Goal: Information Seeking & Learning: Learn about a topic

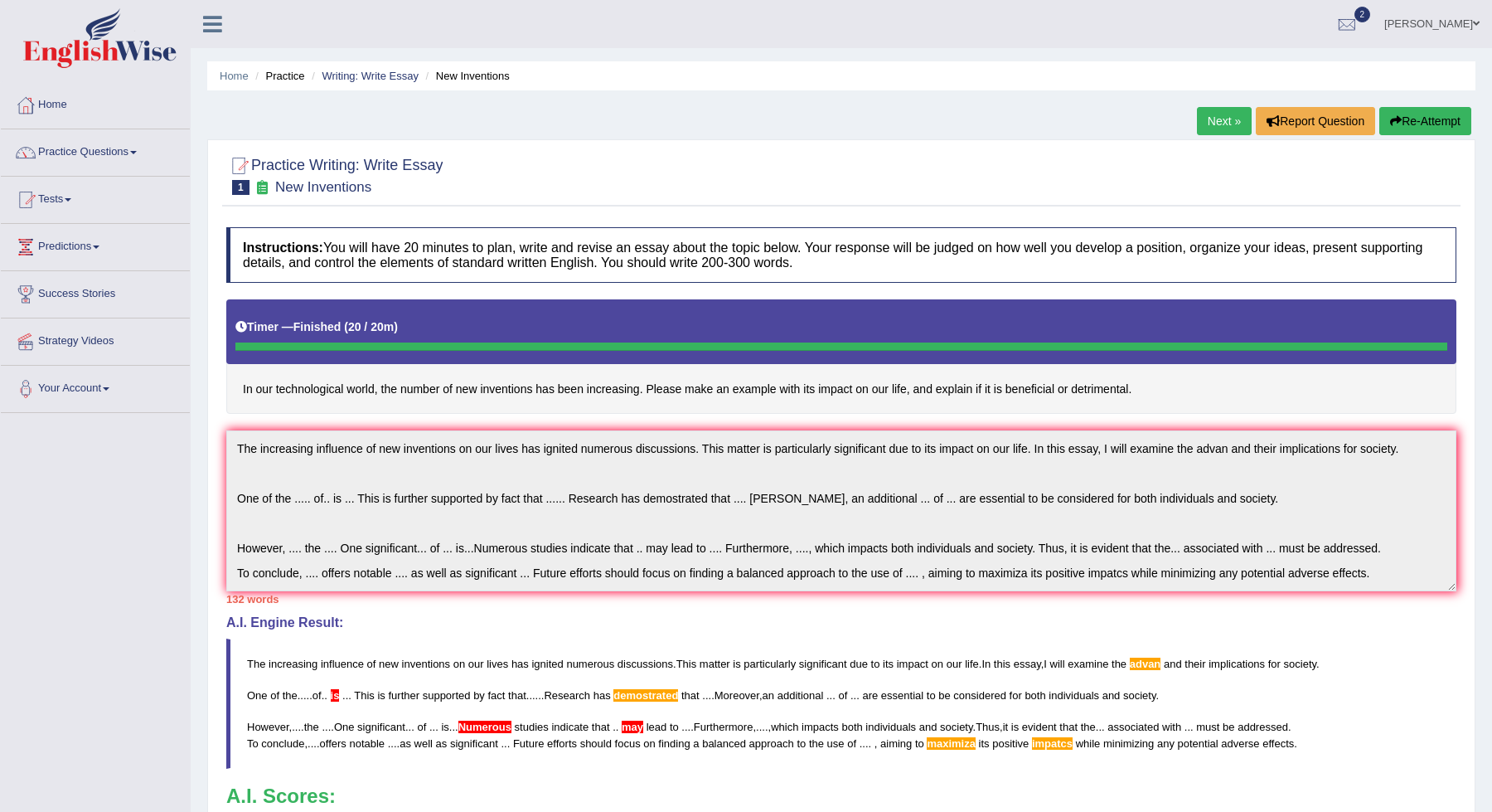
click at [1423, 112] on button "Re-Attempt" at bounding box center [1425, 121] width 92 height 28
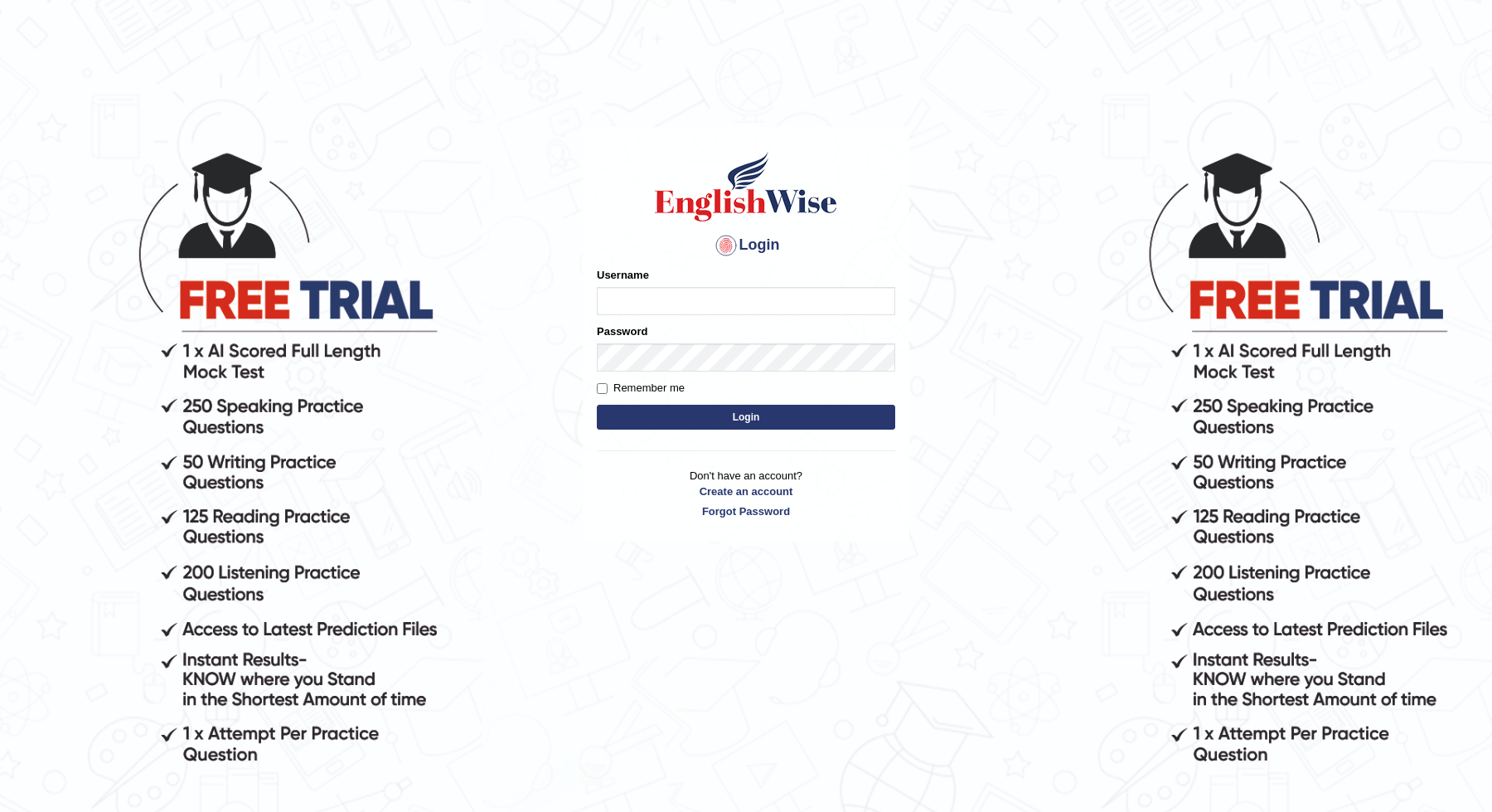
type input "JOLITA04"
click at [699, 422] on button "Login" at bounding box center [746, 416] width 298 height 25
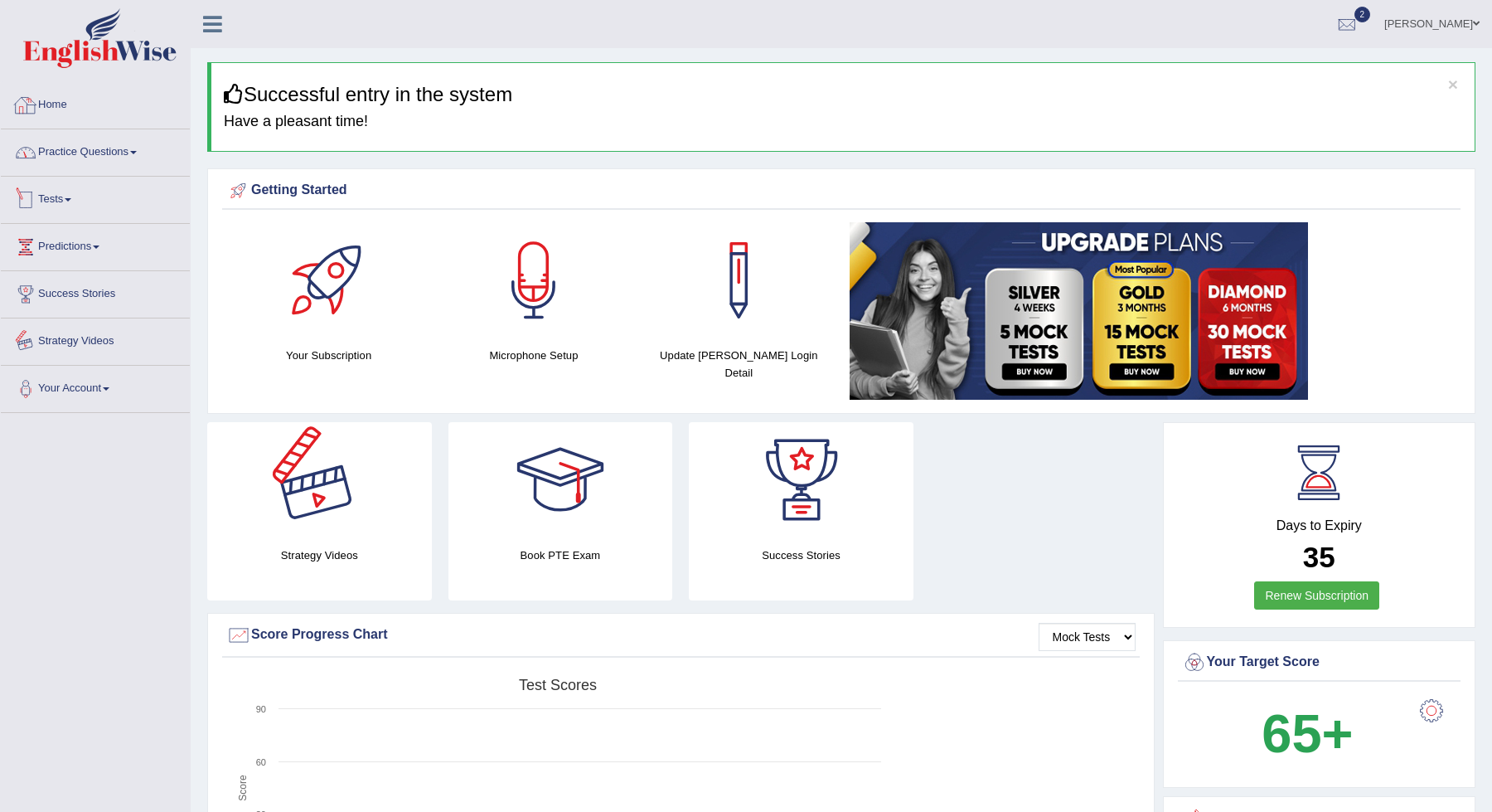
click at [105, 160] on link "Practice Questions" at bounding box center [95, 150] width 189 height 42
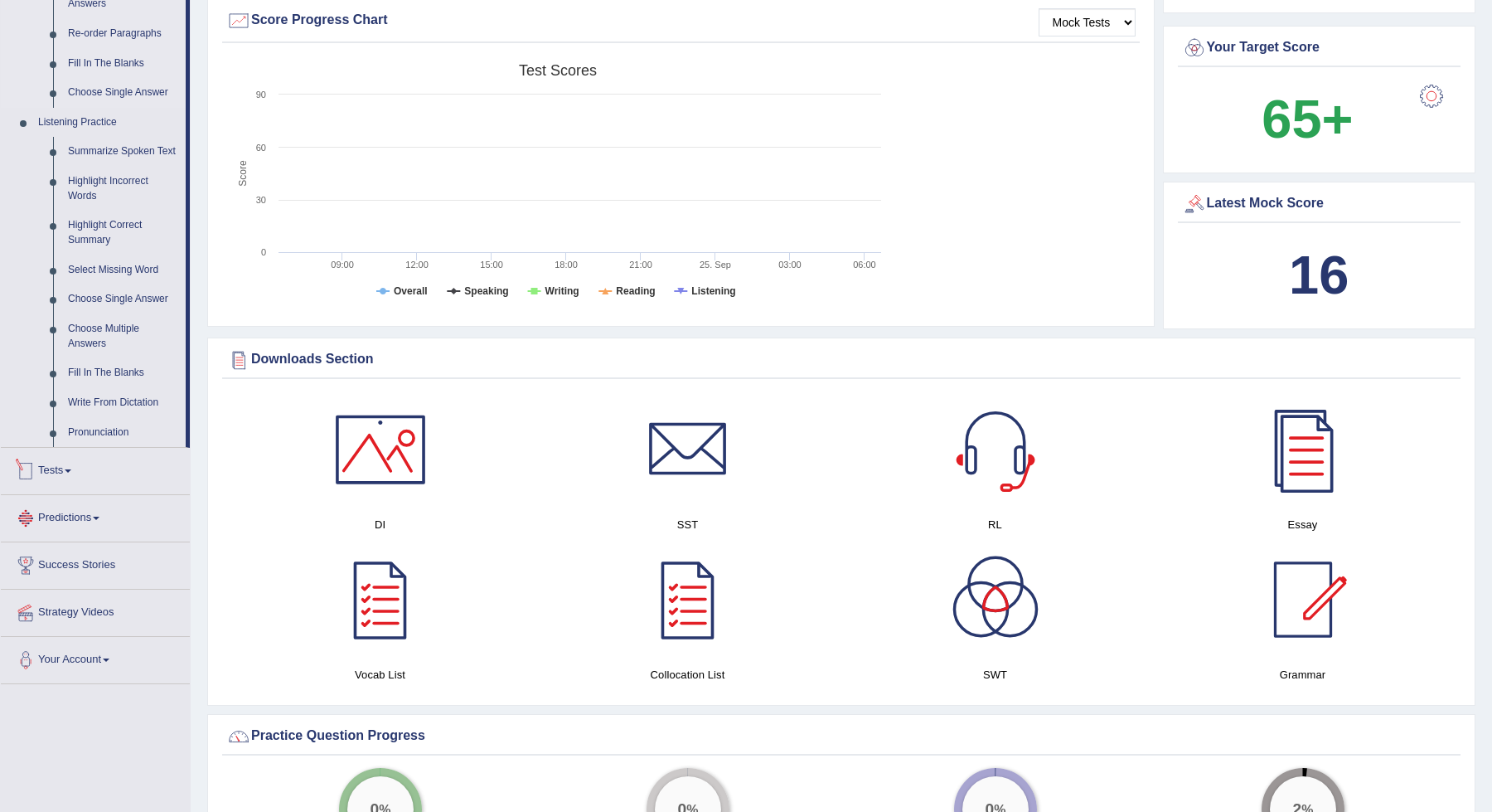
scroll to position [617, 0]
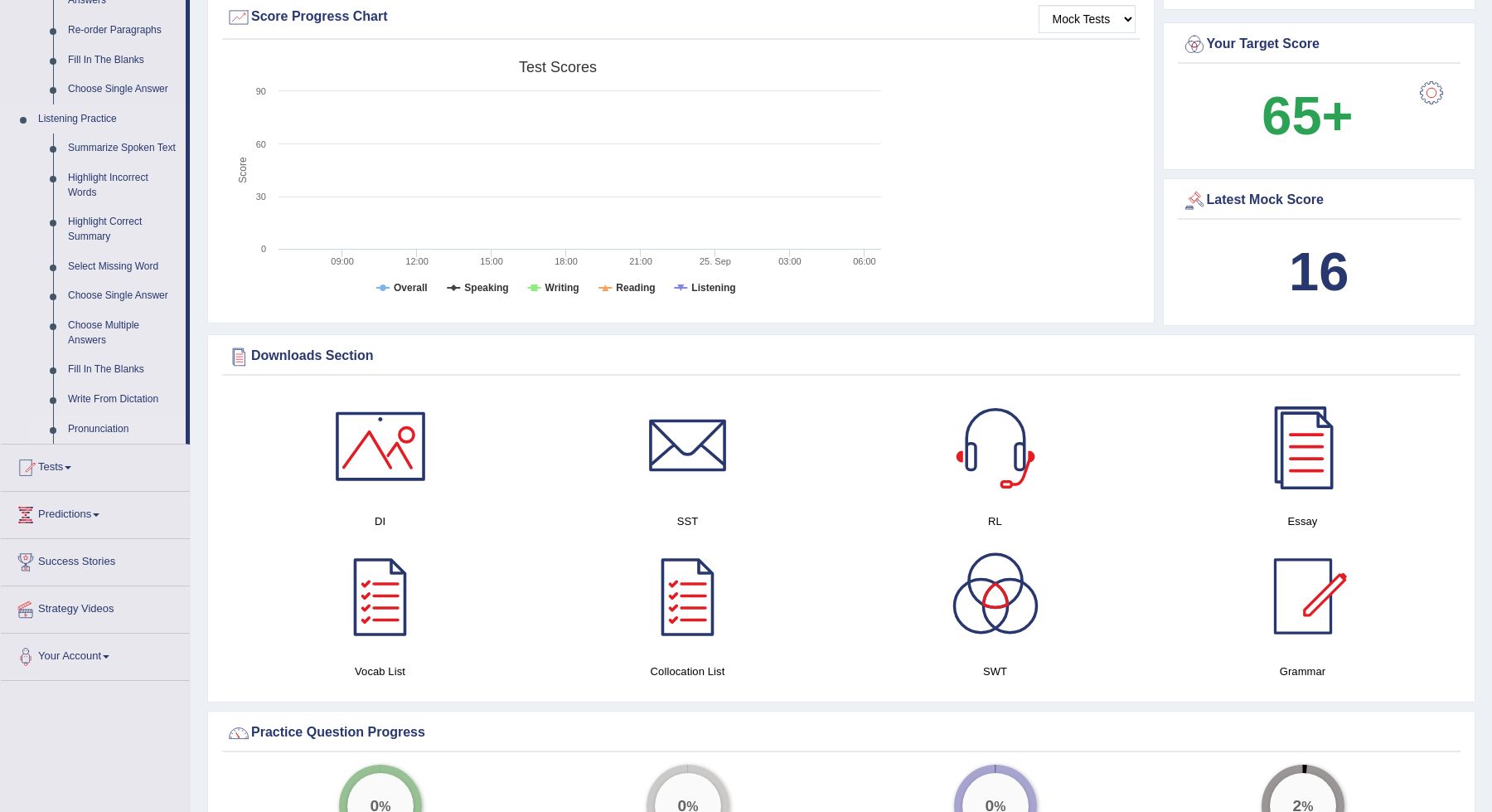
click at [97, 444] on link "Pronunciation" at bounding box center [123, 429] width 125 height 30
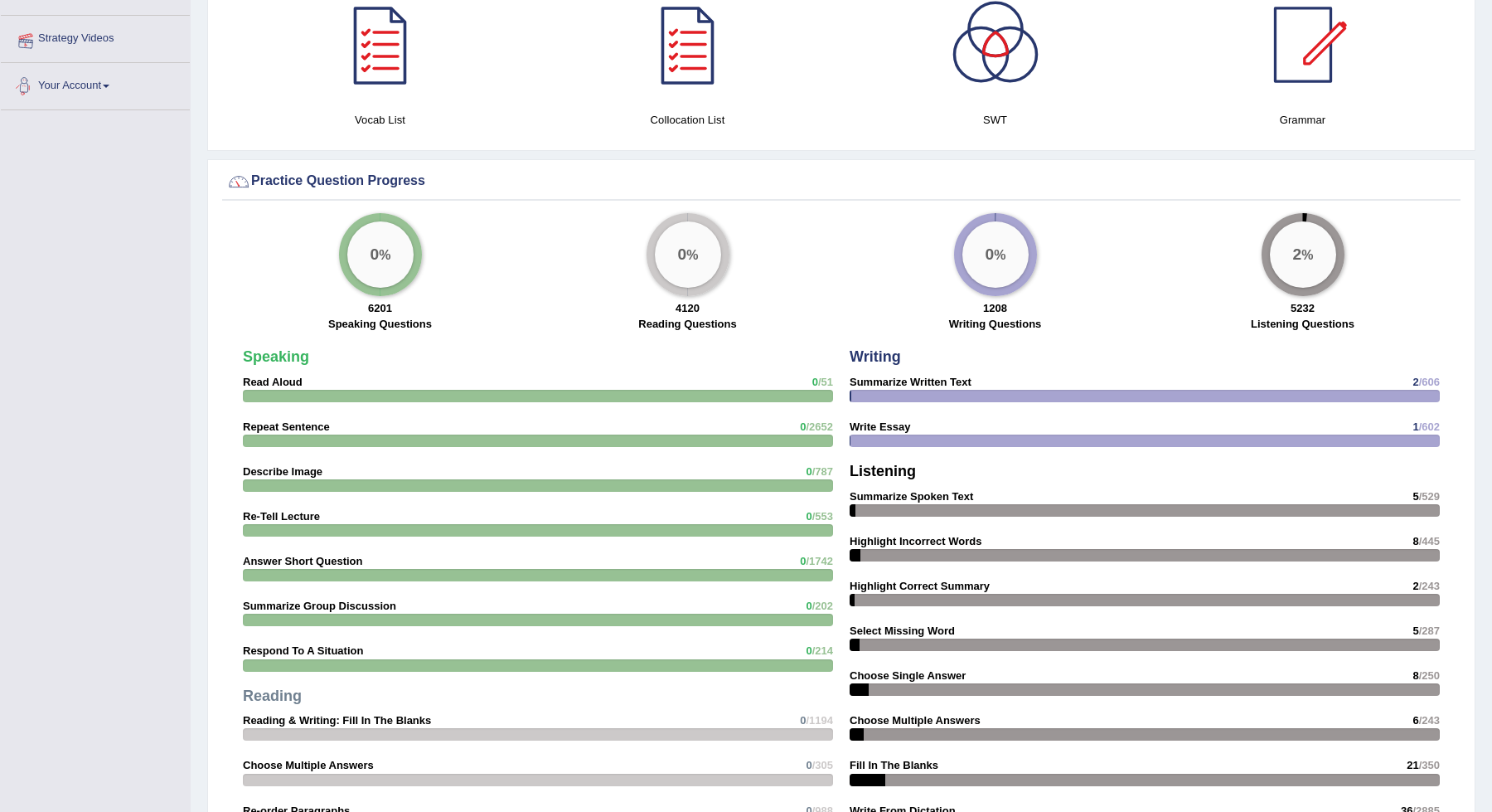
scroll to position [1106, 0]
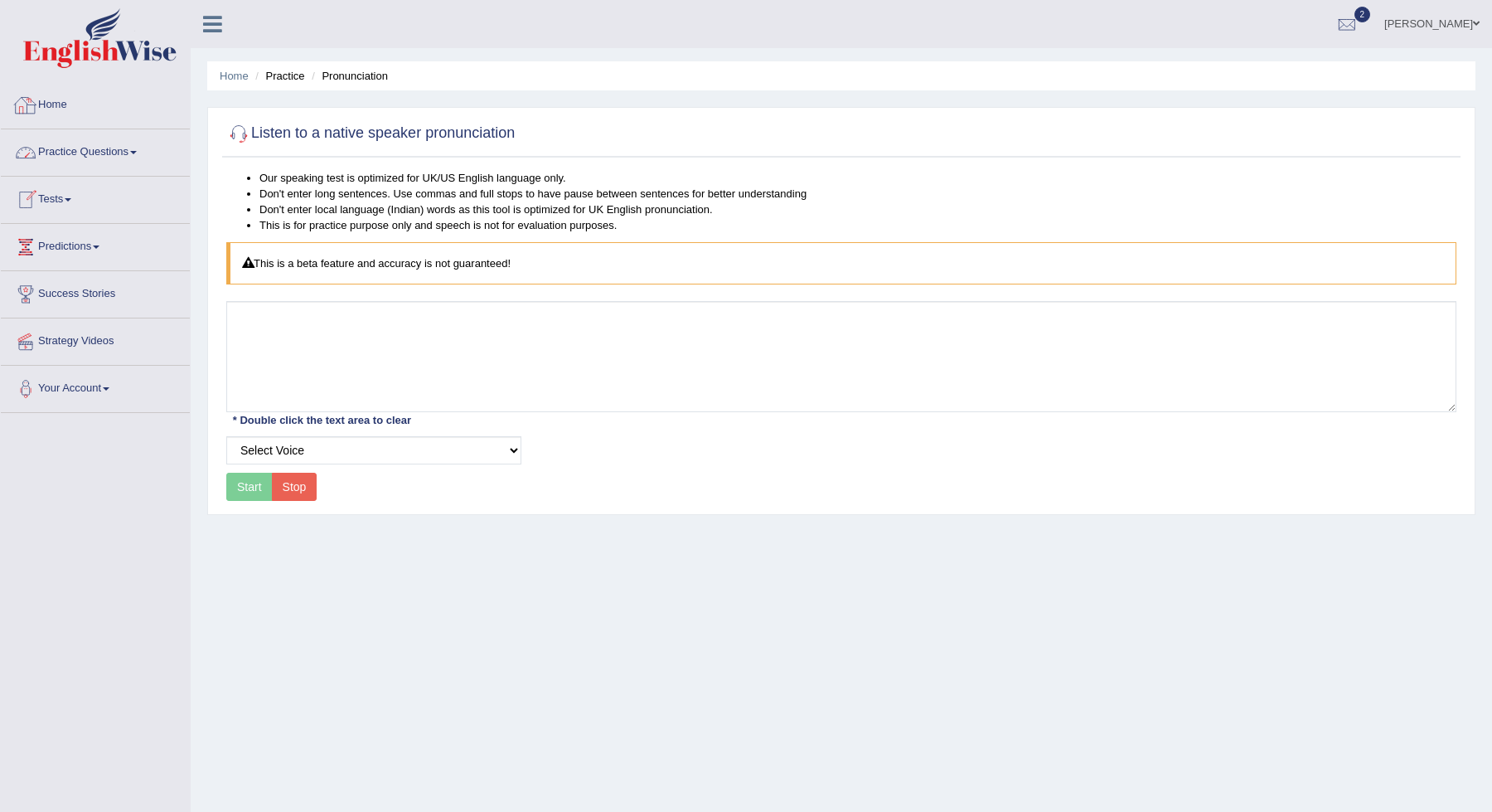
click at [132, 156] on link "Practice Questions" at bounding box center [95, 150] width 189 height 42
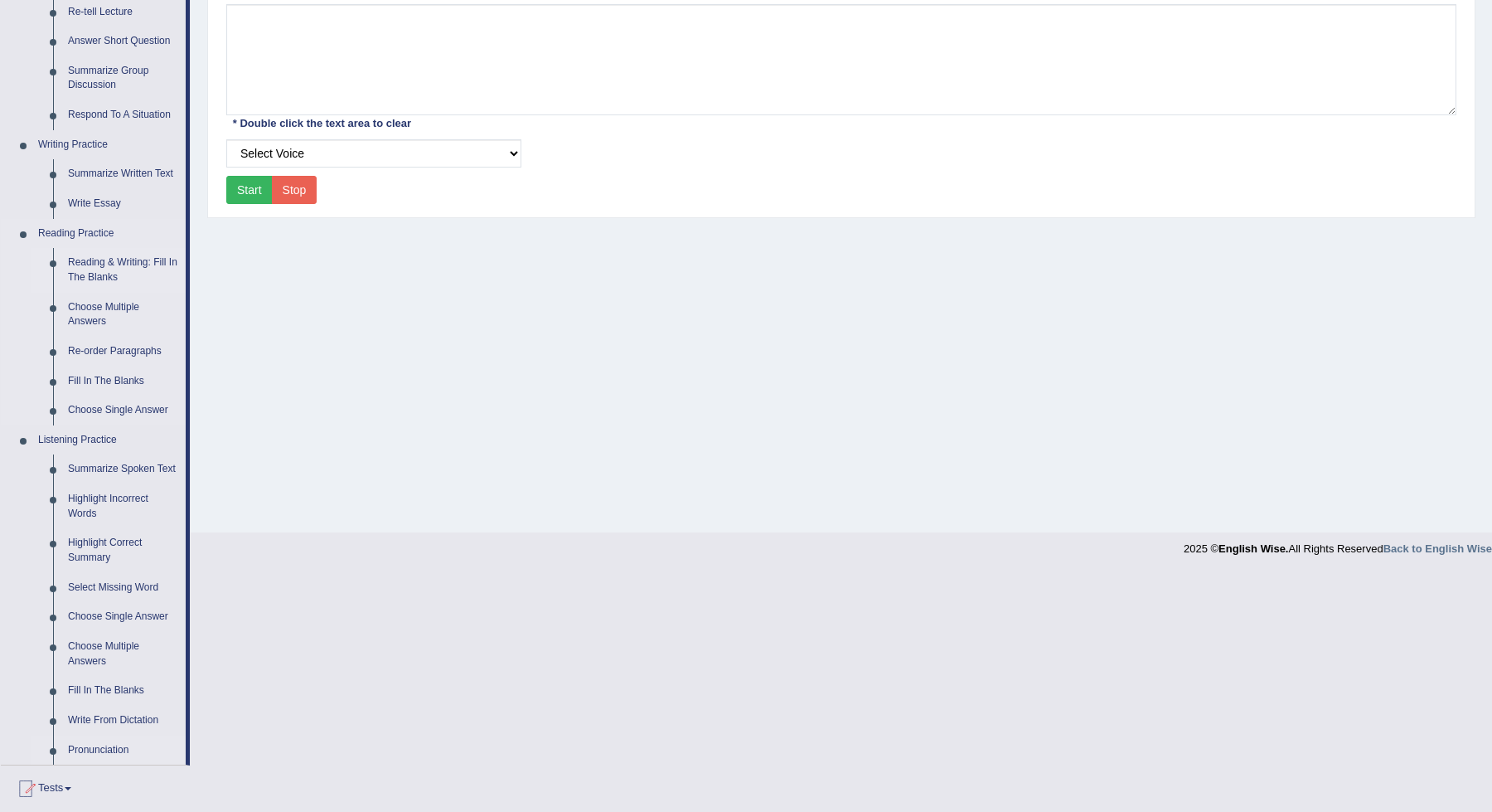
scroll to position [280, 0]
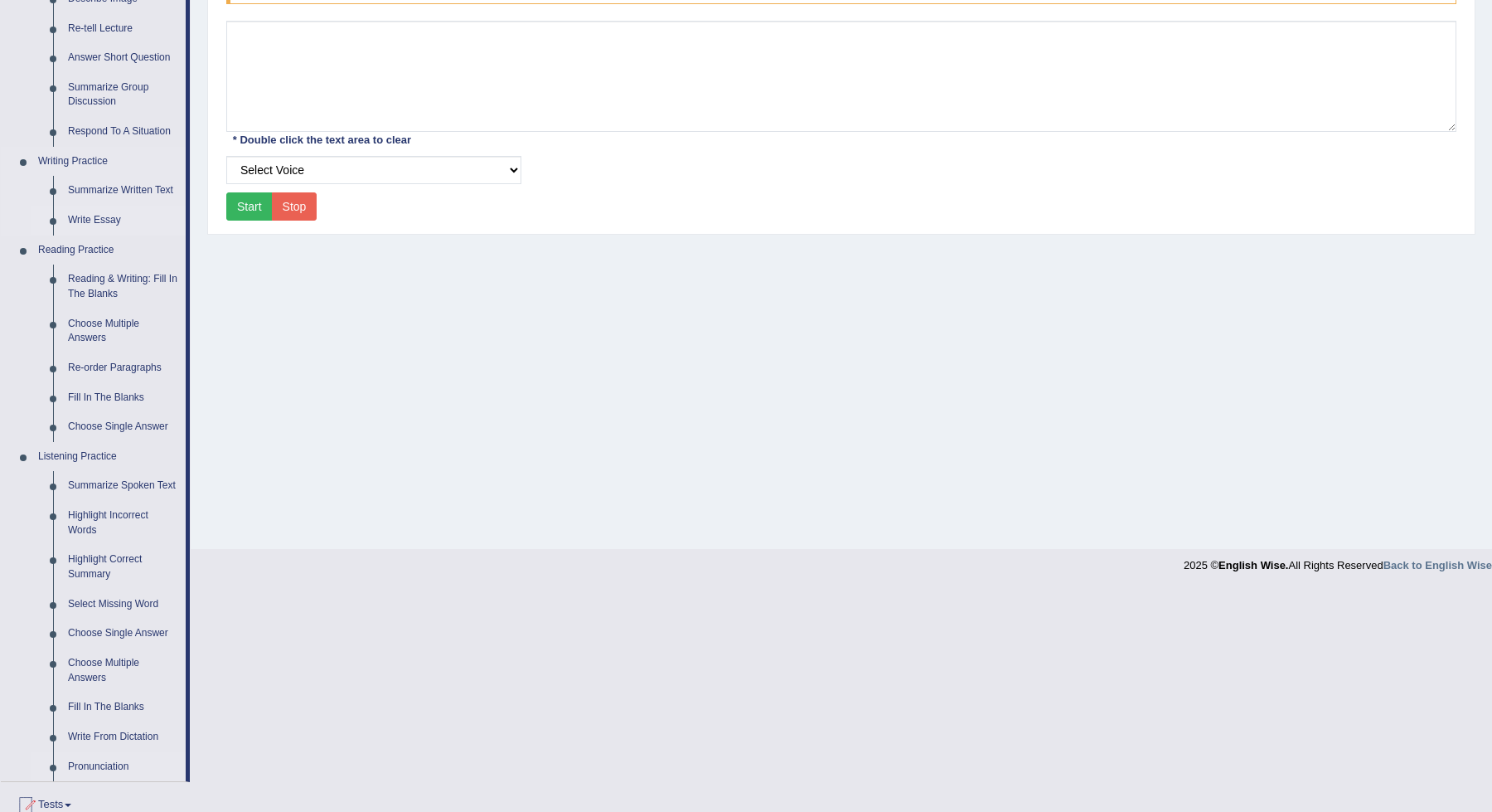
click at [108, 209] on link "Write Essay" at bounding box center [123, 221] width 125 height 30
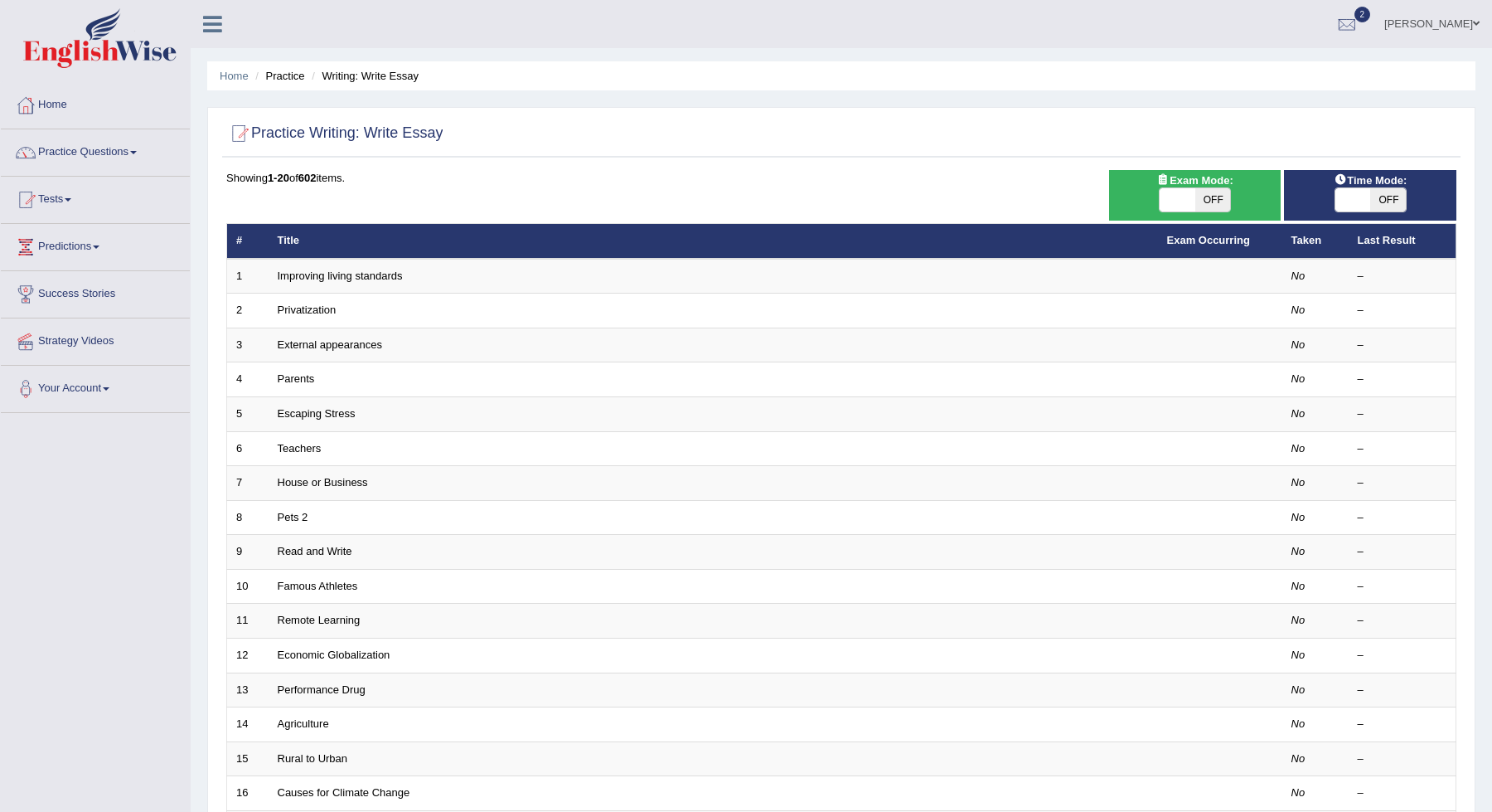
click at [1218, 198] on span "OFF" at bounding box center [1214, 199] width 36 height 23
checkbox input "true"
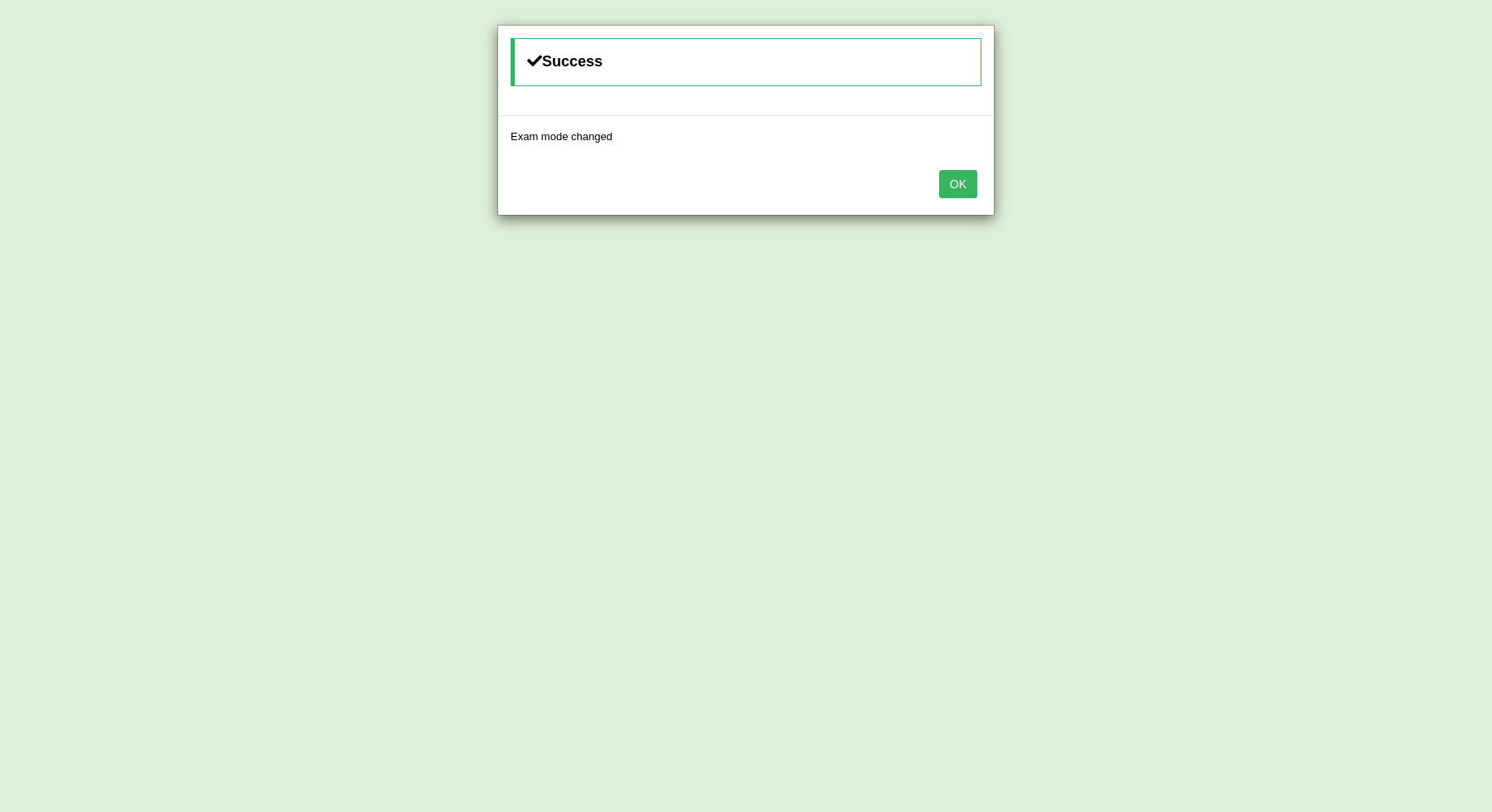
click at [959, 186] on button "OK" at bounding box center [958, 184] width 38 height 28
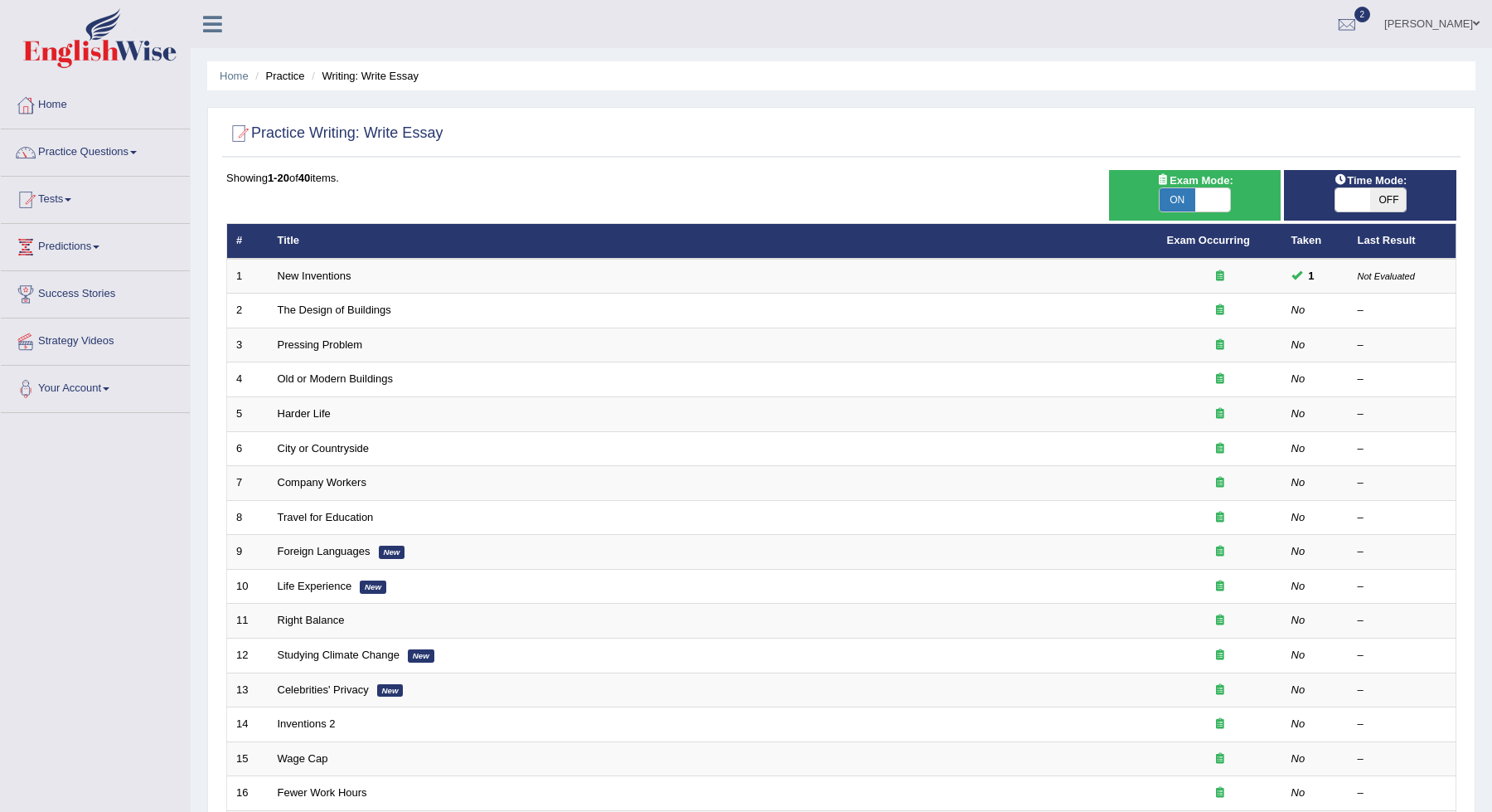
click at [1269, 248] on div "Time Mode: ON OFF Exam Mode: ON OFF Showing 1-20 of 40 items. # Title Exam Occu…" at bounding box center [842, 602] width 1239 height 865
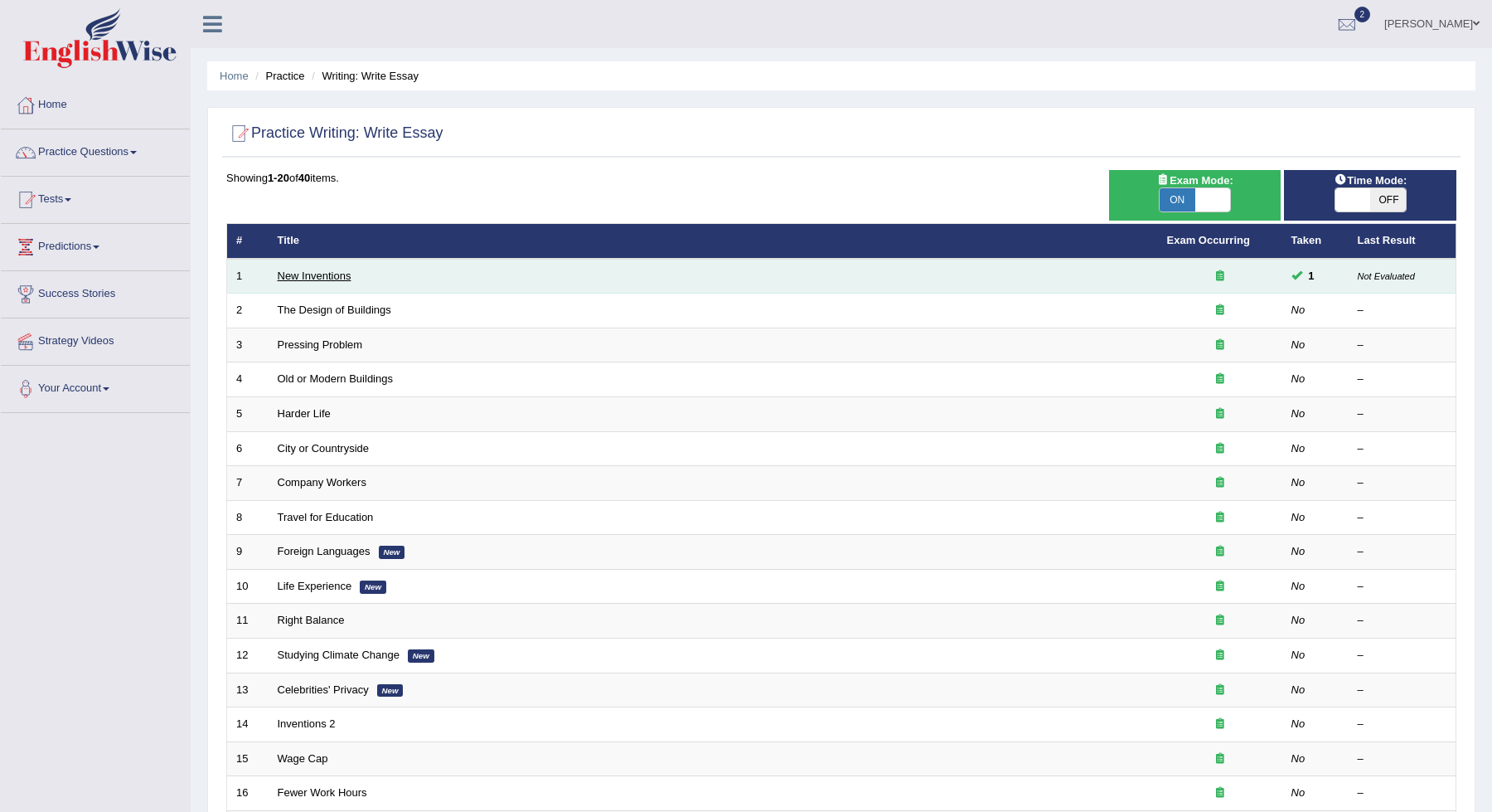
click at [337, 275] on link "New Inventions" at bounding box center [314, 275] width 74 height 13
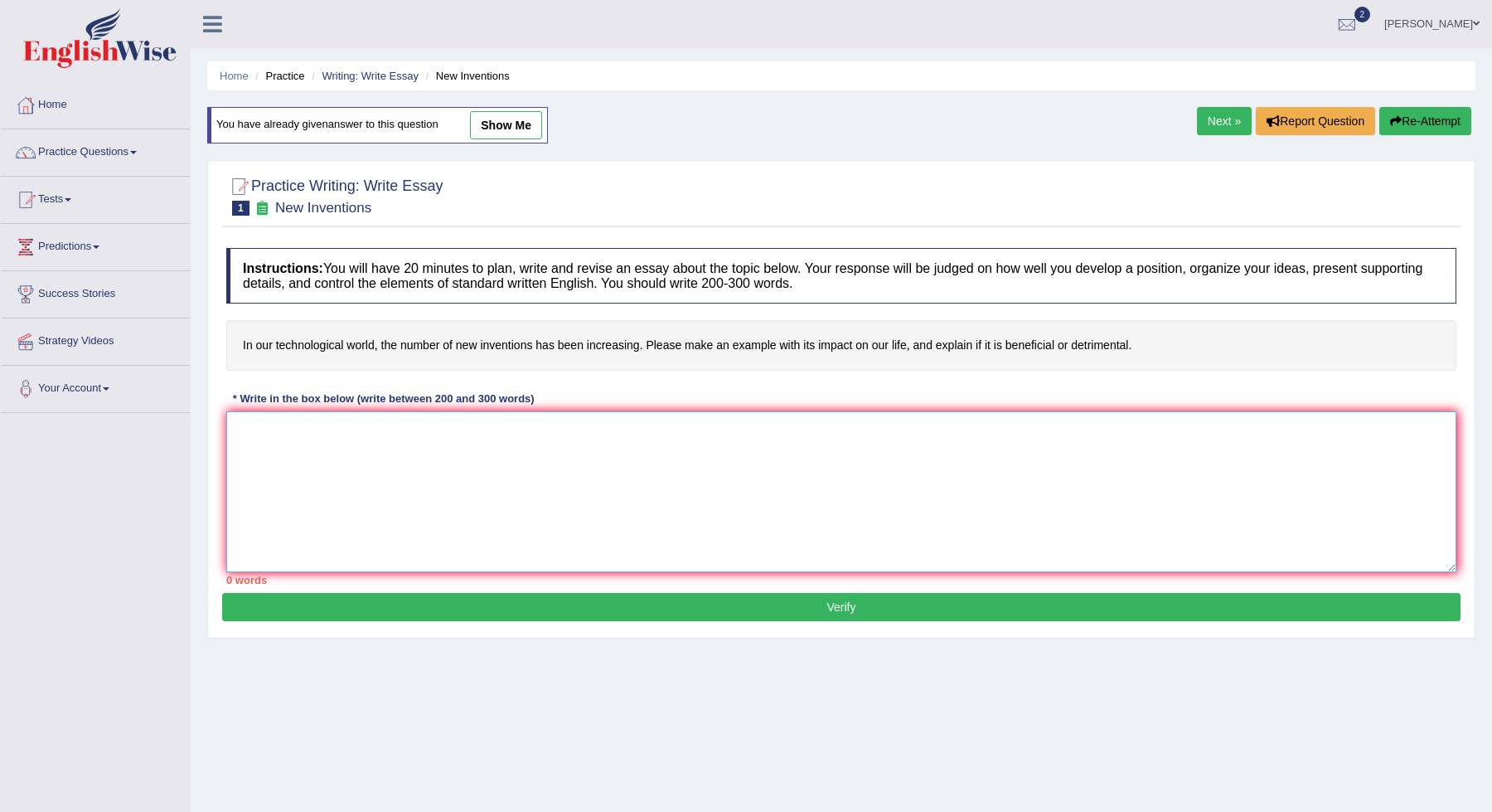
click at [437, 487] on textarea at bounding box center [842, 492] width 1231 height 161
drag, startPoint x: 1002, startPoint y: 427, endPoint x: 693, endPoint y: 422, distance: 309.0
click at [693, 422] on textarea "The increasing influence of (essay topic) on our lives has ignited numerous dis…" at bounding box center [842, 492] width 1231 height 161
click at [1086, 477] on textarea "The increasing influence of (essay topic) on our lives has ignited numerous dis…" at bounding box center [842, 492] width 1231 height 161
click at [1046, 428] on textarea "The increasing influence of (essay topic) on our lives has ignited numerous dis…" at bounding box center [842, 492] width 1231 height 161
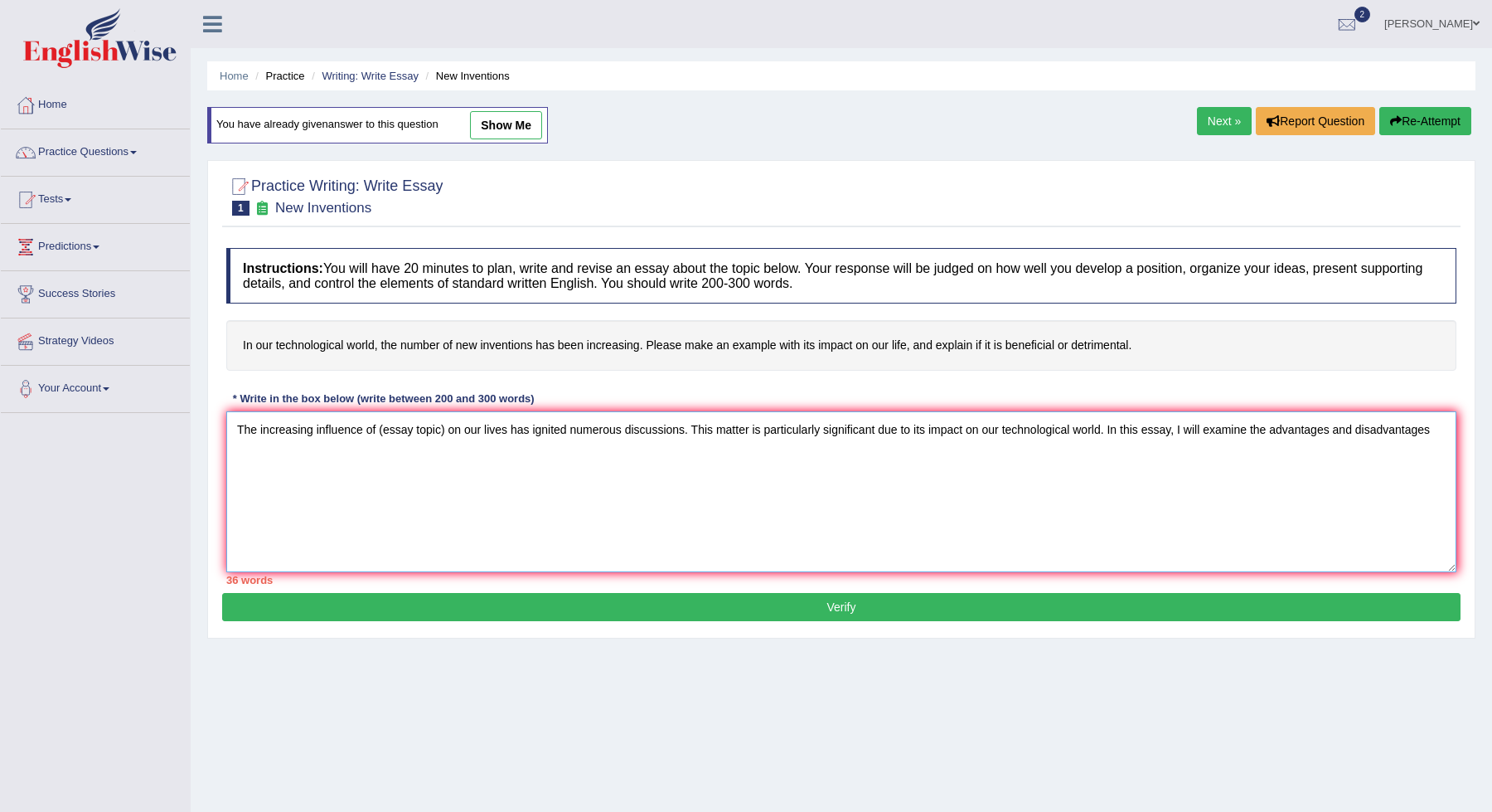
click at [1404, 431] on textarea "The increasing influence of (essay topic) on our lives has ignited numerous dis…" at bounding box center [842, 492] width 1231 height 161
click at [1441, 436] on textarea "The increasing influence of (essay topic) on our lives has ignited numerous dis…" at bounding box center [842, 492] width 1231 height 161
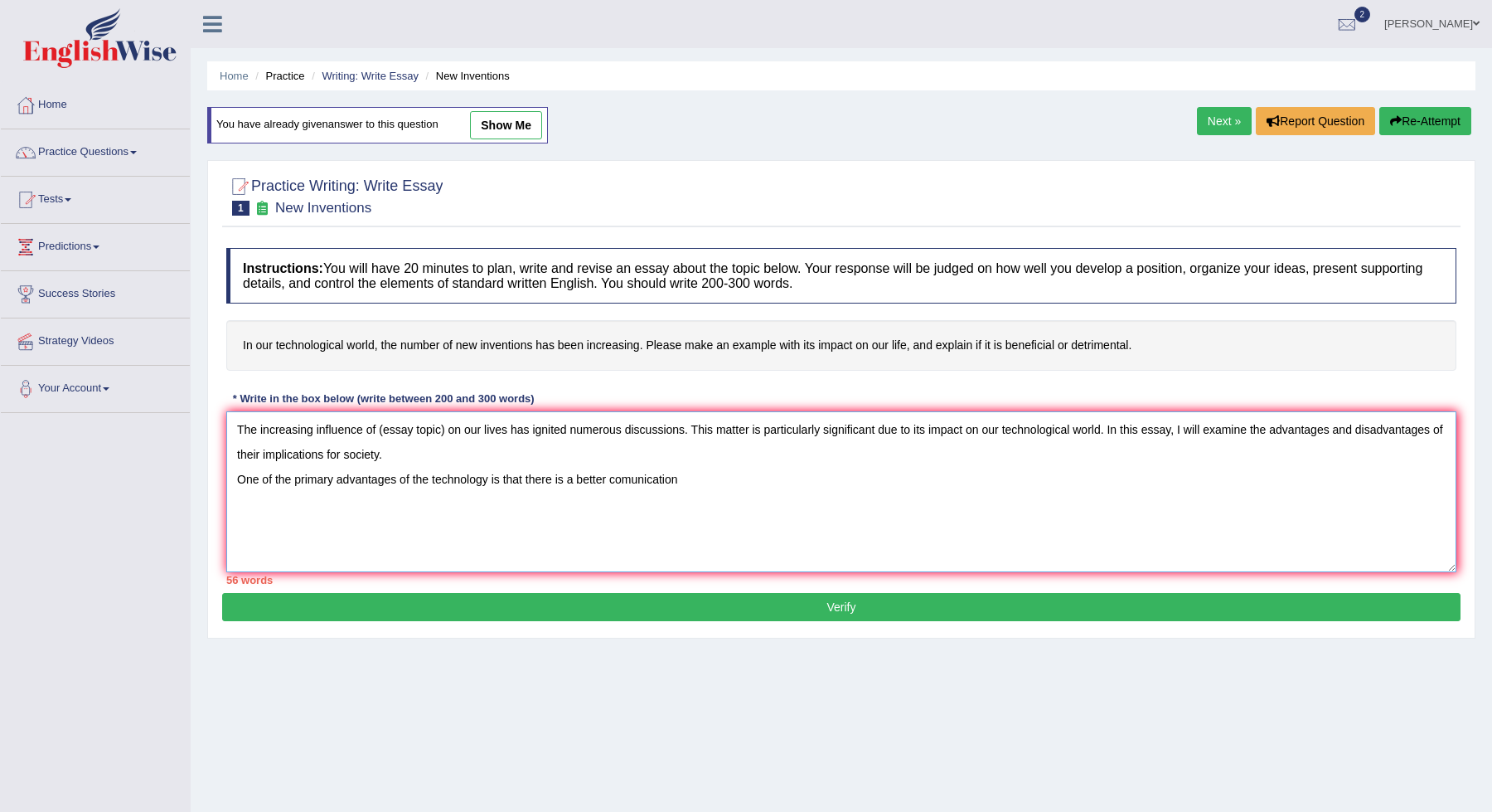
drag, startPoint x: 531, startPoint y: 478, endPoint x: 792, endPoint y: 473, distance: 261.0
click at [792, 473] on textarea "The increasing influence of (essay topic) on our lives has ignited numerous dis…" at bounding box center [842, 492] width 1231 height 161
click at [619, 477] on textarea "The increasing influence of (essay topic) on our lives has ignited numerous dis…" at bounding box center [842, 492] width 1231 height 161
click at [668, 477] on textarea "The increasing influence of (essay topic) on our lives has ignited numerous dis…" at bounding box center [842, 492] width 1231 height 161
drag, startPoint x: 1169, startPoint y: 479, endPoint x: 906, endPoint y: 481, distance: 263.0
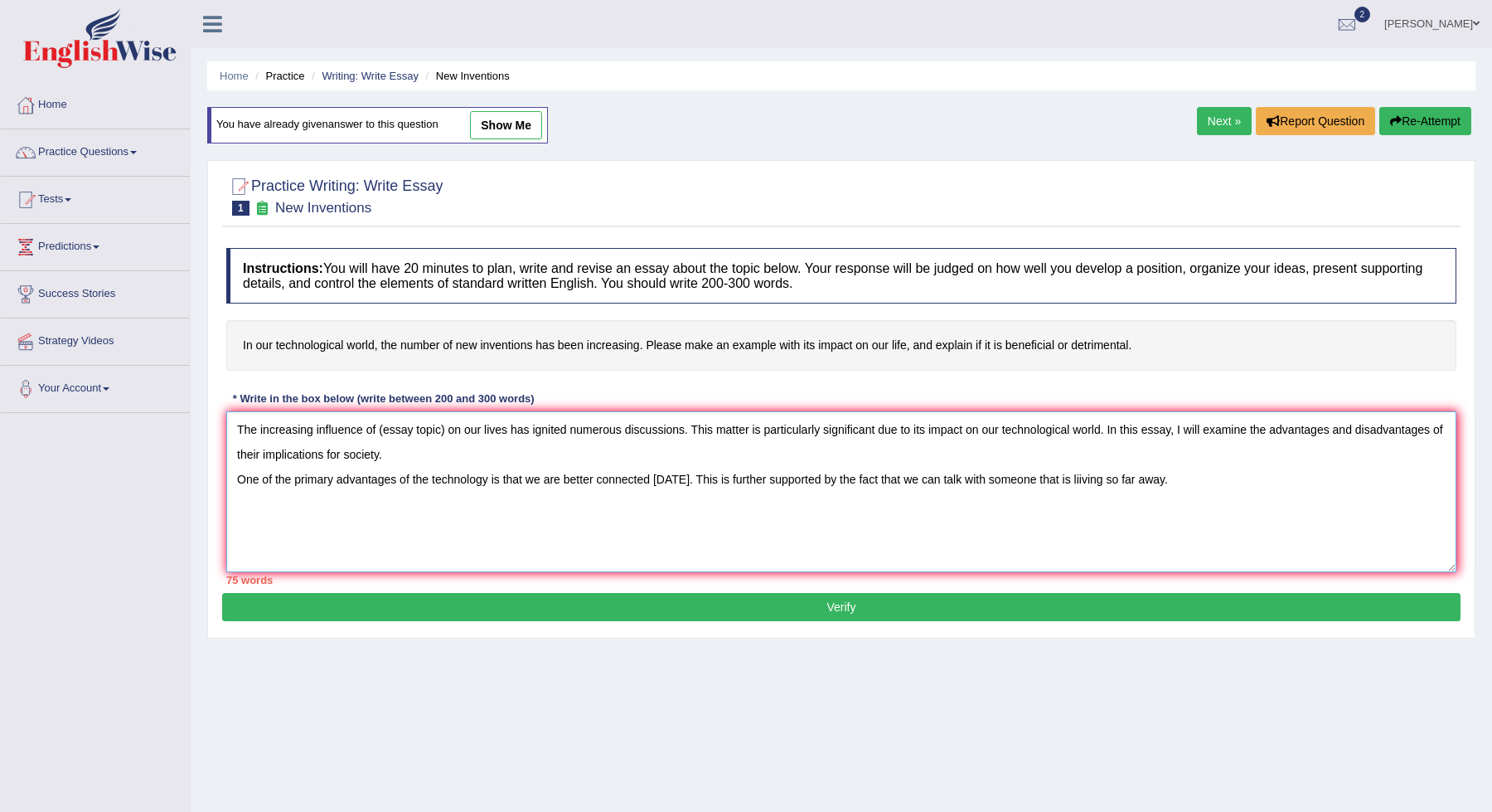
click at [906, 481] on textarea "The increasing influence of (essay topic) on our lives has ignited numerous dis…" at bounding box center [842, 492] width 1231 height 161
click at [1027, 520] on textarea "The increasing influence of (essay topic) on our lives has ignited numerous dis…" at bounding box center [842, 492] width 1231 height 161
click at [1060, 478] on textarea "The increasing influence of (essay topic) on our lives has ignited numerous dis…" at bounding box center [842, 492] width 1231 height 161
click at [1083, 477] on textarea "The increasing influence of (essay topic) on our lives has ignited numerous dis…" at bounding box center [842, 492] width 1231 height 161
click at [1107, 478] on textarea "The increasing influence of (essay topic) on our lives has ignited numerous dis…" at bounding box center [842, 492] width 1231 height 161
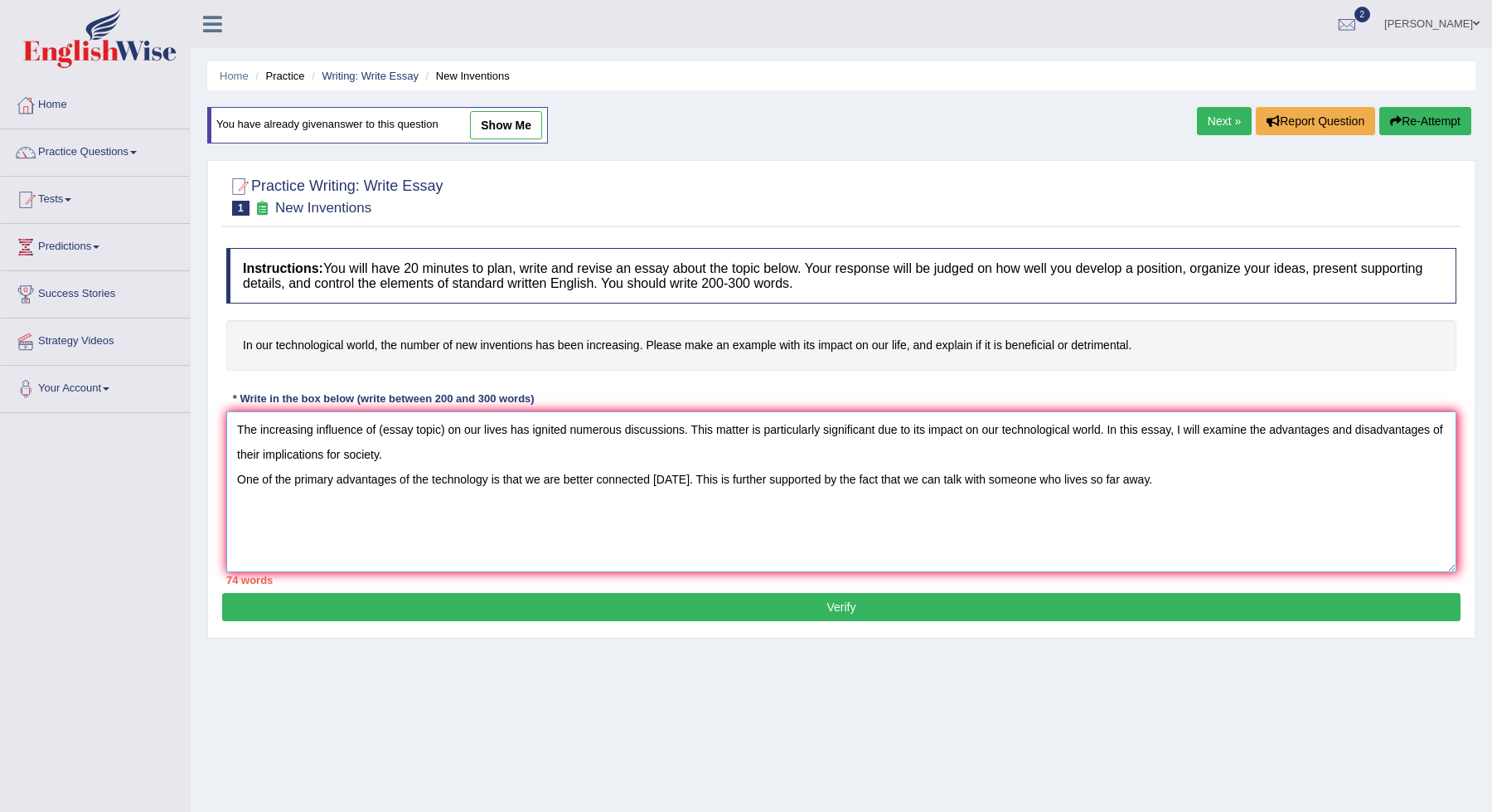
click at [1232, 487] on textarea "The increasing influence of (essay topic) on our lives has ignited numerous dis…" at bounding box center [842, 492] width 1231 height 161
click at [436, 499] on textarea "The increasing influence of (essay topic) on our lives has ignited numerous dis…" at bounding box center [842, 492] width 1231 height 161
click at [534, 506] on textarea "The increasing influence of (essay topic) on our lives has ignited numerous dis…" at bounding box center [842, 492] width 1231 height 161
click at [437, 505] on textarea "The increasing influence of (essay topic) on our lives has ignited numerous dis…" at bounding box center [842, 492] width 1231 height 161
click at [472, 502] on textarea "The increasing influence of (essay topic) on our lives has ignited numerous dis…" at bounding box center [842, 492] width 1231 height 161
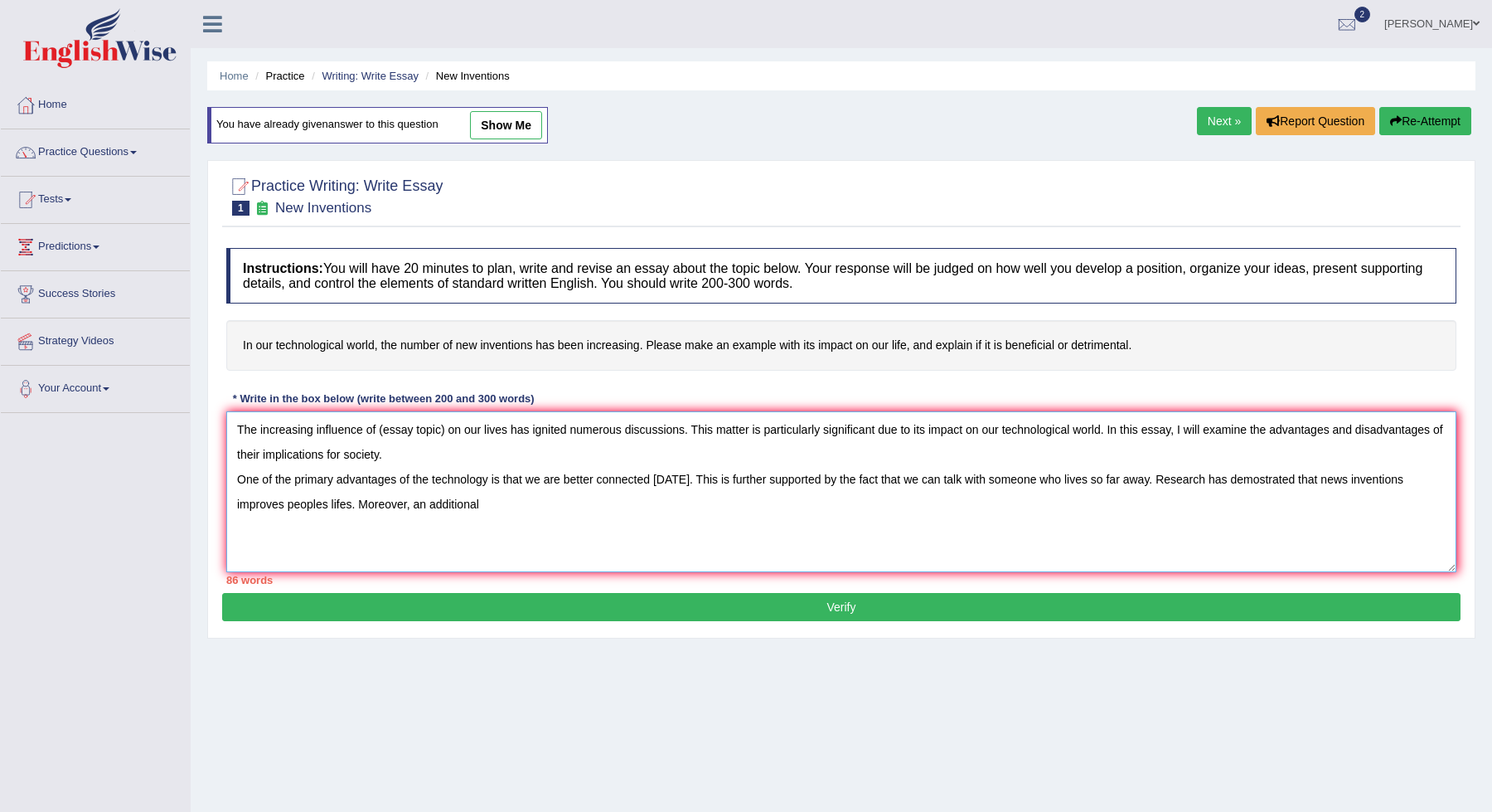
click at [487, 502] on textarea "The increasing influence of (essay topic) on our lives has ignited numerous dis…" at bounding box center [842, 492] width 1231 height 161
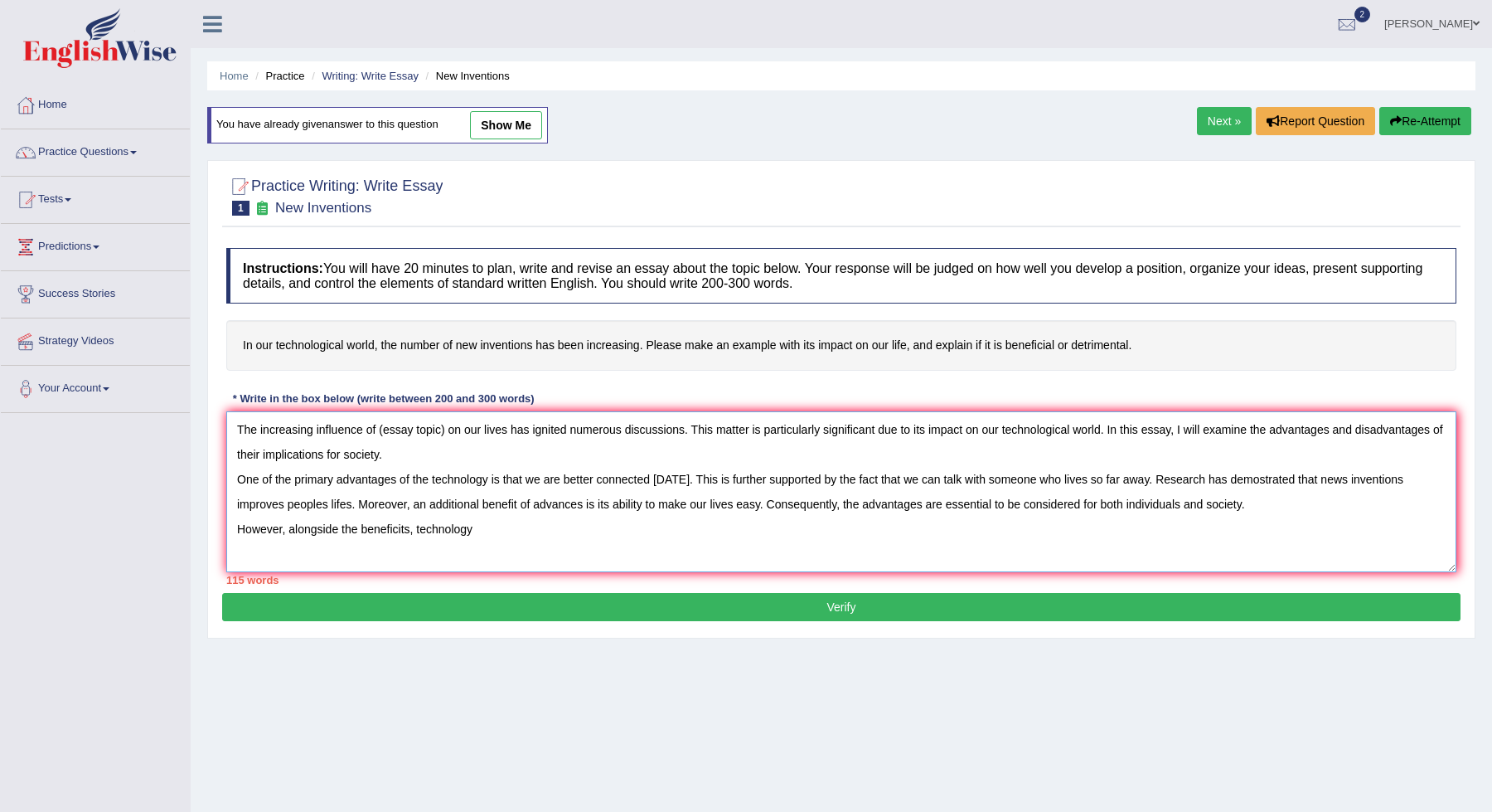
click at [418, 526] on textarea "The increasing influence of (essay topic) on our lives has ignited numerous dis…" at bounding box center [842, 492] width 1231 height 161
click at [527, 537] on textarea "The increasing influence of (essay topic) on our lives has ignited numerous dis…" at bounding box center [842, 492] width 1231 height 161
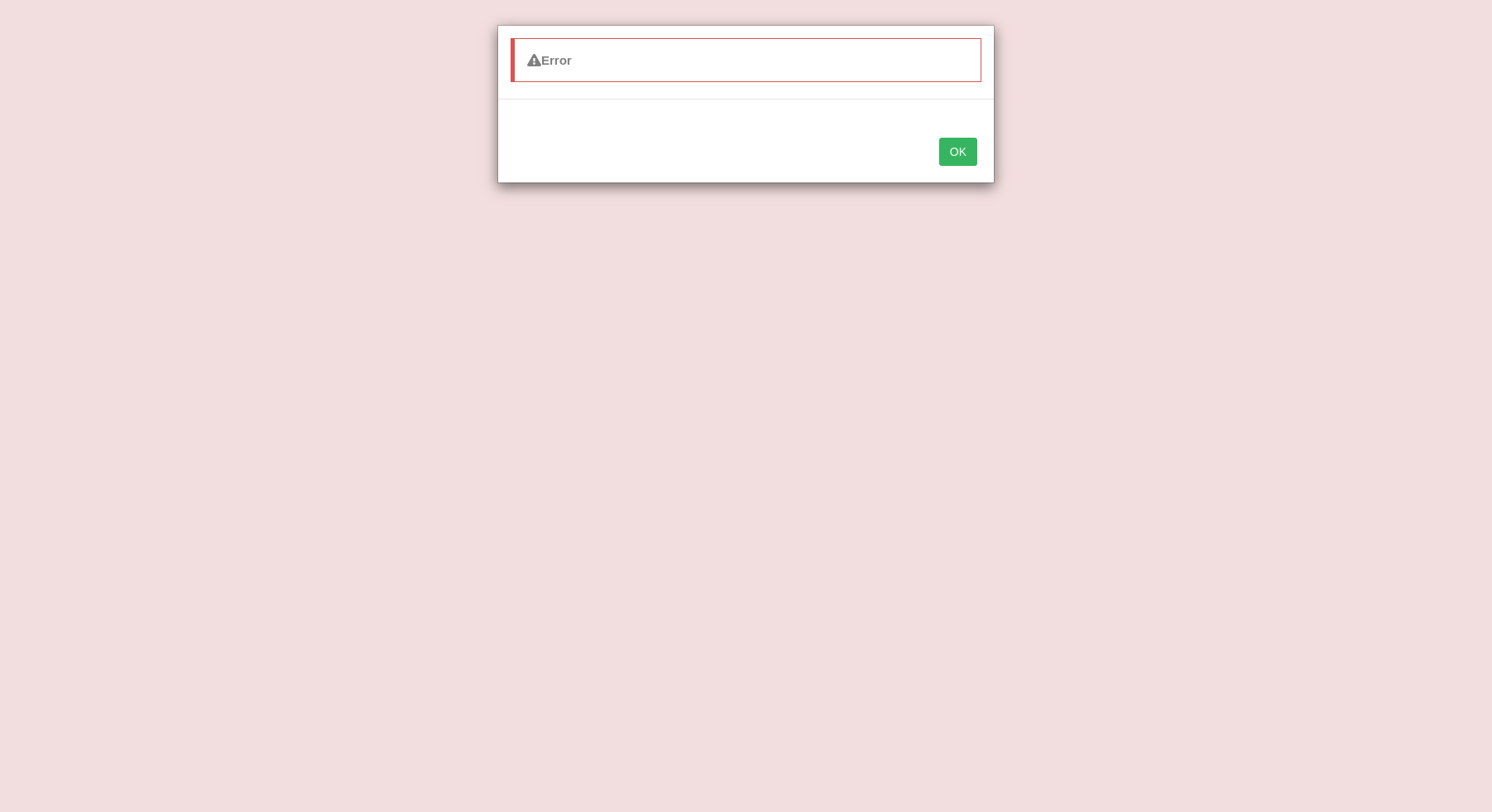
click at [967, 161] on button "OK" at bounding box center [958, 151] width 38 height 28
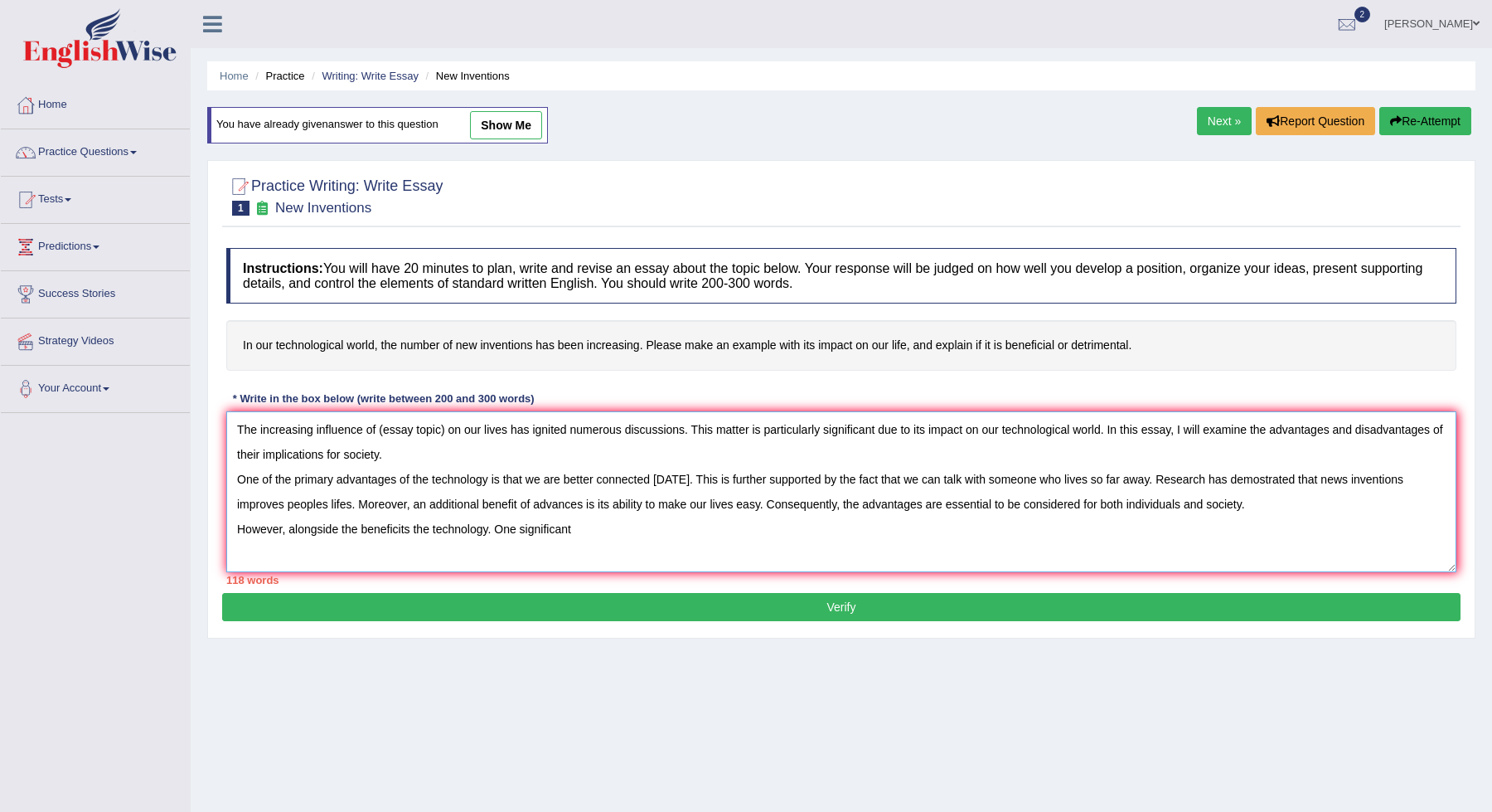
click at [653, 519] on textarea "The increasing influence of (essay topic) on our lives has ignited numerous dis…" at bounding box center [842, 492] width 1231 height 161
click at [723, 542] on textarea "The increasing influence of (essay topic) on our lives has ignited numerous dis…" at bounding box center [842, 492] width 1231 height 161
click at [743, 526] on textarea "The increasing influence of (essay topic) on our lives has ignited numerous dis…" at bounding box center [842, 492] width 1231 height 161
click at [696, 528] on textarea "The increasing influence of (essay topic) on our lives has ignited numerous dis…" at bounding box center [842, 492] width 1231 height 161
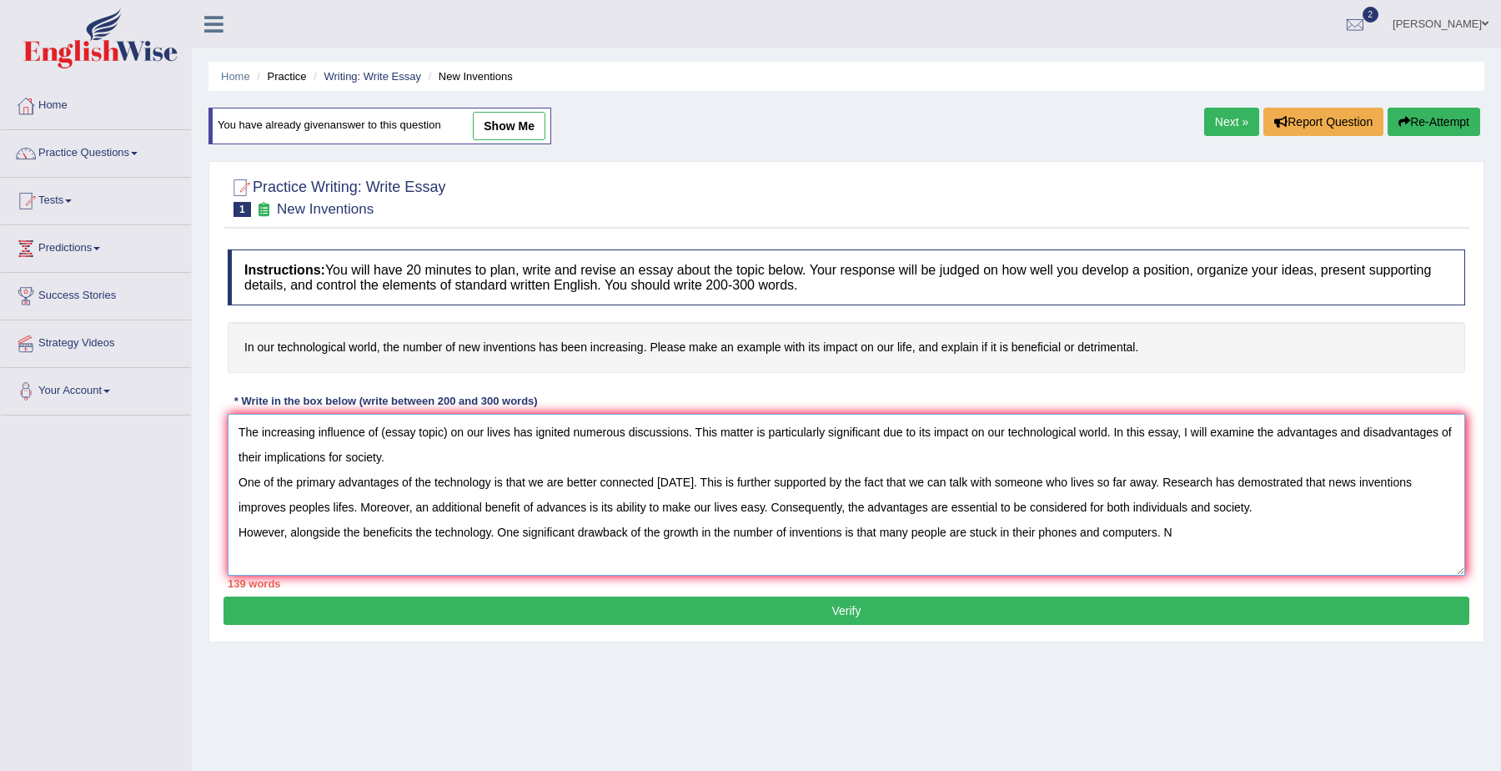
type textarea "The increasing influence of (essay topic) on our lives has ignited numerous dis…"
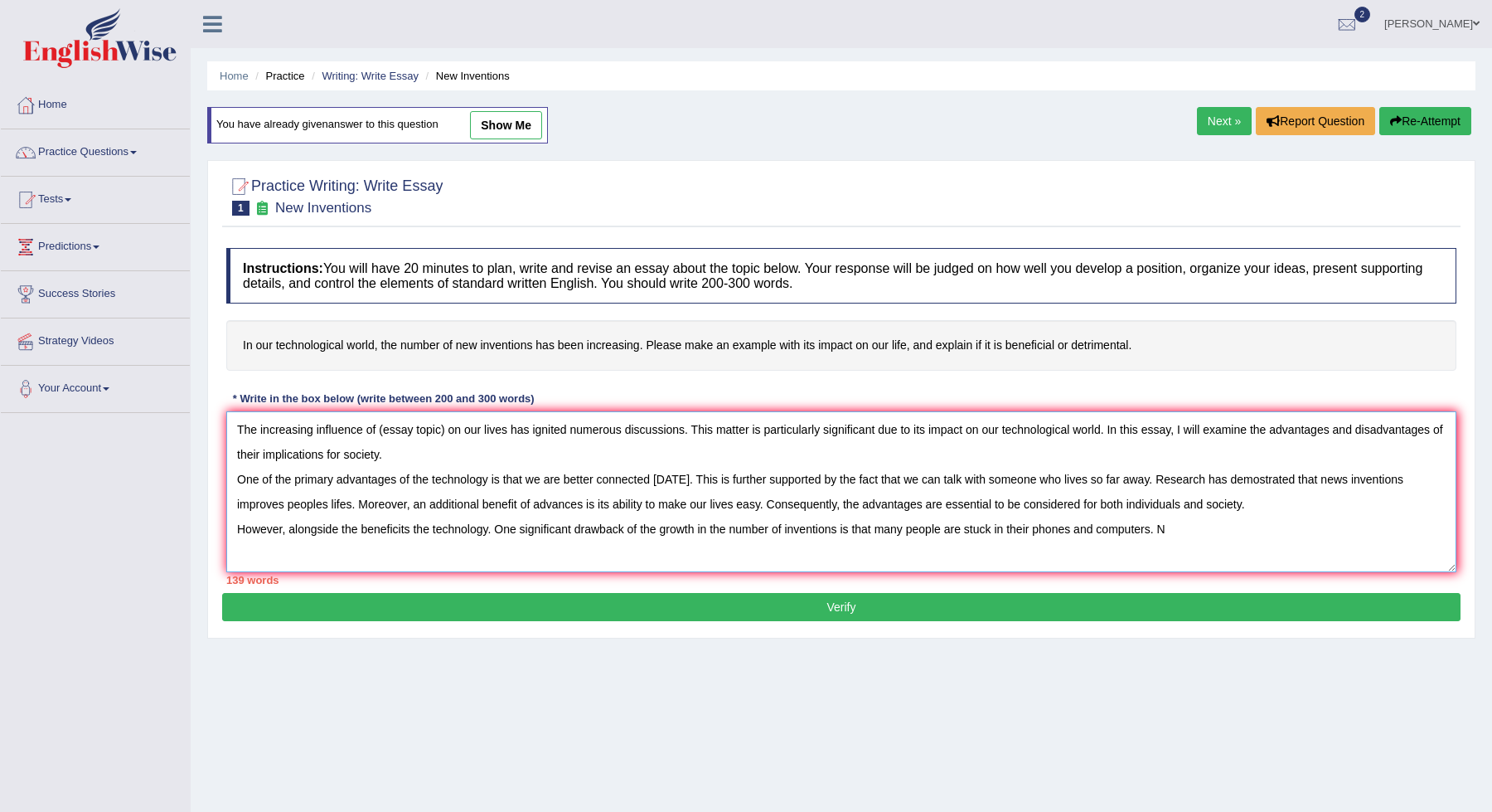
drag, startPoint x: 1197, startPoint y: 525, endPoint x: 218, endPoint y: 427, distance: 983.9
click at [218, 427] on div "Practice Writing: Write Essay 1 New Inventions Instructions: You will have 20 m…" at bounding box center [842, 399] width 1268 height 478
click at [478, 556] on textarea "The increasing influence of (essay topic) on our lives has ignited numerous dis…" at bounding box center [842, 492] width 1231 height 161
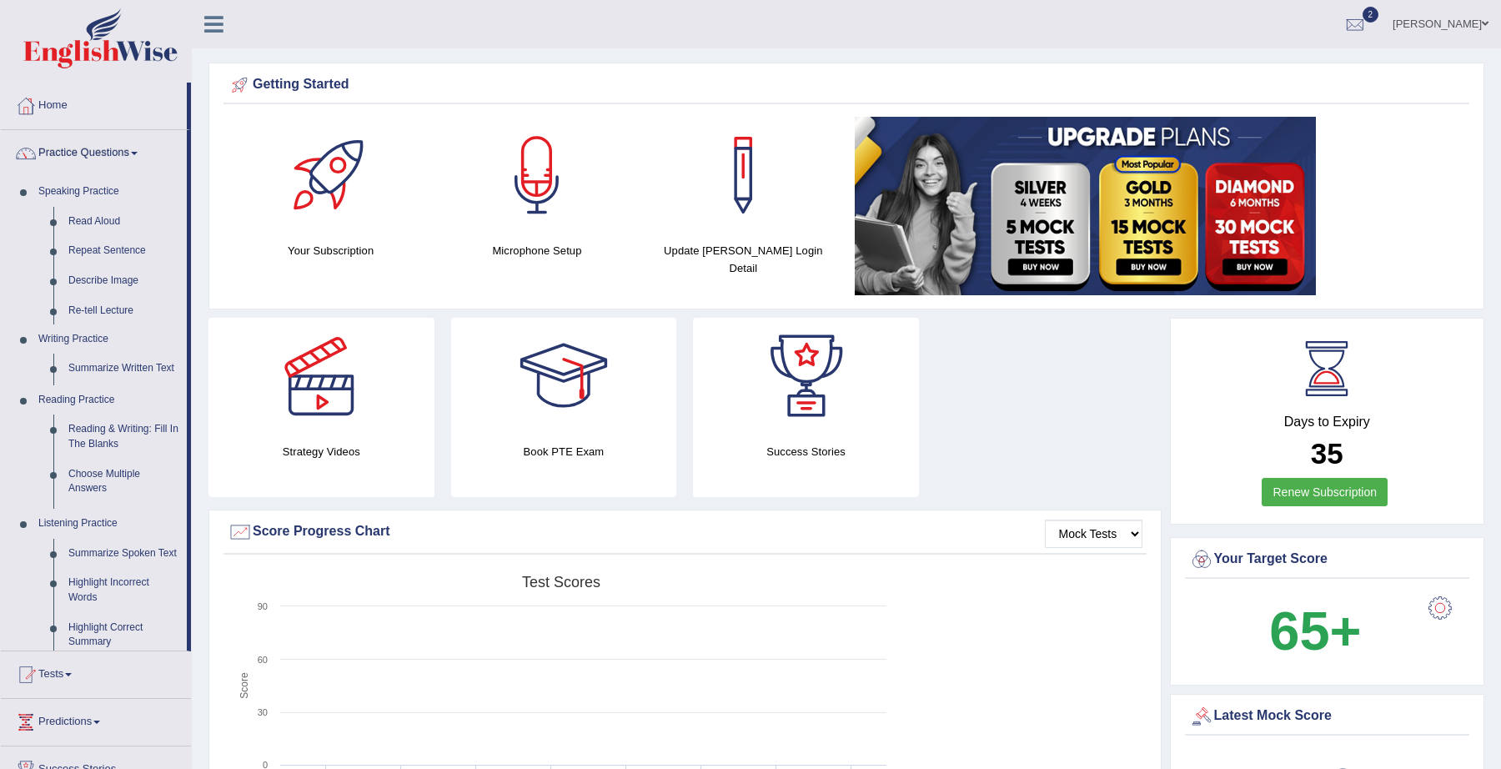
scroll to position [23, 0]
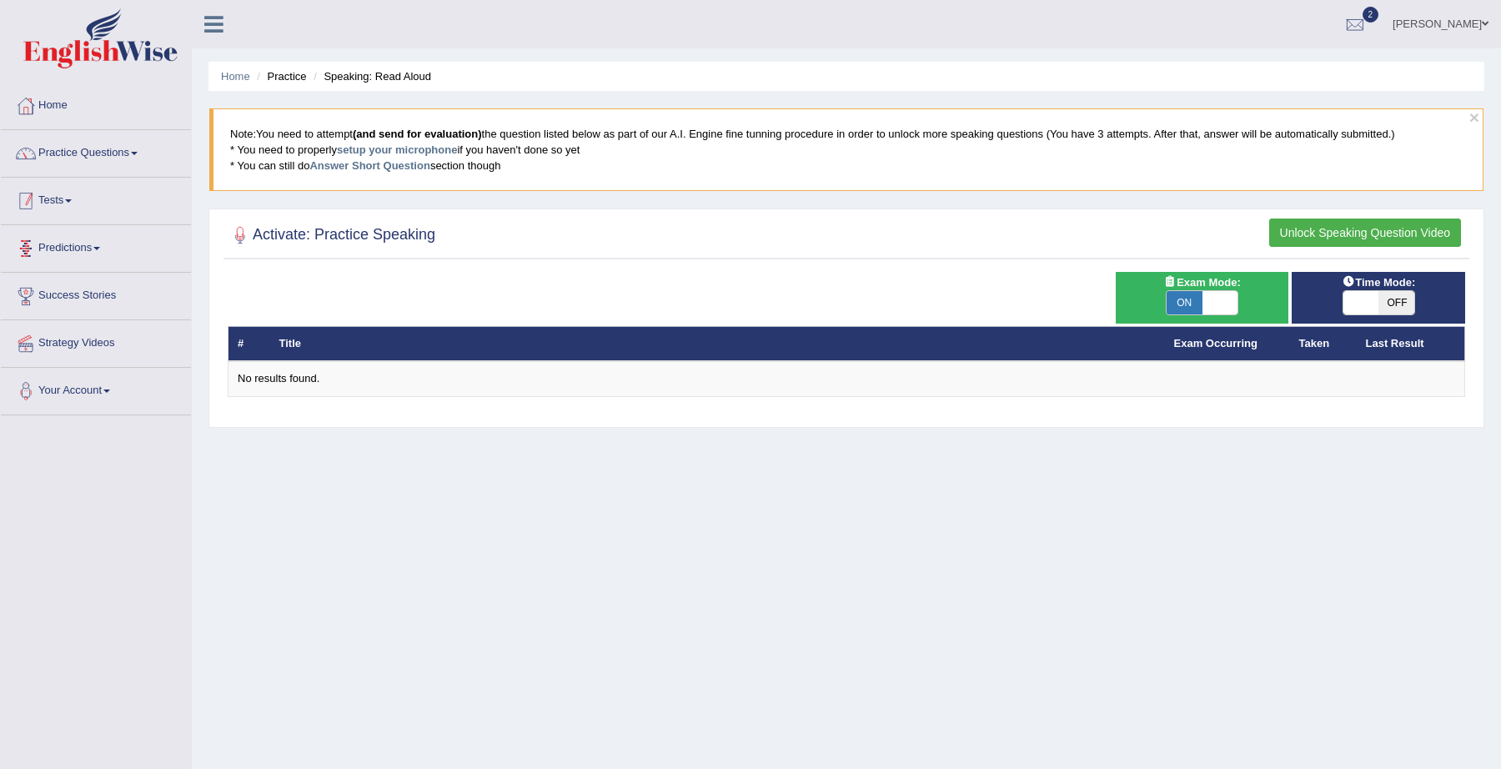
click at [70, 143] on link "Practice Questions" at bounding box center [96, 151] width 190 height 42
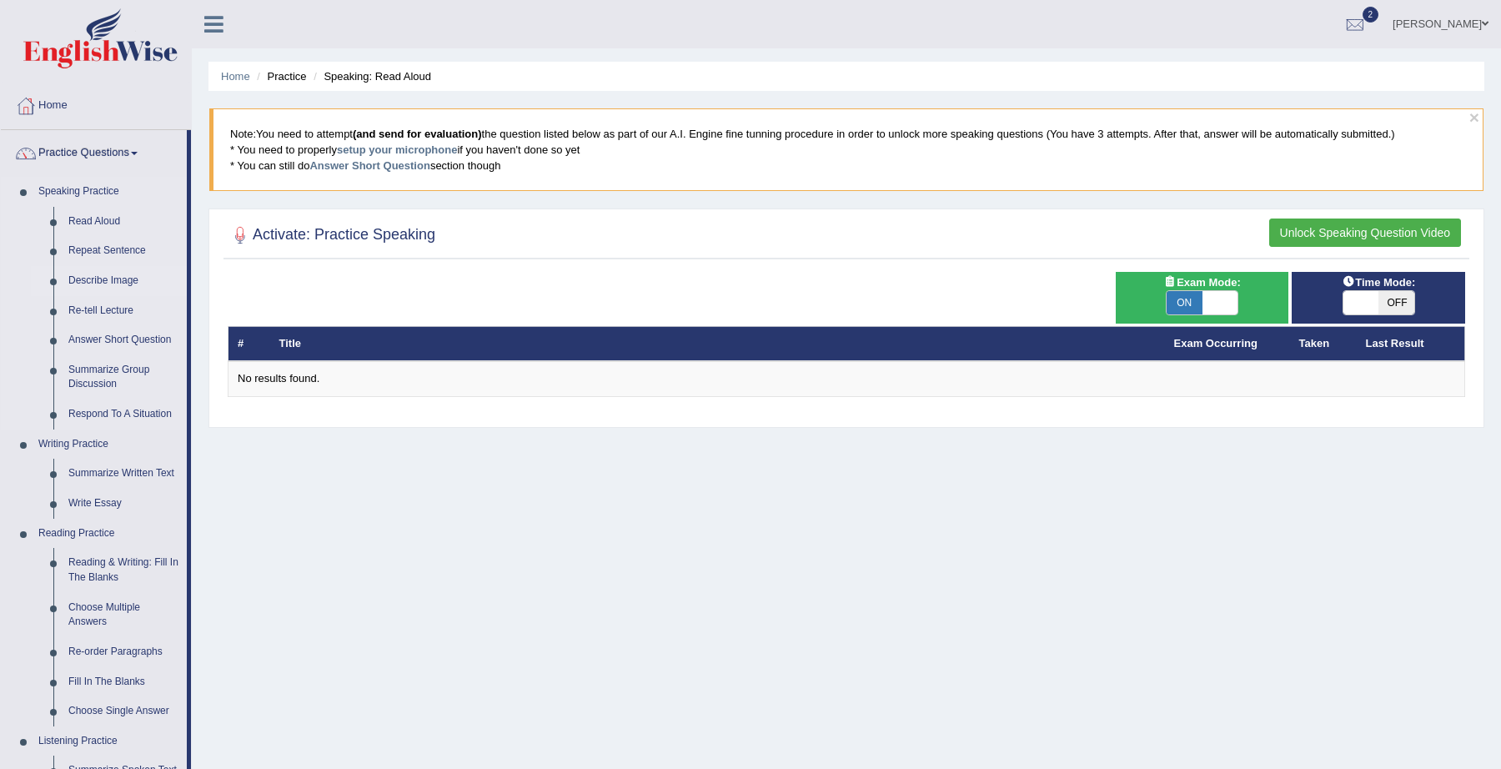
click at [97, 280] on link "Describe Image" at bounding box center [124, 281] width 126 height 30
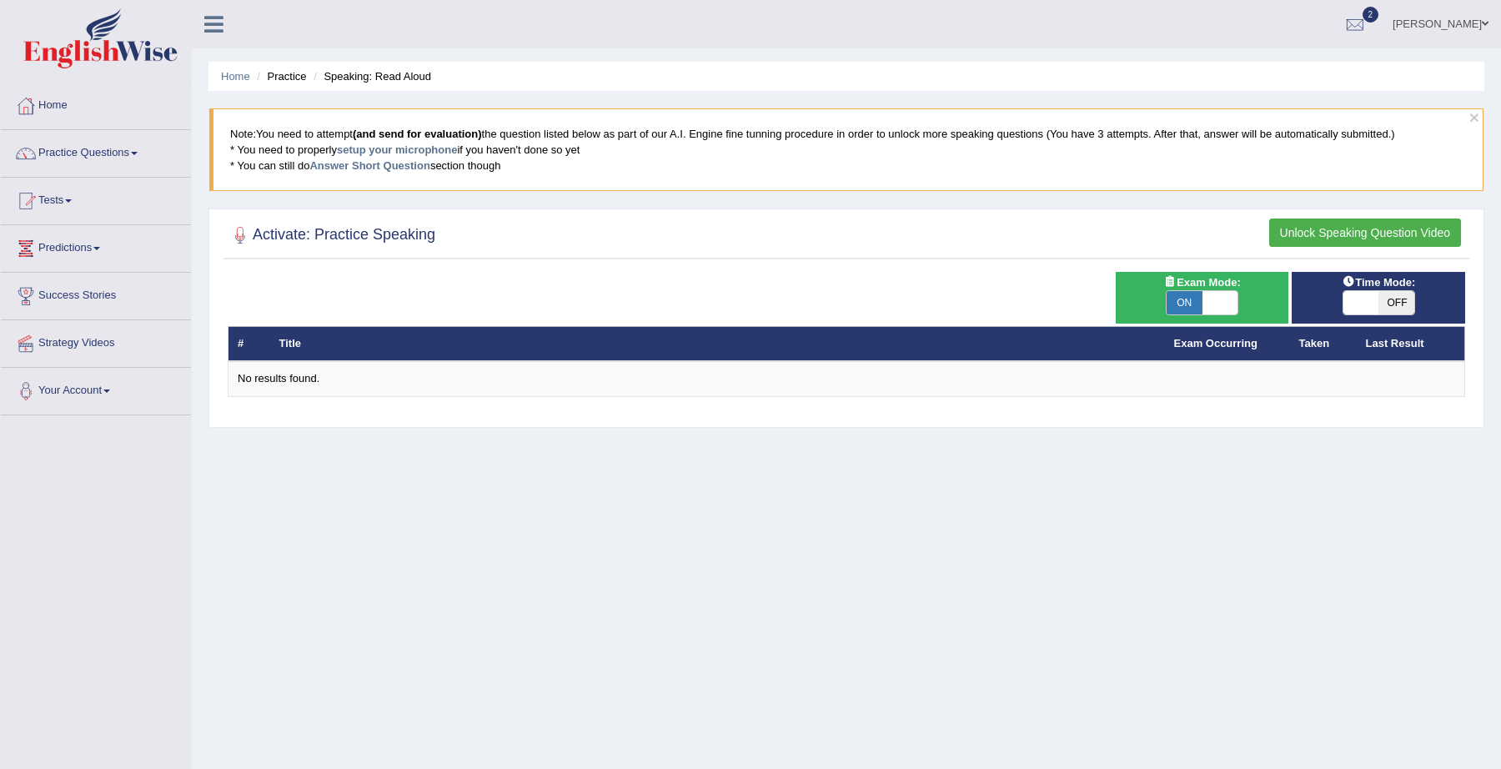
drag, startPoint x: 1358, startPoint y: 239, endPoint x: 1286, endPoint y: 450, distance: 223.7
click at [1286, 450] on div "Home Practice Speaking: Read Aloud × Note: You need to attempt (and send for ev…" at bounding box center [847, 417] width 1310 height 834
click at [1186, 300] on span "ON" at bounding box center [1185, 302] width 36 height 23
checkbox input "false"
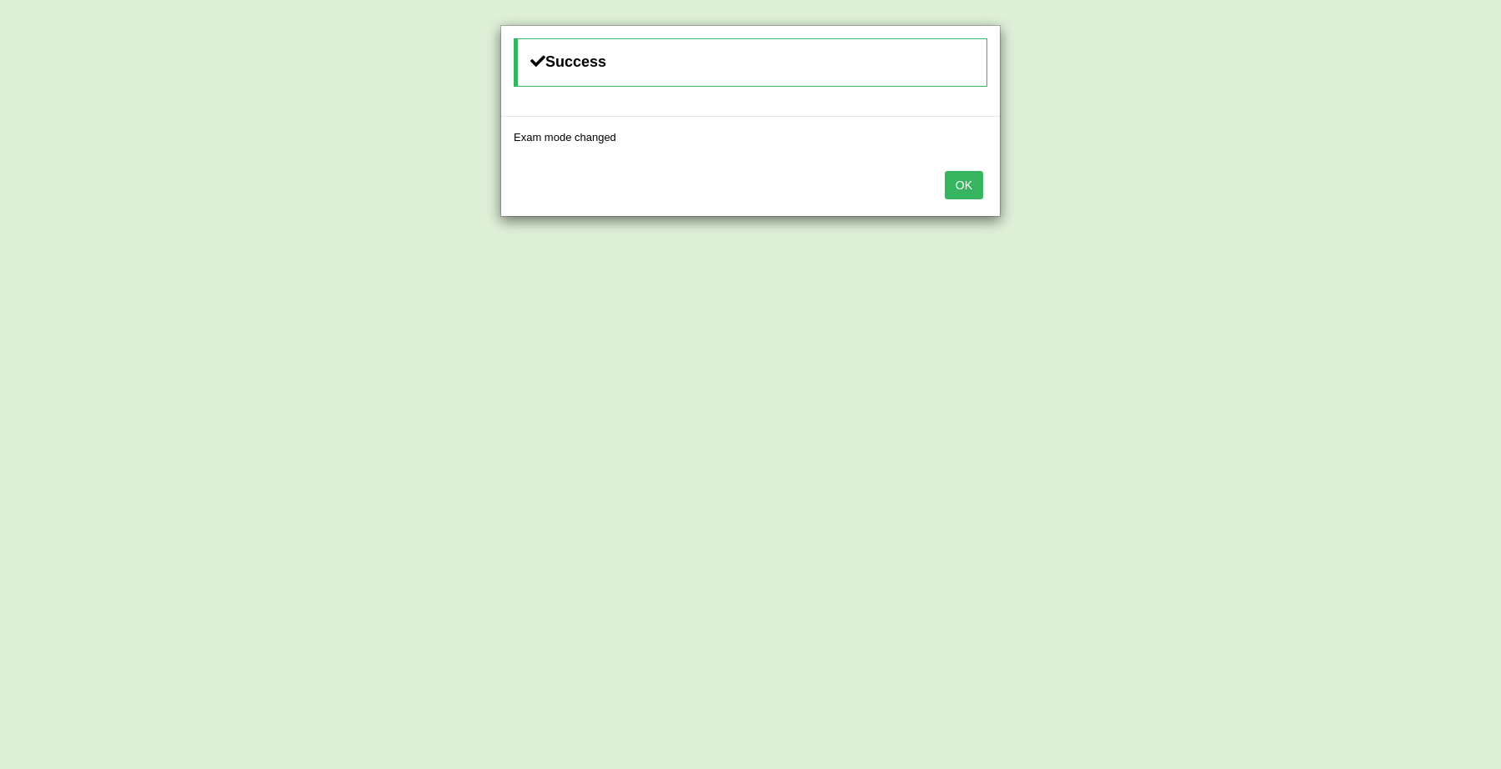
click at [948, 194] on button "OK" at bounding box center [964, 185] width 38 height 28
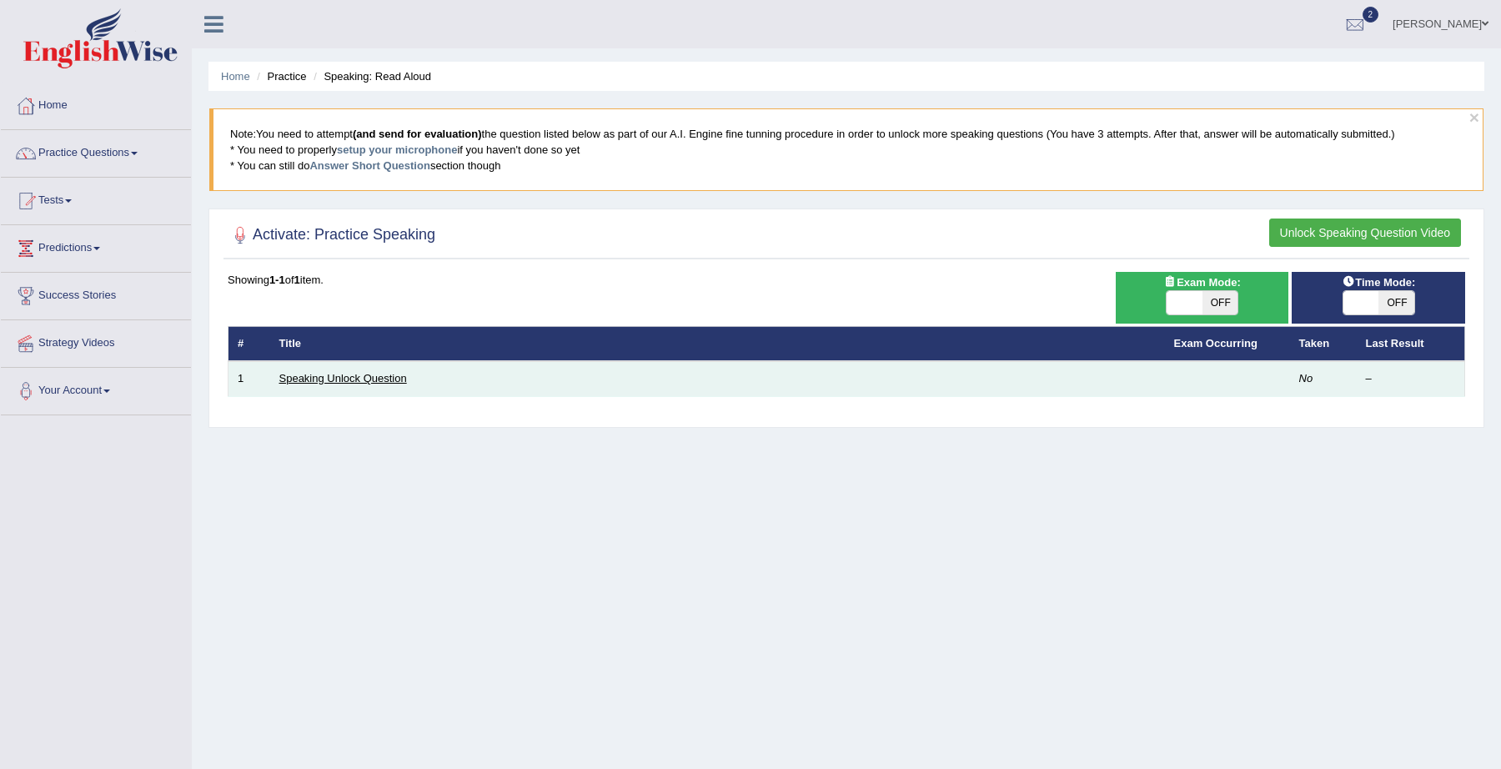
click at [306, 381] on link "Speaking Unlock Question" at bounding box center [343, 378] width 128 height 13
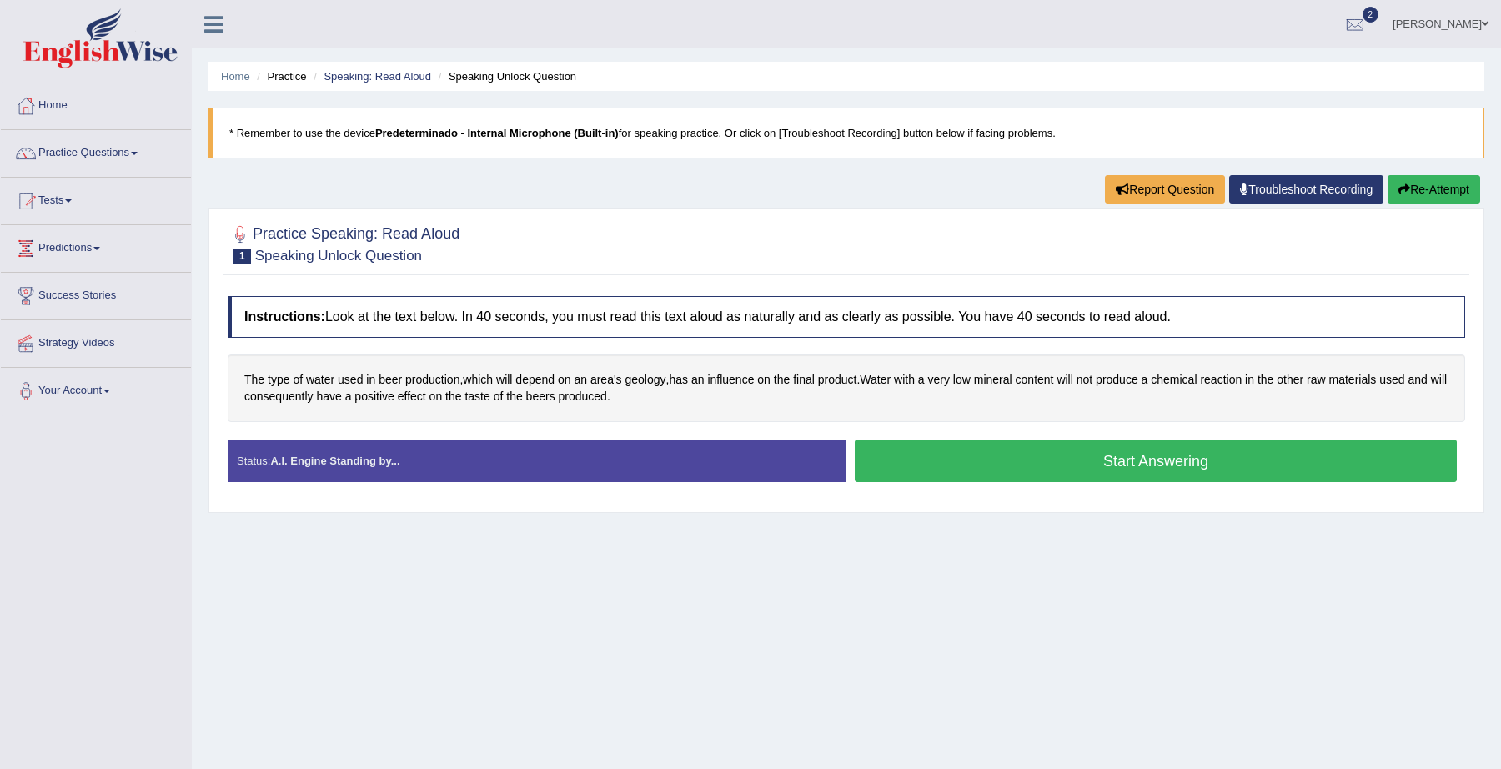
click at [1050, 458] on button "Start Answering" at bounding box center [1156, 461] width 602 height 43
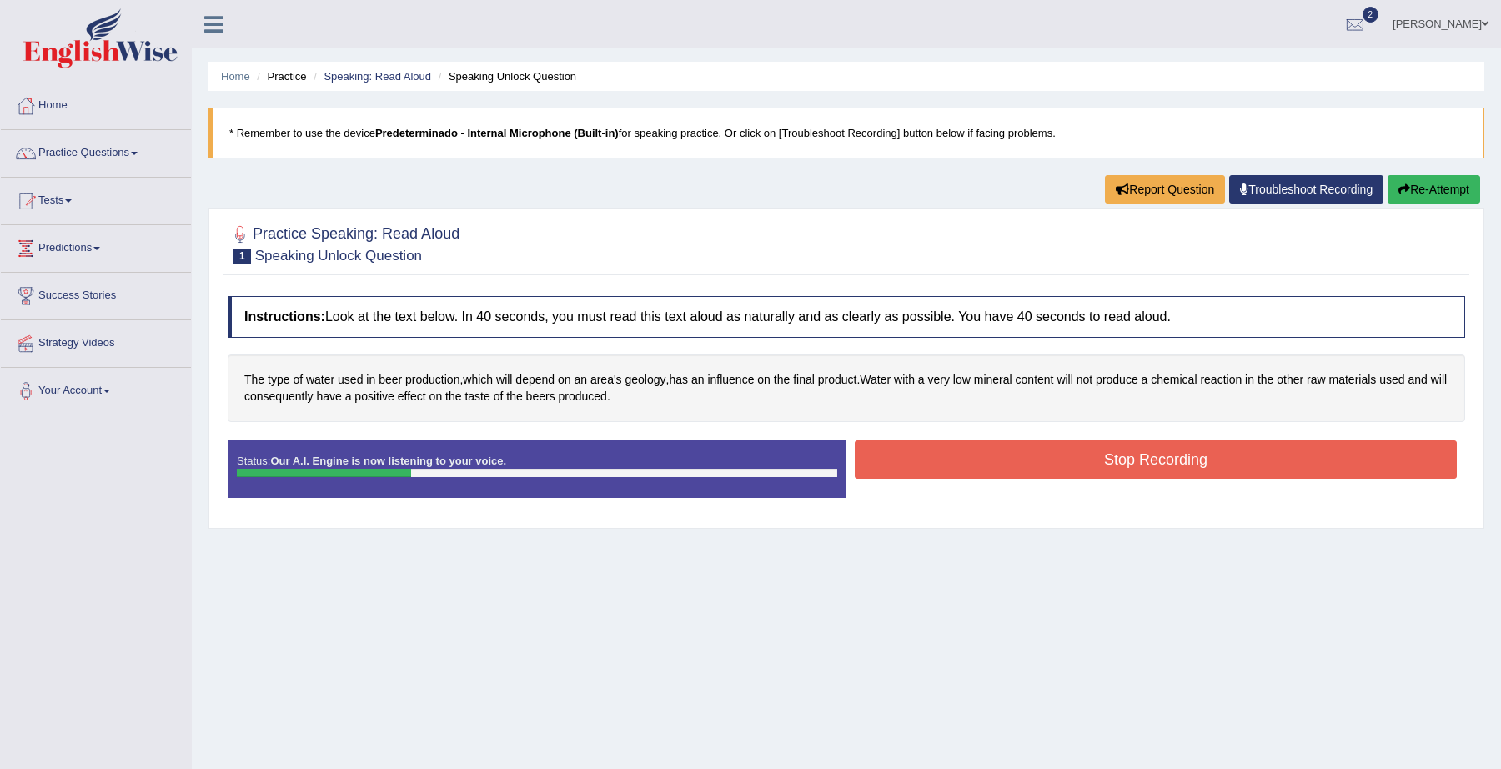
click at [1114, 469] on button "Stop Recording" at bounding box center [1156, 459] width 602 height 38
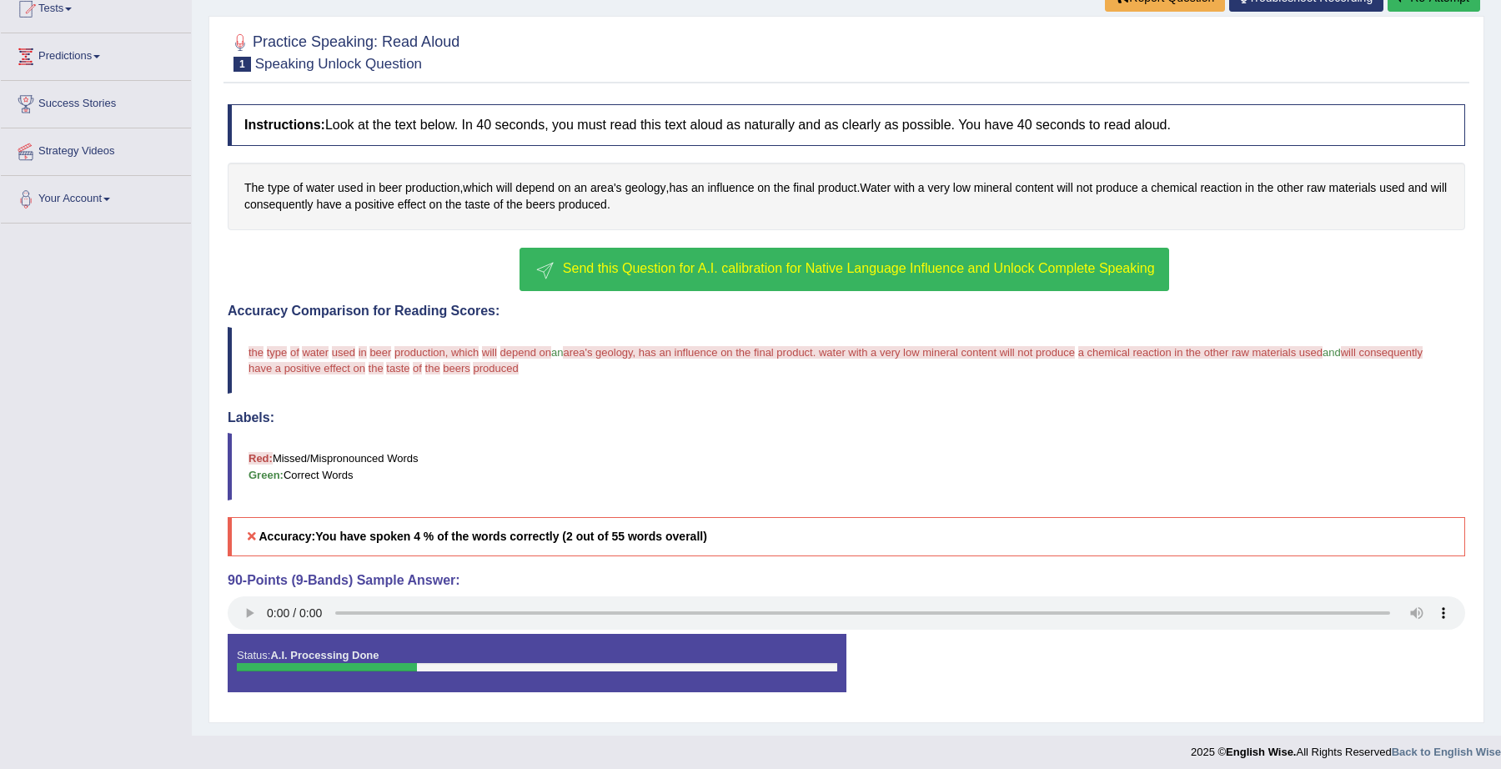
scroll to position [195, 0]
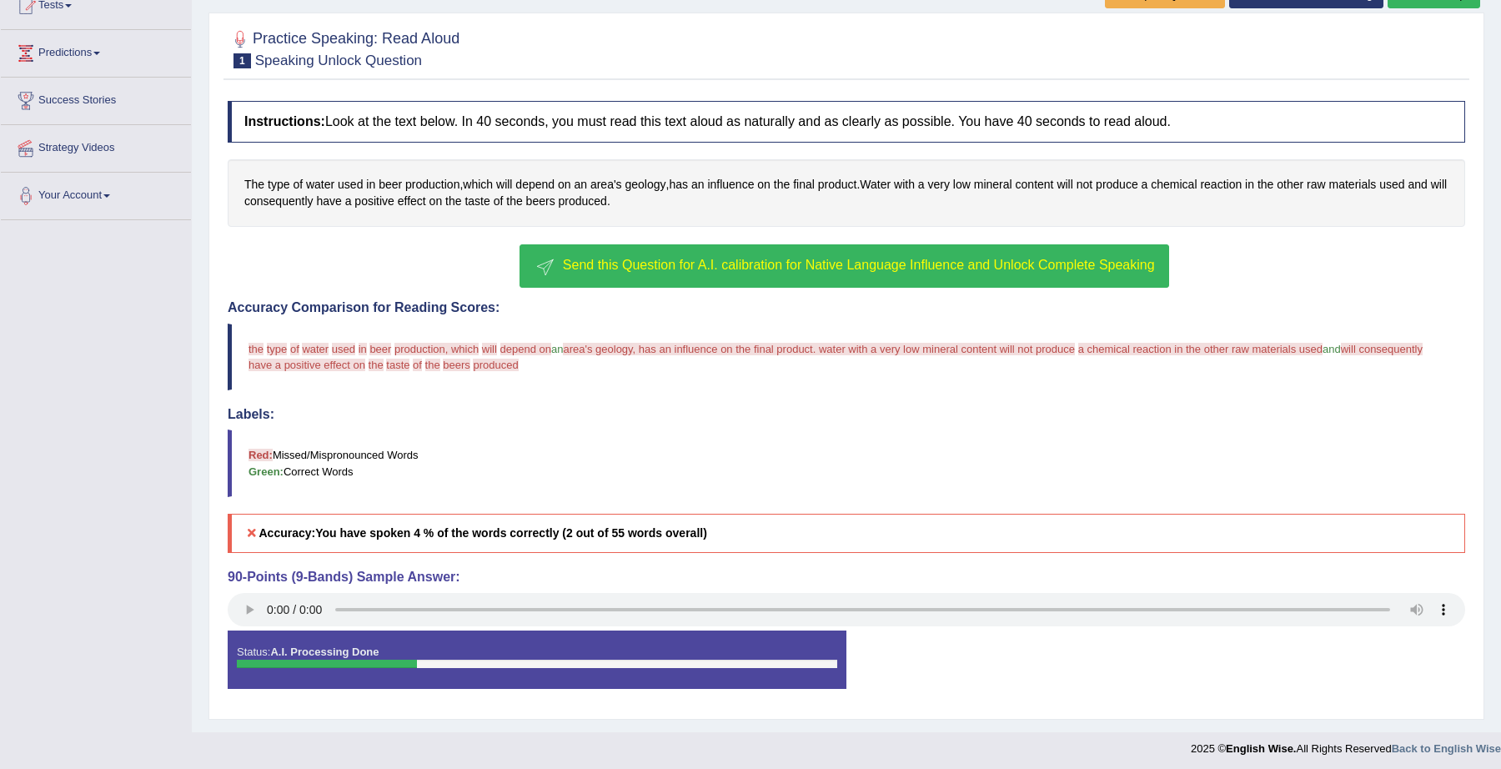
click at [823, 252] on button "Send this Question for A.I. calibration for Native Language Influence and Unloc…" at bounding box center [844, 265] width 649 height 43
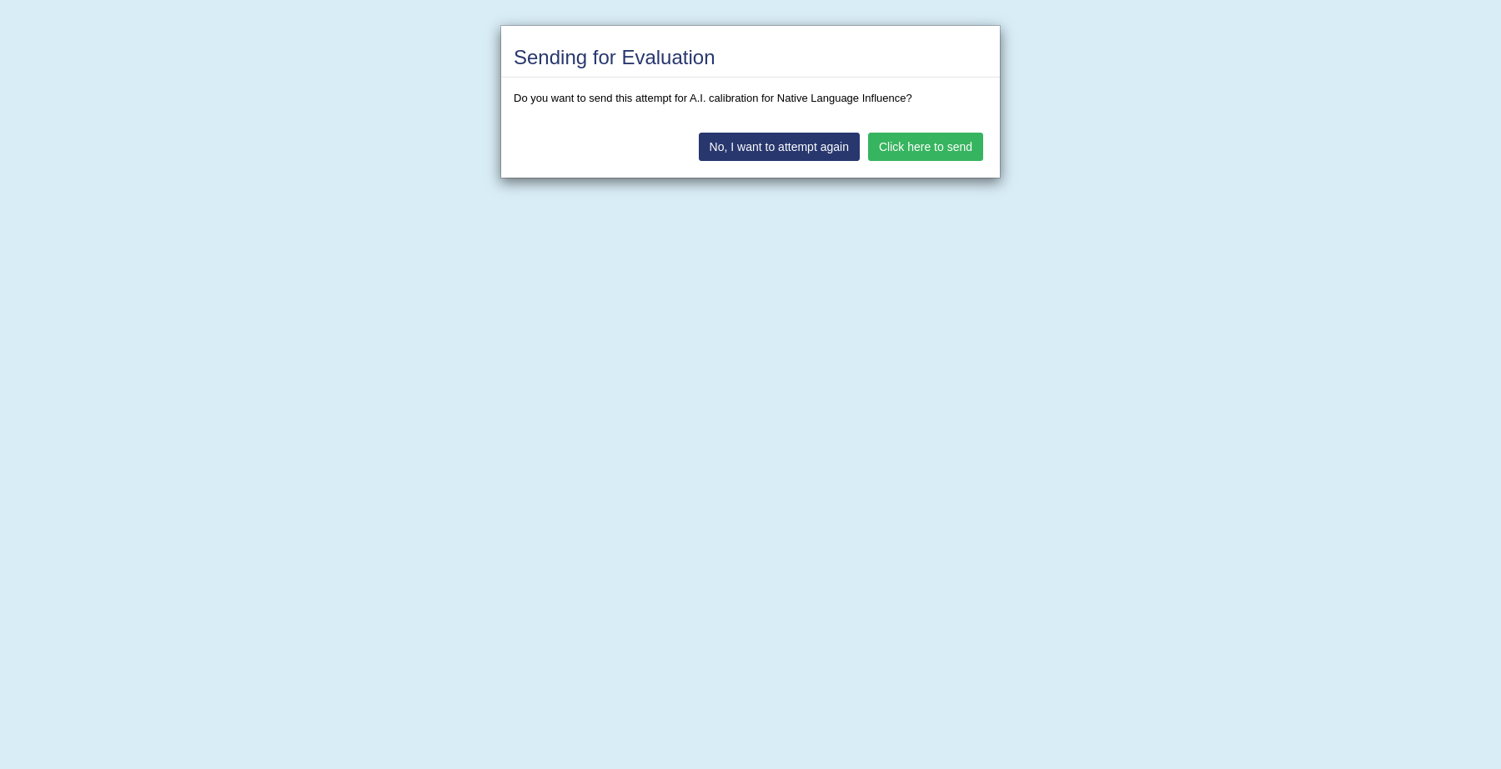
click at [909, 154] on button "Click here to send" at bounding box center [925, 147] width 115 height 28
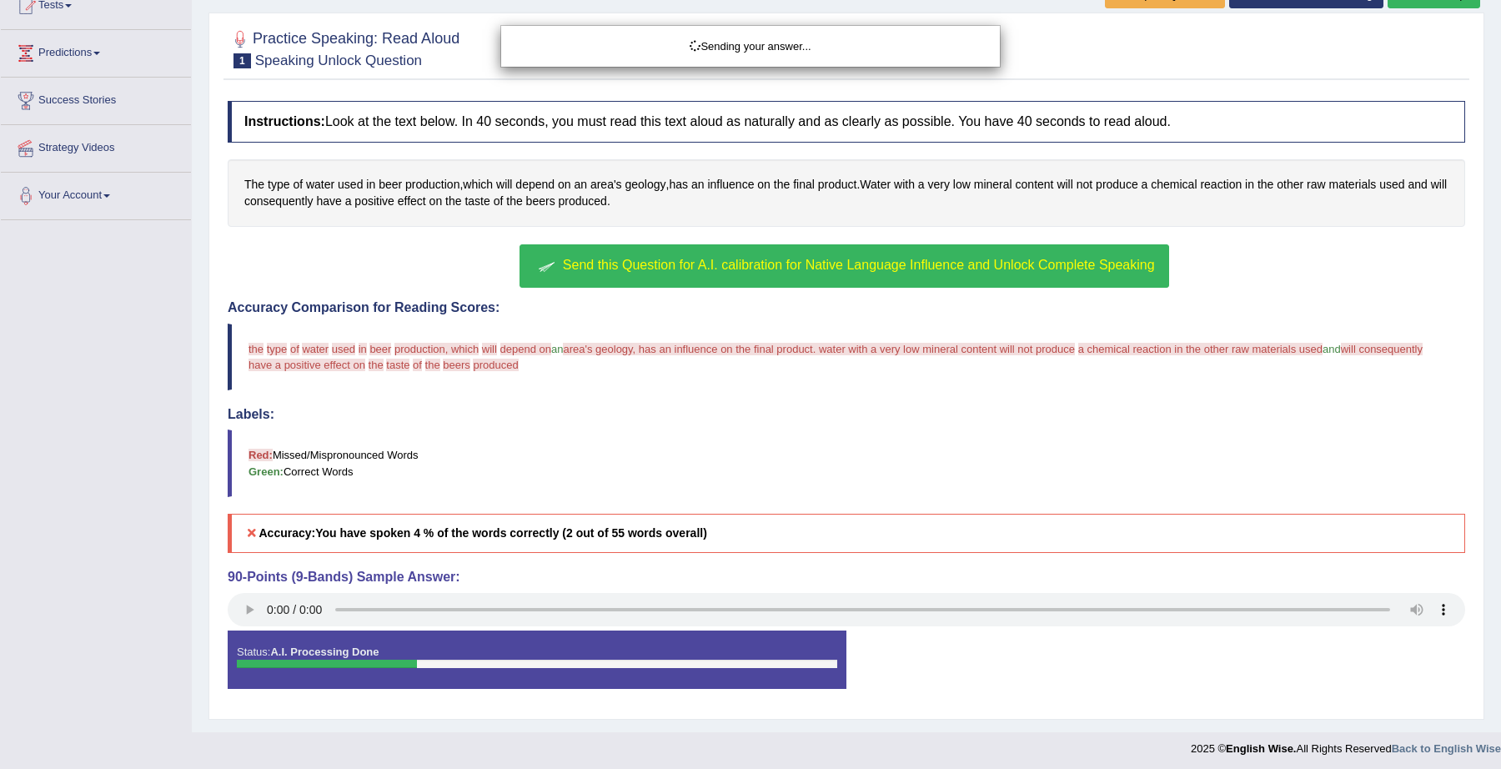
scroll to position [148, 0]
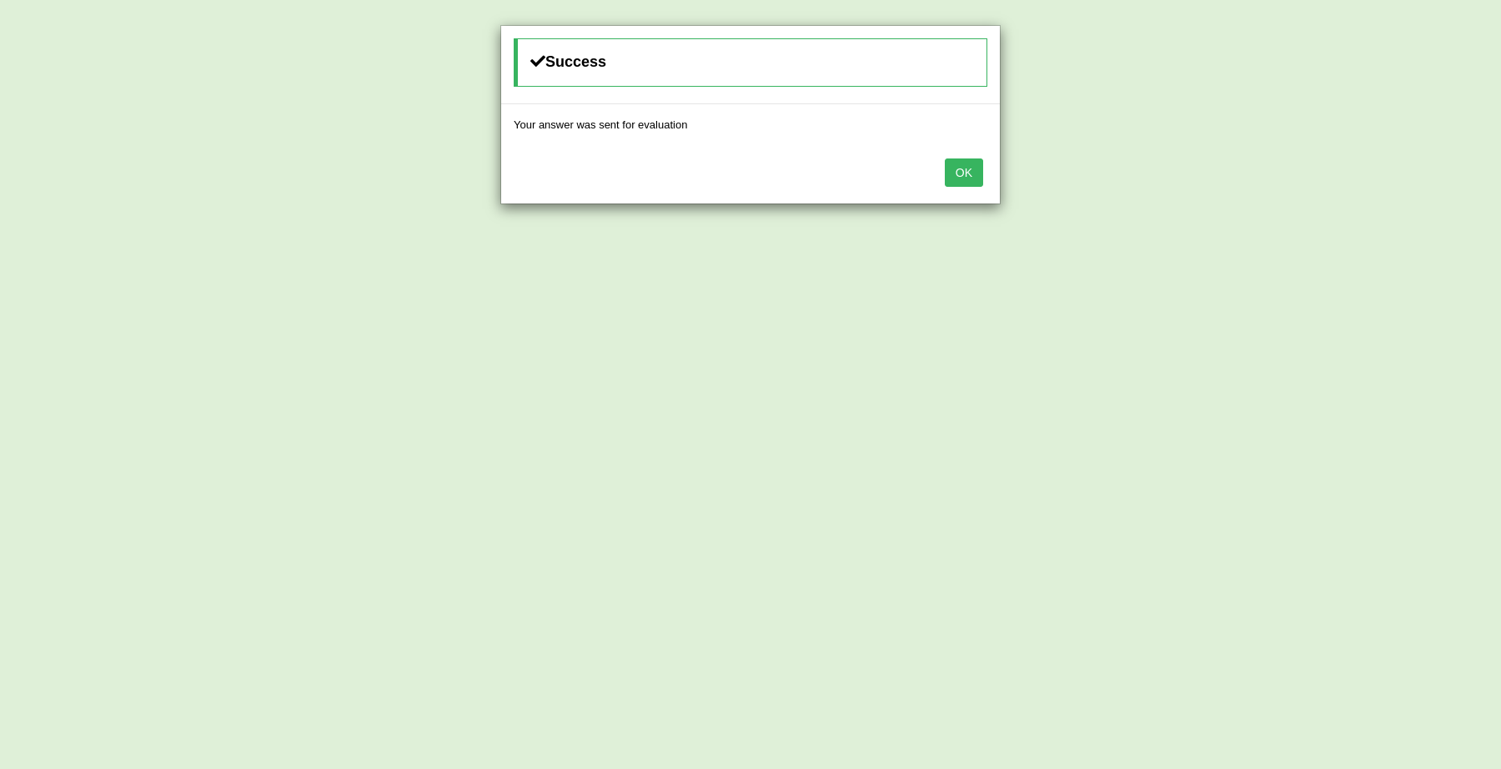
click at [969, 168] on button "OK" at bounding box center [964, 172] width 38 height 28
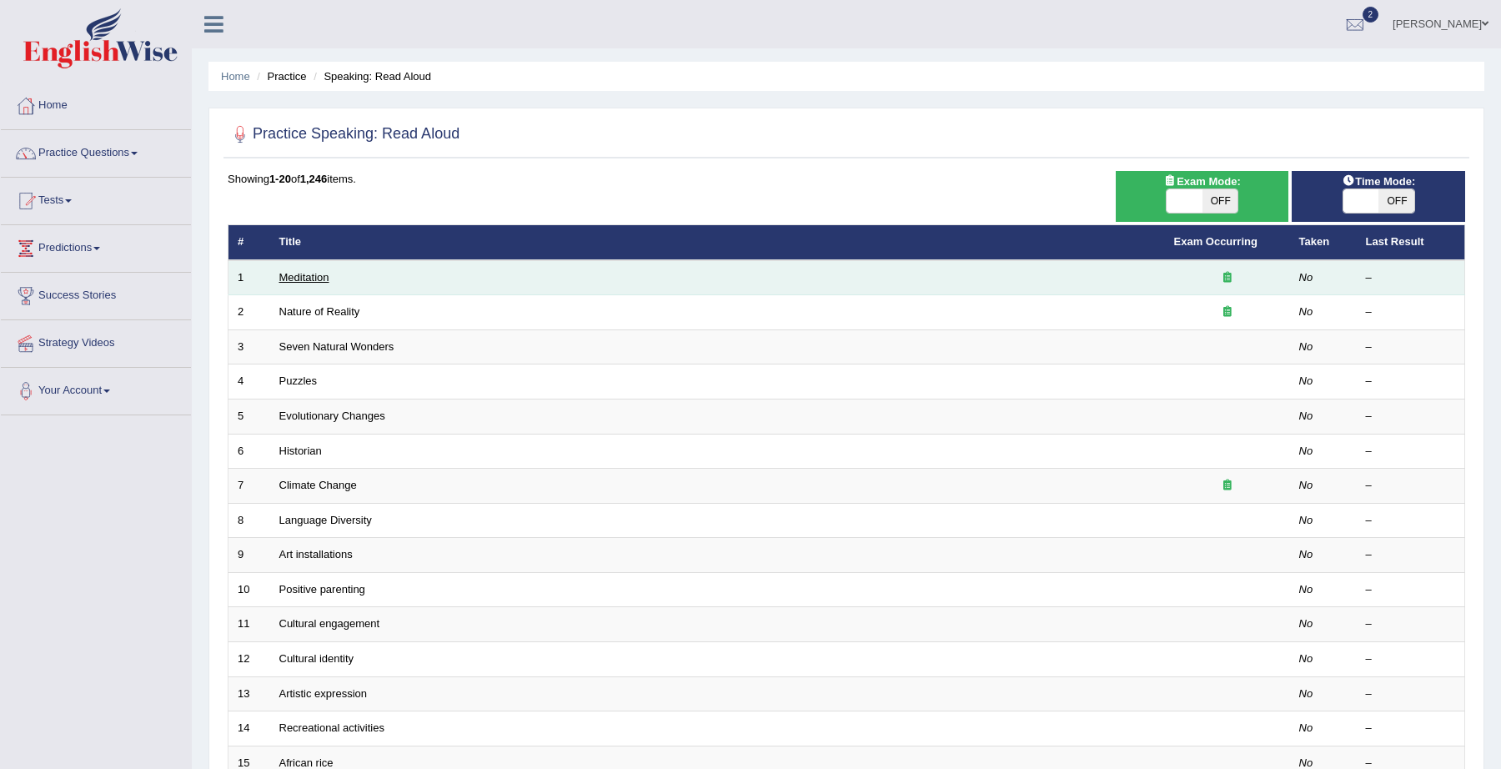
click at [304, 279] on link "Meditation" at bounding box center [304, 277] width 50 height 13
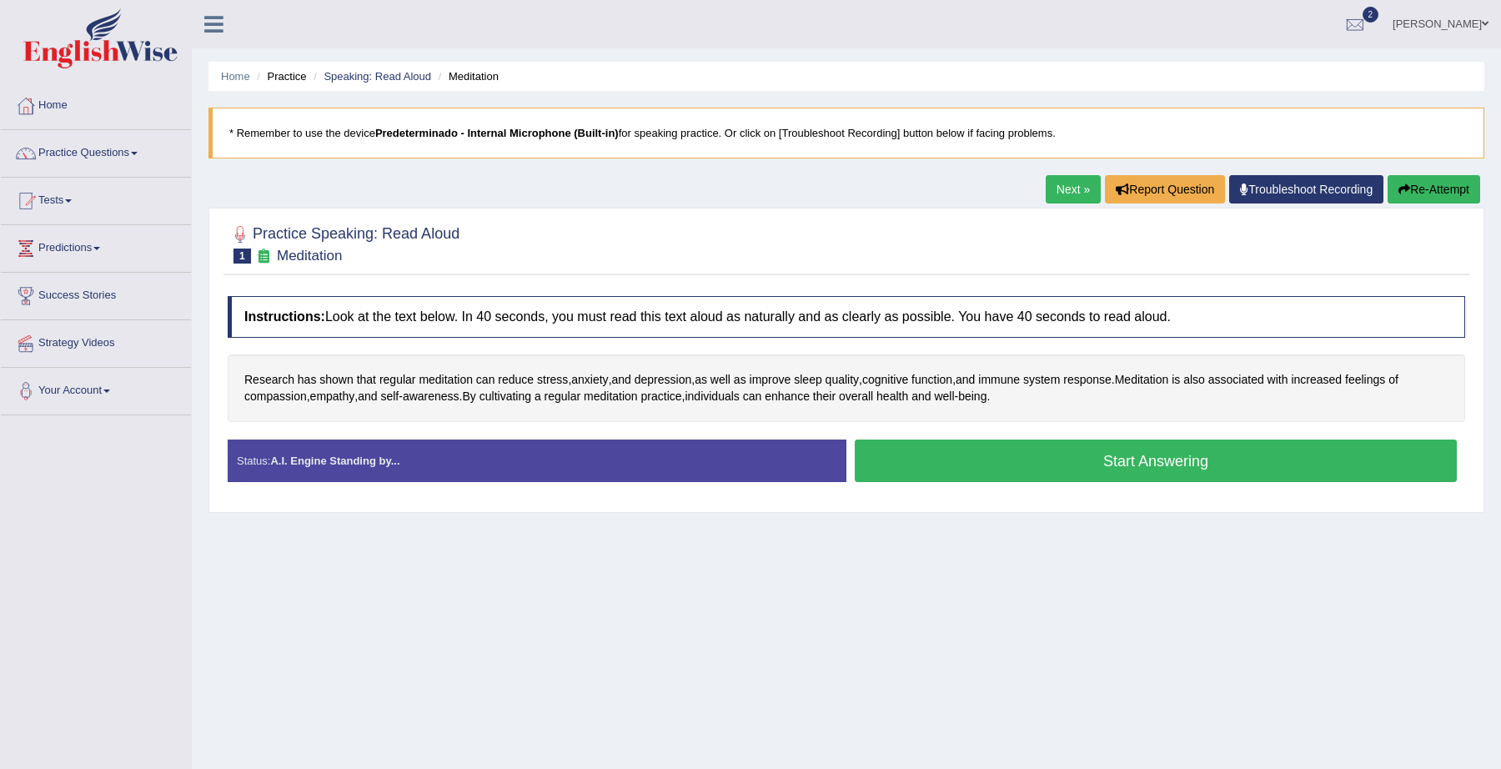
click at [1034, 450] on button "Start Answering" at bounding box center [1156, 461] width 602 height 43
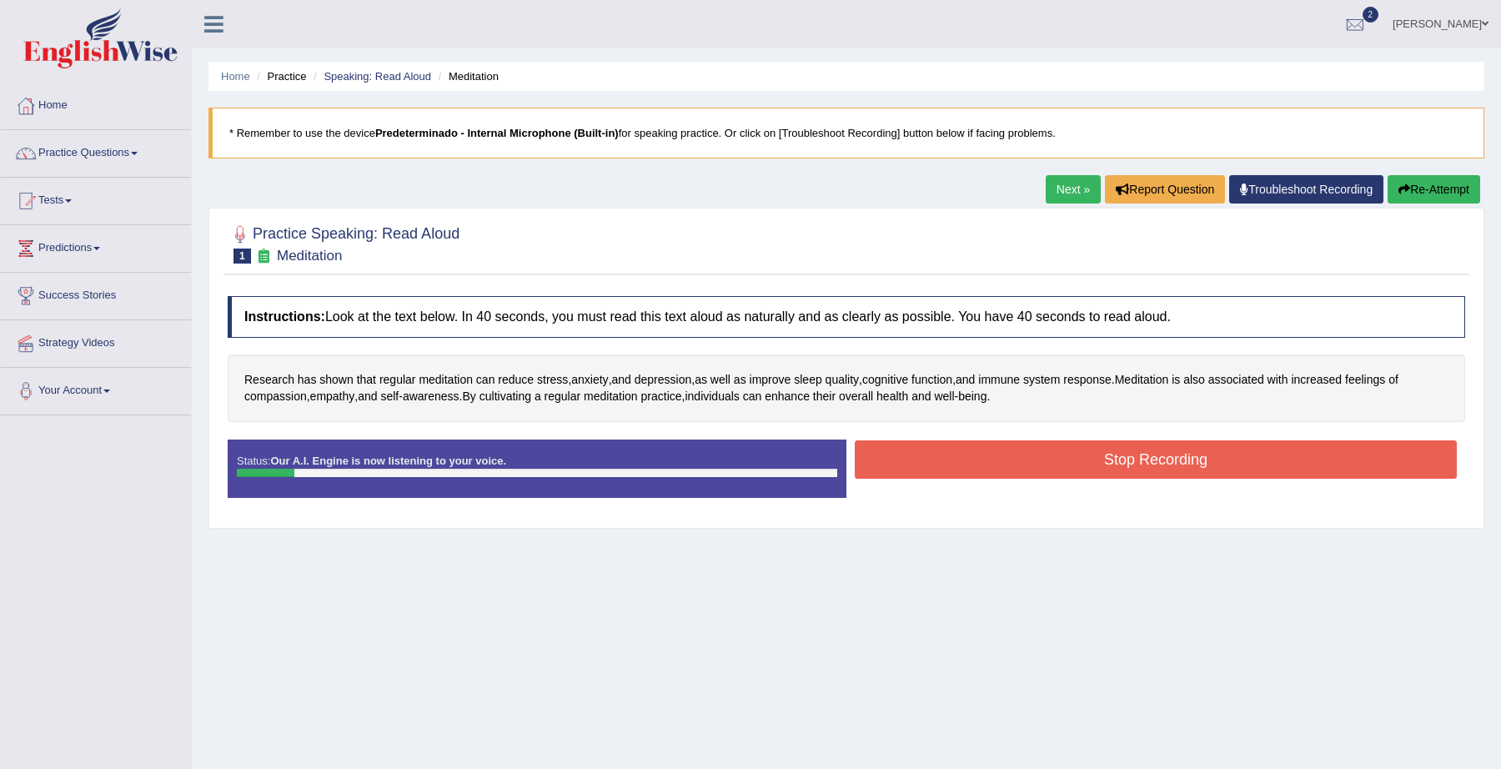
click at [1034, 450] on button "Stop Recording" at bounding box center [1156, 459] width 602 height 38
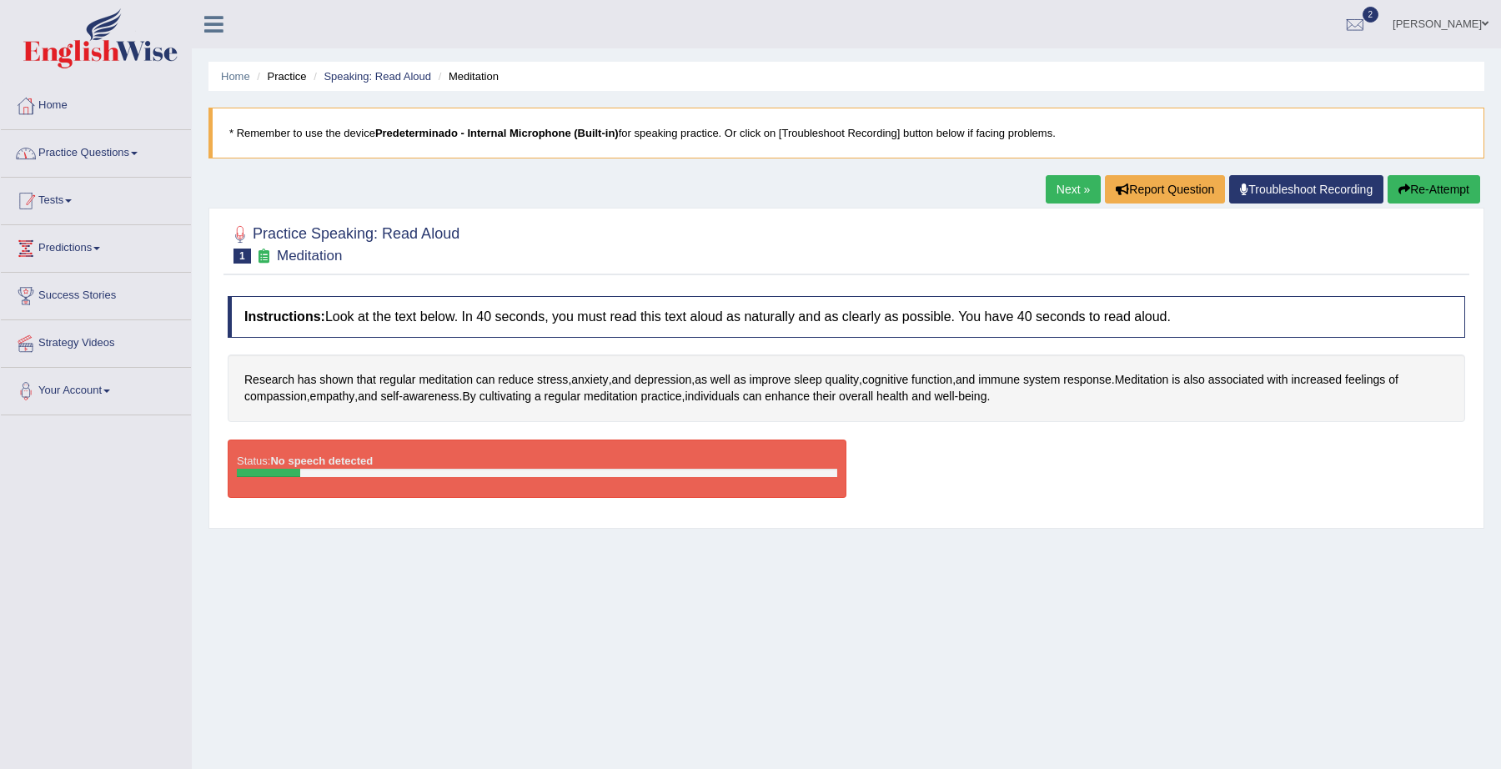
click at [124, 160] on link "Practice Questions" at bounding box center [96, 151] width 190 height 42
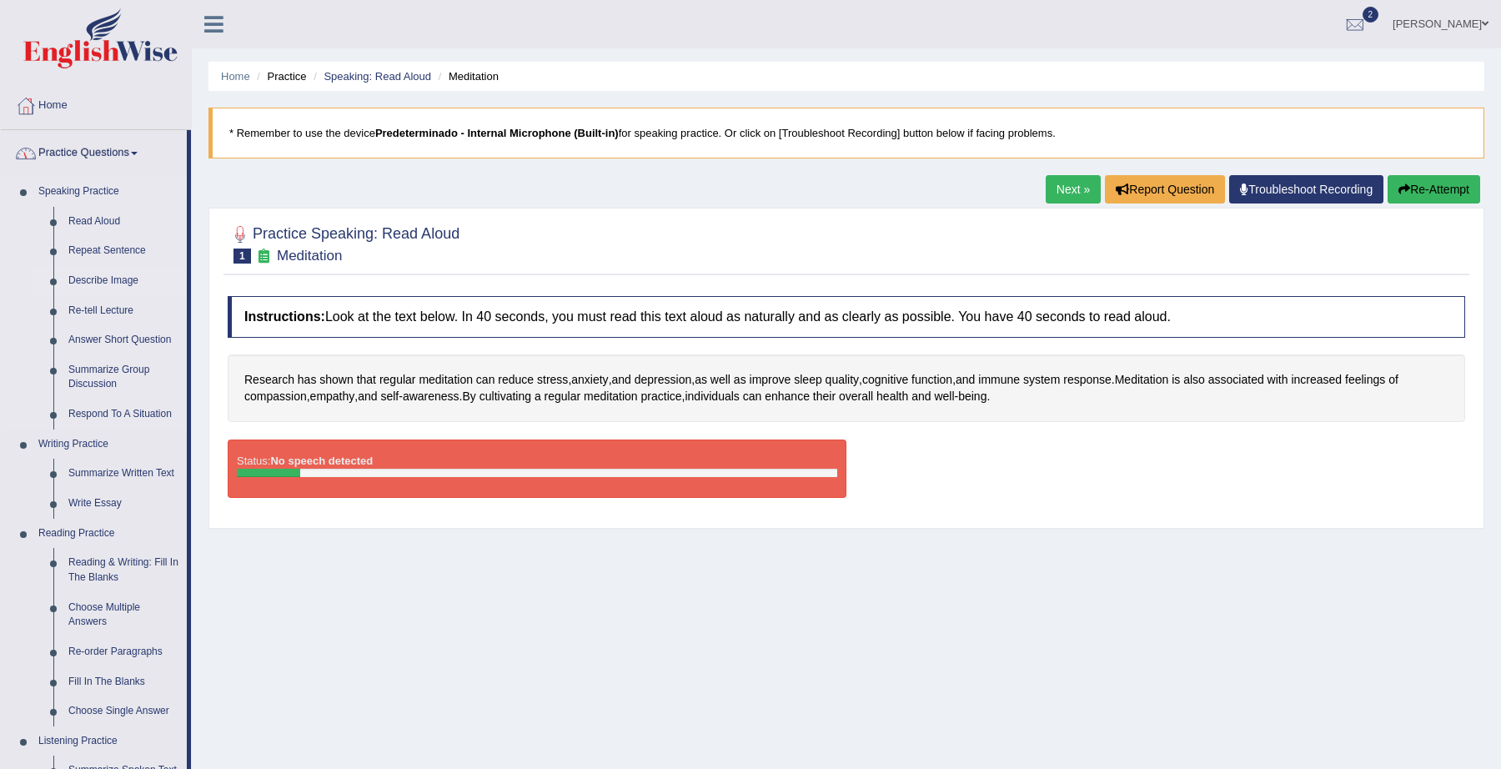
click at [130, 274] on link "Describe Image" at bounding box center [124, 281] width 126 height 30
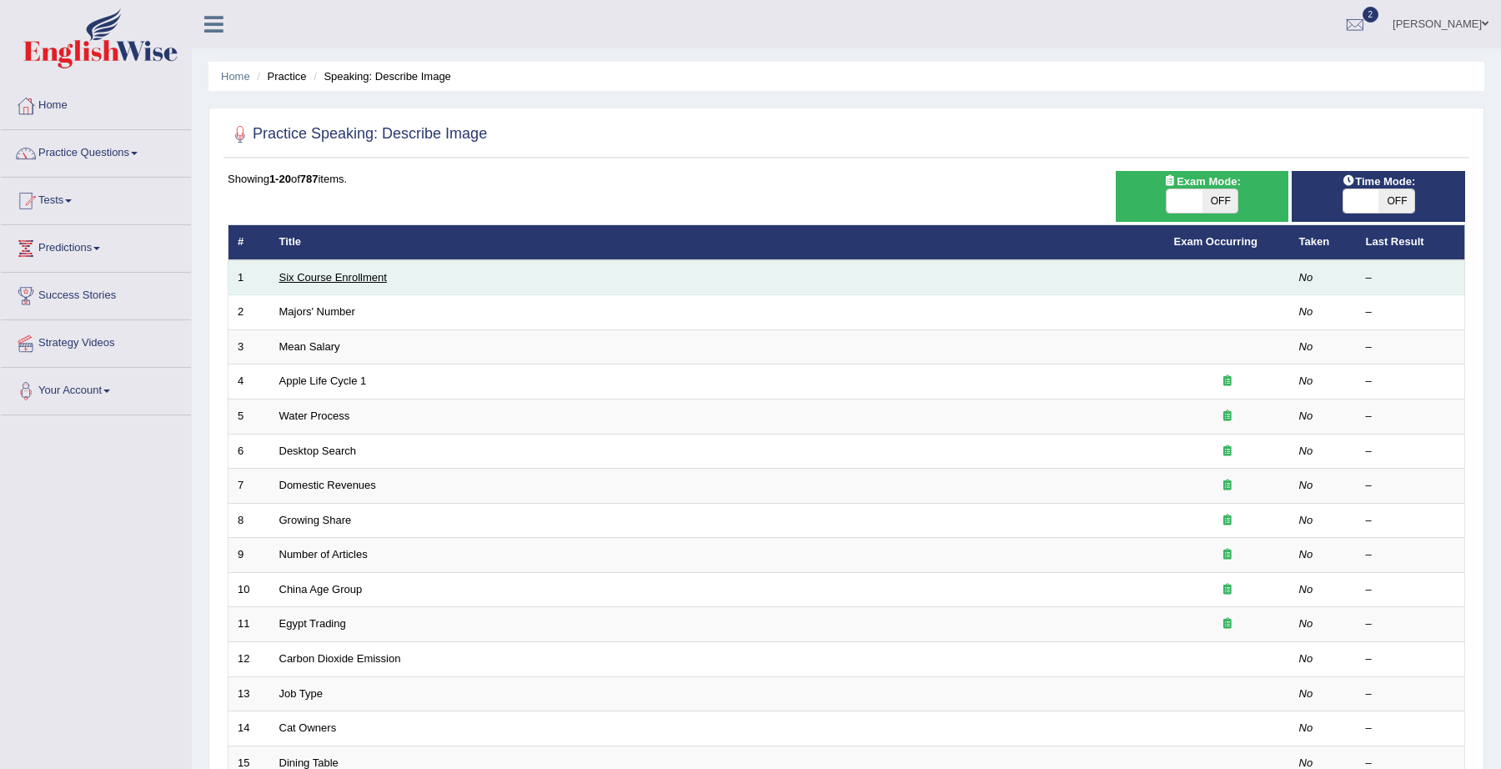
click at [343, 282] on link "Six Course Enrollment" at bounding box center [333, 277] width 108 height 13
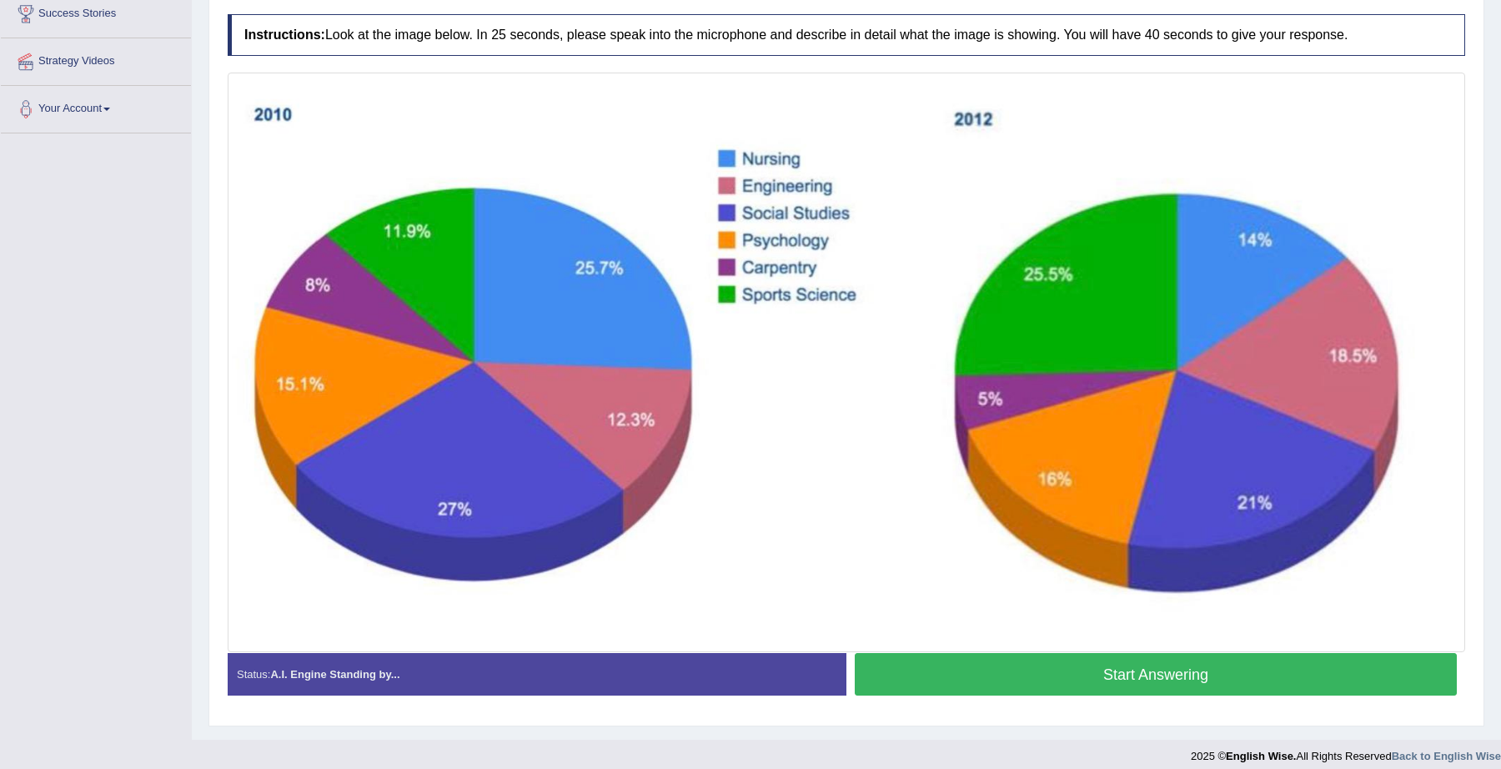
scroll to position [281, 0]
click at [1058, 667] on button "Start Answering" at bounding box center [1156, 675] width 602 height 43
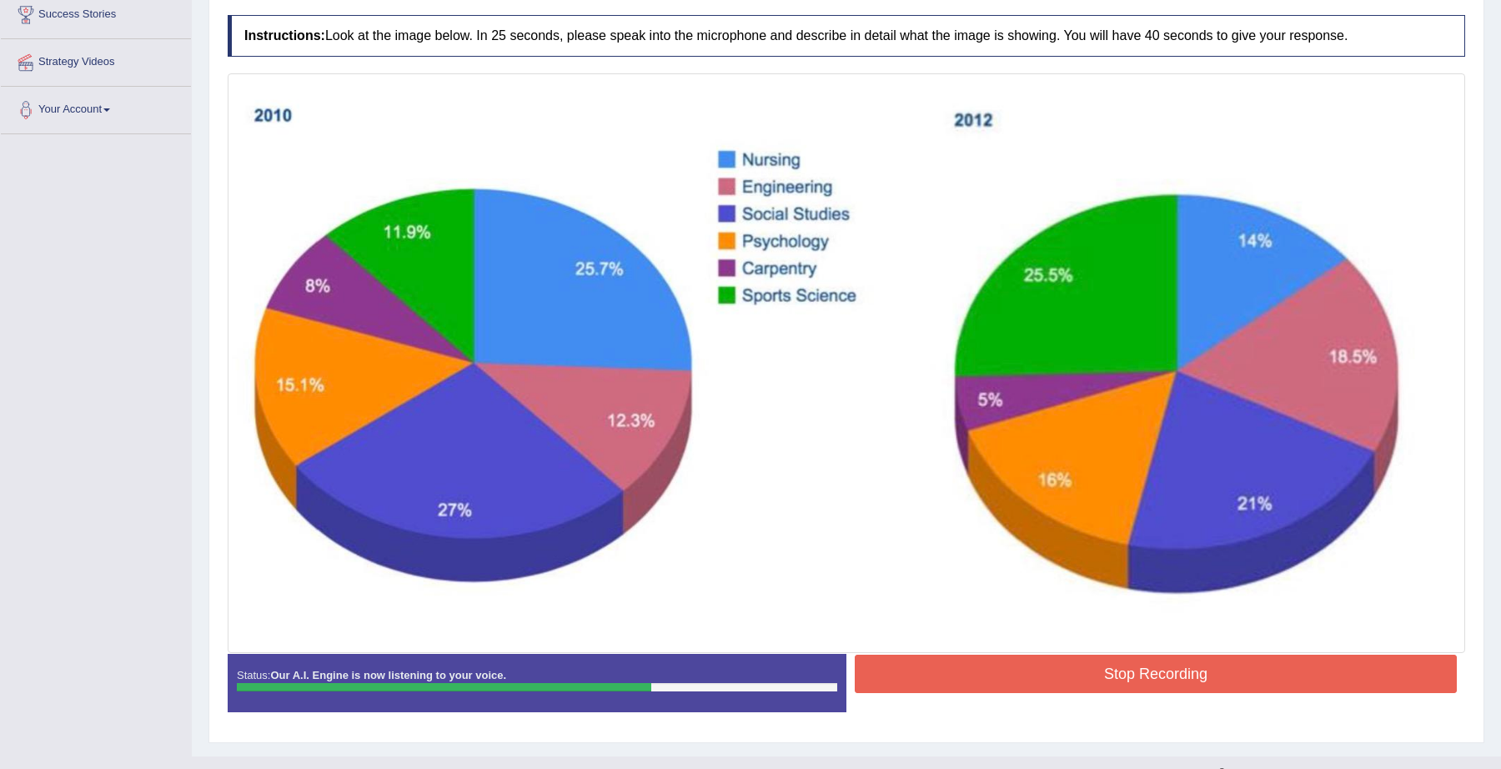
click at [1058, 667] on button "Stop Recording" at bounding box center [1156, 674] width 602 height 38
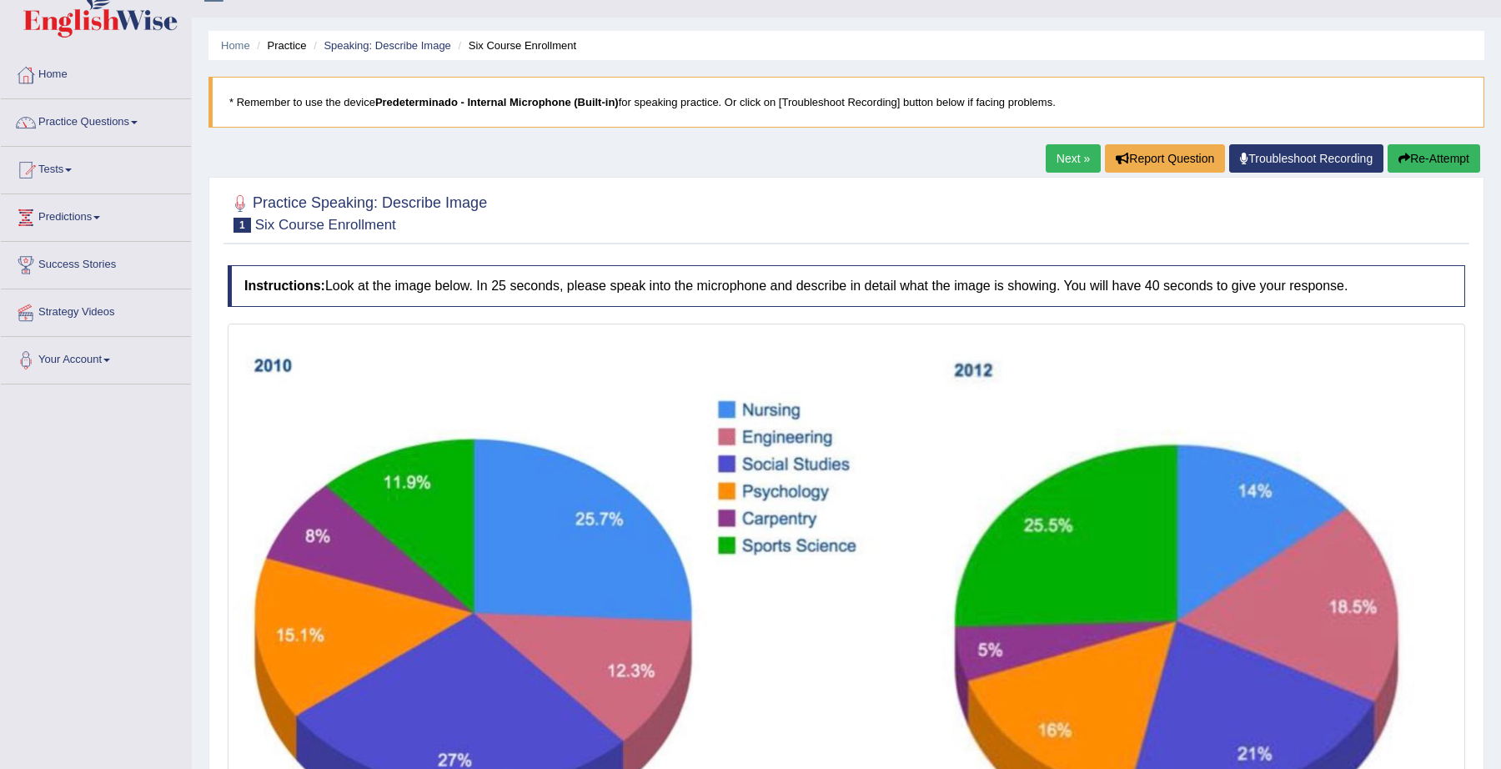
scroll to position [19, 0]
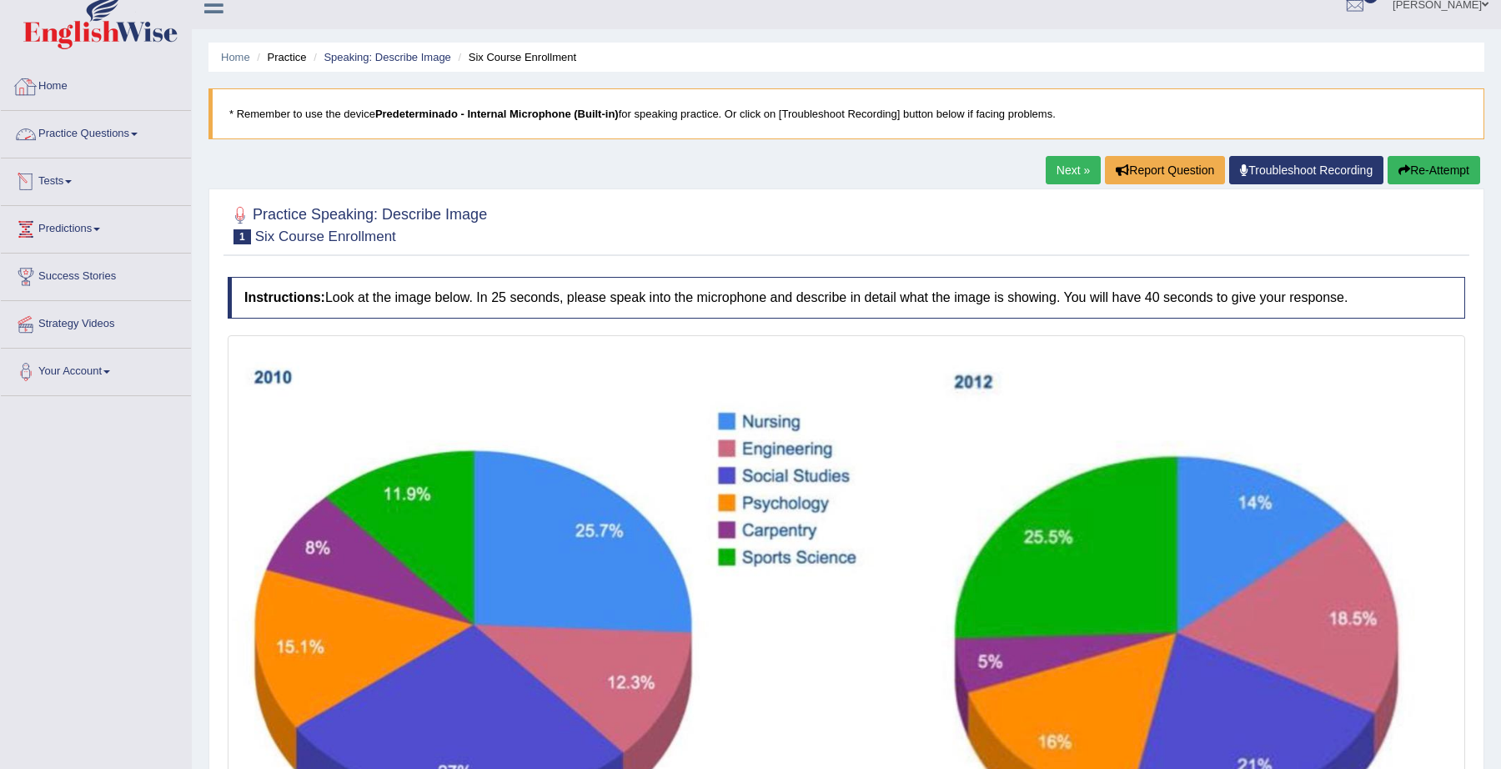
click at [89, 136] on link "Practice Questions" at bounding box center [96, 132] width 190 height 42
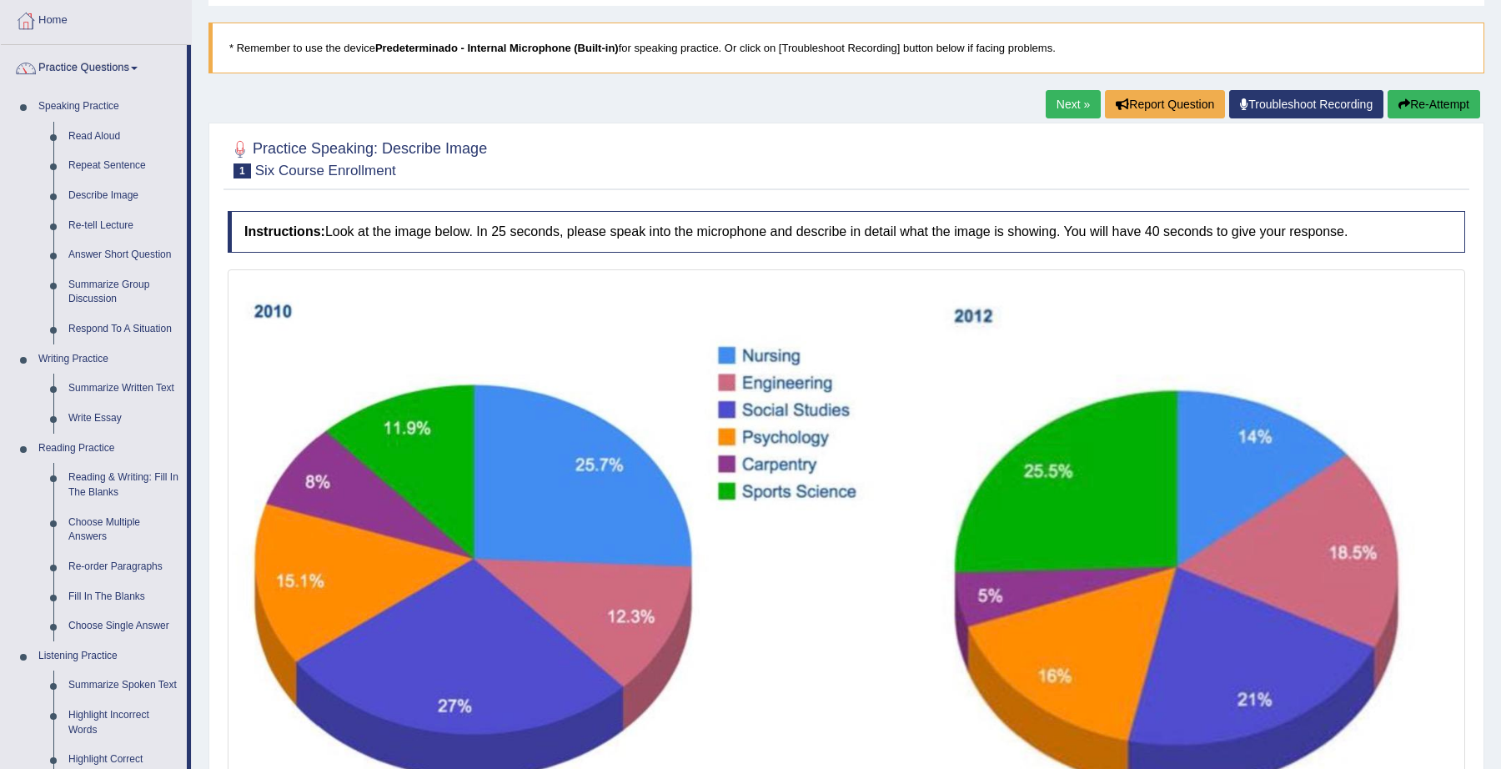
scroll to position [84, 0]
click at [106, 136] on link "Read Aloud" at bounding box center [124, 138] width 126 height 30
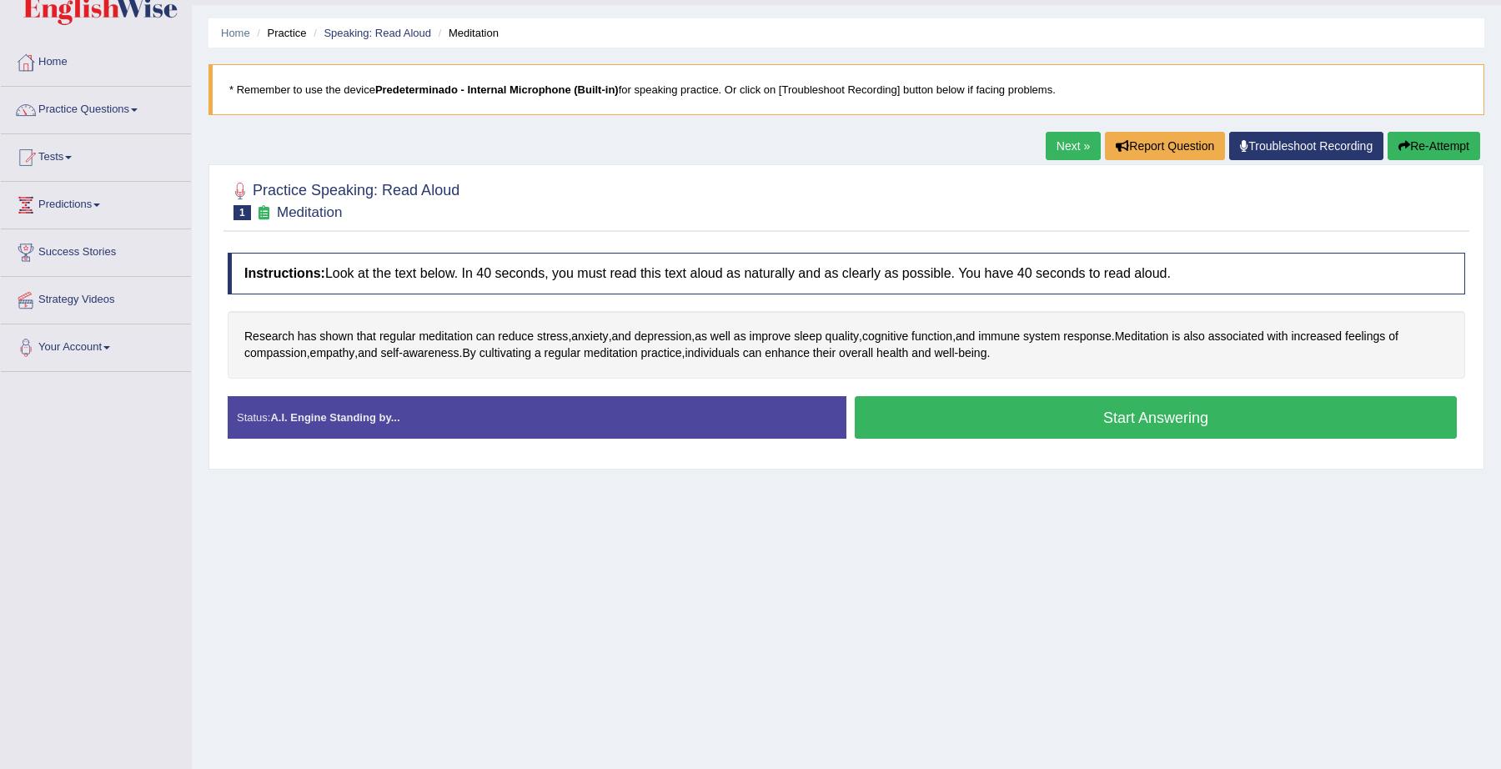
scroll to position [50, 0]
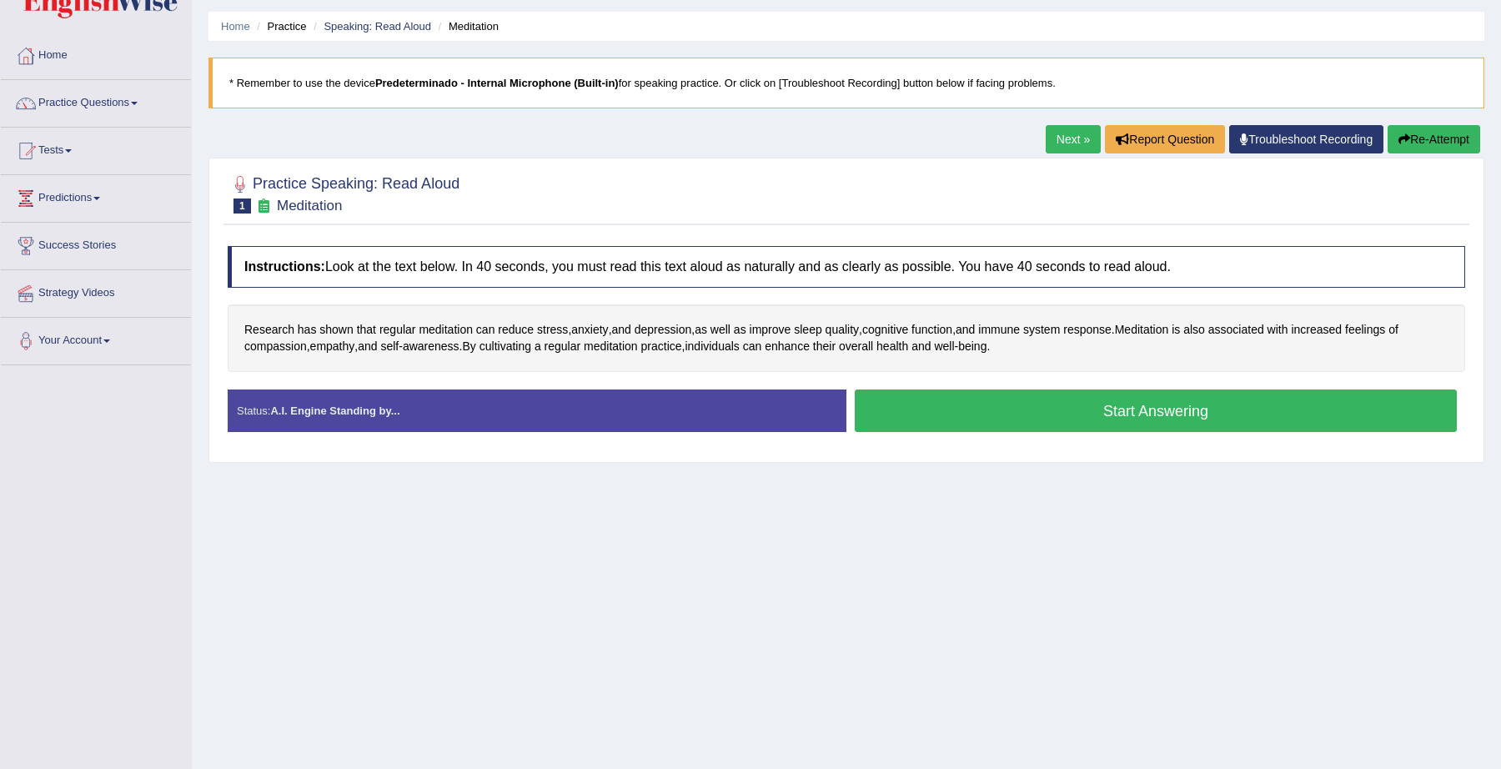
click at [1019, 405] on button "Start Answering" at bounding box center [1156, 411] width 602 height 43
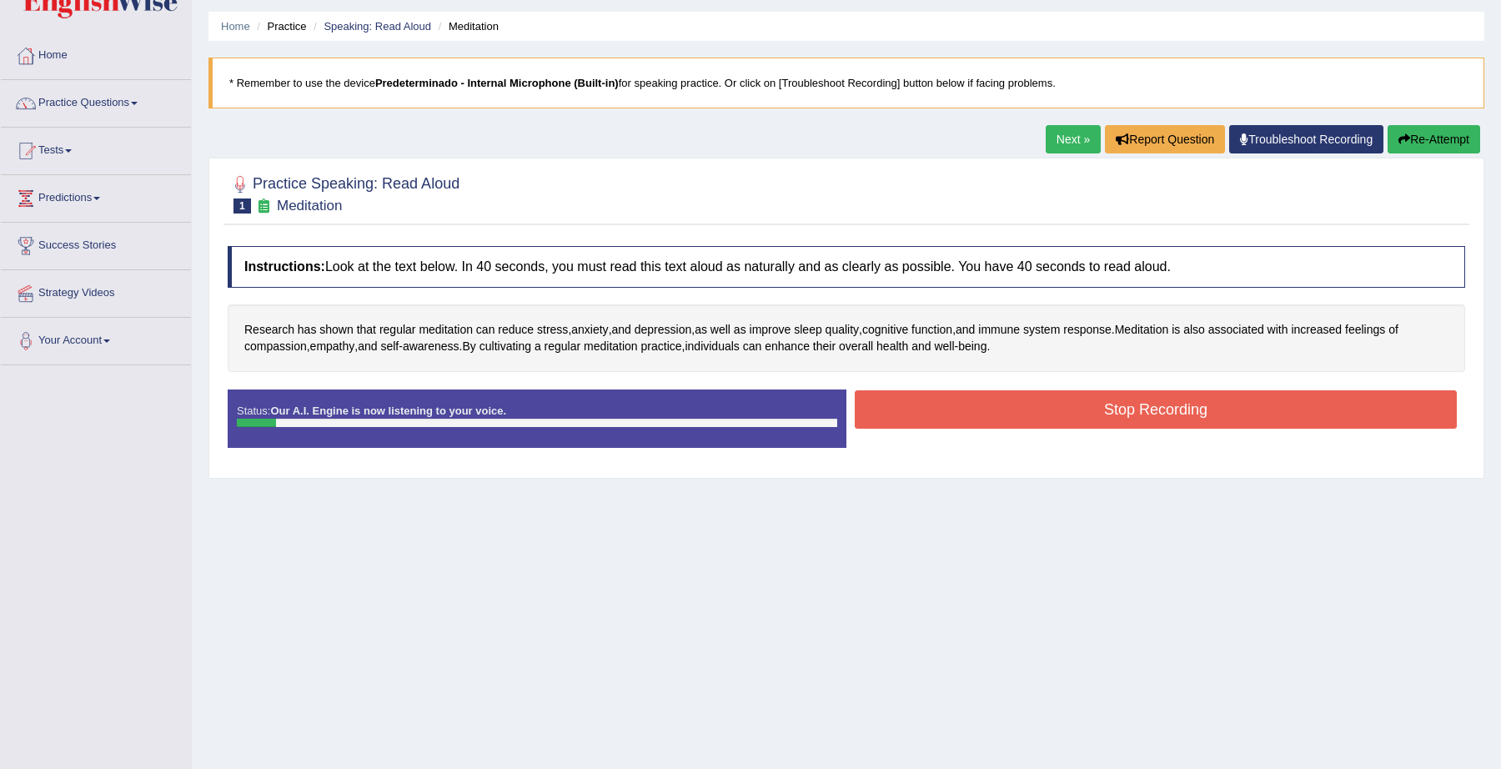
click at [1019, 405] on button "Stop Recording" at bounding box center [1156, 409] width 602 height 38
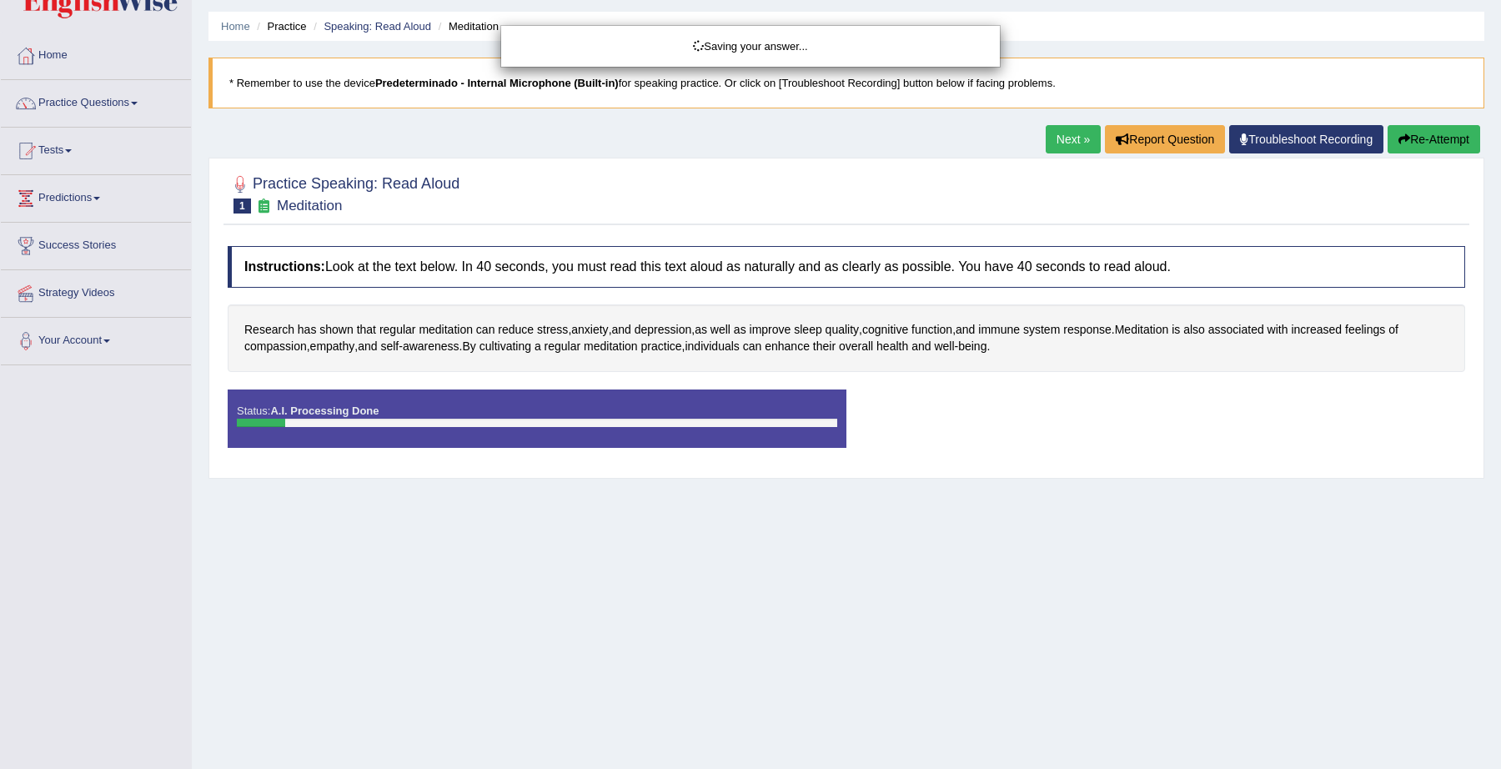
click at [1444, 128] on div "Saving your answer..." at bounding box center [750, 384] width 1501 height 769
click at [1434, 148] on div "Saving your answer..." at bounding box center [750, 384] width 1501 height 769
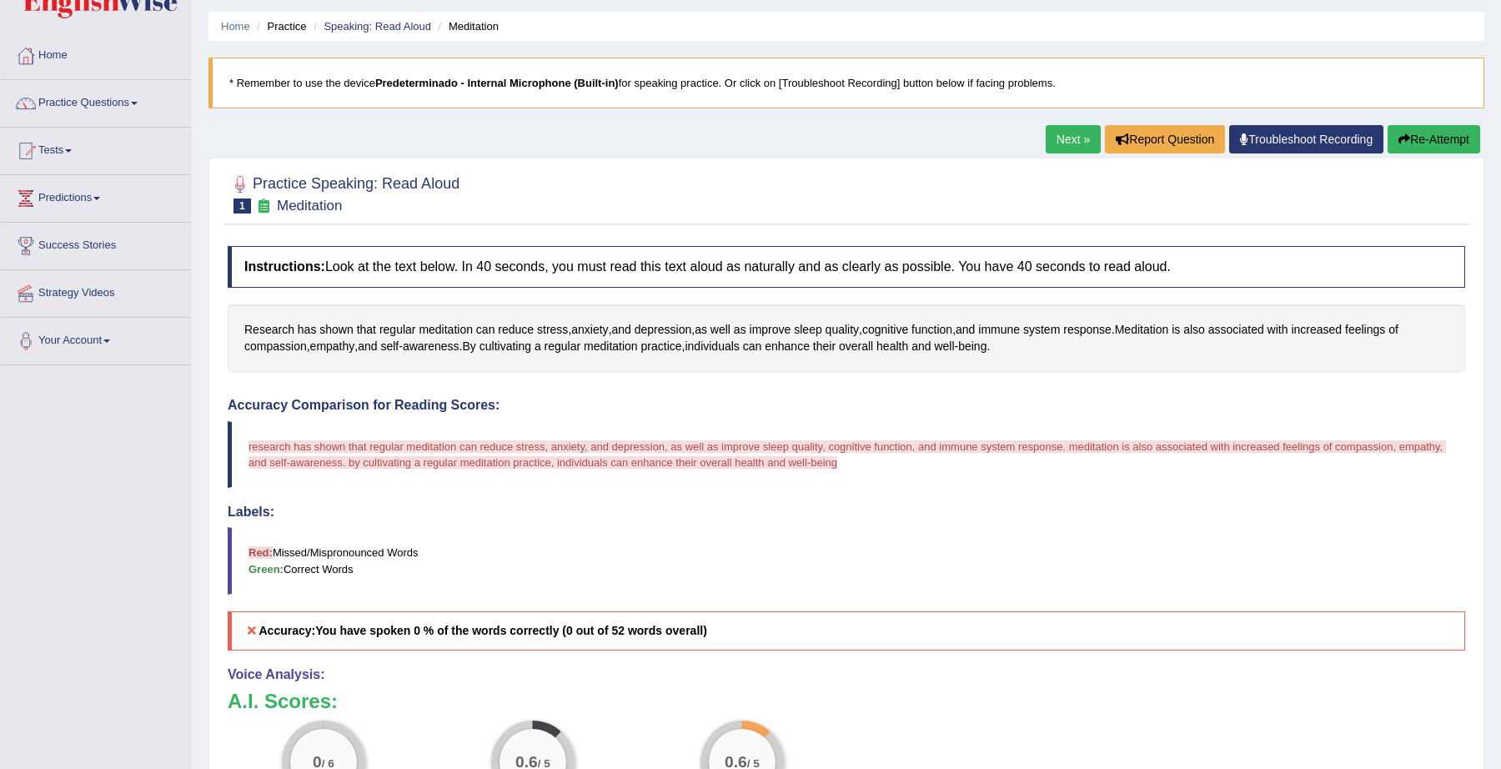
click at [1453, 137] on button "Re-Attempt" at bounding box center [1434, 139] width 93 height 28
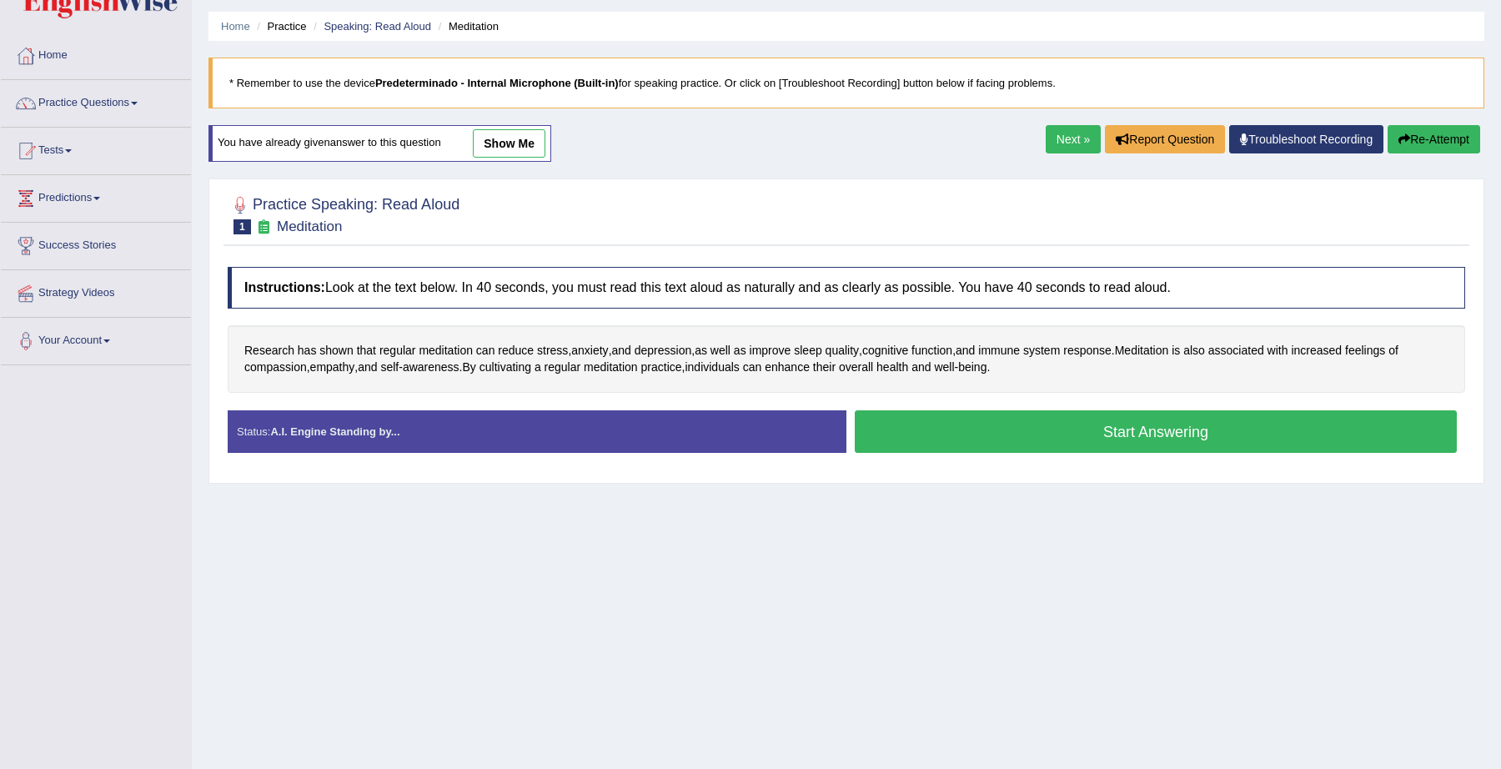
click at [973, 425] on button "Start Answering" at bounding box center [1156, 431] width 602 height 43
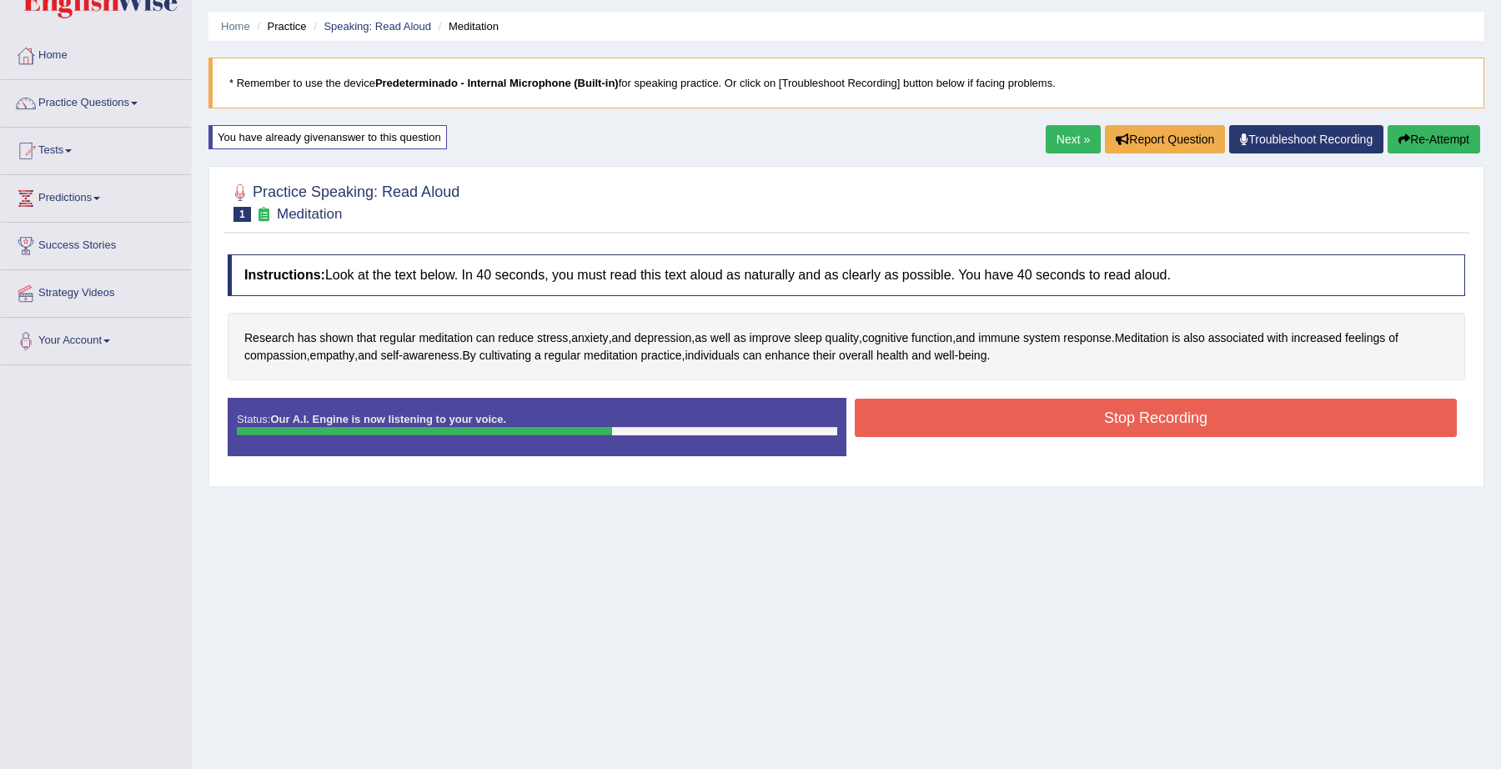
click at [973, 425] on button "Stop Recording" at bounding box center [1156, 418] width 602 height 38
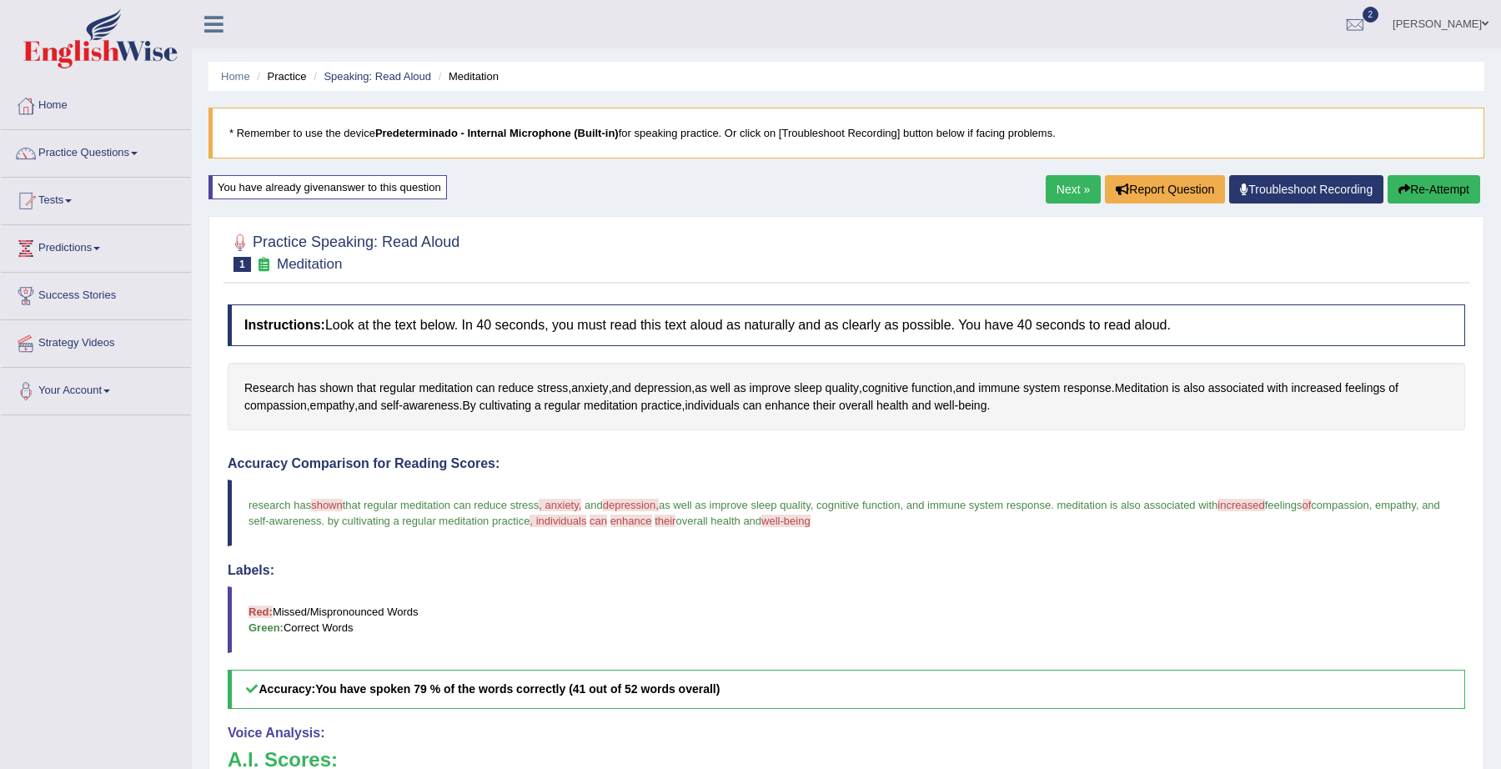
click at [1054, 184] on link "Next »" at bounding box center [1073, 189] width 55 height 28
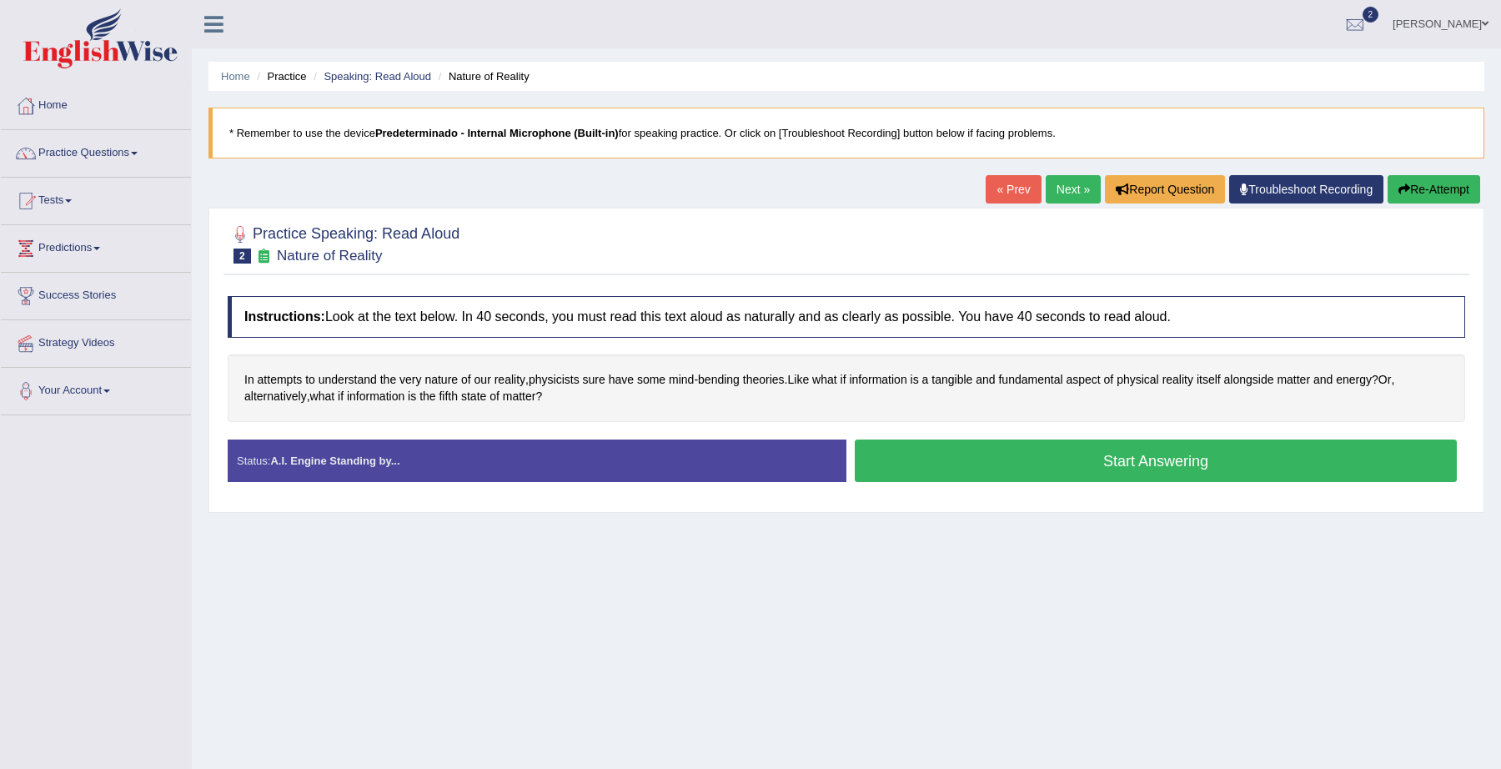
click at [1114, 458] on button "Start Answering" at bounding box center [1156, 461] width 602 height 43
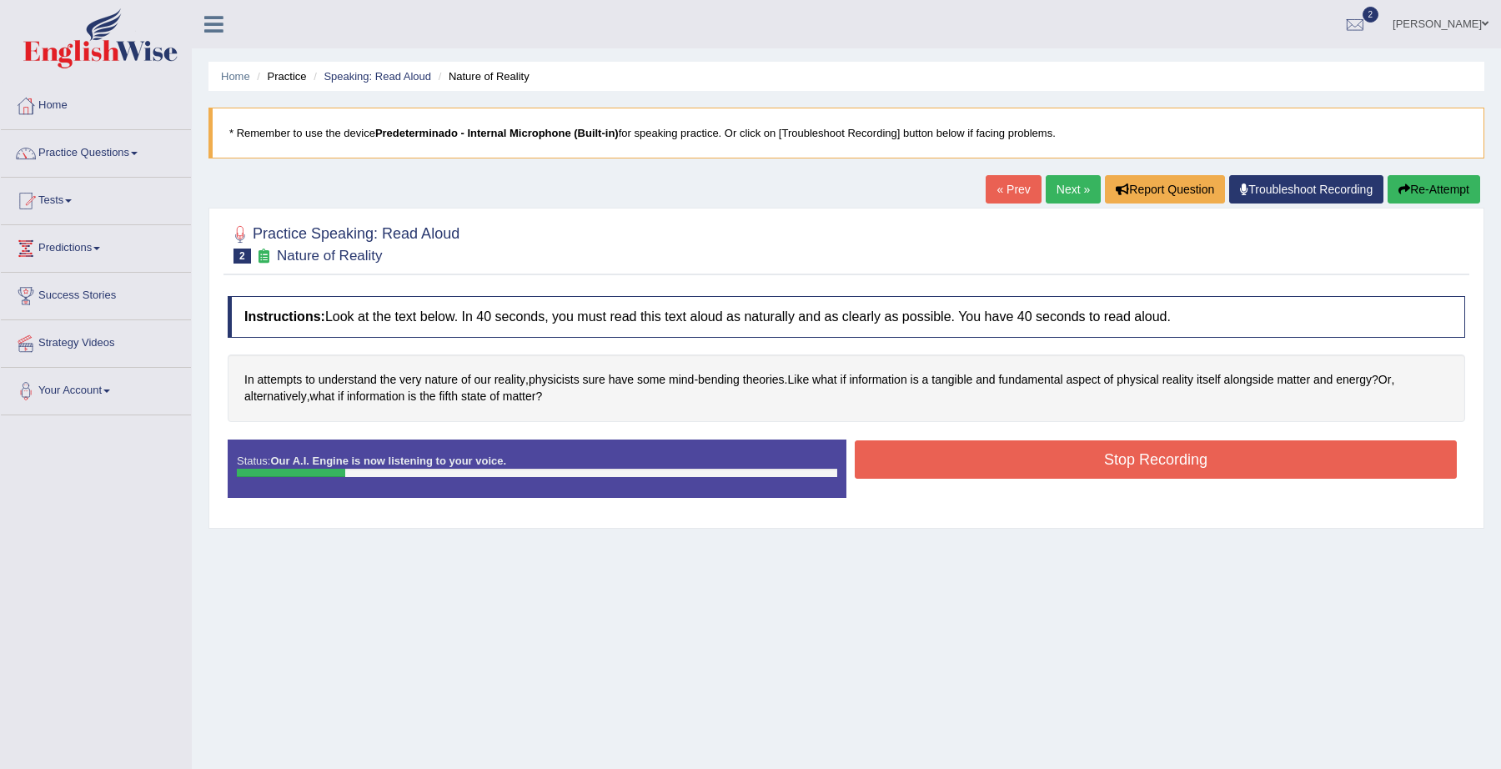
click at [1114, 458] on button "Stop Recording" at bounding box center [1156, 459] width 602 height 38
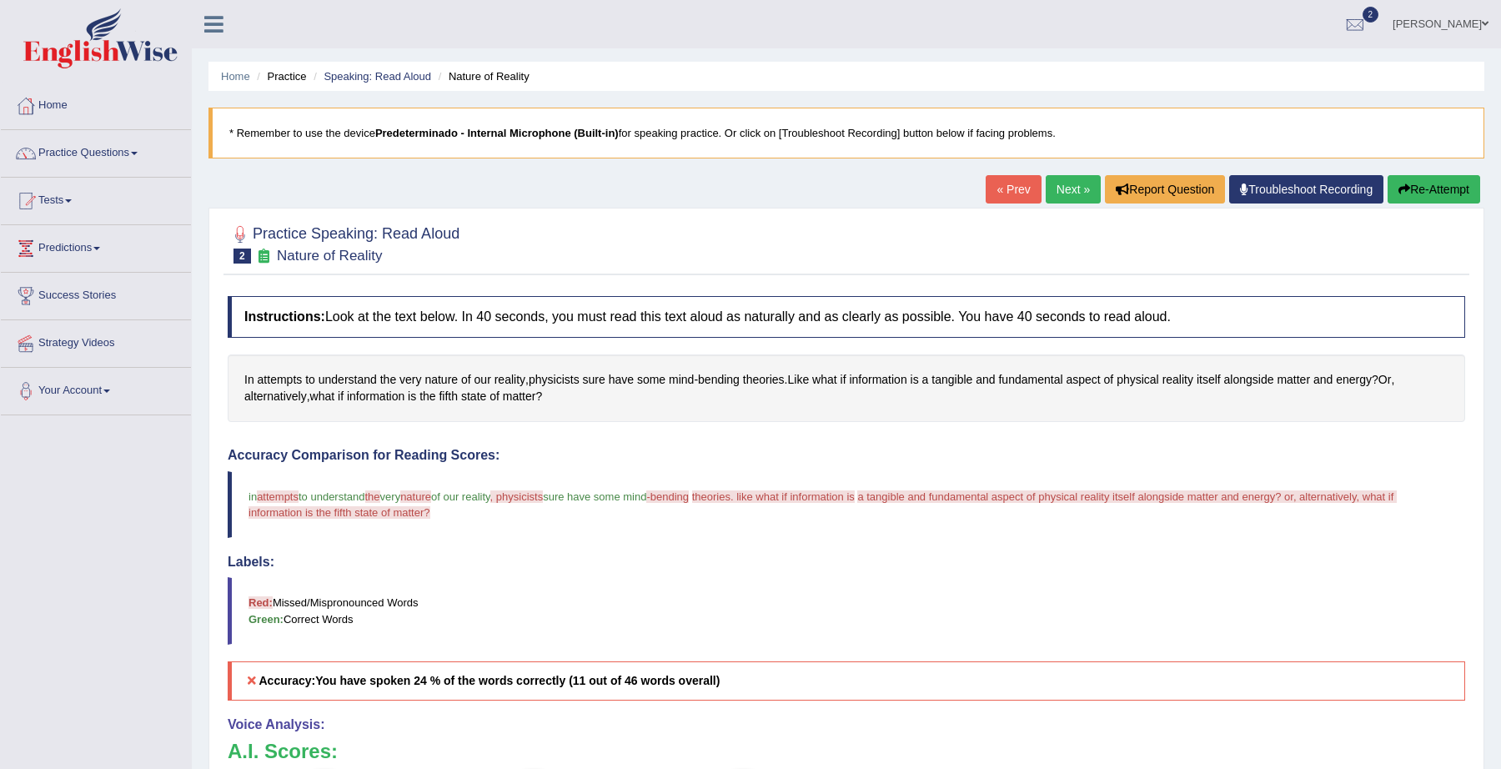
click at [136, 142] on link "Practice Questions" at bounding box center [96, 151] width 190 height 42
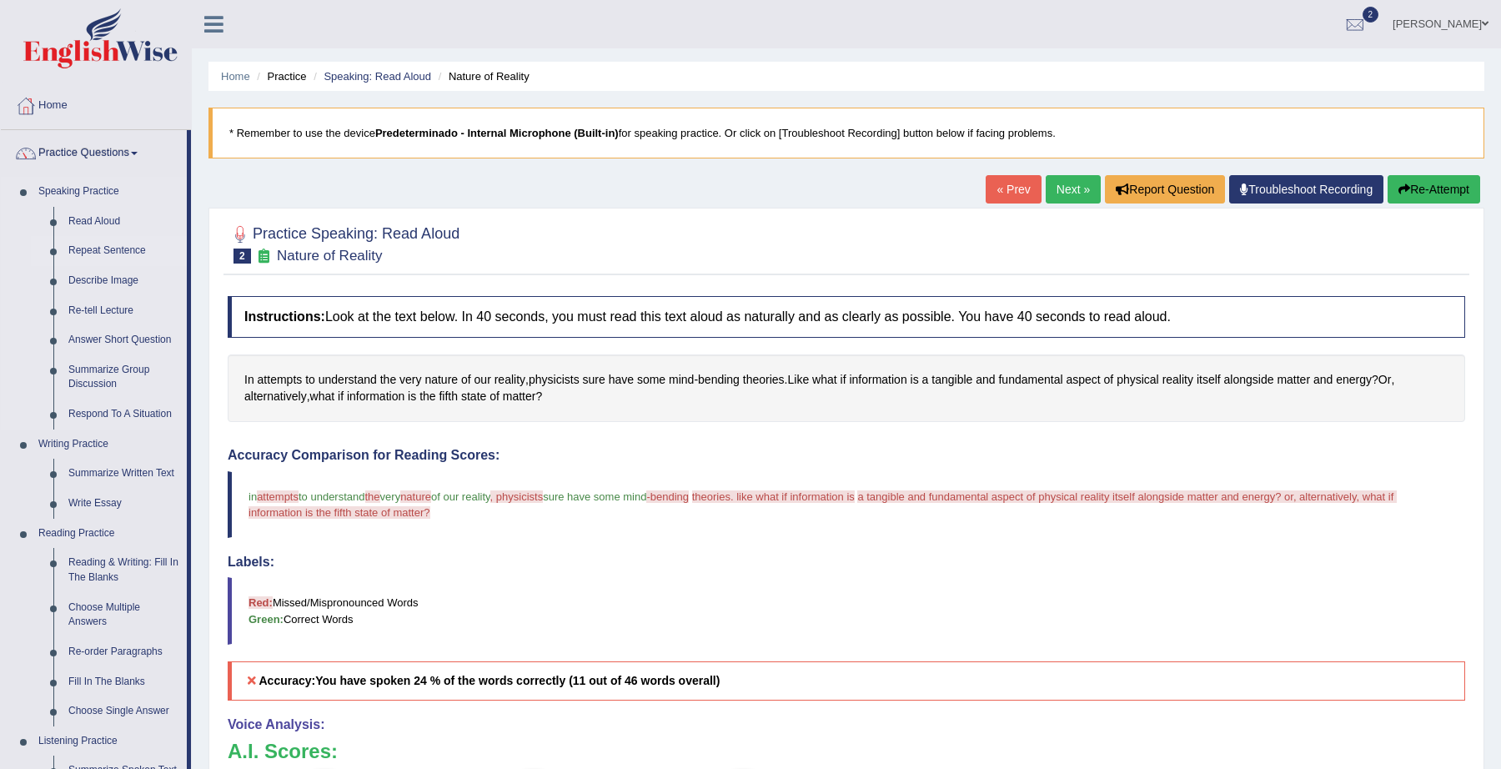
click at [124, 254] on link "Repeat Sentence" at bounding box center [124, 251] width 126 height 30
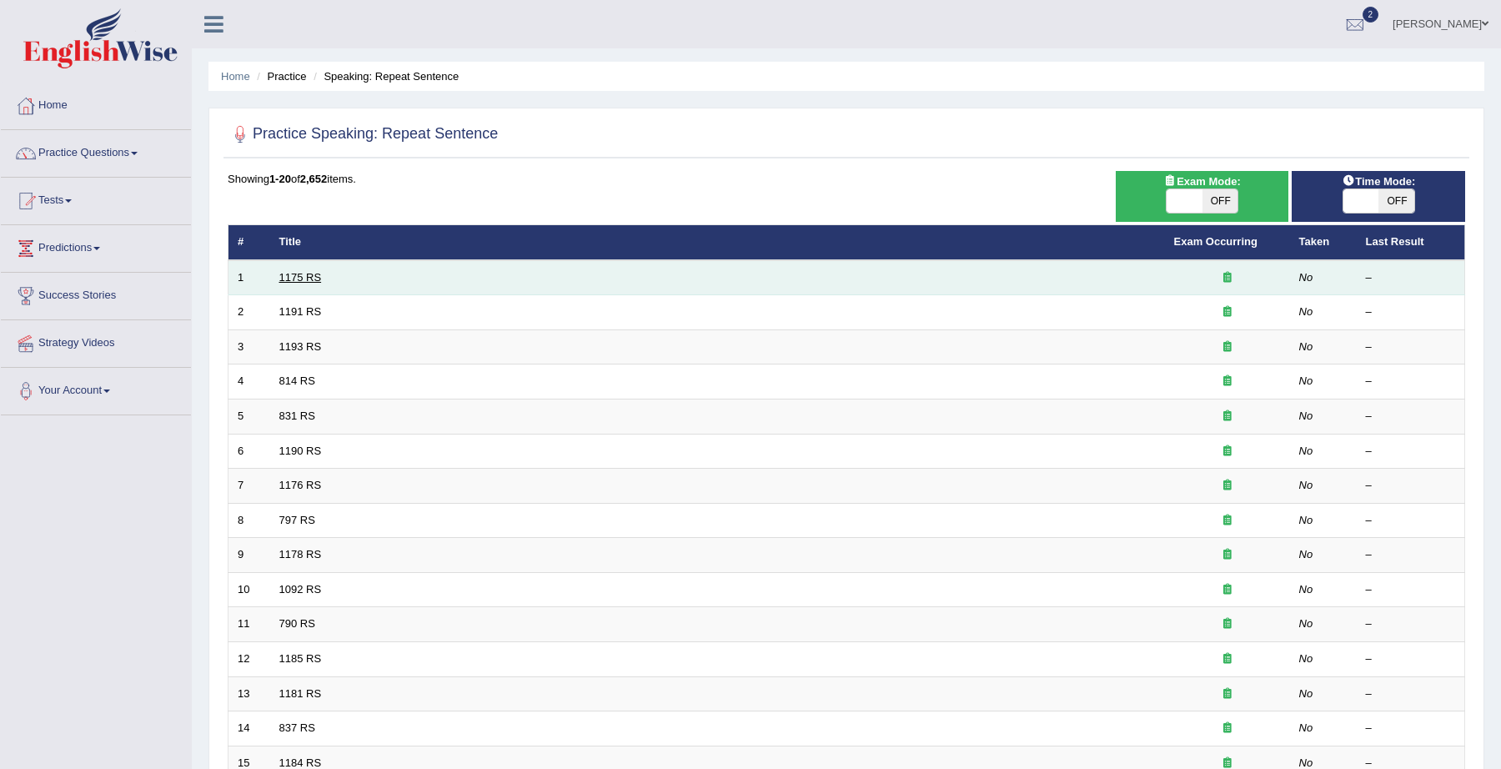
click at [311, 274] on link "1175 RS" at bounding box center [300, 277] width 43 height 13
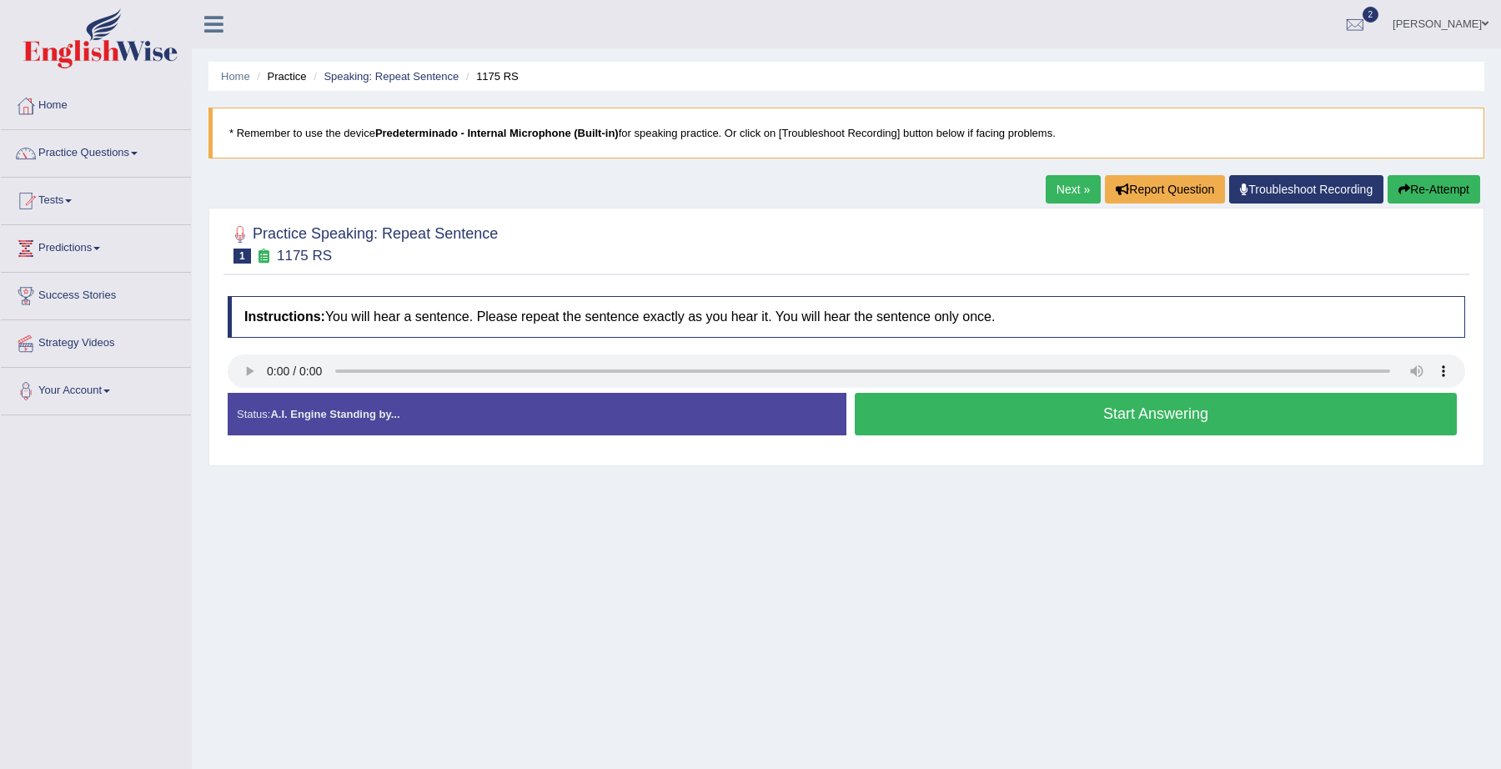
click at [1109, 408] on button "Start Answering" at bounding box center [1156, 414] width 602 height 43
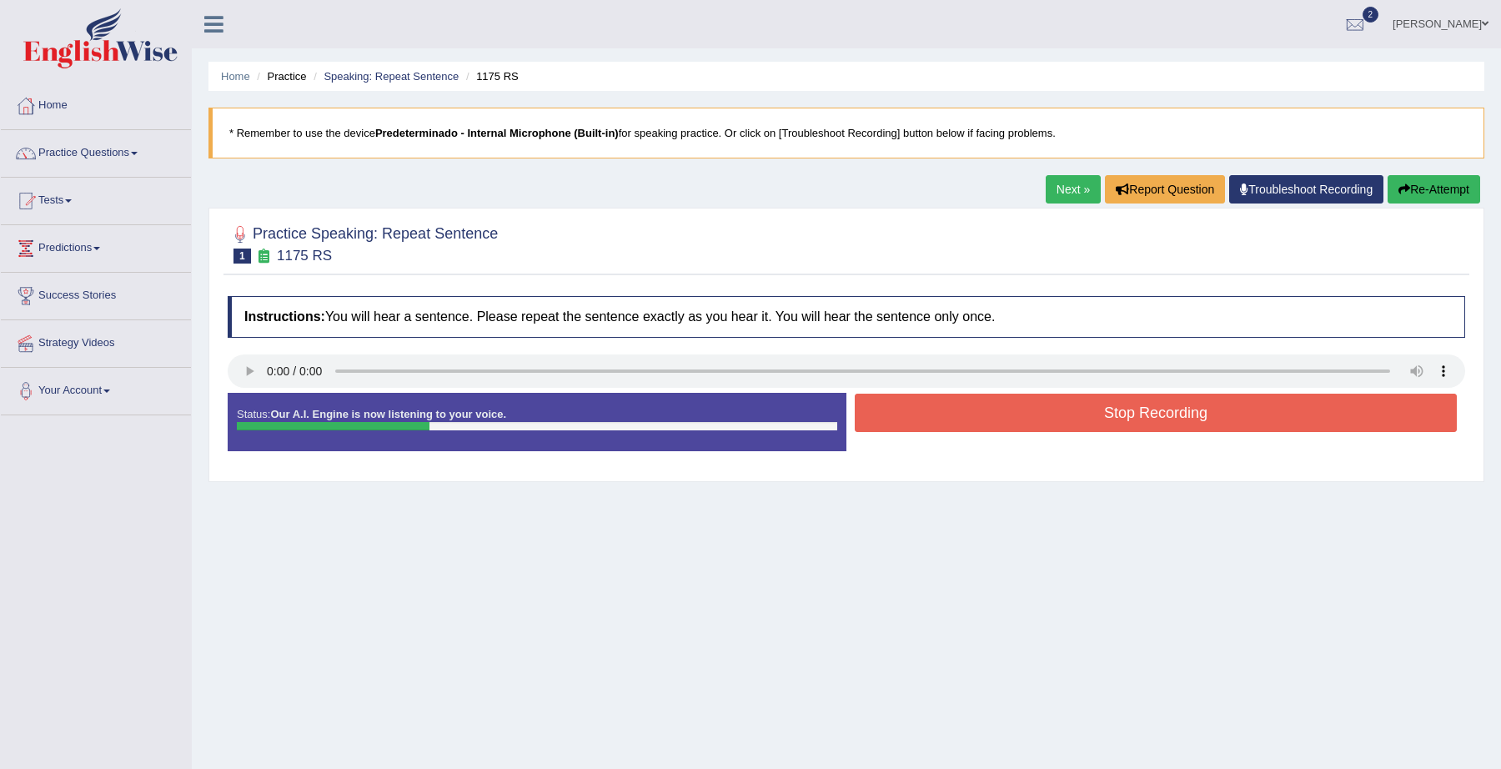
click at [1109, 408] on button "Stop Recording" at bounding box center [1156, 413] width 602 height 38
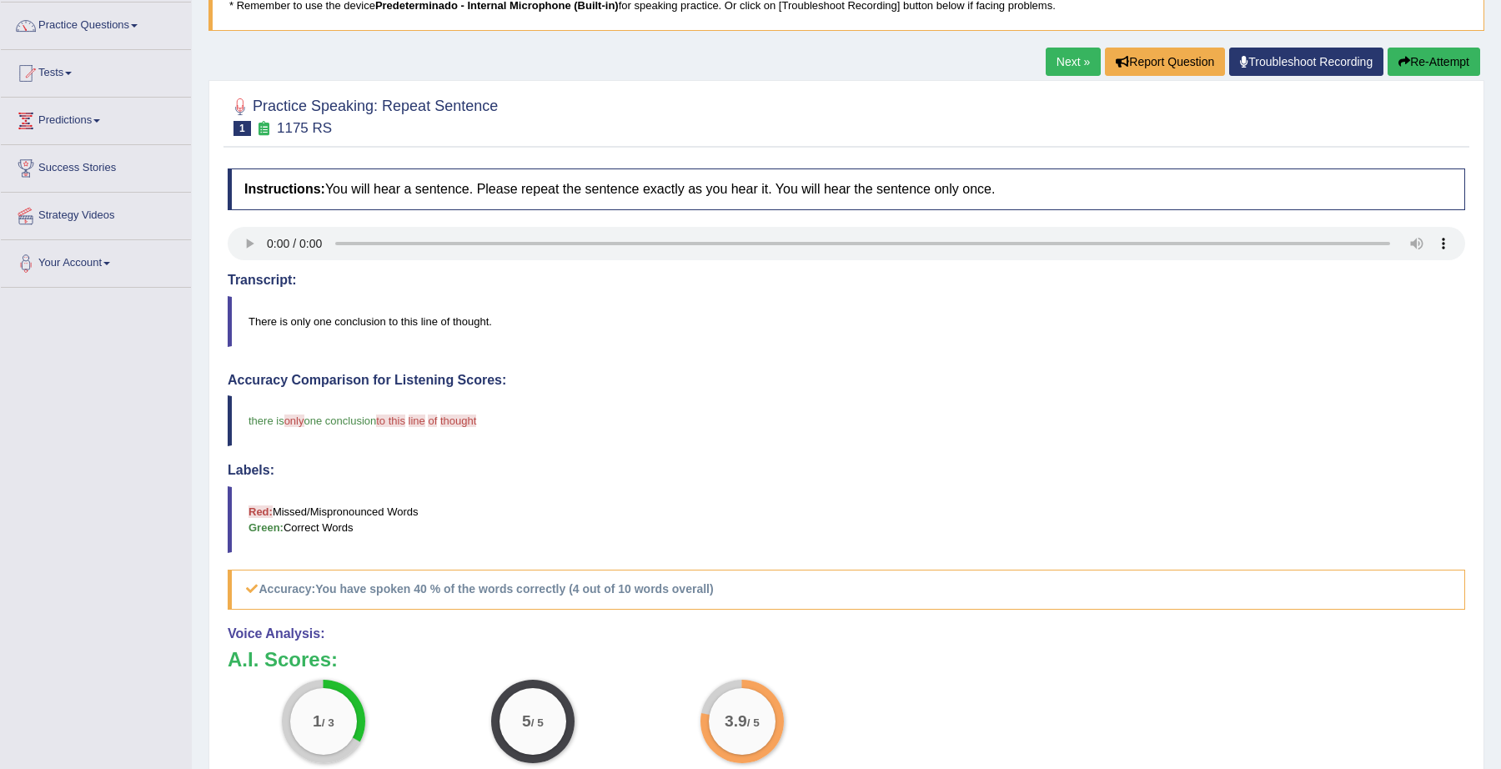
scroll to position [84, 0]
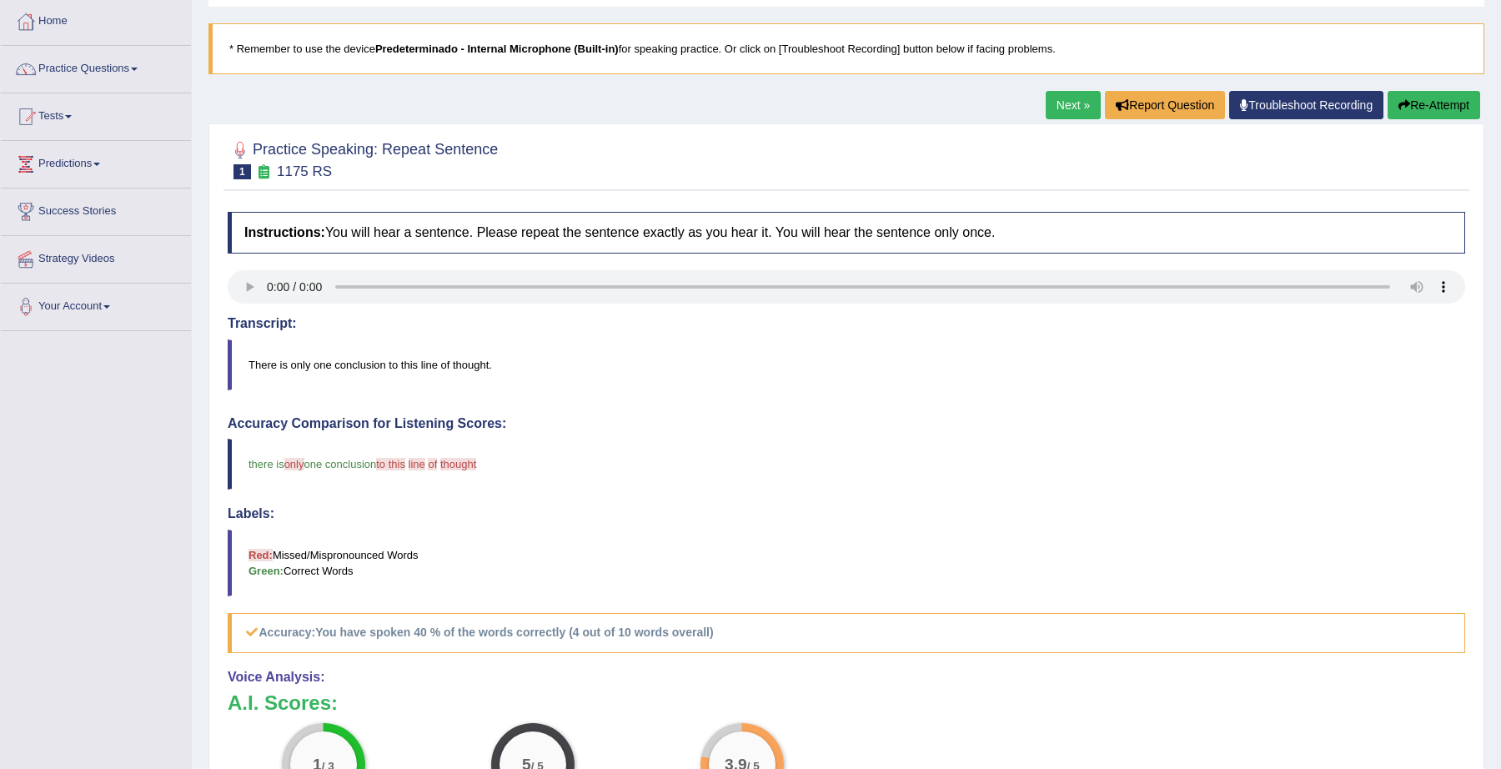
click at [1064, 99] on link "Next »" at bounding box center [1073, 105] width 55 height 28
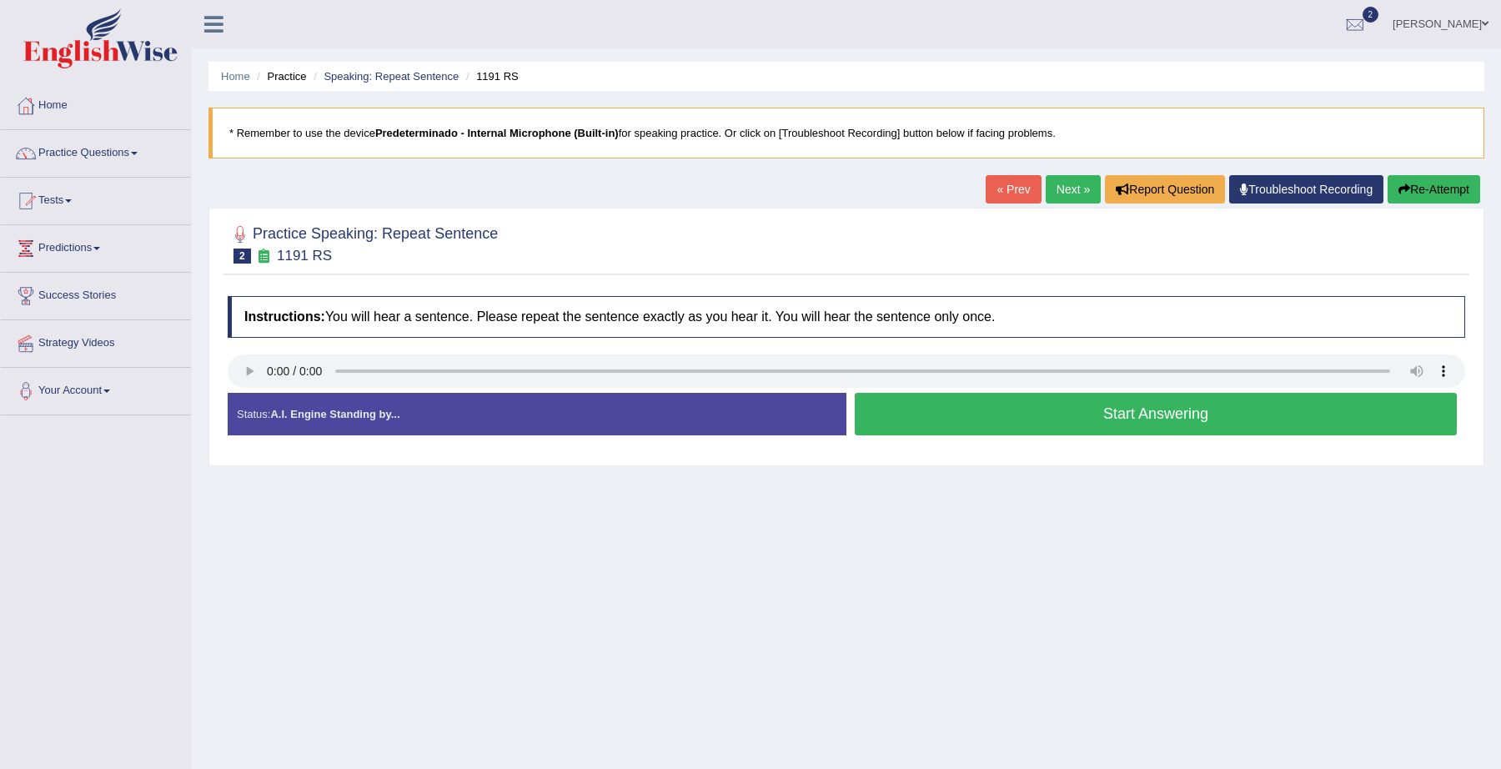
click at [1061, 423] on button "Start Answering" at bounding box center [1156, 414] width 602 height 43
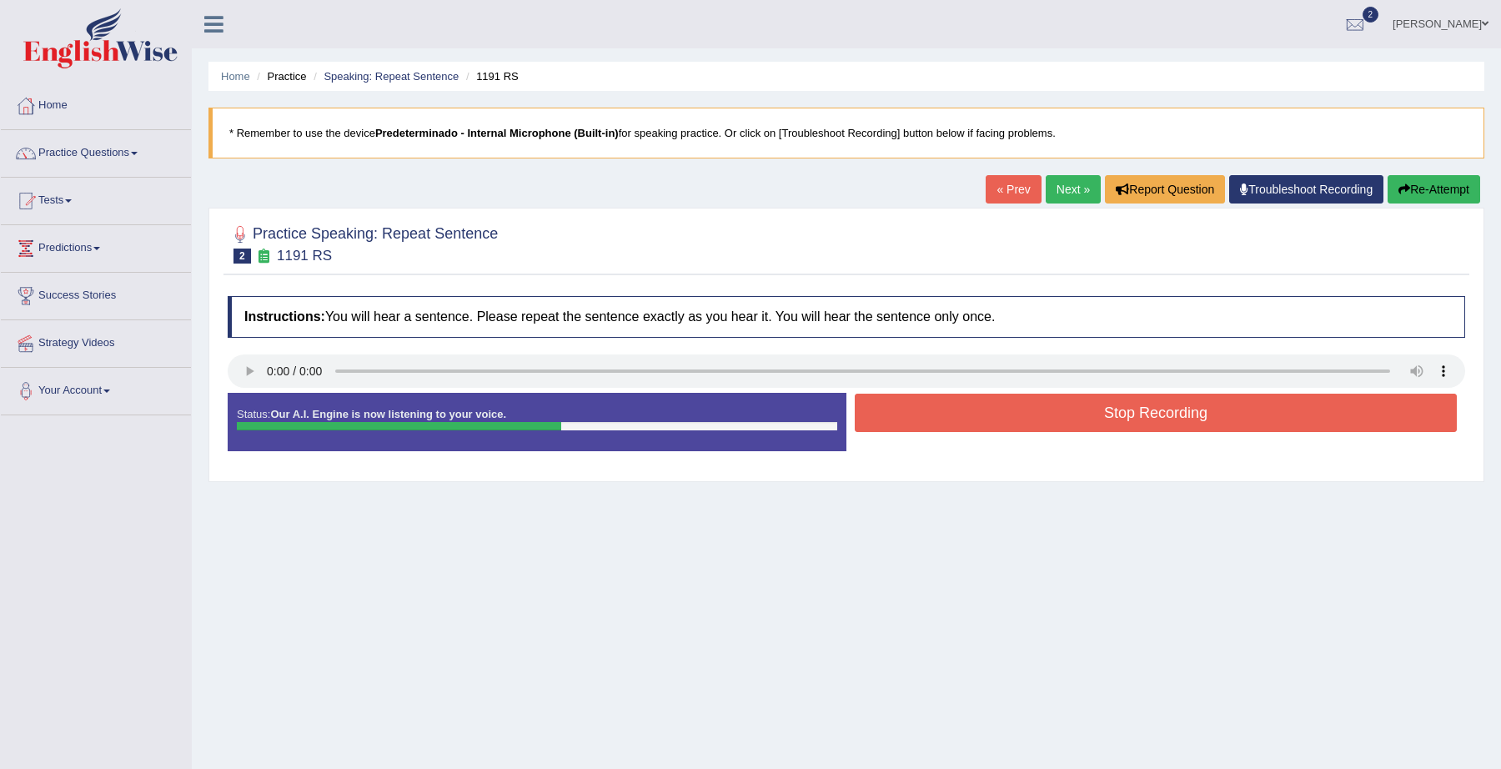
click at [1061, 423] on button "Stop Recording" at bounding box center [1156, 413] width 602 height 38
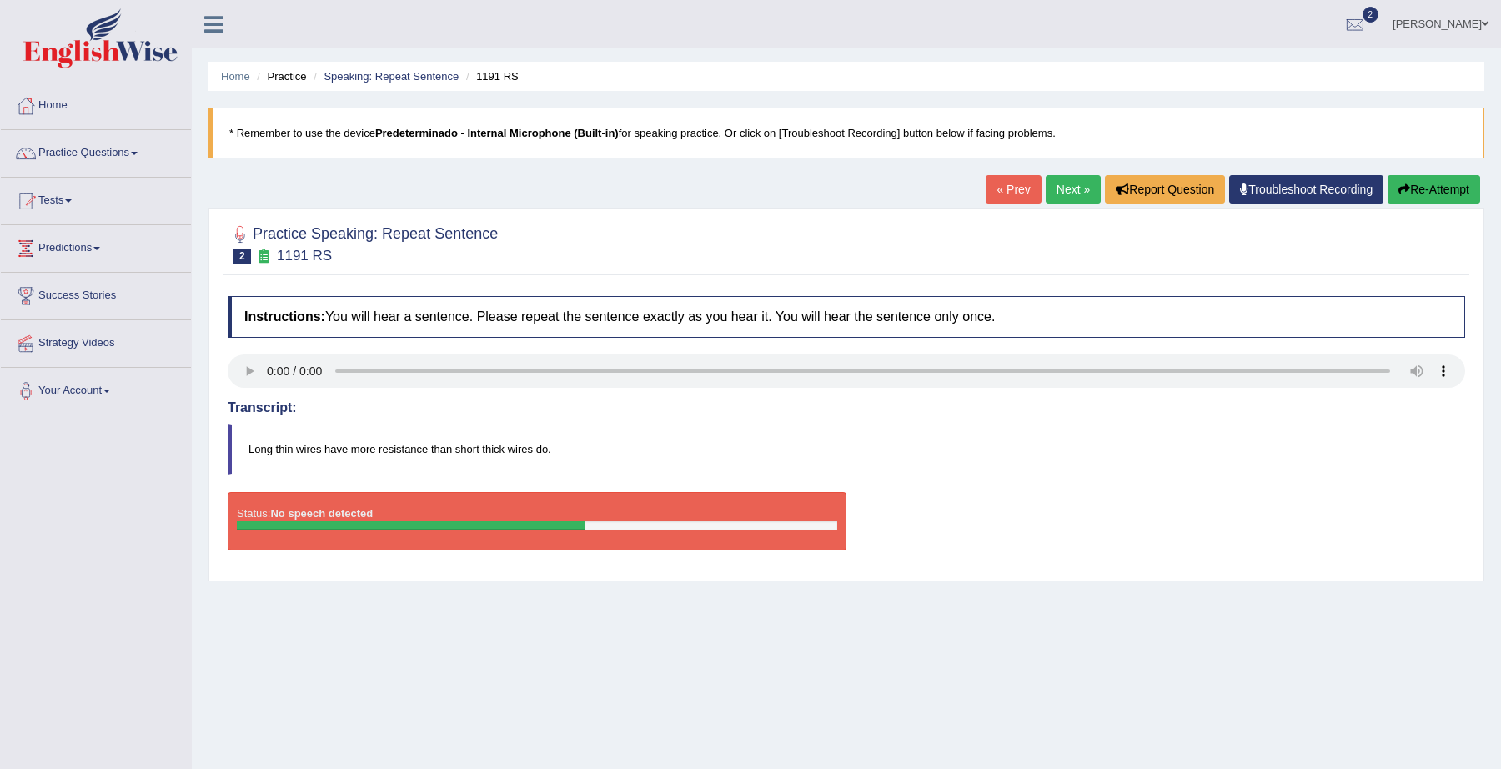
click at [1446, 197] on button "Re-Attempt" at bounding box center [1434, 189] width 93 height 28
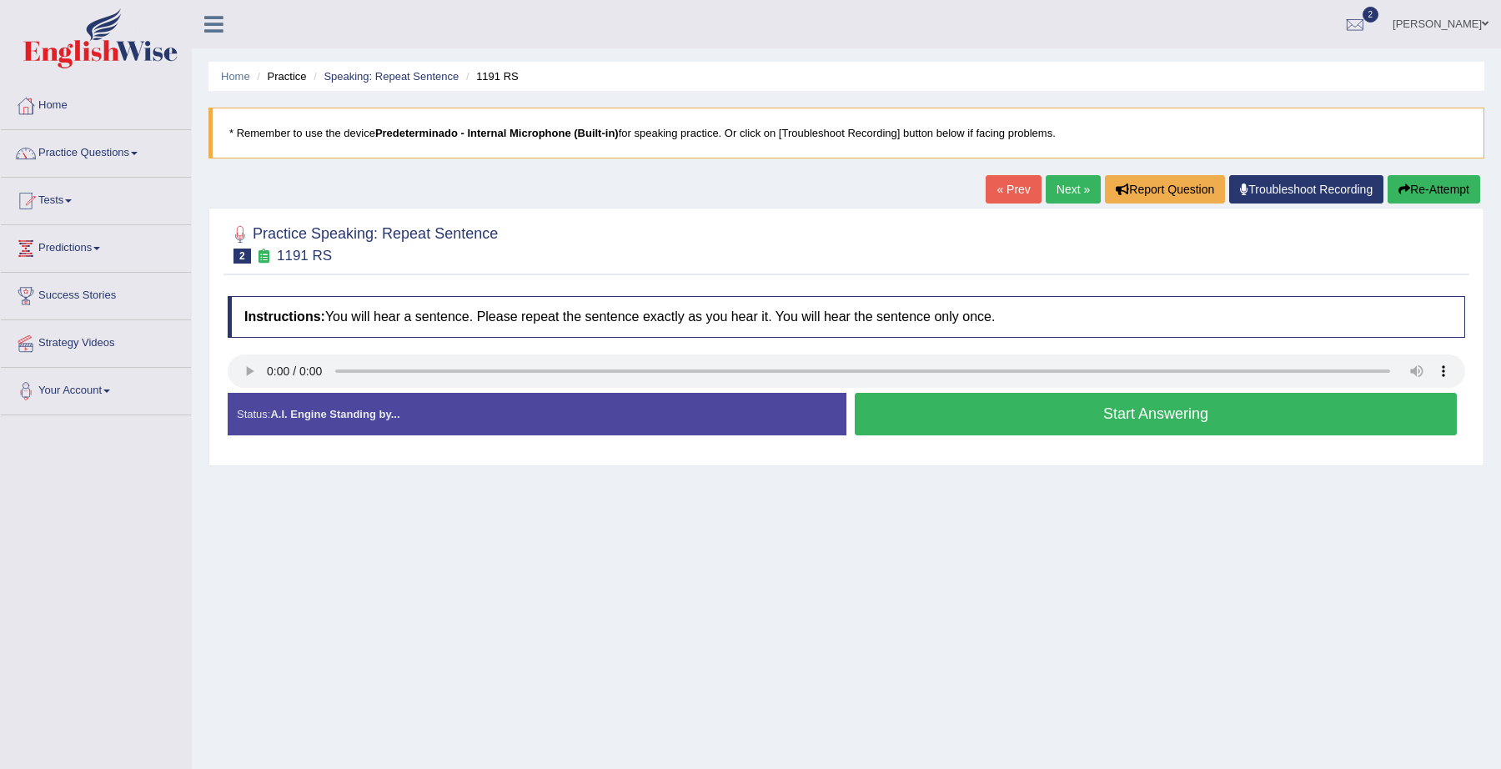
click at [983, 422] on button "Start Answering" at bounding box center [1156, 414] width 602 height 43
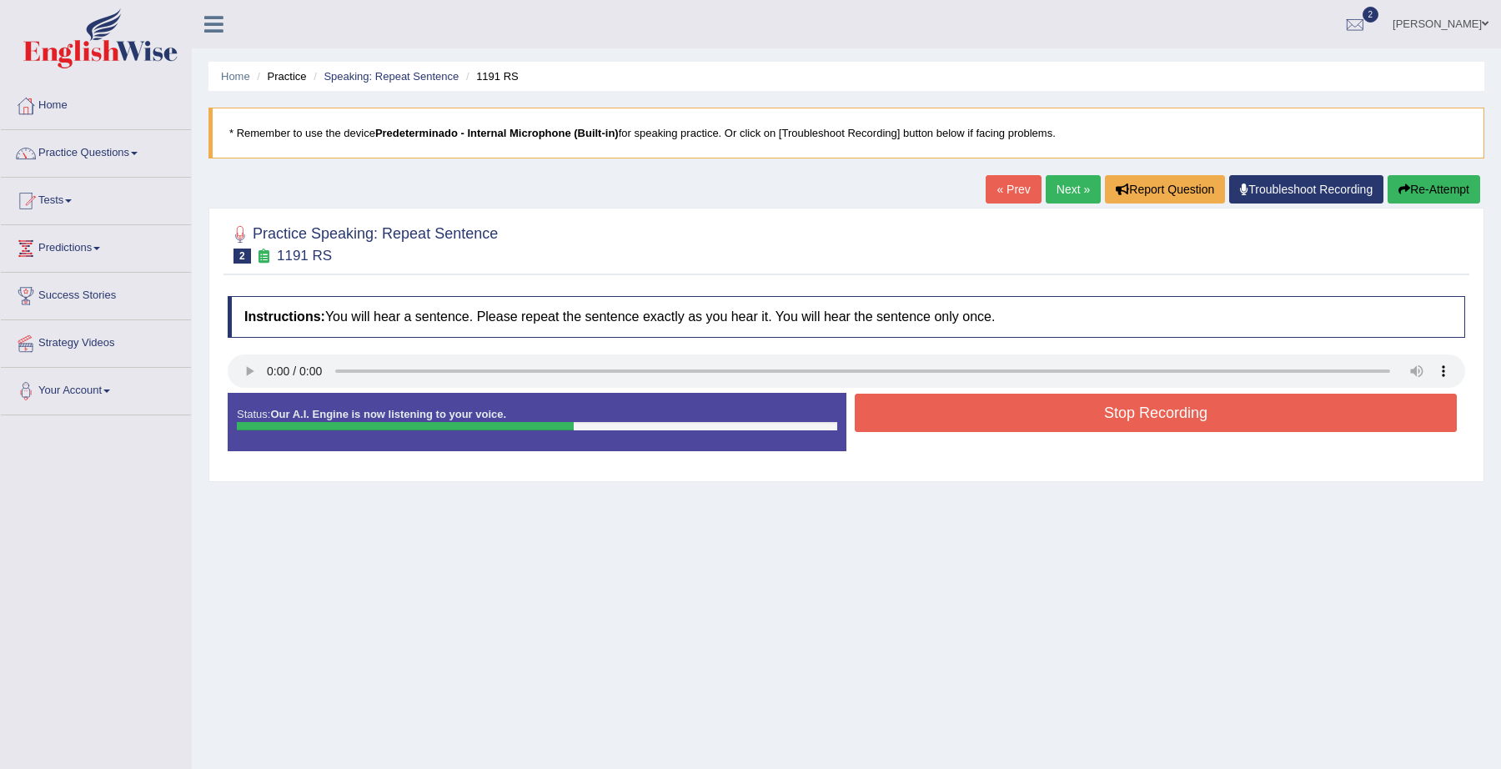
click at [983, 422] on button "Stop Recording" at bounding box center [1156, 413] width 602 height 38
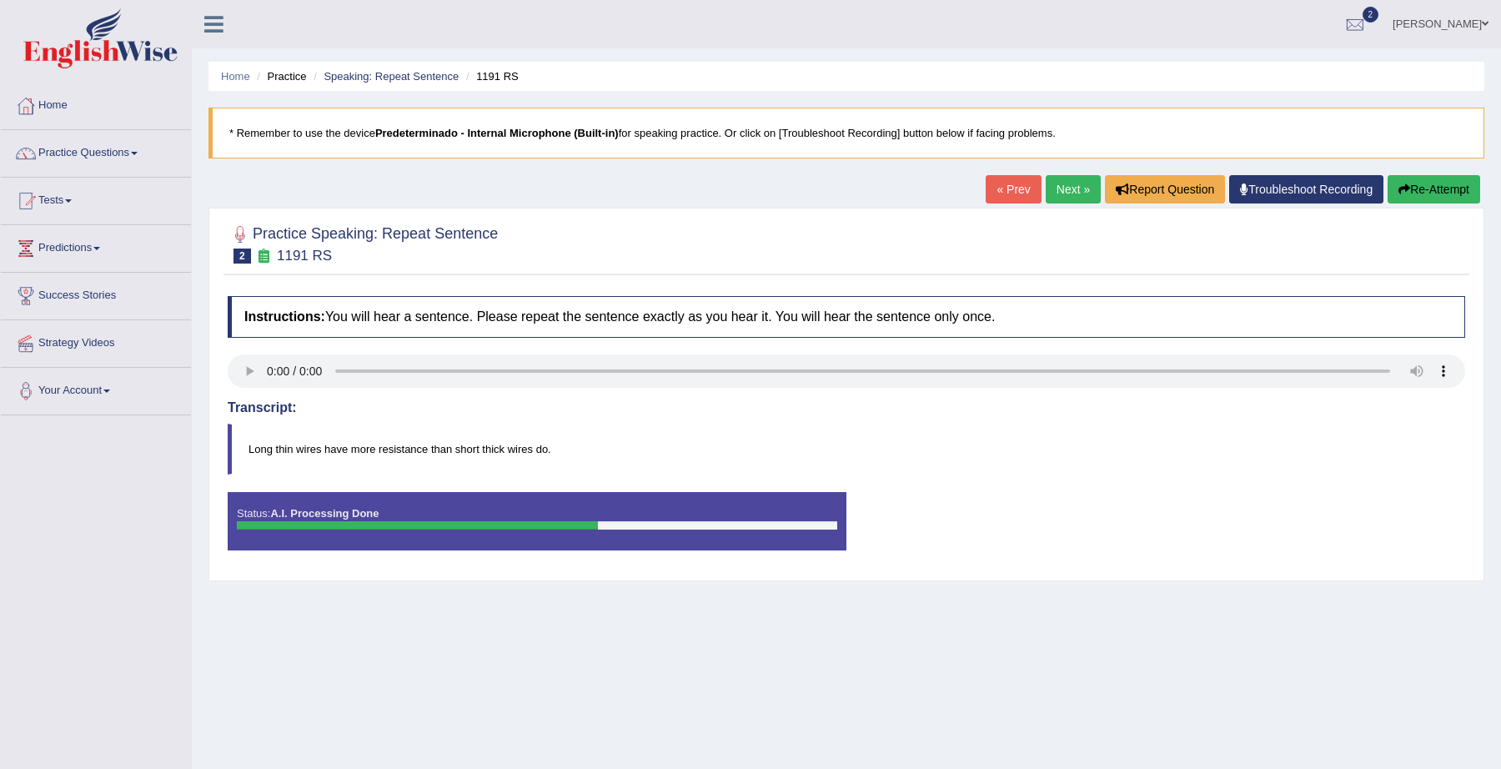
click at [1446, 192] on body "Toggle navigation Home Practice Questions Speaking Practice Read Aloud Repeat S…" at bounding box center [750, 384] width 1501 height 769
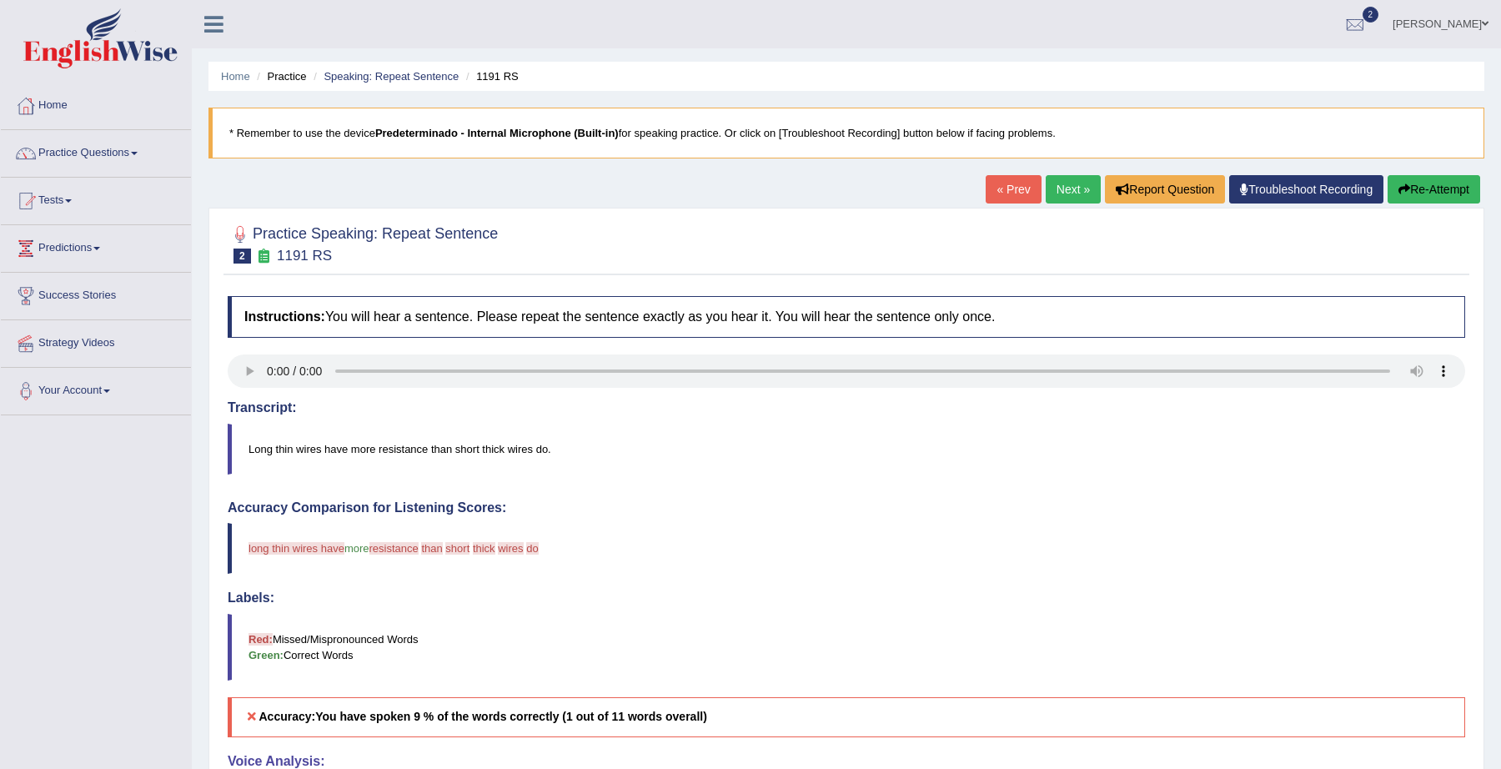
click at [1437, 189] on button "Re-Attempt" at bounding box center [1434, 189] width 93 height 28
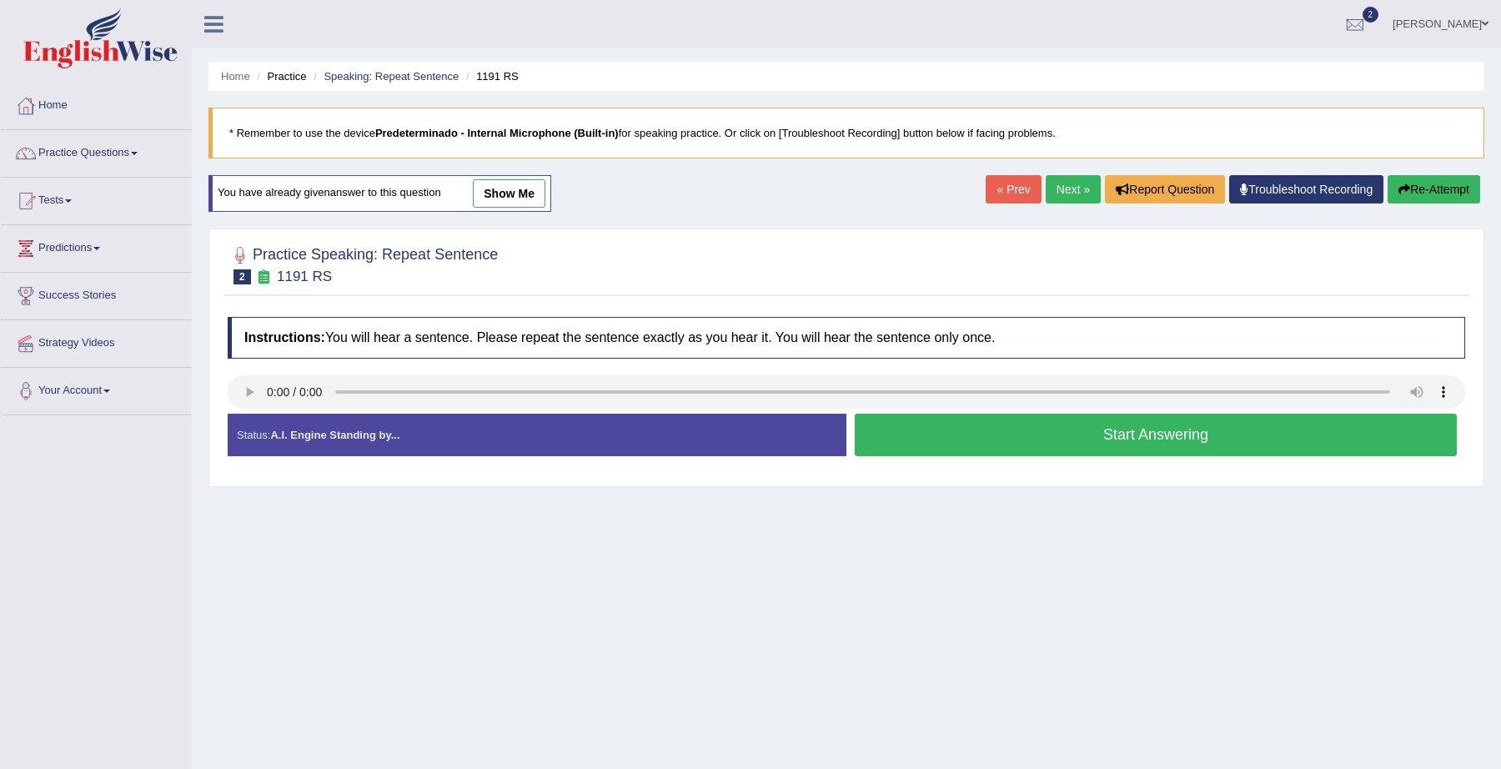
click at [1134, 423] on button "Start Answering" at bounding box center [1156, 435] width 602 height 43
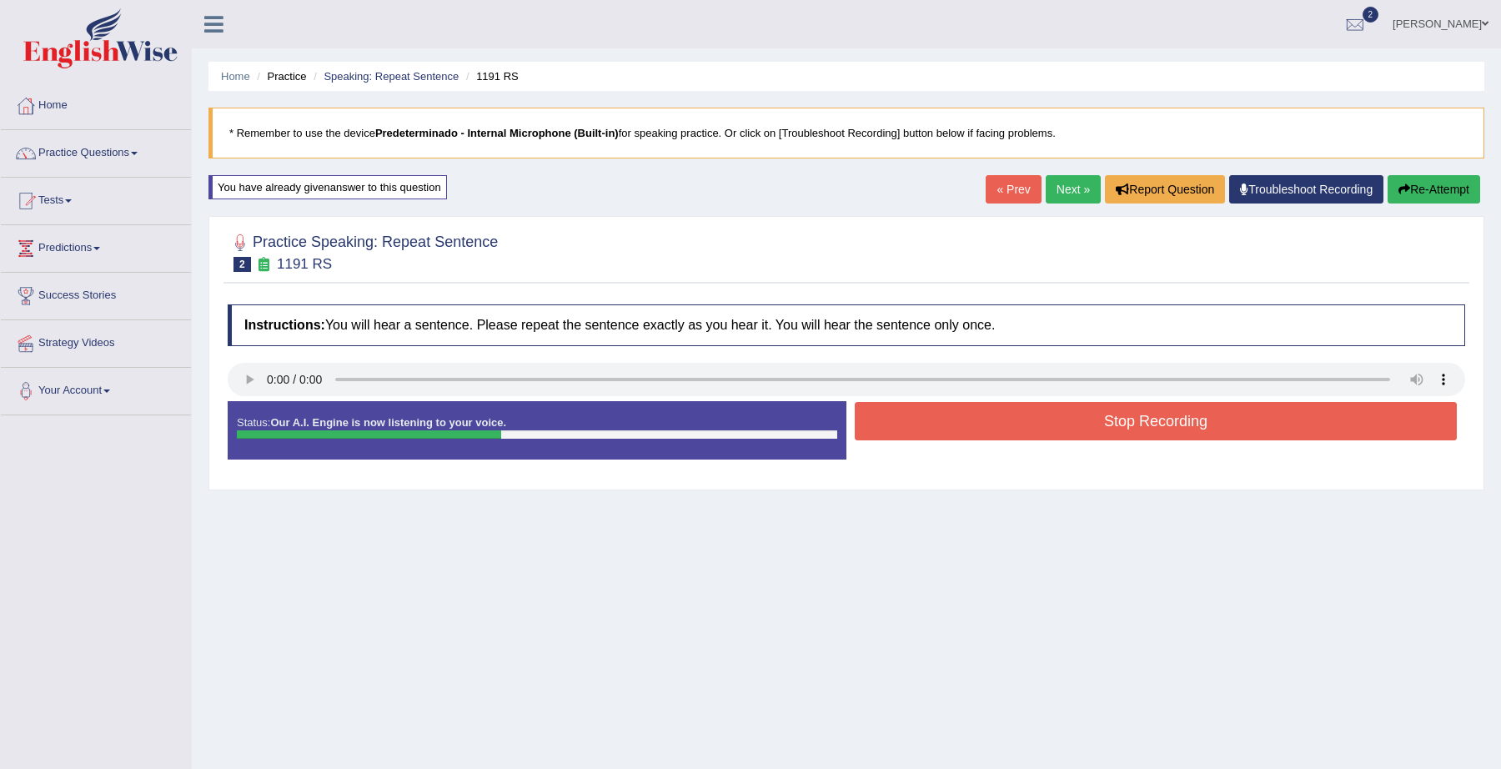
click at [1134, 423] on button "Stop Recording" at bounding box center [1156, 421] width 602 height 38
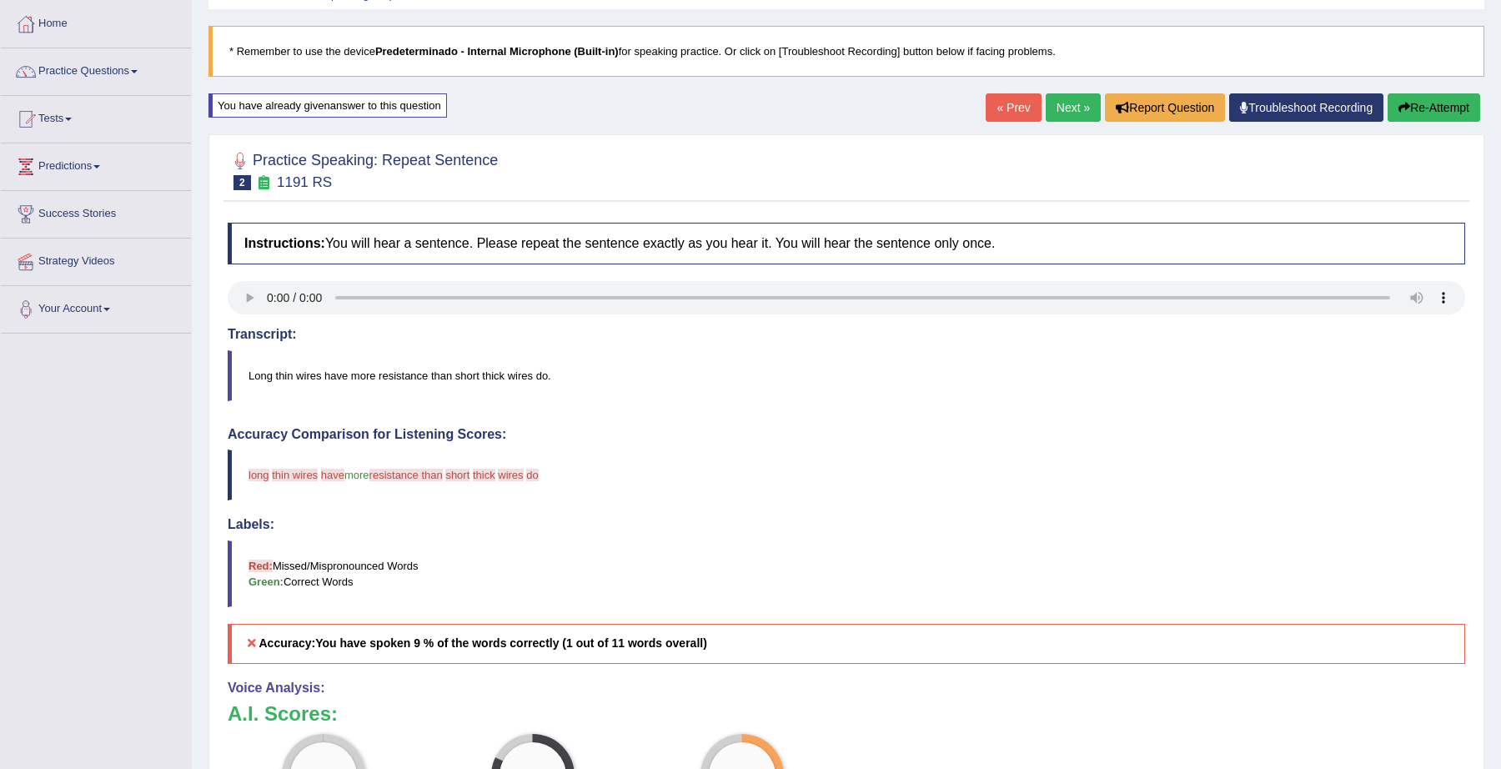
scroll to position [79, 0]
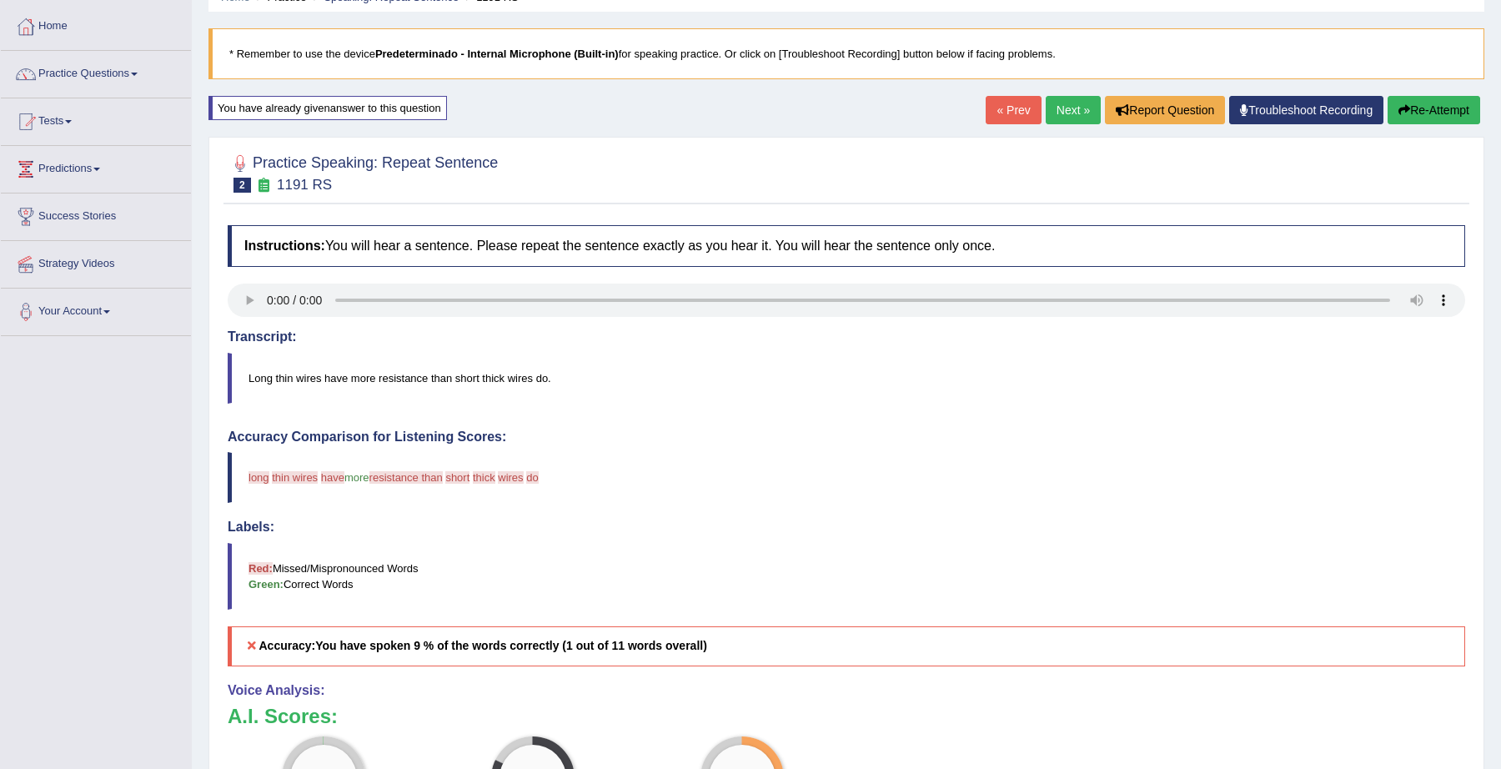
click at [1071, 110] on link "Next »" at bounding box center [1073, 110] width 55 height 28
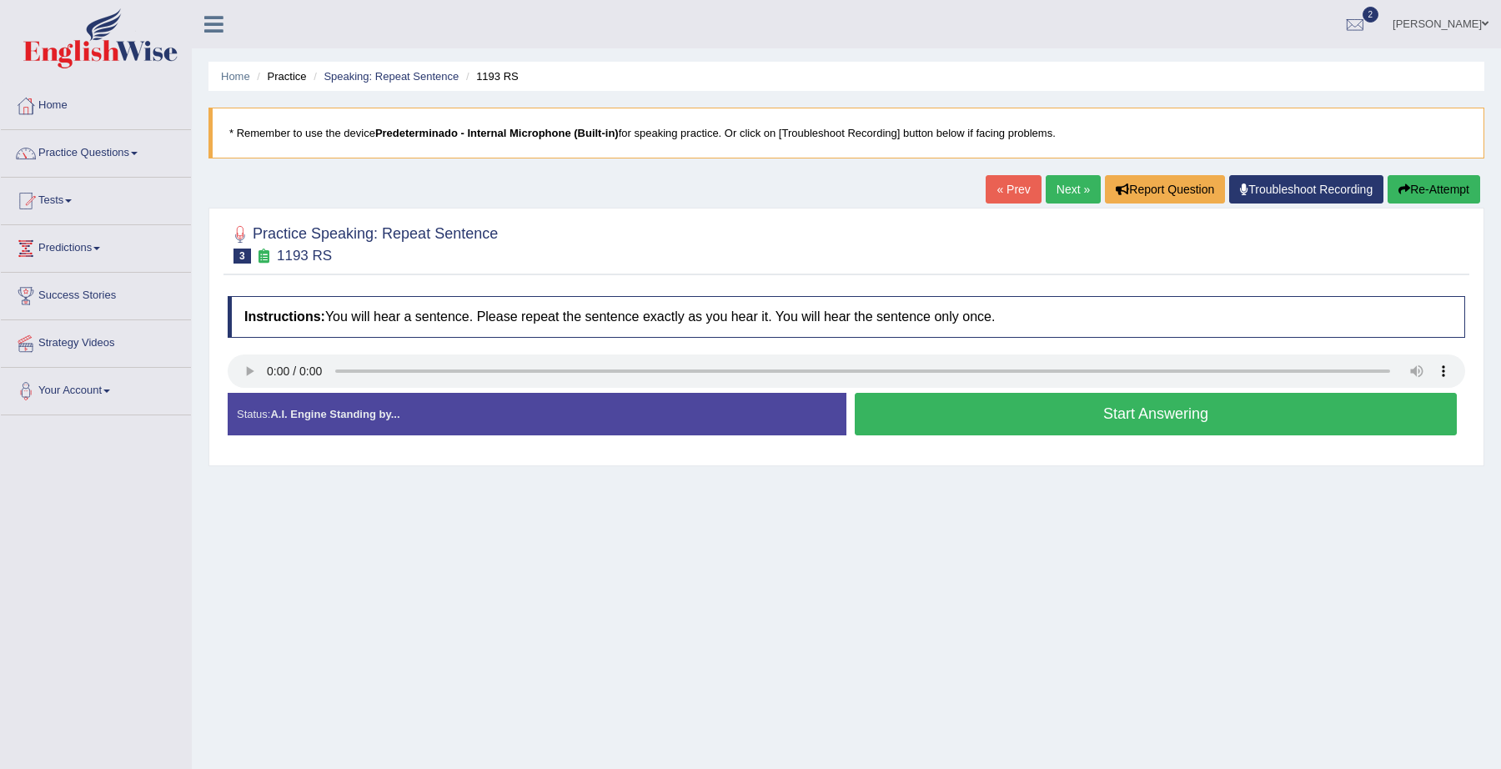
click at [1031, 410] on button "Start Answering" at bounding box center [1156, 414] width 602 height 43
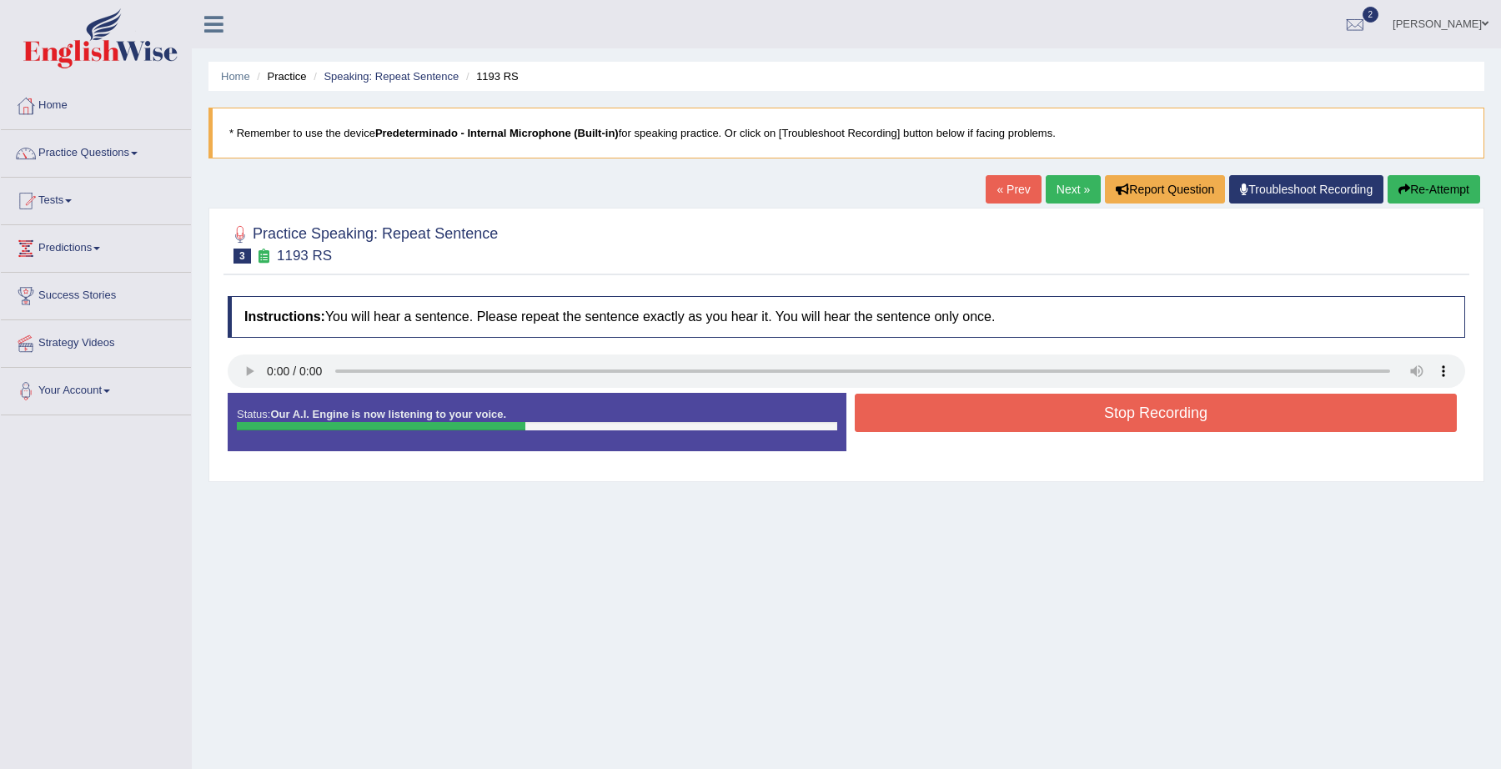
click at [1031, 410] on button "Stop Recording" at bounding box center [1156, 413] width 602 height 38
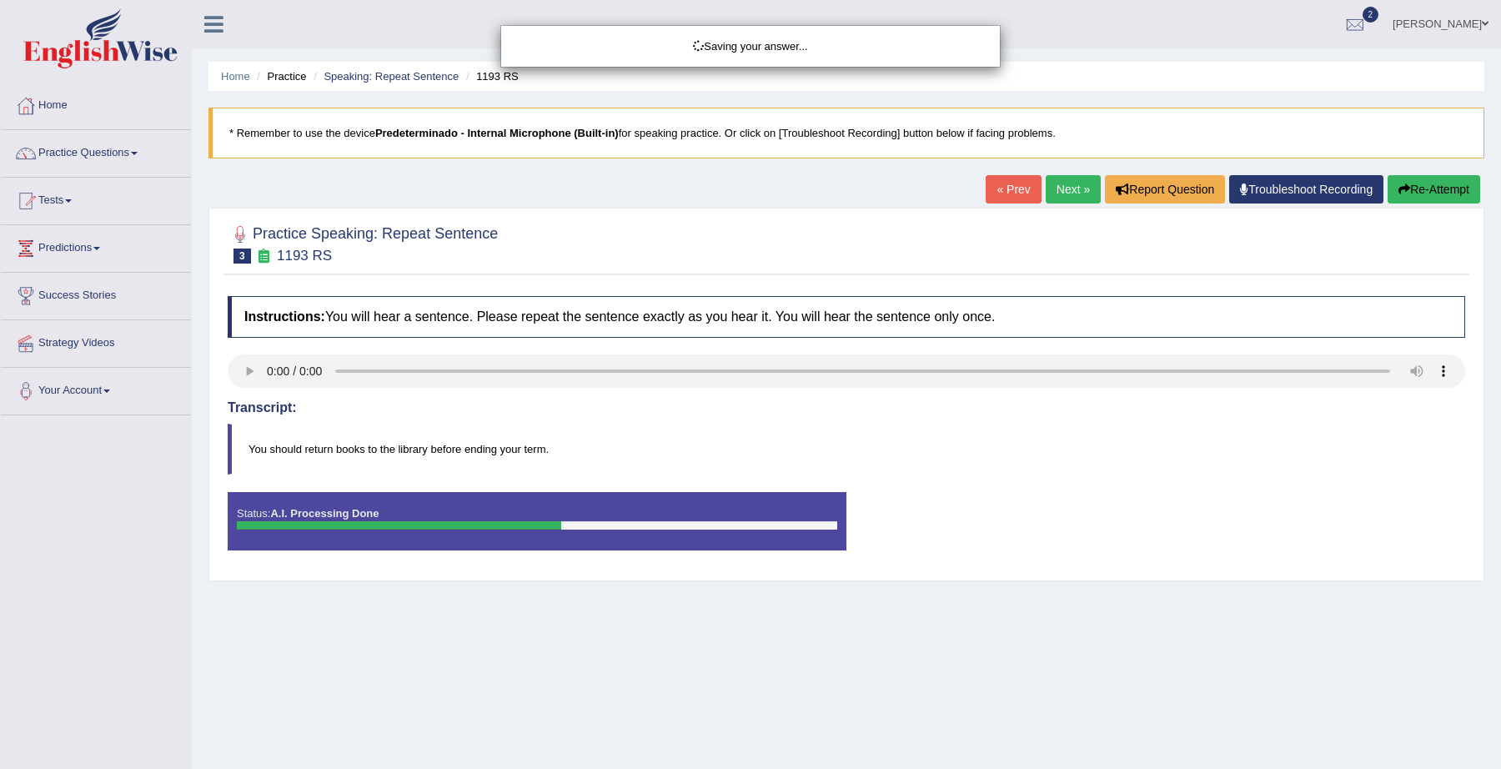
click at [1434, 181] on div "Saving your answer..." at bounding box center [750, 384] width 1501 height 769
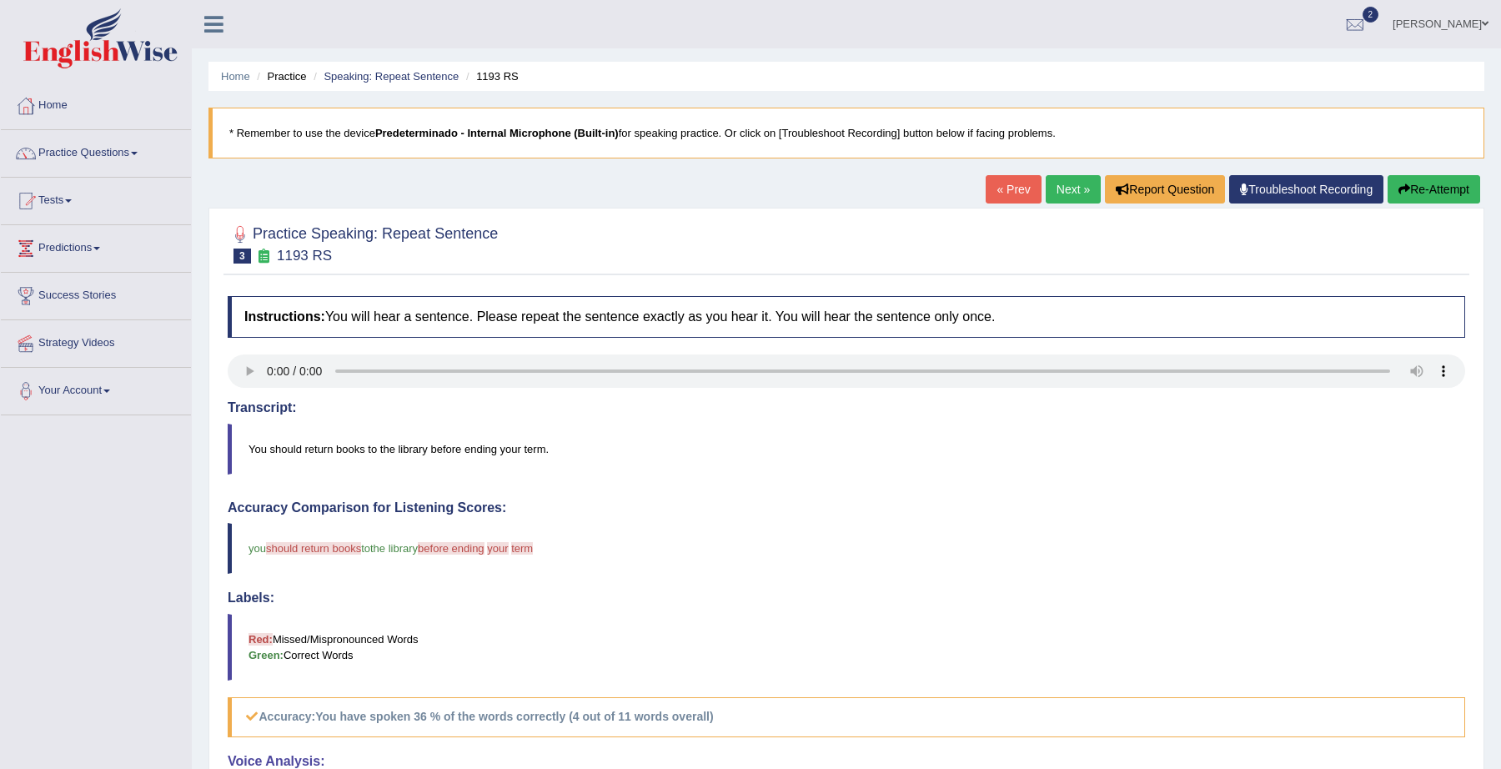
click at [1416, 191] on button "Re-Attempt" at bounding box center [1434, 189] width 93 height 28
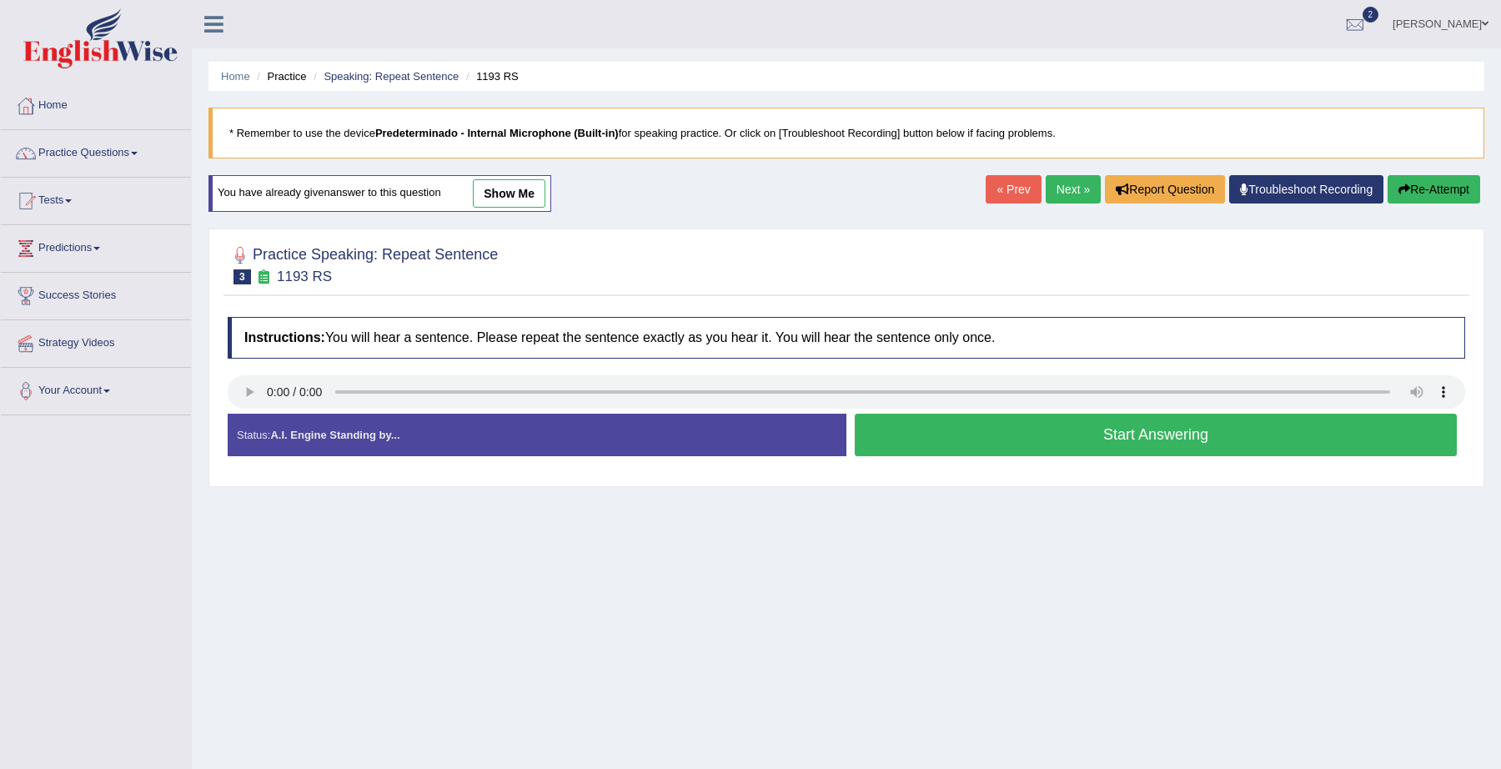
click at [1058, 435] on button "Start Answering" at bounding box center [1156, 435] width 602 height 43
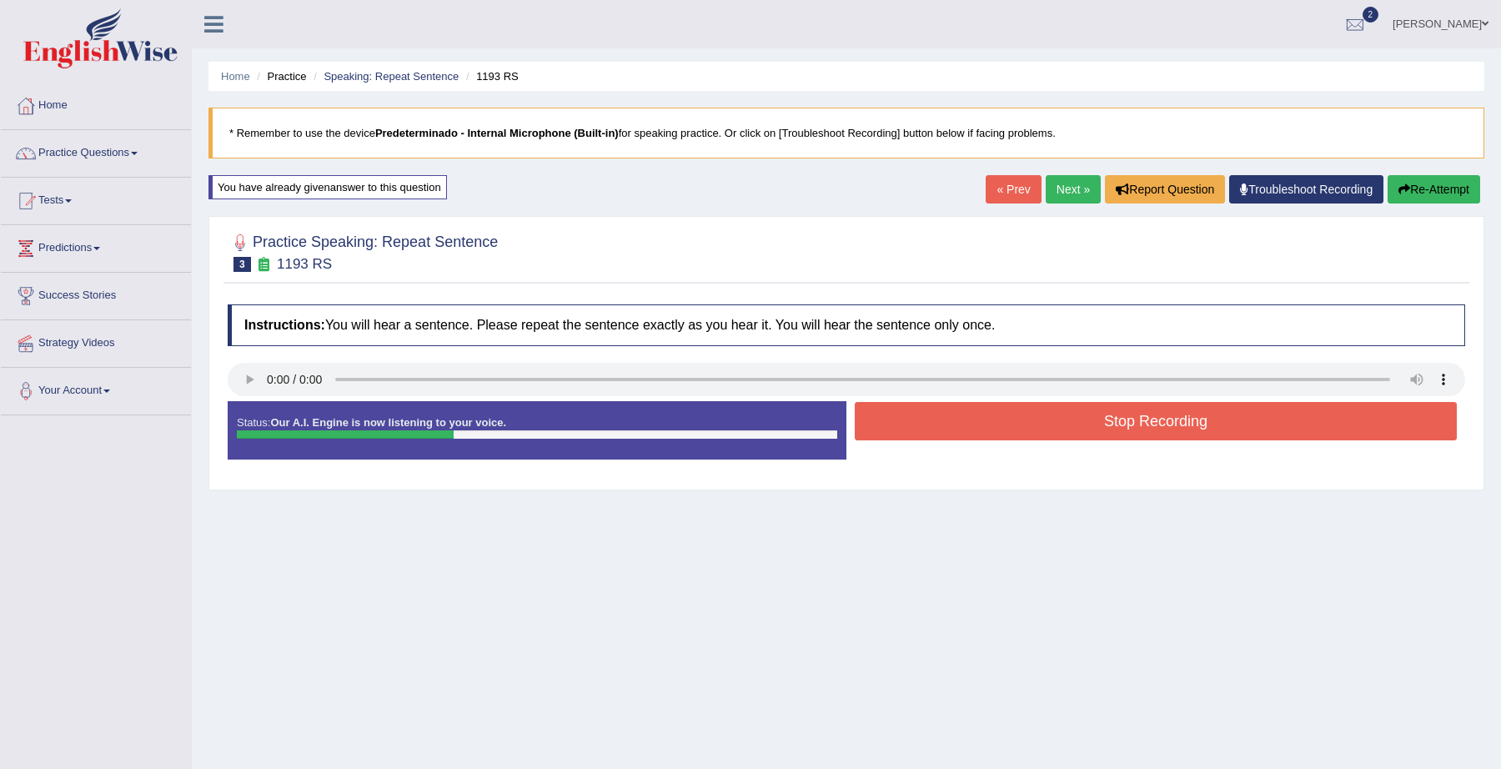
click at [1058, 435] on button "Stop Recording" at bounding box center [1156, 421] width 602 height 38
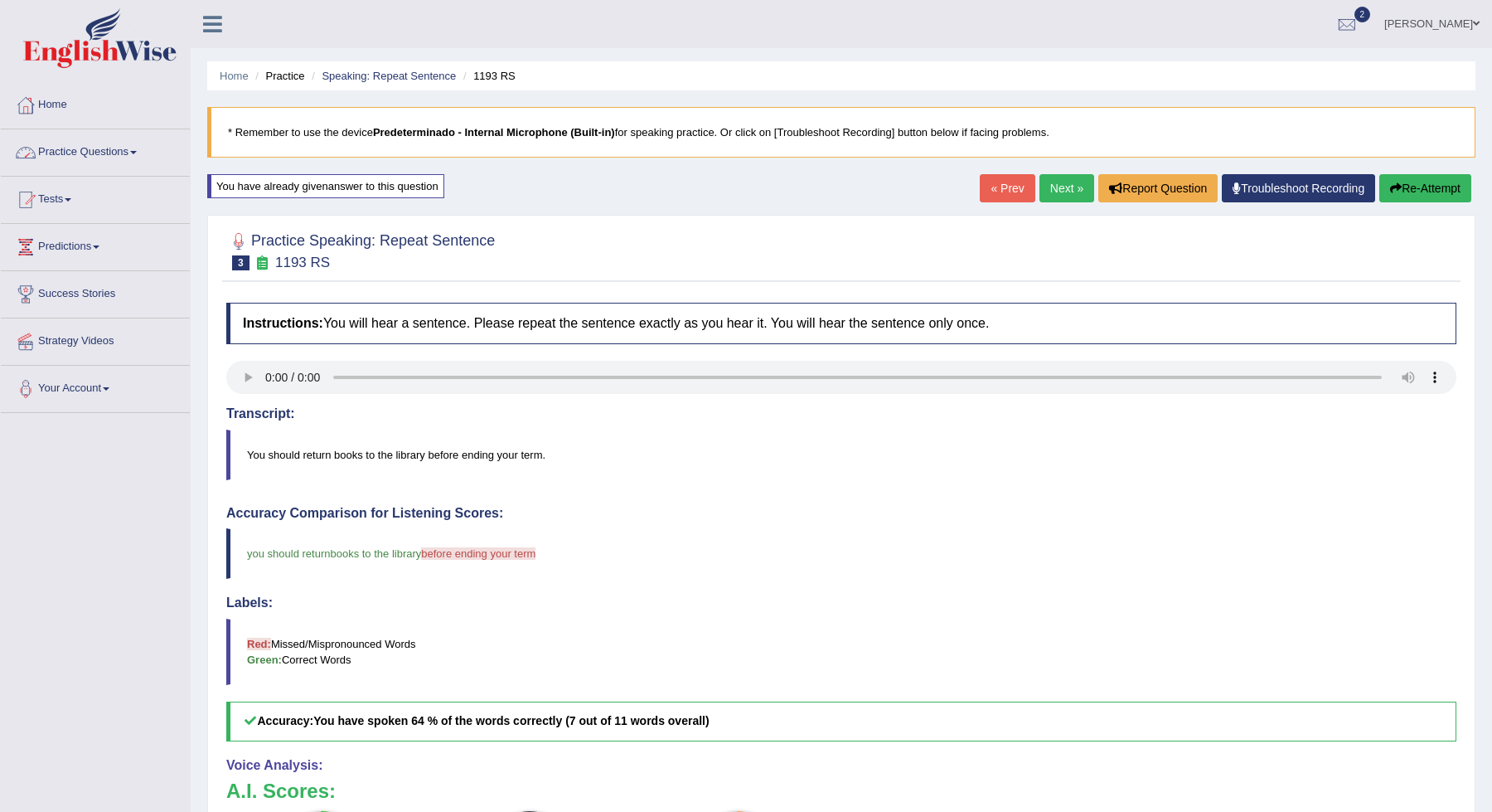
click at [116, 139] on link "Practice Questions" at bounding box center [95, 150] width 189 height 42
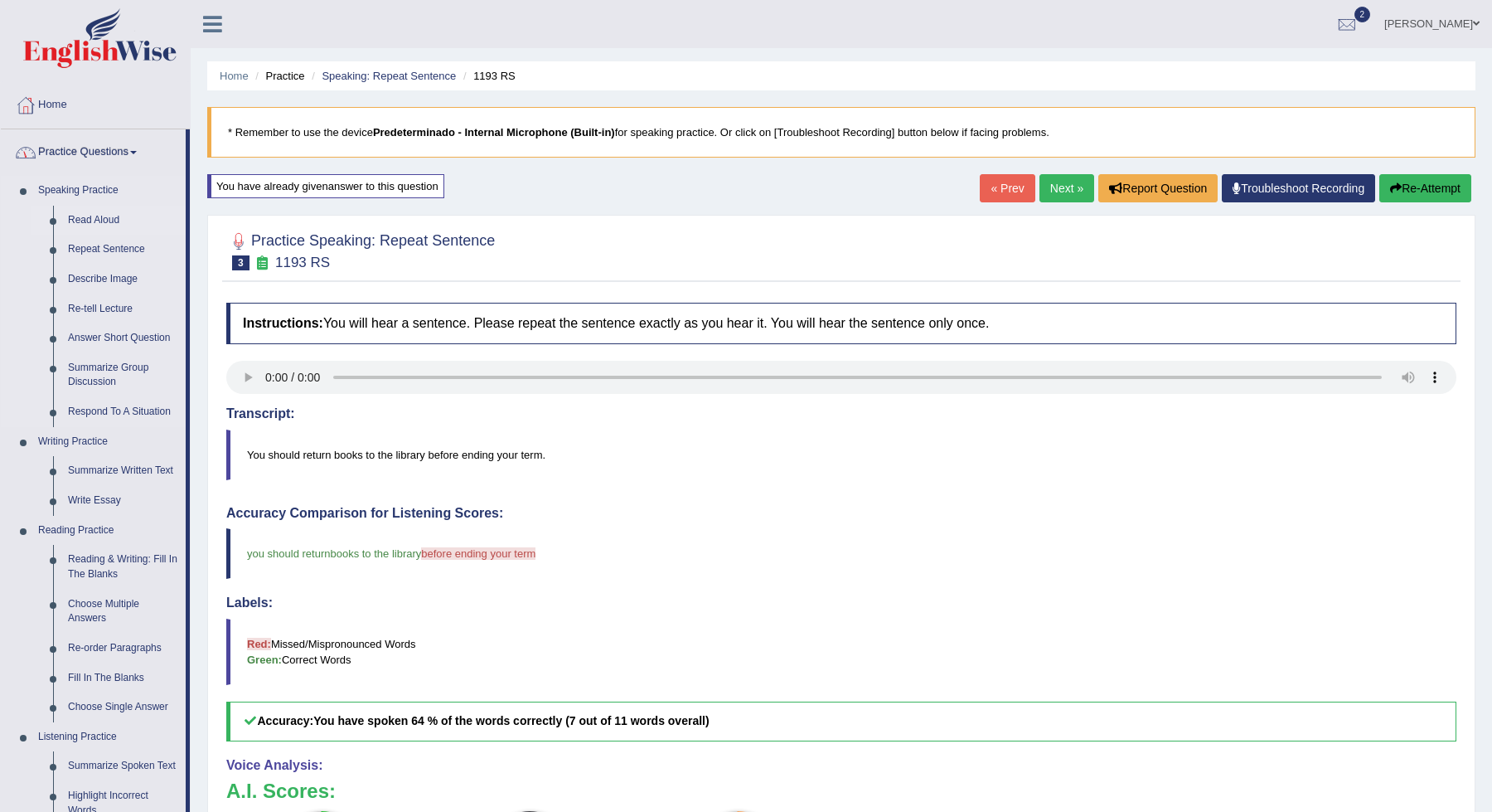
click at [96, 220] on link "Read Aloud" at bounding box center [123, 221] width 125 height 30
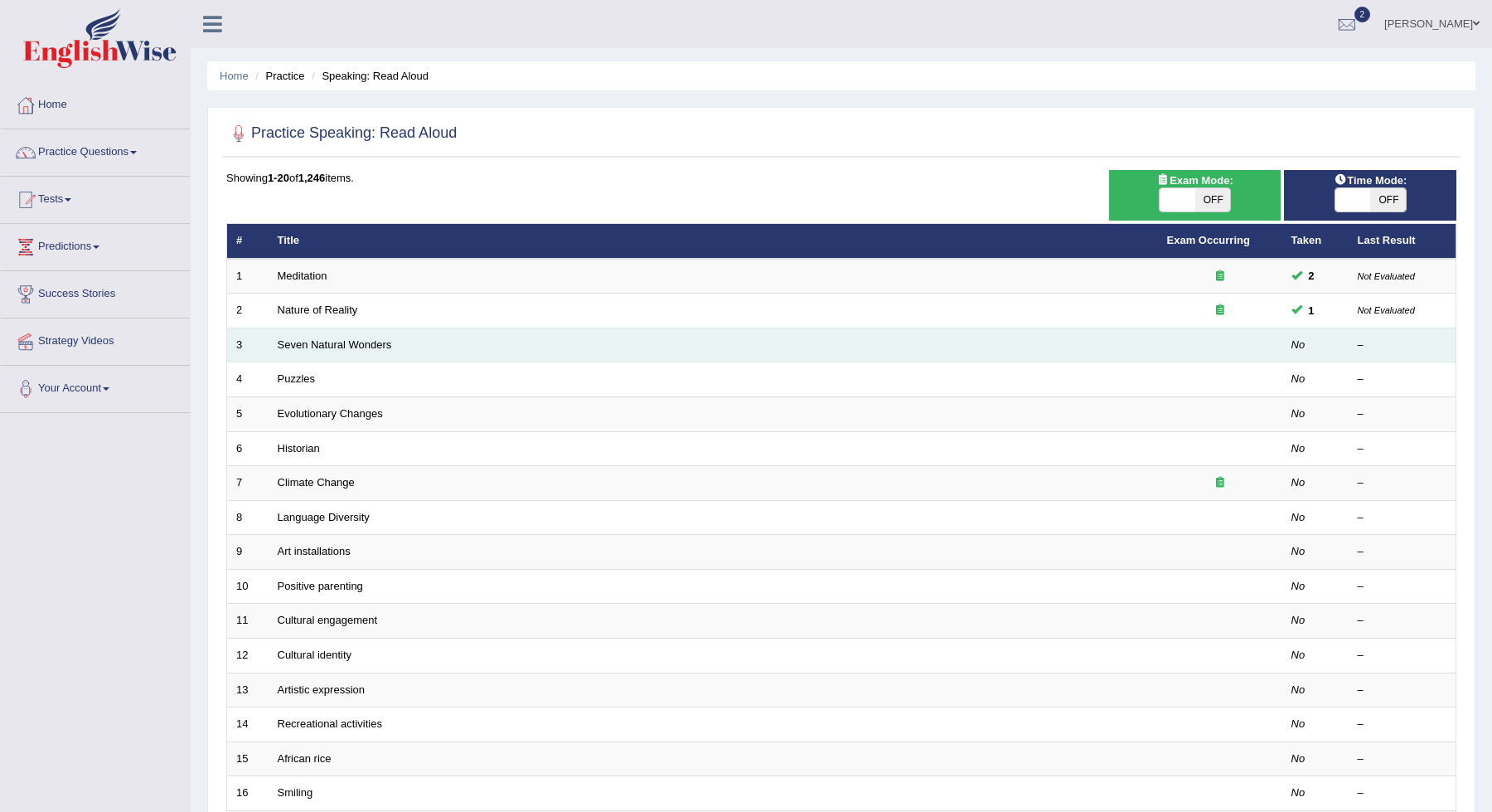
click at [406, 348] on td "Seven Natural Wonders" at bounding box center [713, 344] width 890 height 35
click at [370, 340] on link "Seven Natural Wonders" at bounding box center [334, 344] width 114 height 13
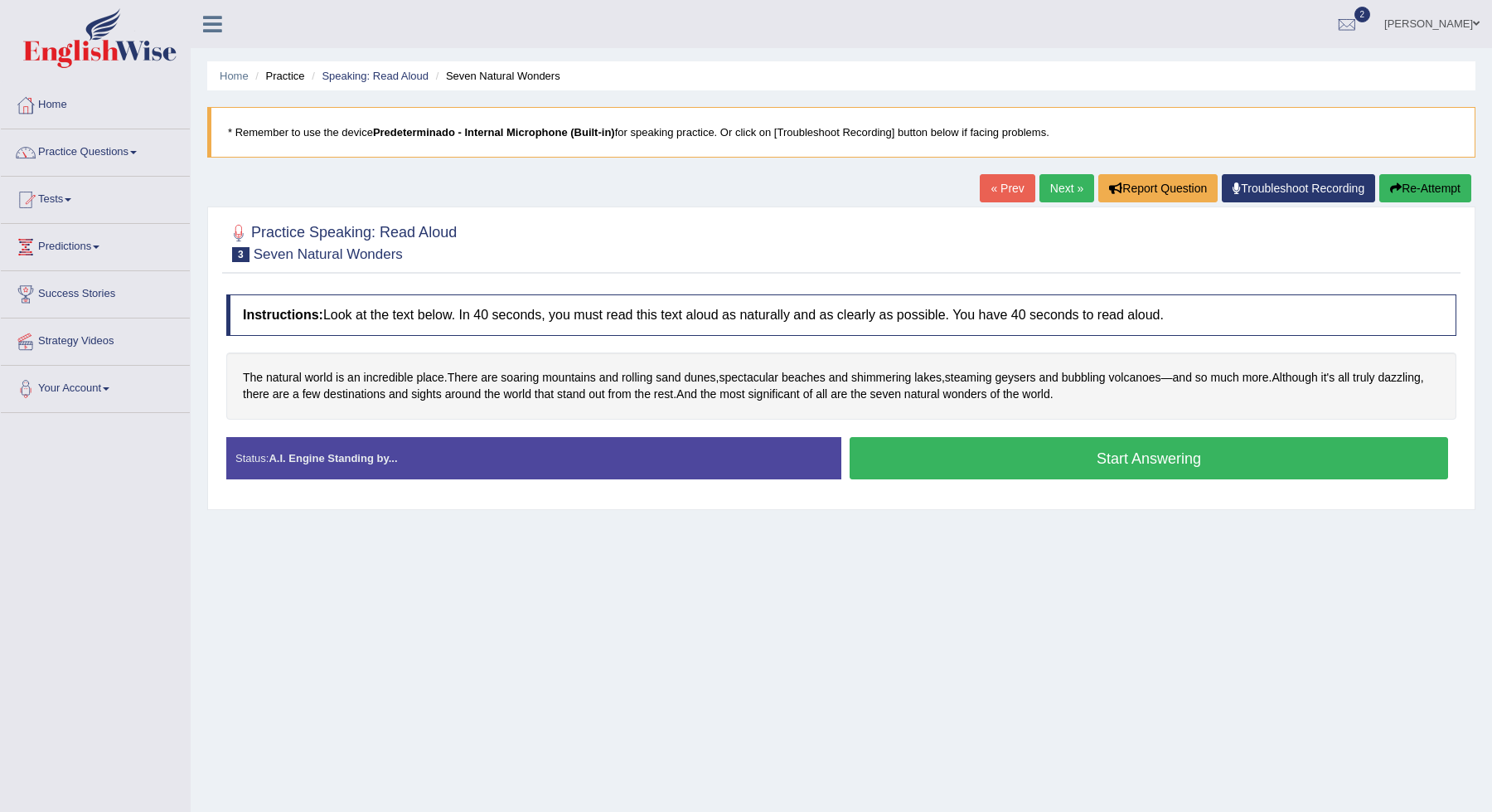
click at [1029, 462] on button "Start Answering" at bounding box center [1149, 458] width 598 height 43
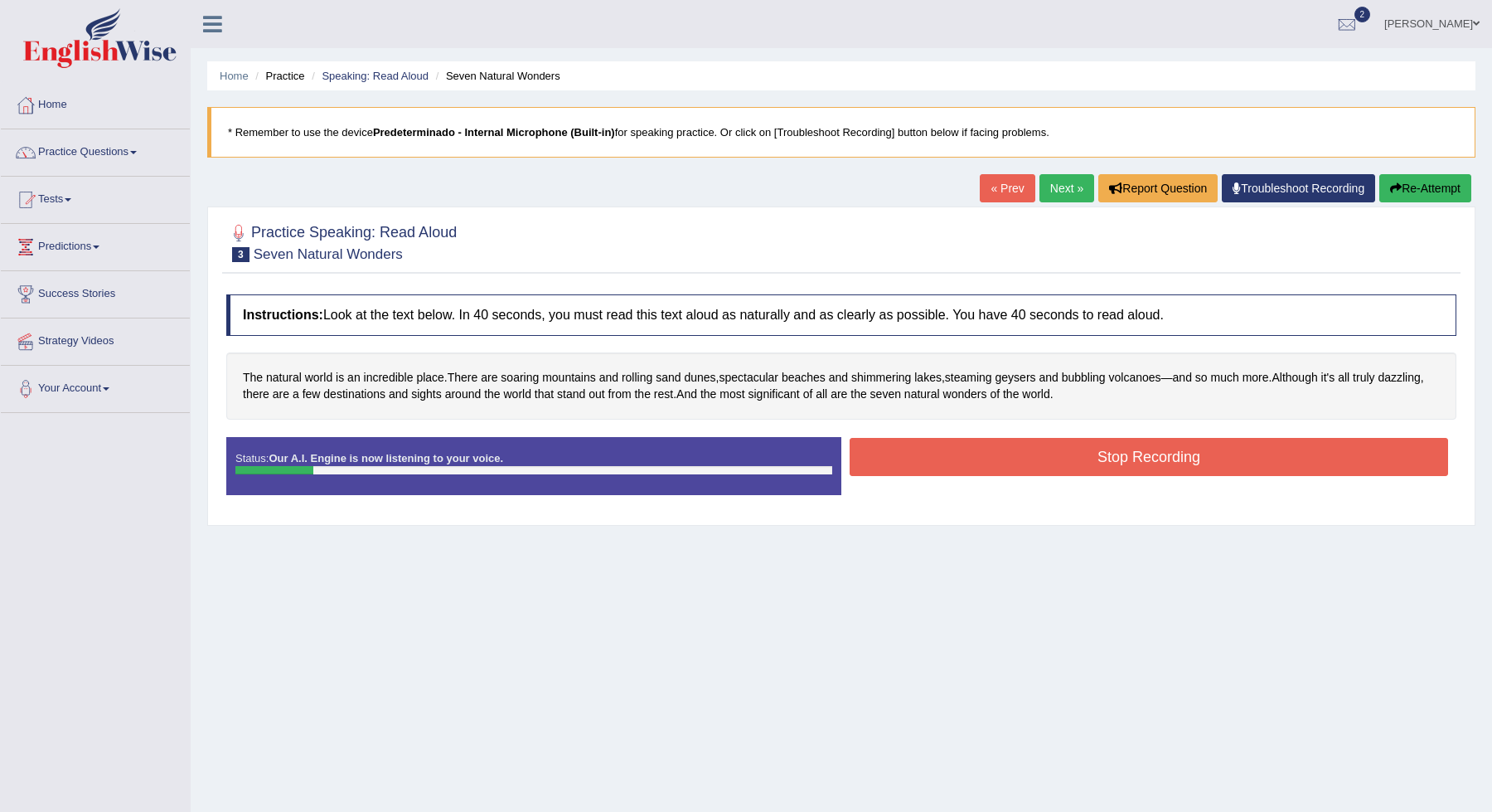
click at [1029, 462] on button "Stop Recording" at bounding box center [1149, 456] width 598 height 38
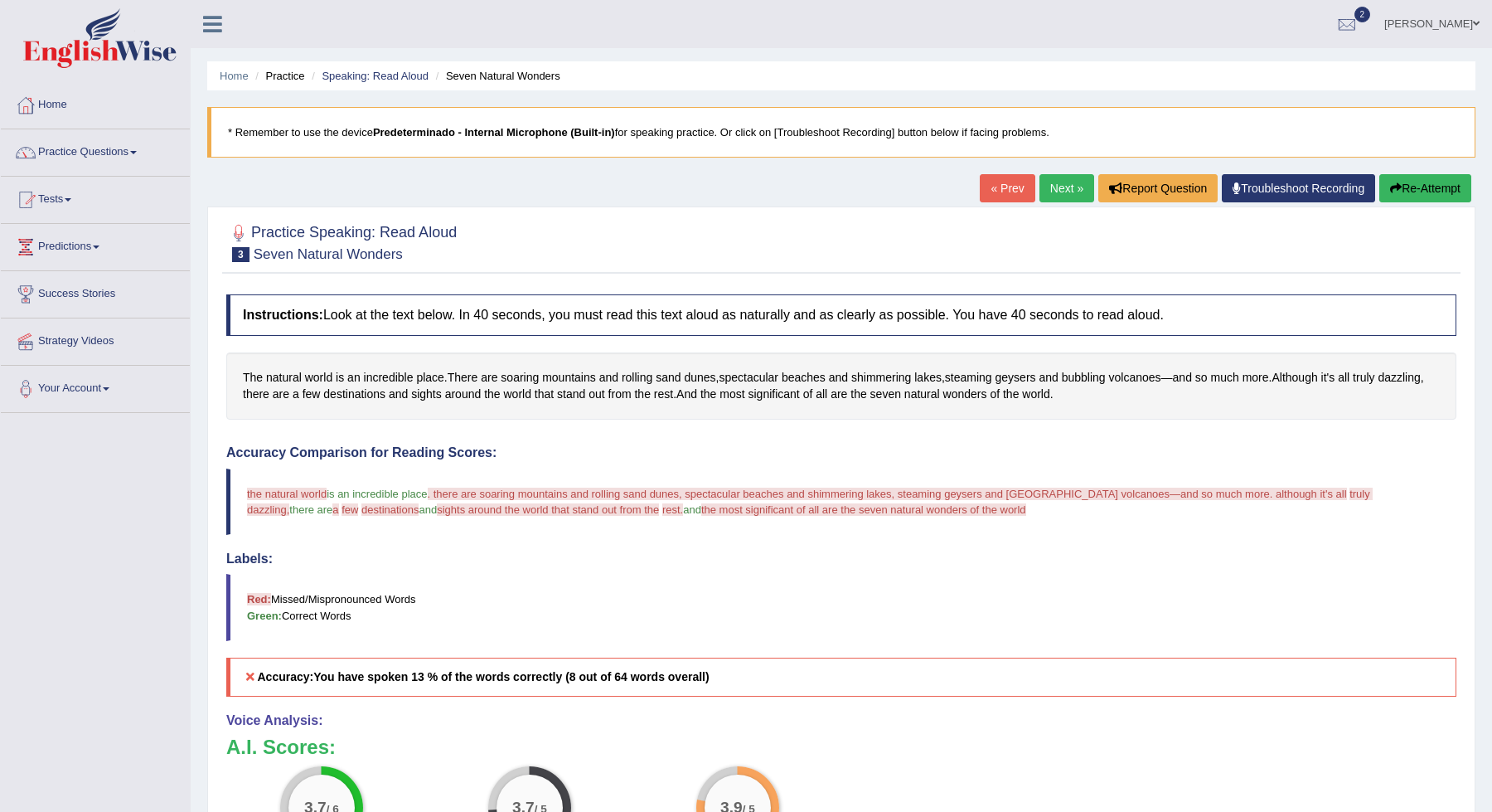
click at [1058, 190] on link "Next »" at bounding box center [1067, 188] width 55 height 28
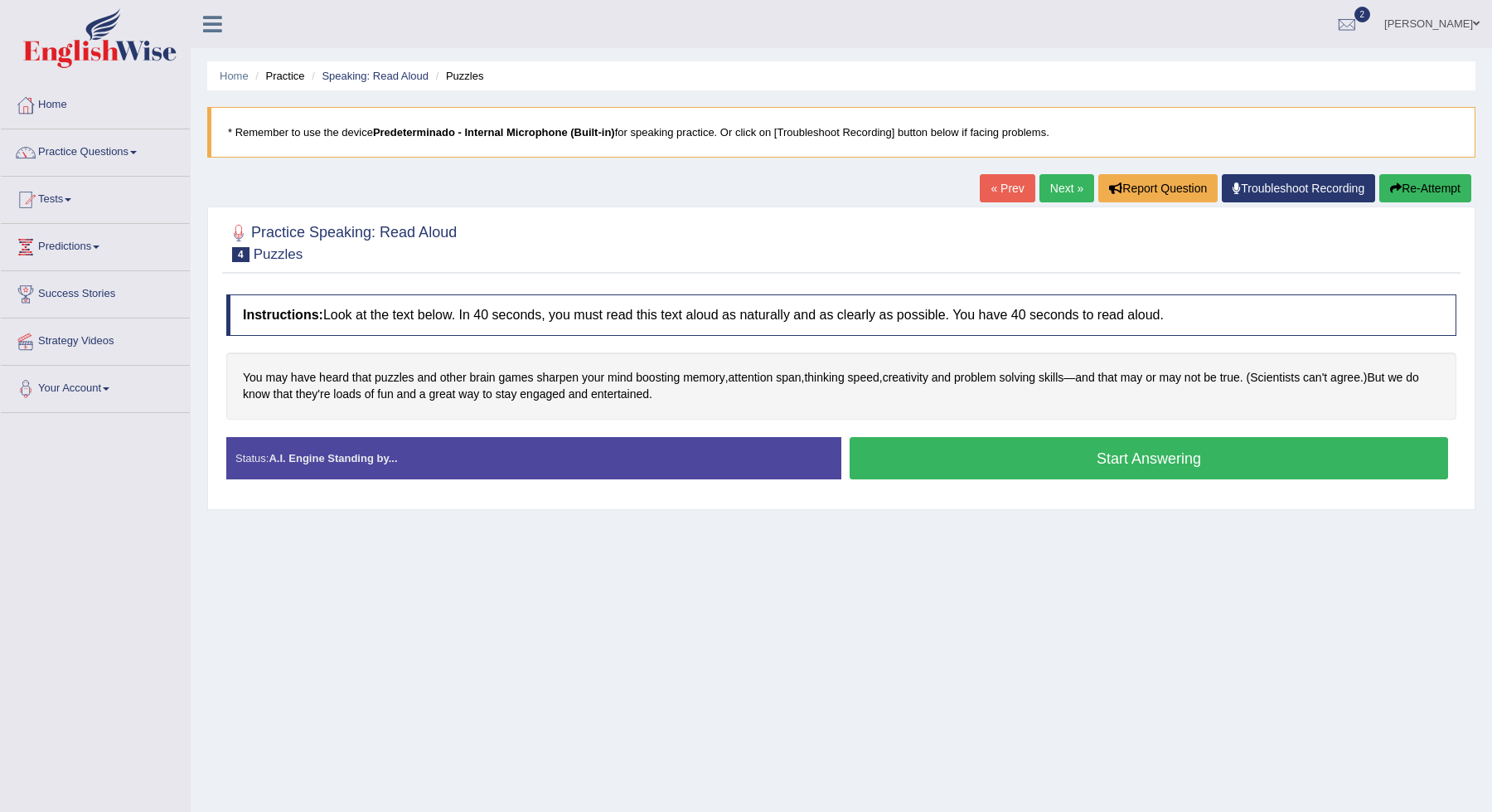
scroll to position [1, 0]
click at [1088, 446] on button "Start Answering" at bounding box center [1149, 457] width 598 height 43
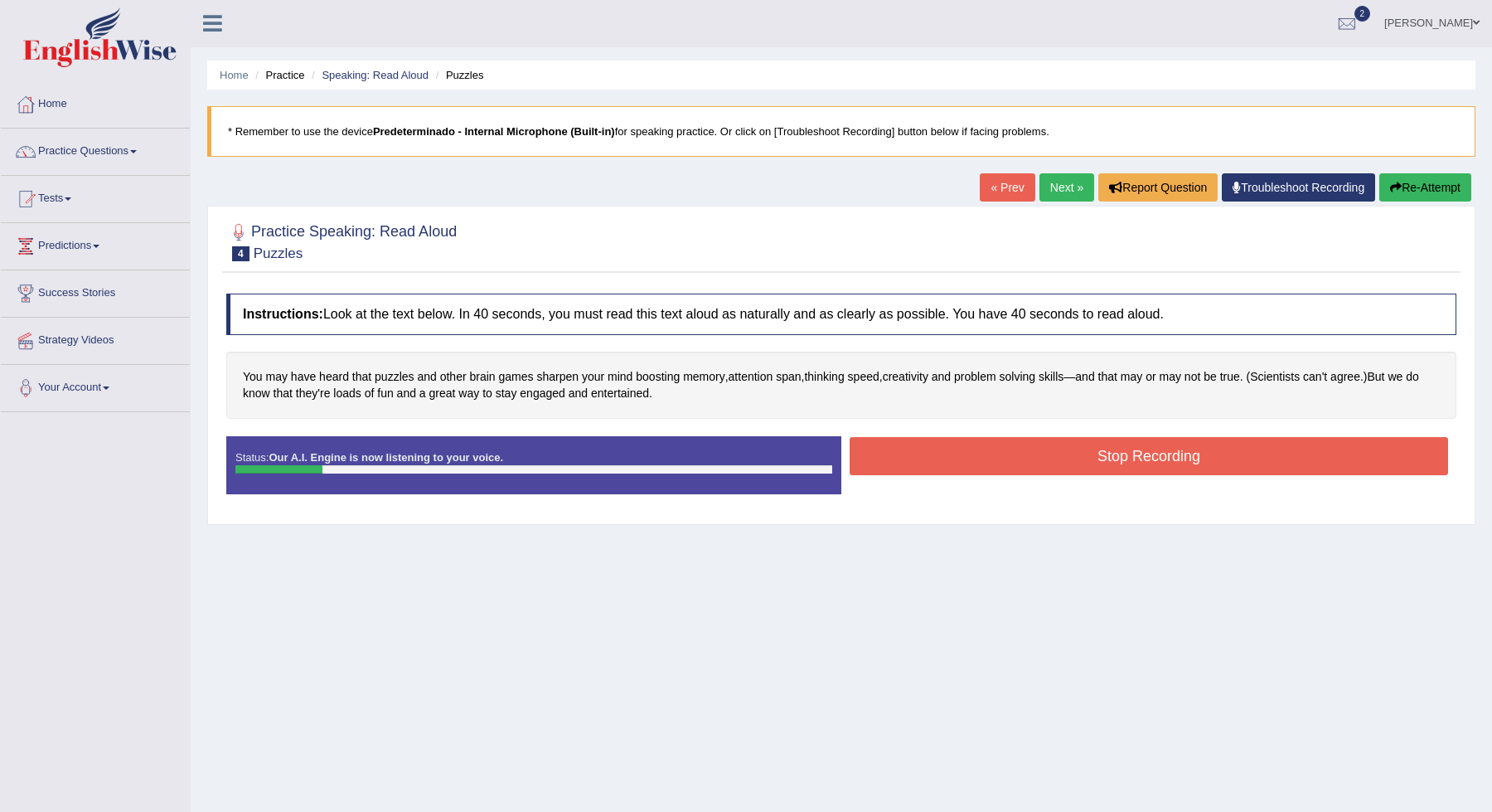
click at [1088, 447] on button "Stop Recording" at bounding box center [1149, 456] width 598 height 38
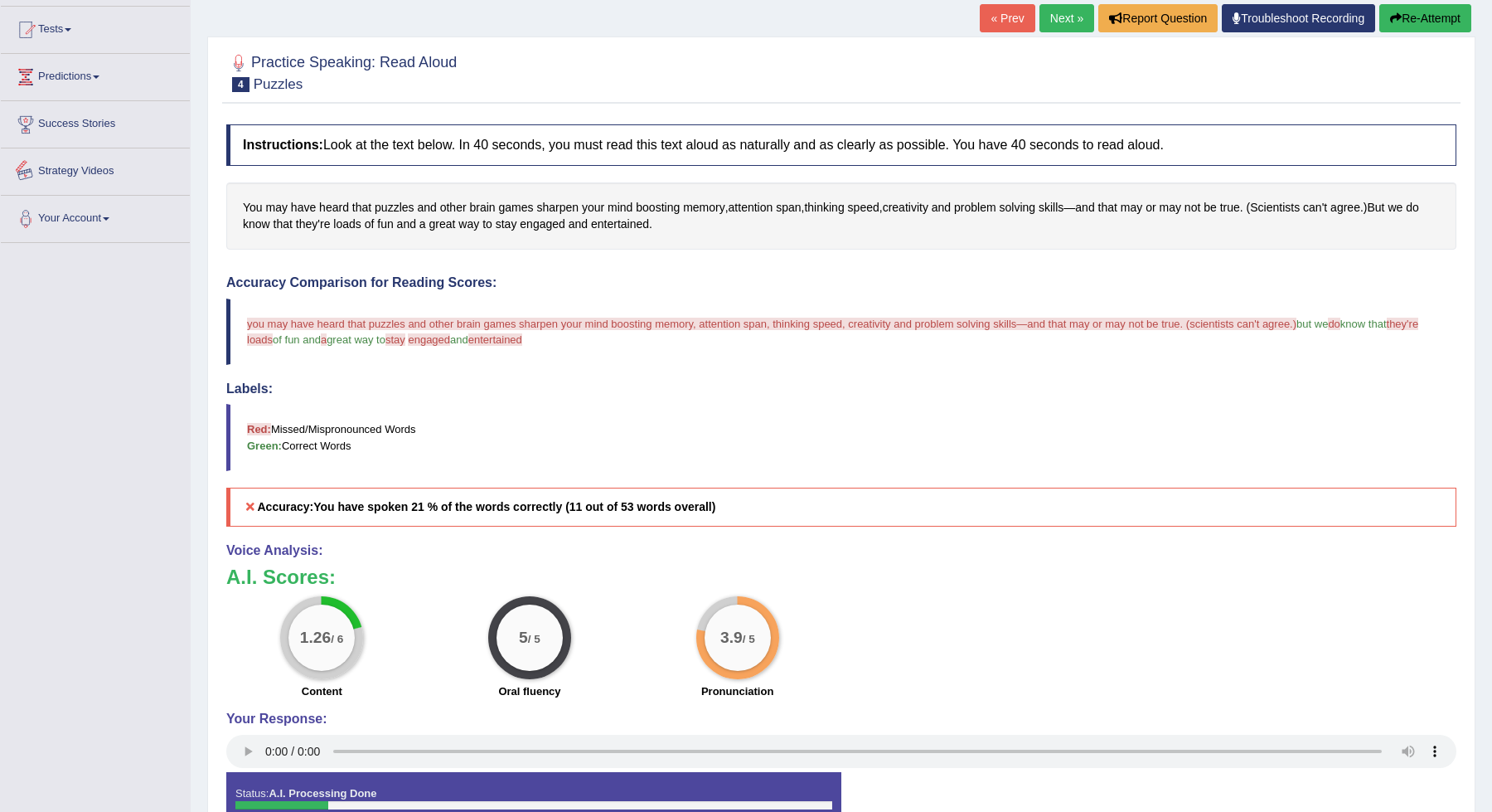
scroll to position [0, 0]
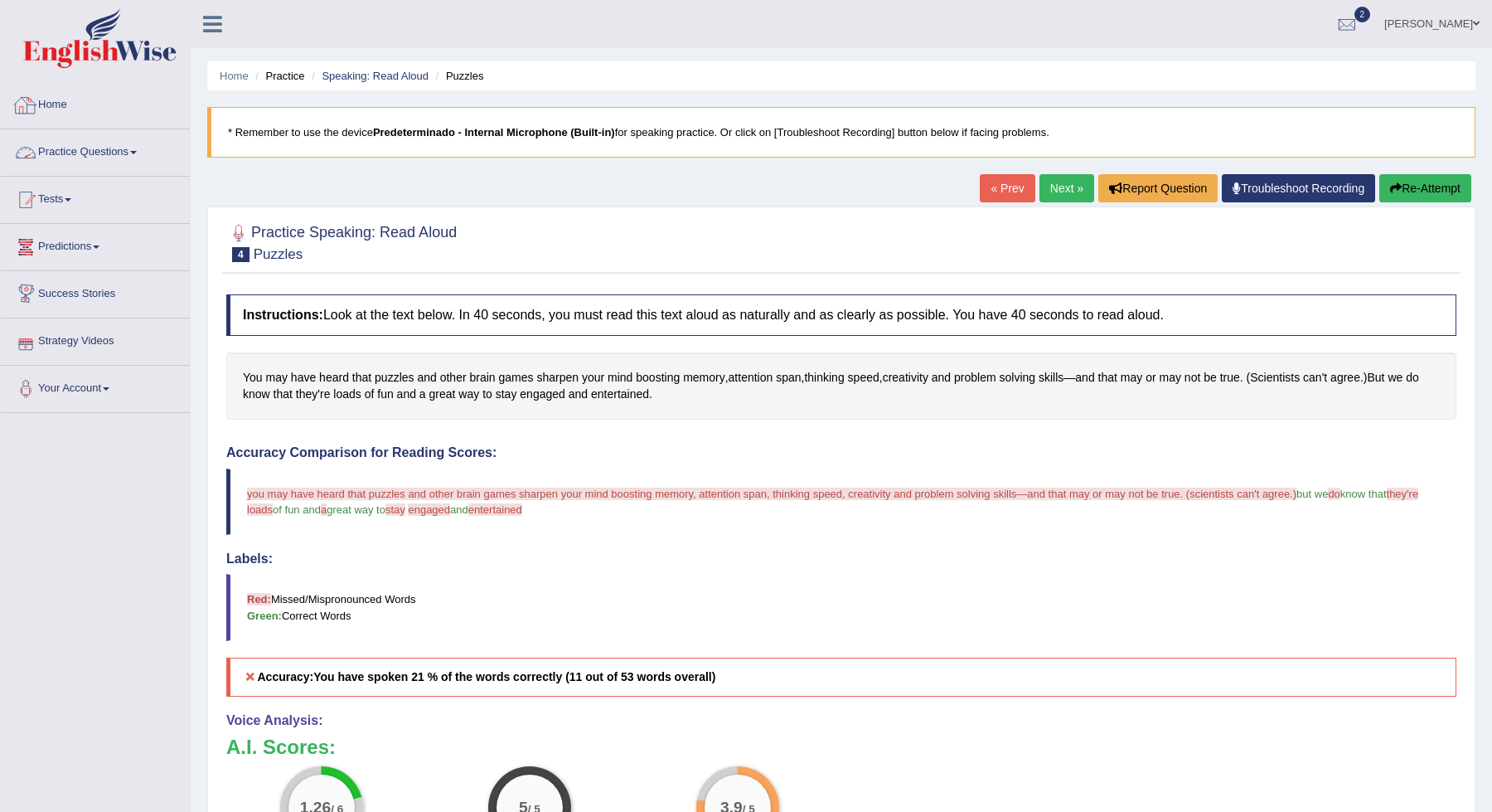
click at [93, 146] on link "Practice Questions" at bounding box center [95, 150] width 189 height 42
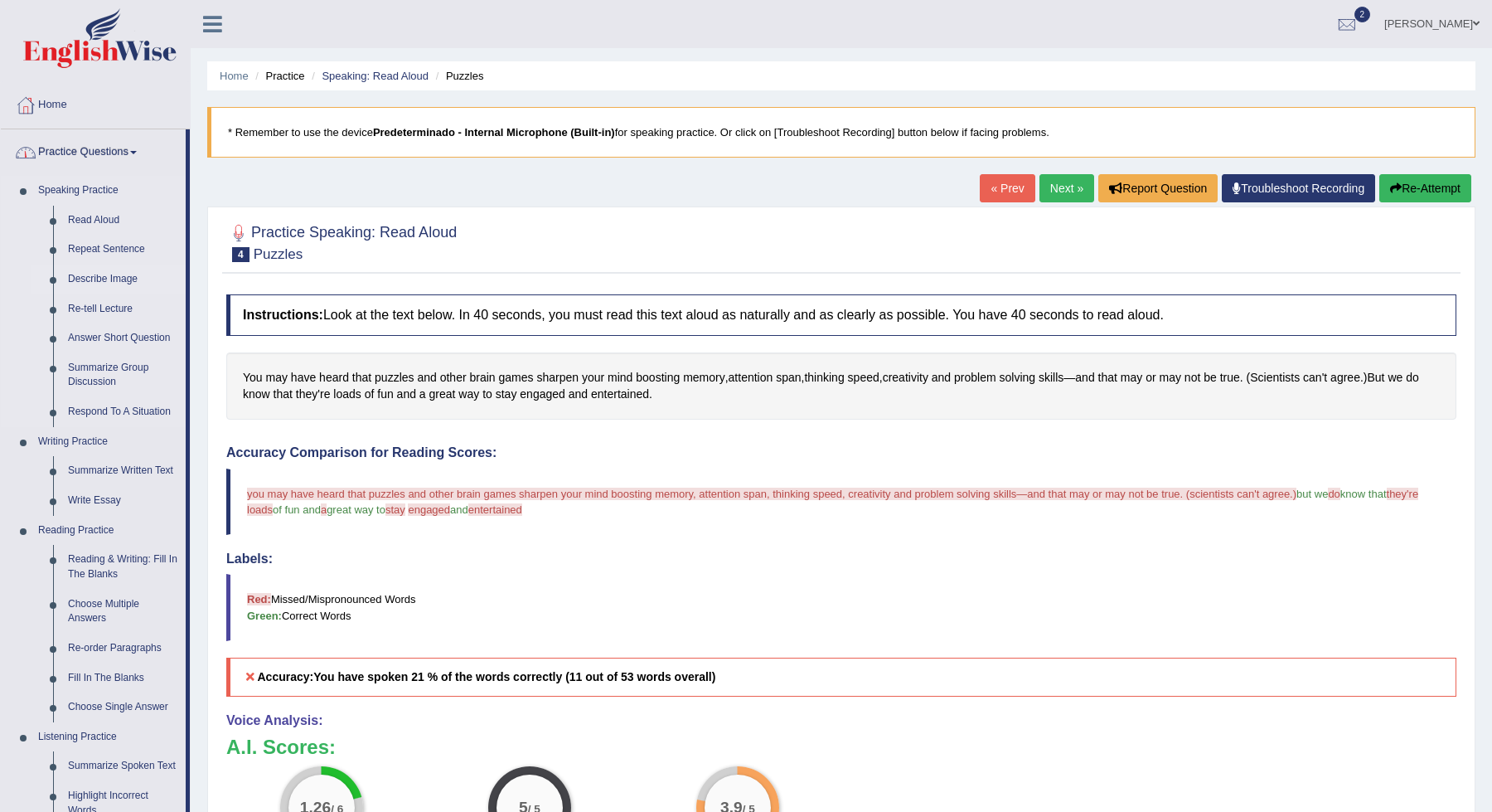
click at [123, 277] on link "Describe Image" at bounding box center [123, 279] width 125 height 30
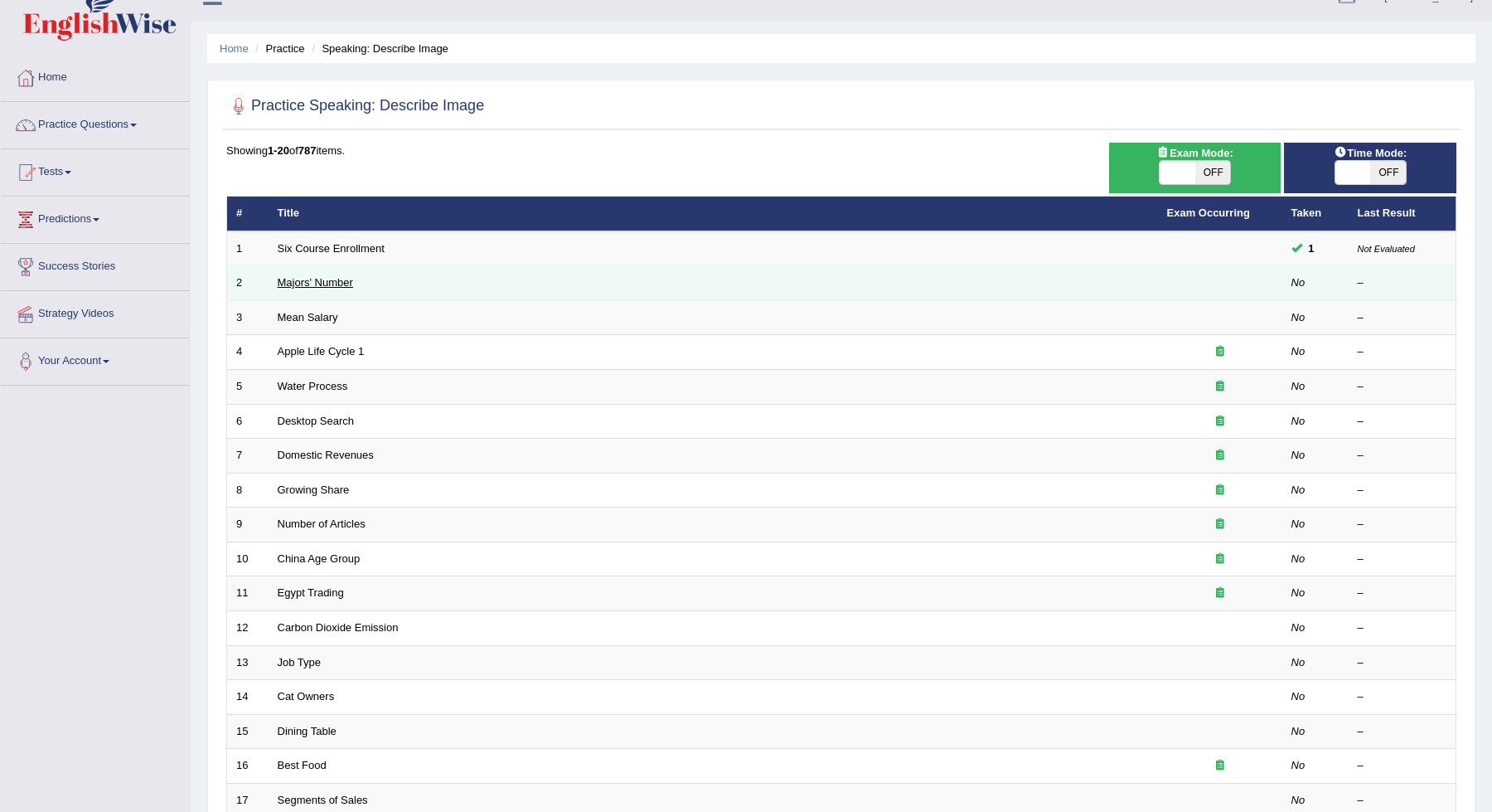
click at [332, 276] on link "Majors' Number" at bounding box center [315, 282] width 76 height 13
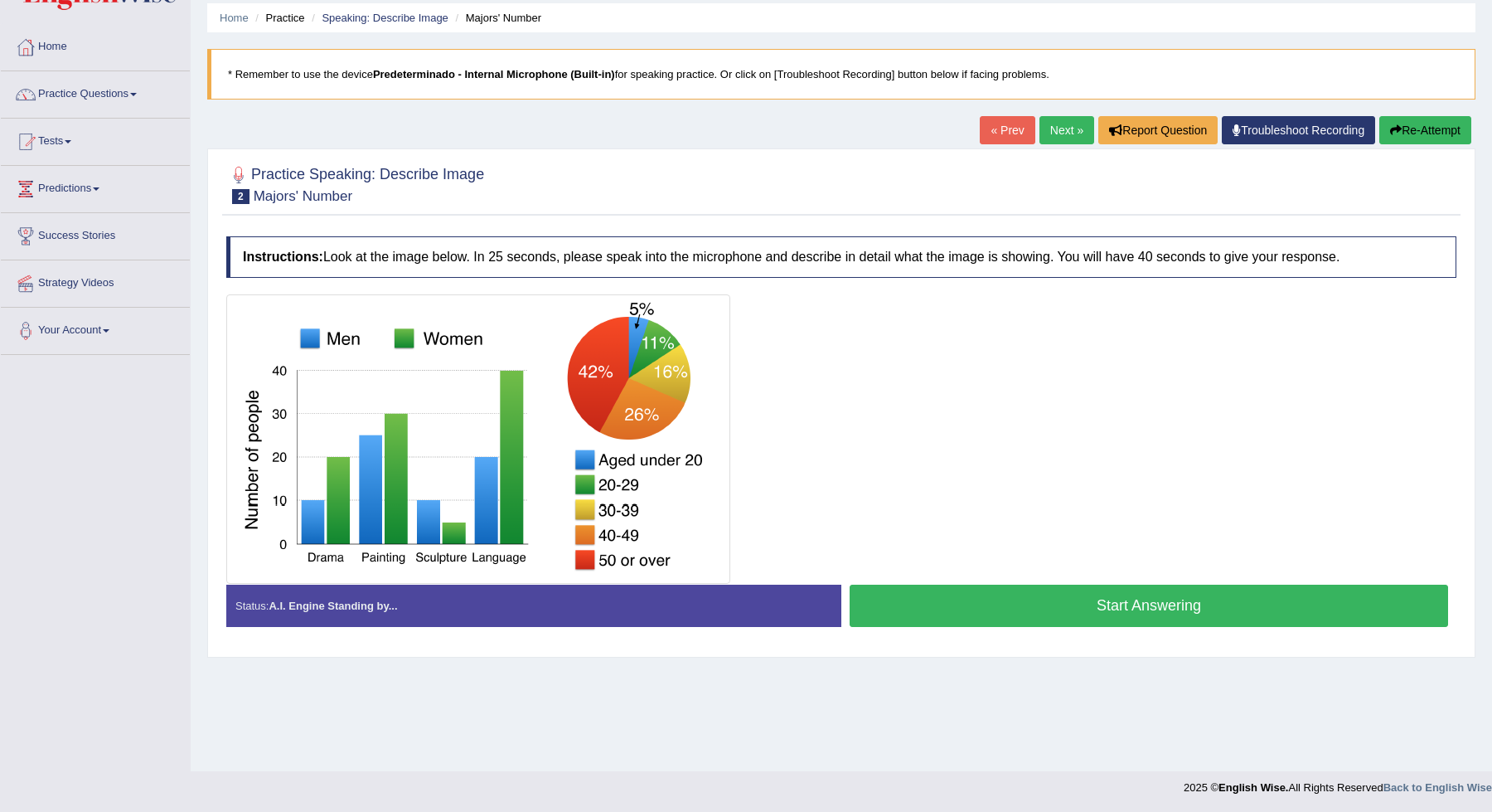
click at [1148, 600] on button "Start Answering" at bounding box center [1149, 605] width 598 height 43
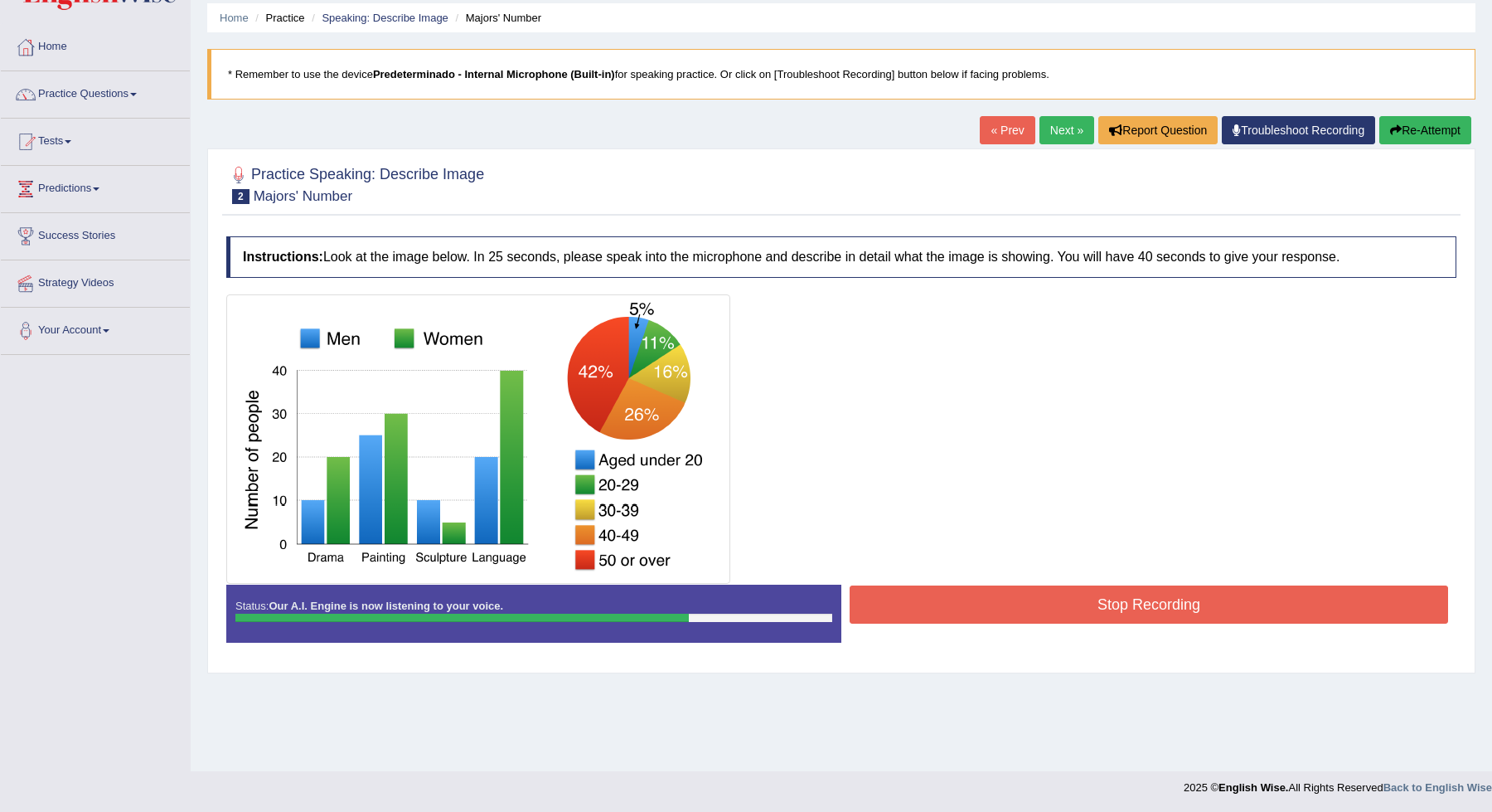
click at [1148, 600] on button "Stop Recording" at bounding box center [1149, 604] width 598 height 38
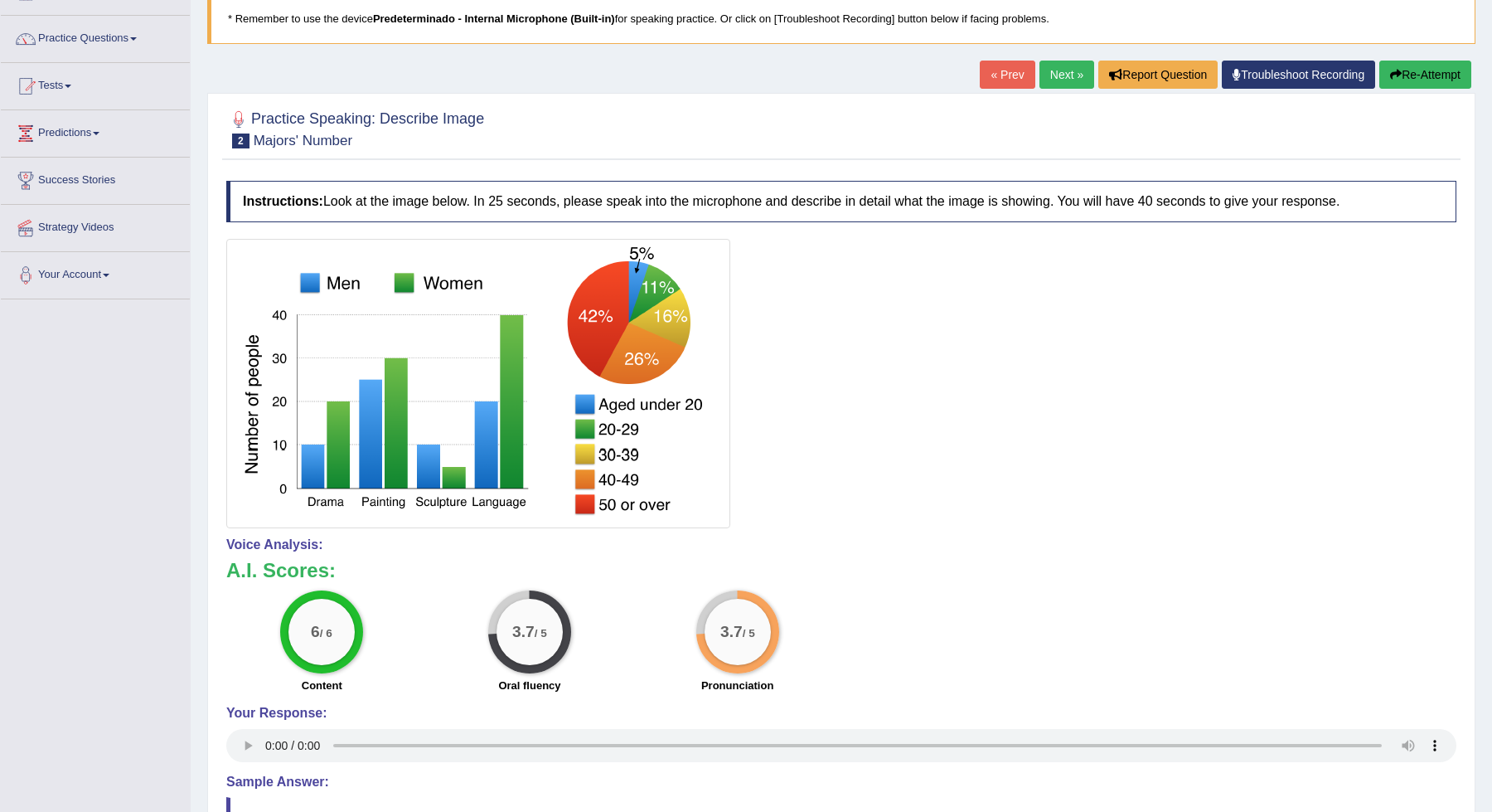
scroll to position [106, 0]
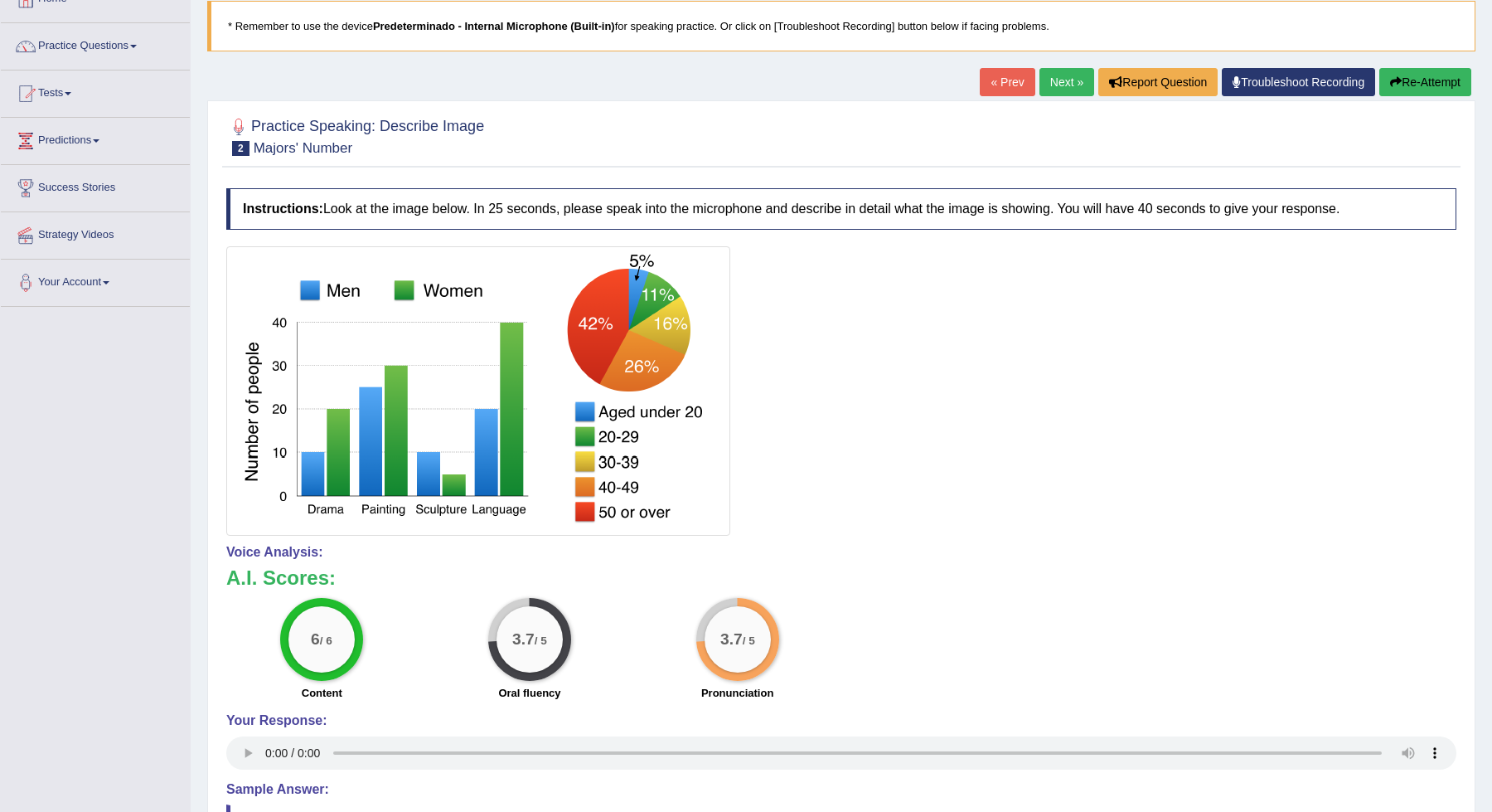
click at [1066, 78] on link "Next »" at bounding box center [1067, 81] width 55 height 28
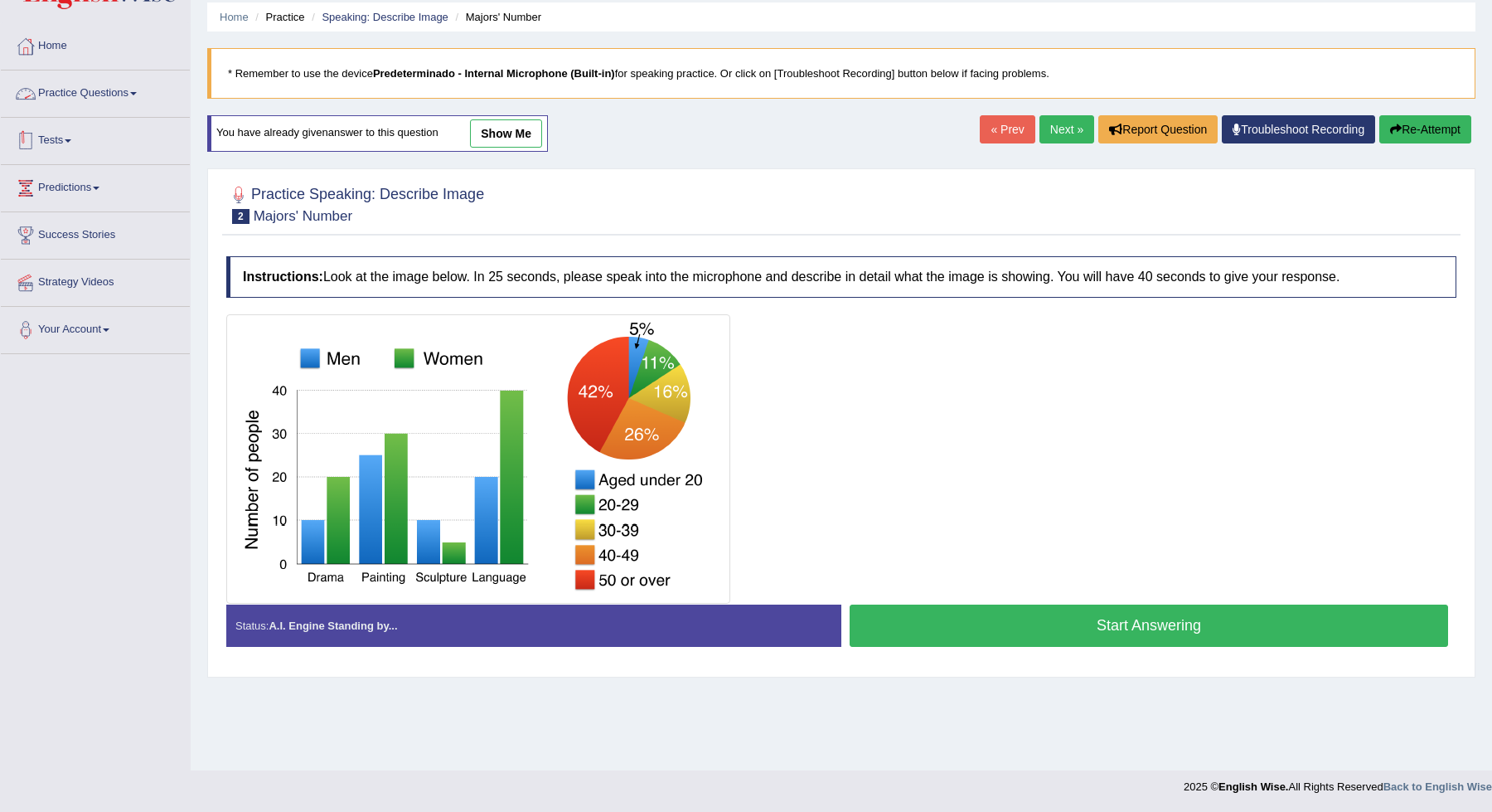
click at [101, 98] on link "Practice Questions" at bounding box center [95, 91] width 189 height 42
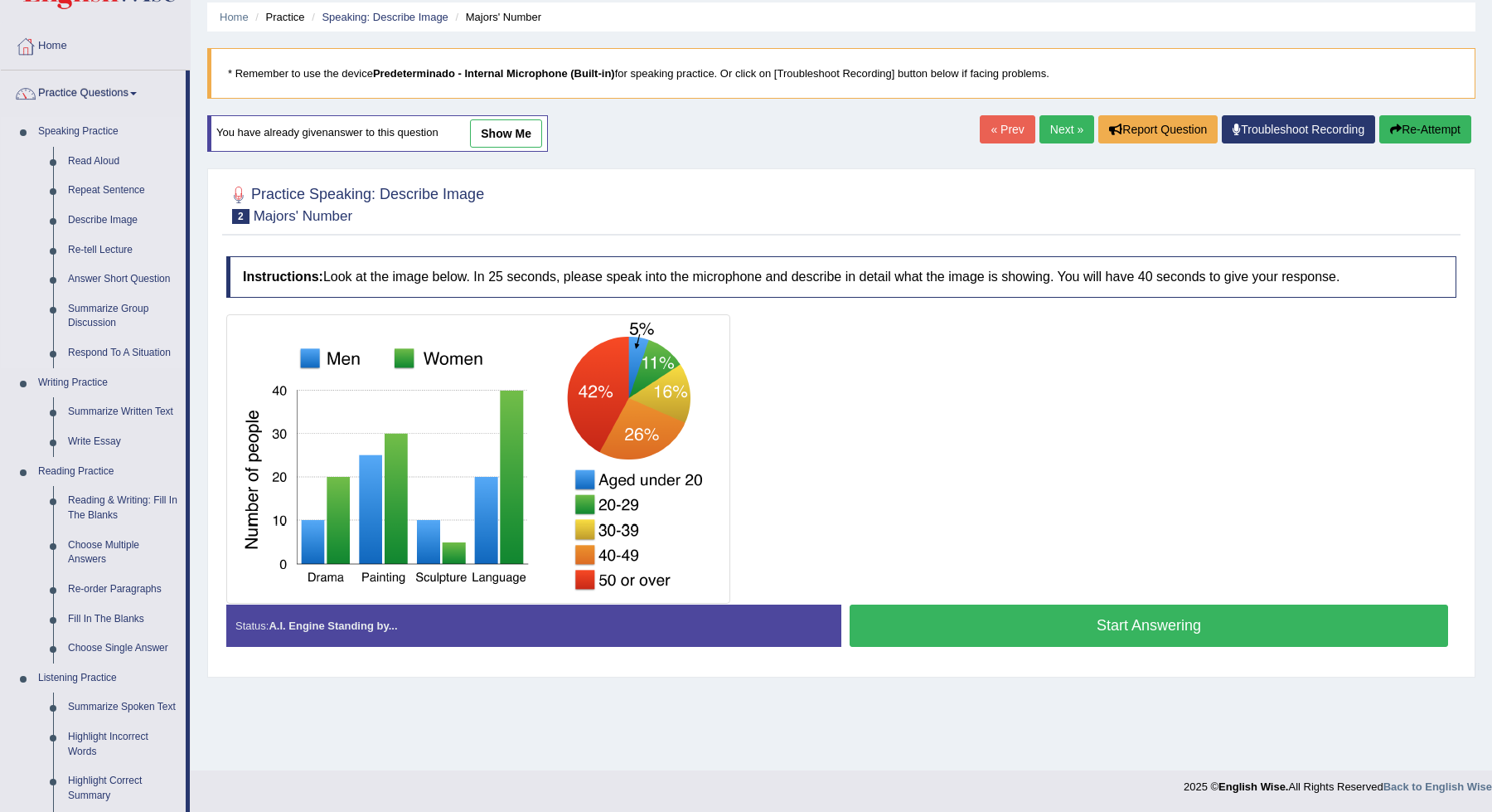
click at [100, 132] on link "Speaking Practice" at bounding box center [108, 132] width 155 height 30
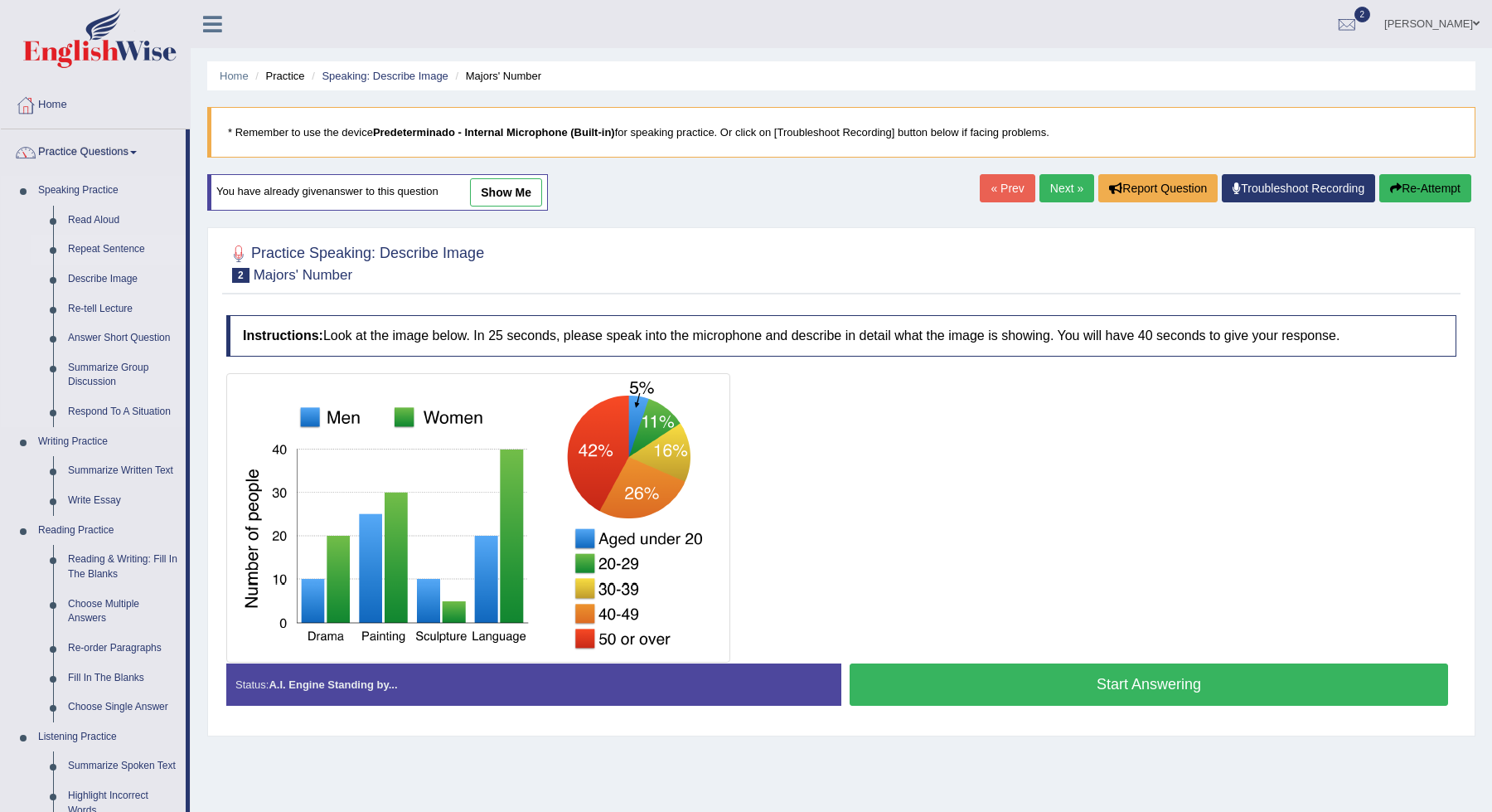
click at [112, 253] on link "Repeat Sentence" at bounding box center [123, 249] width 125 height 30
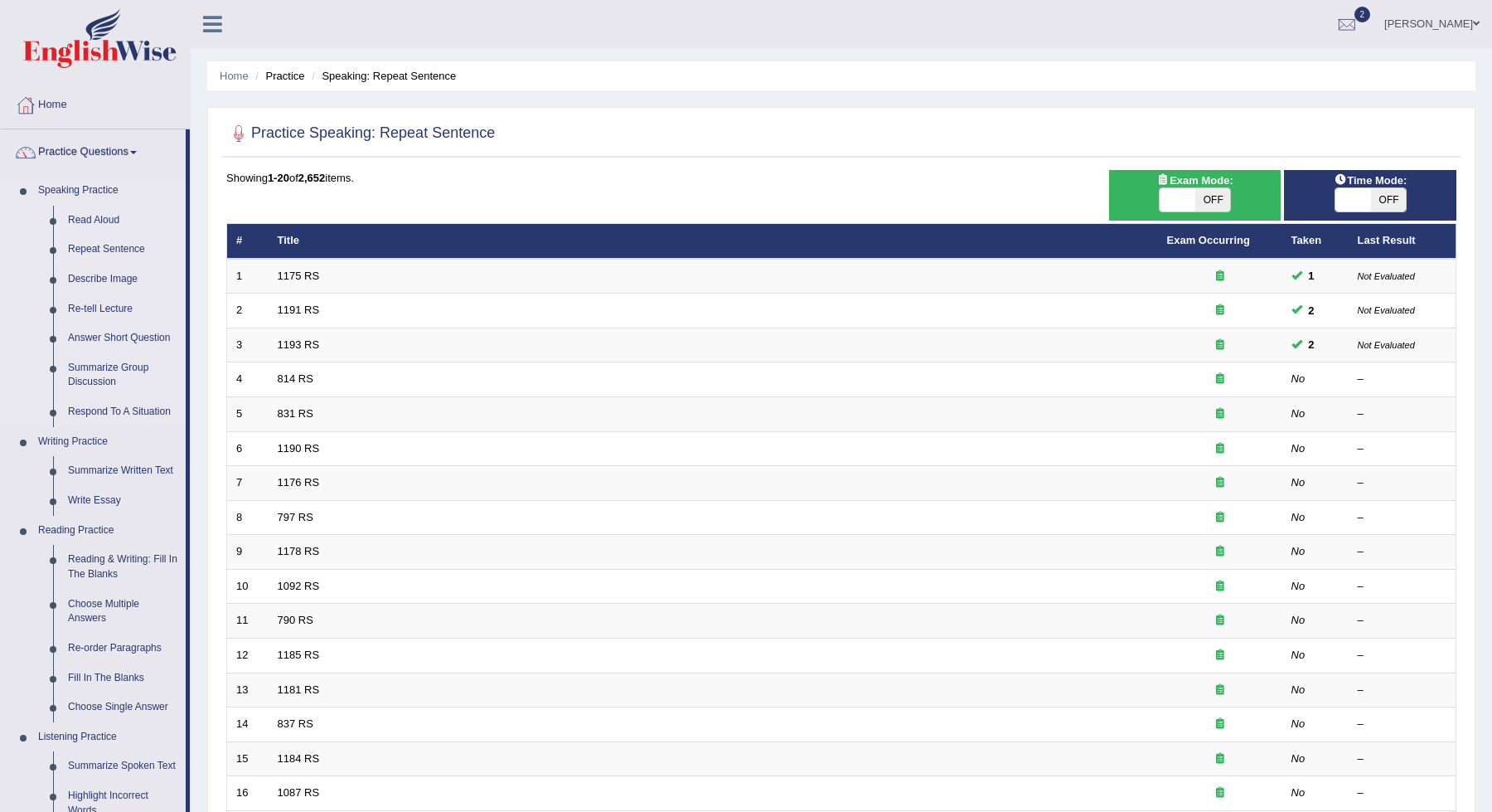
click at [91, 220] on link "Read Aloud" at bounding box center [123, 221] width 125 height 30
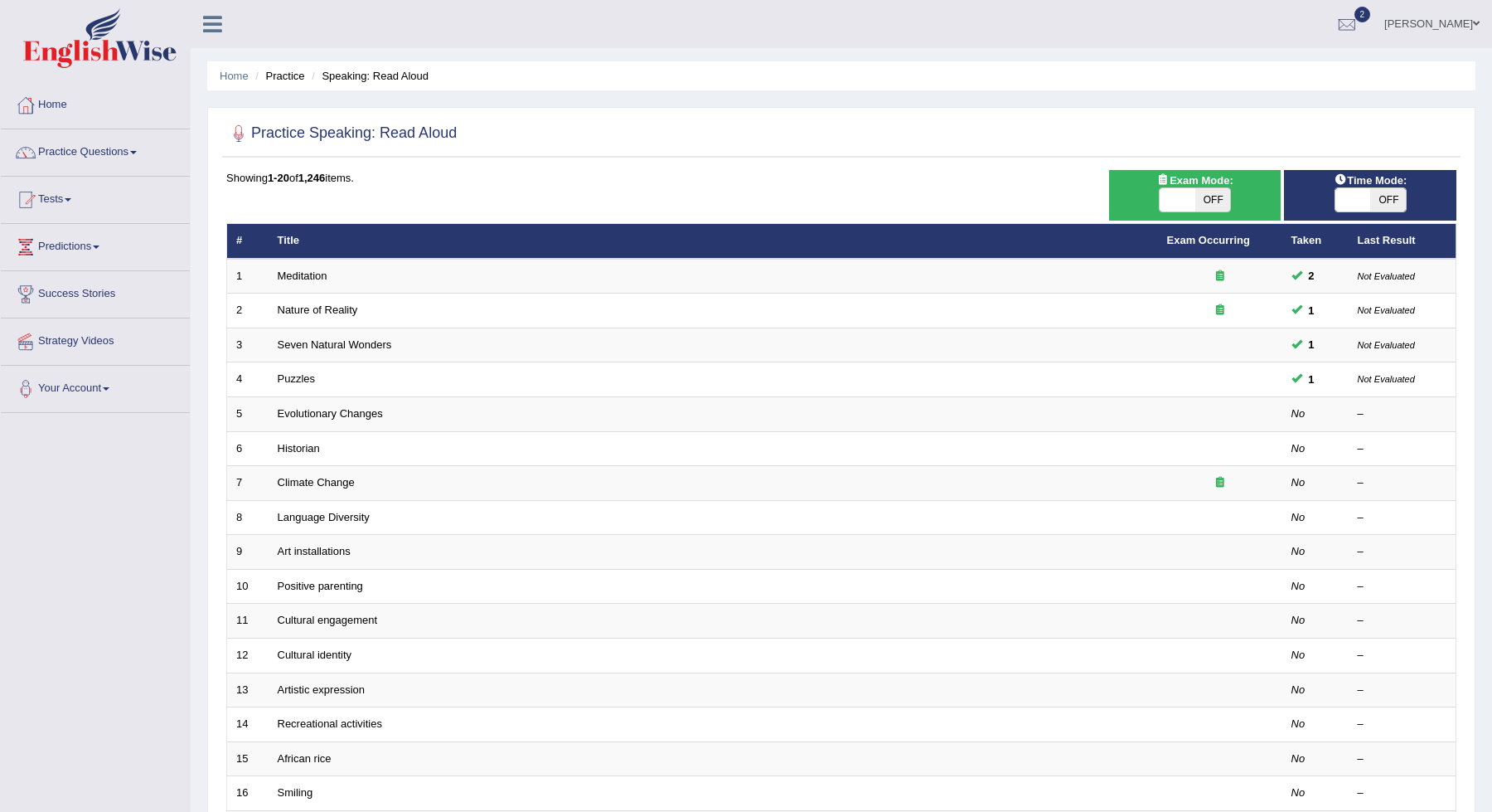
click at [1385, 197] on span "OFF" at bounding box center [1389, 199] width 36 height 23
checkbox input "true"
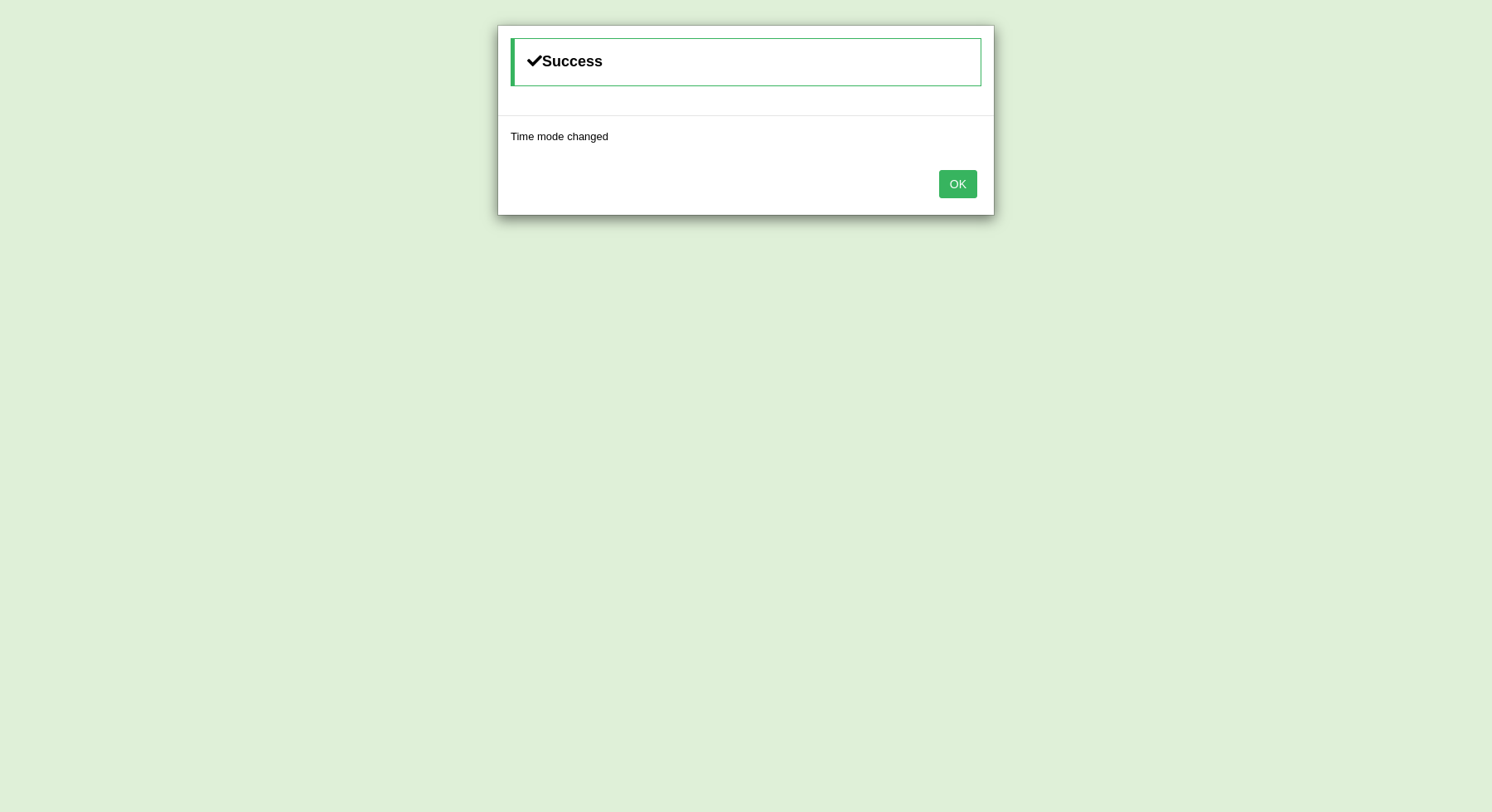
click at [964, 189] on button "OK" at bounding box center [958, 184] width 38 height 28
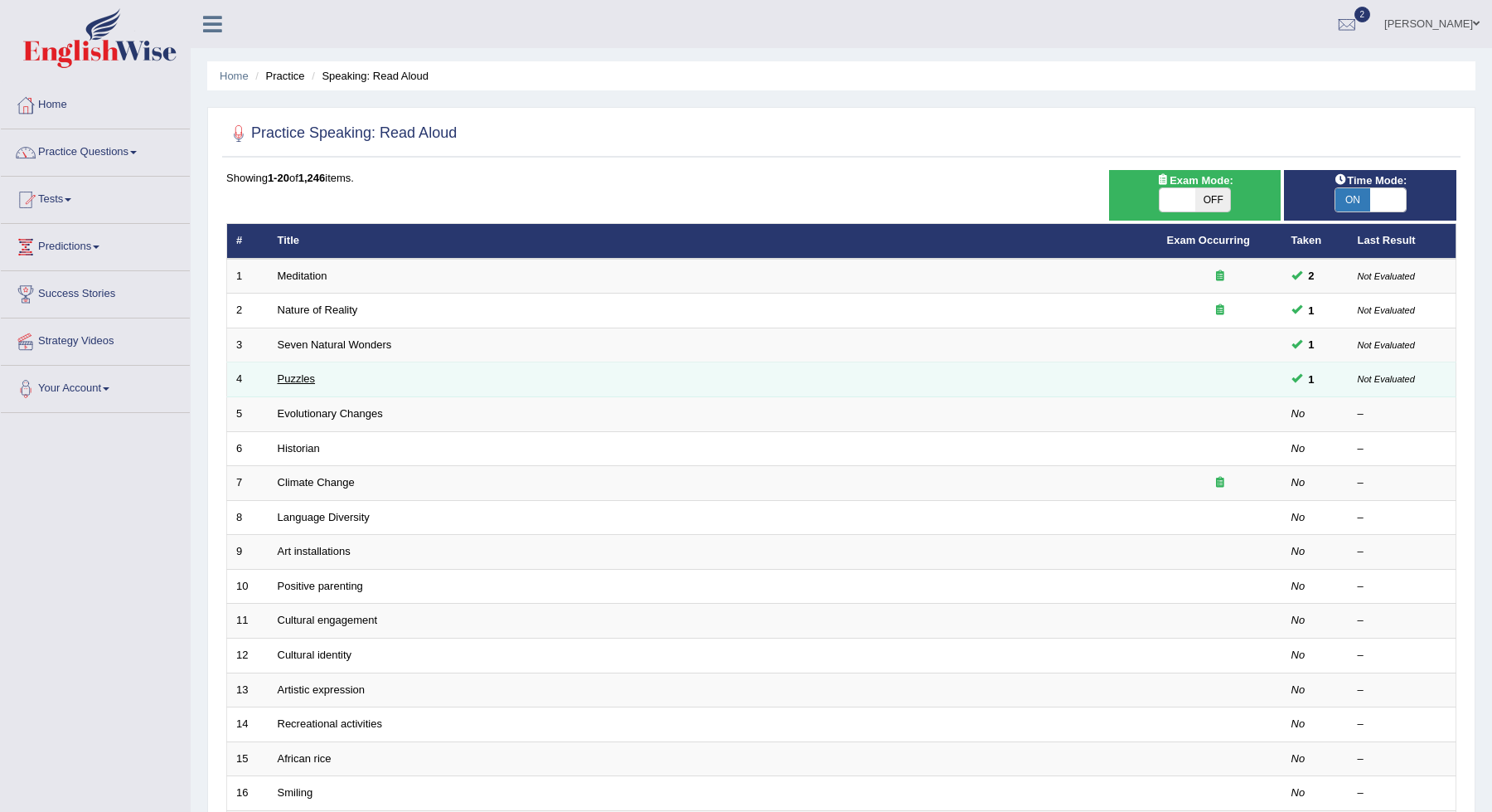
click at [299, 374] on link "Puzzles" at bounding box center [296, 379] width 38 height 13
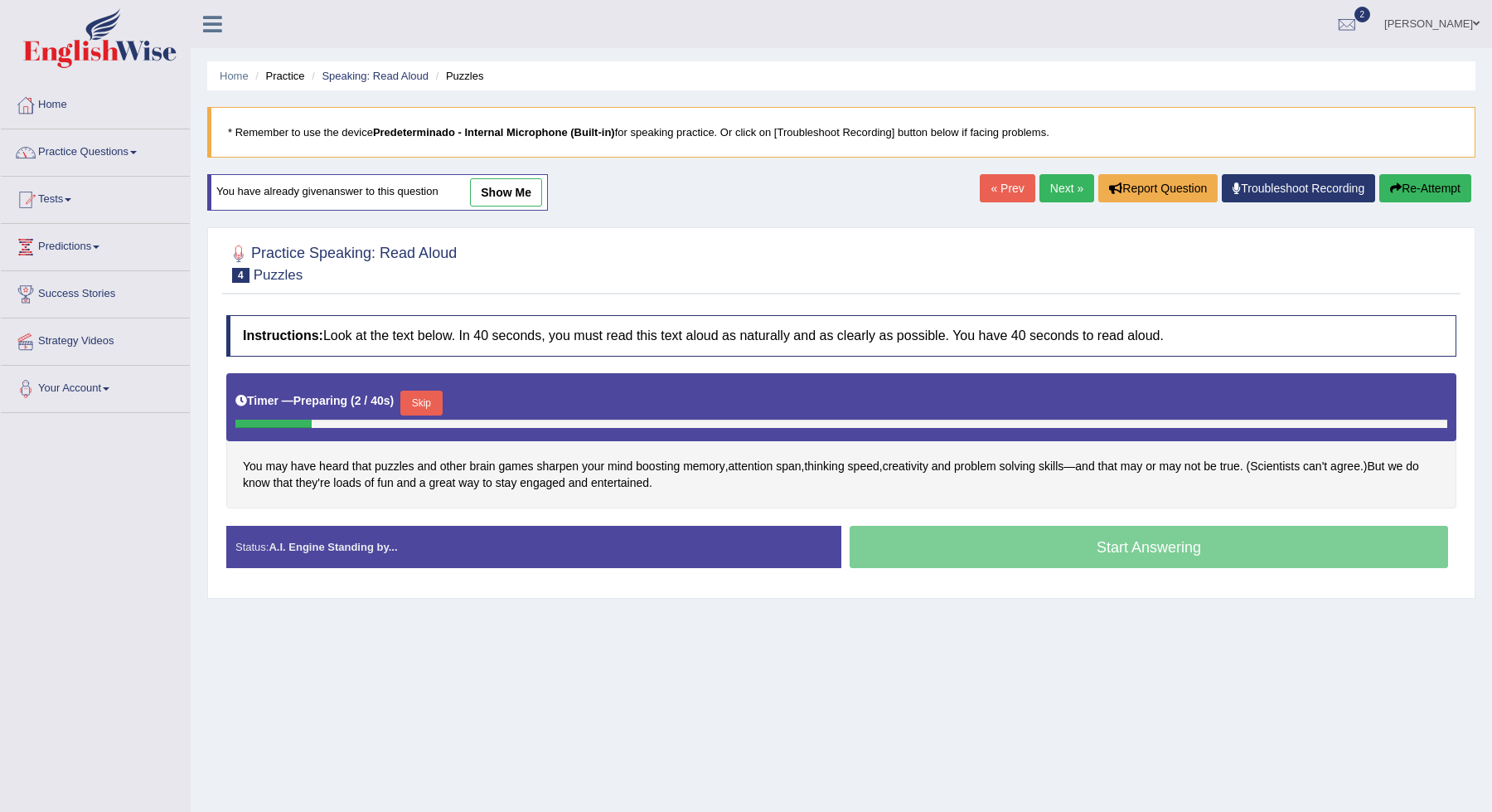
click at [133, 163] on link "Practice Questions" at bounding box center [95, 150] width 189 height 42
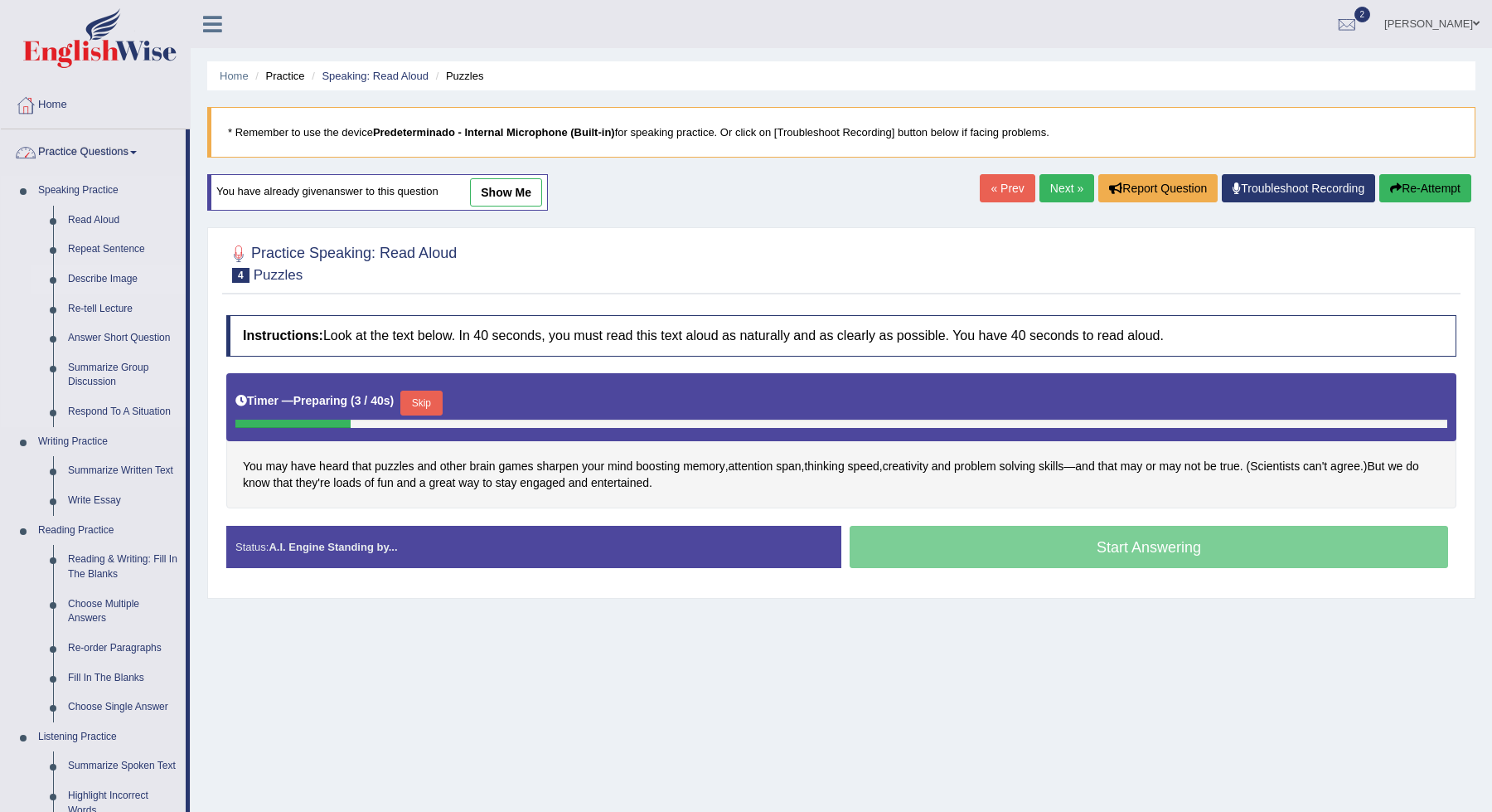
click at [106, 272] on link "Describe Image" at bounding box center [123, 279] width 125 height 30
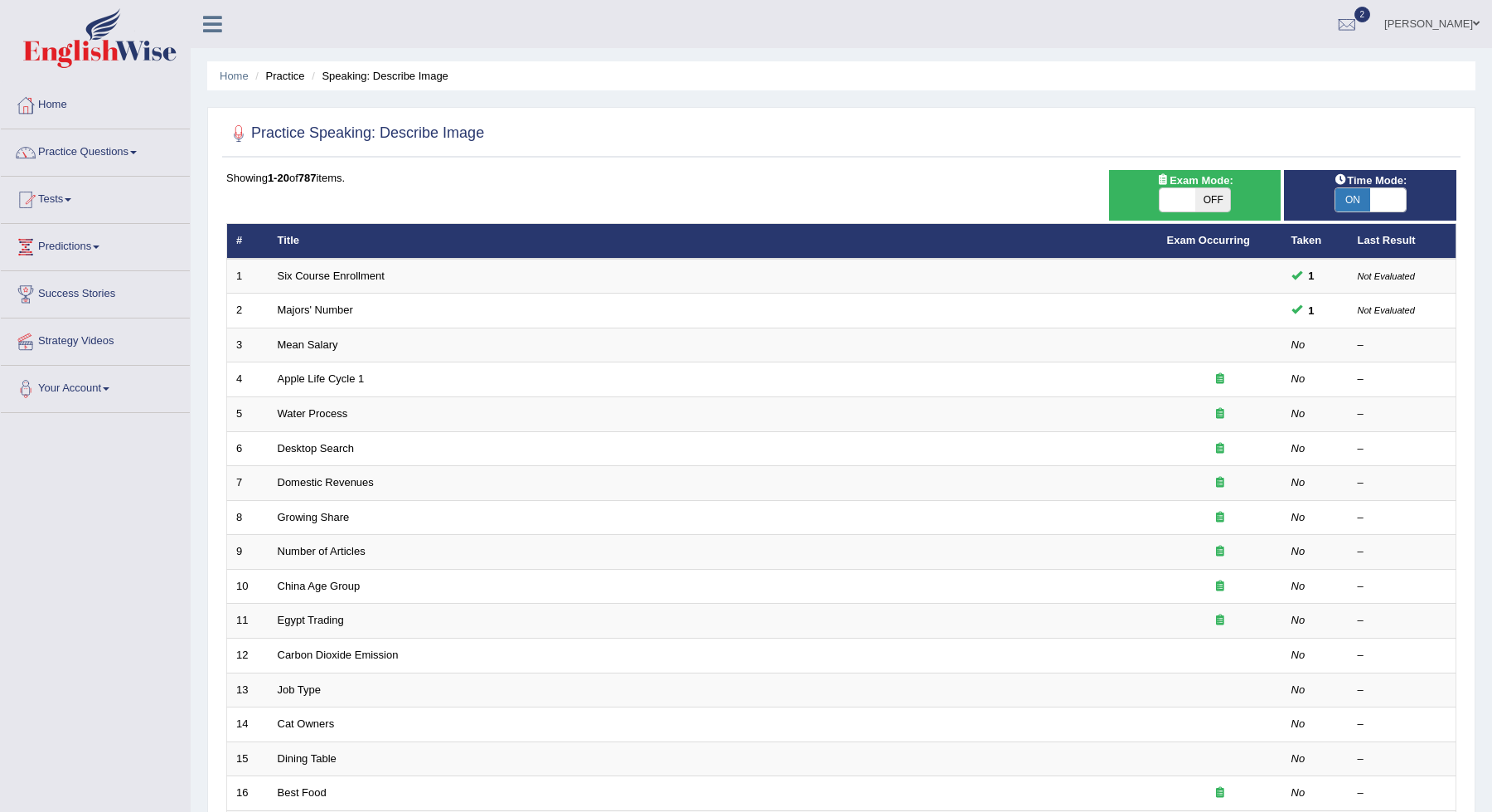
click at [1363, 198] on span "ON" at bounding box center [1354, 199] width 36 height 23
checkbox input "false"
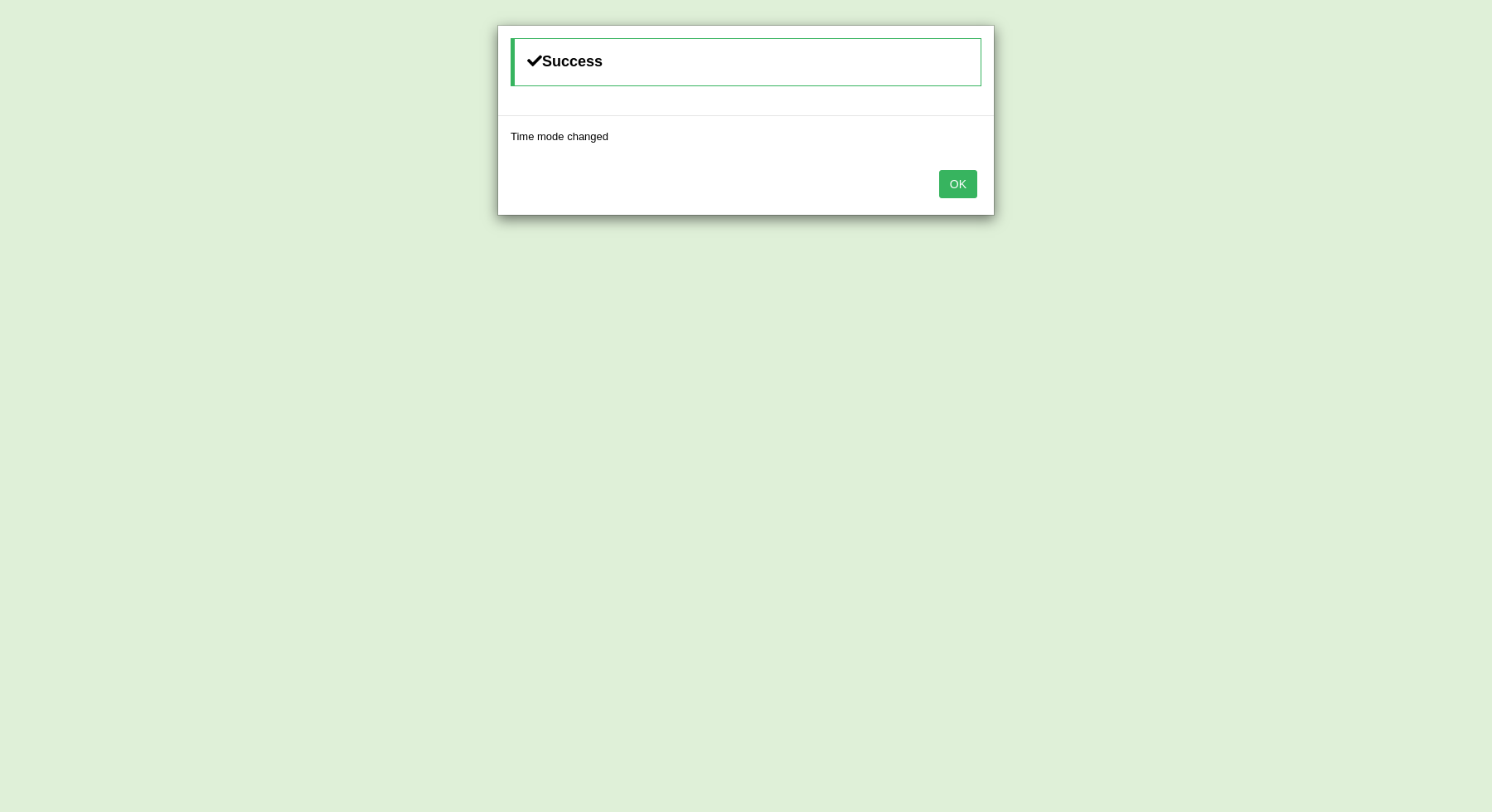
click at [951, 180] on button "OK" at bounding box center [958, 184] width 38 height 28
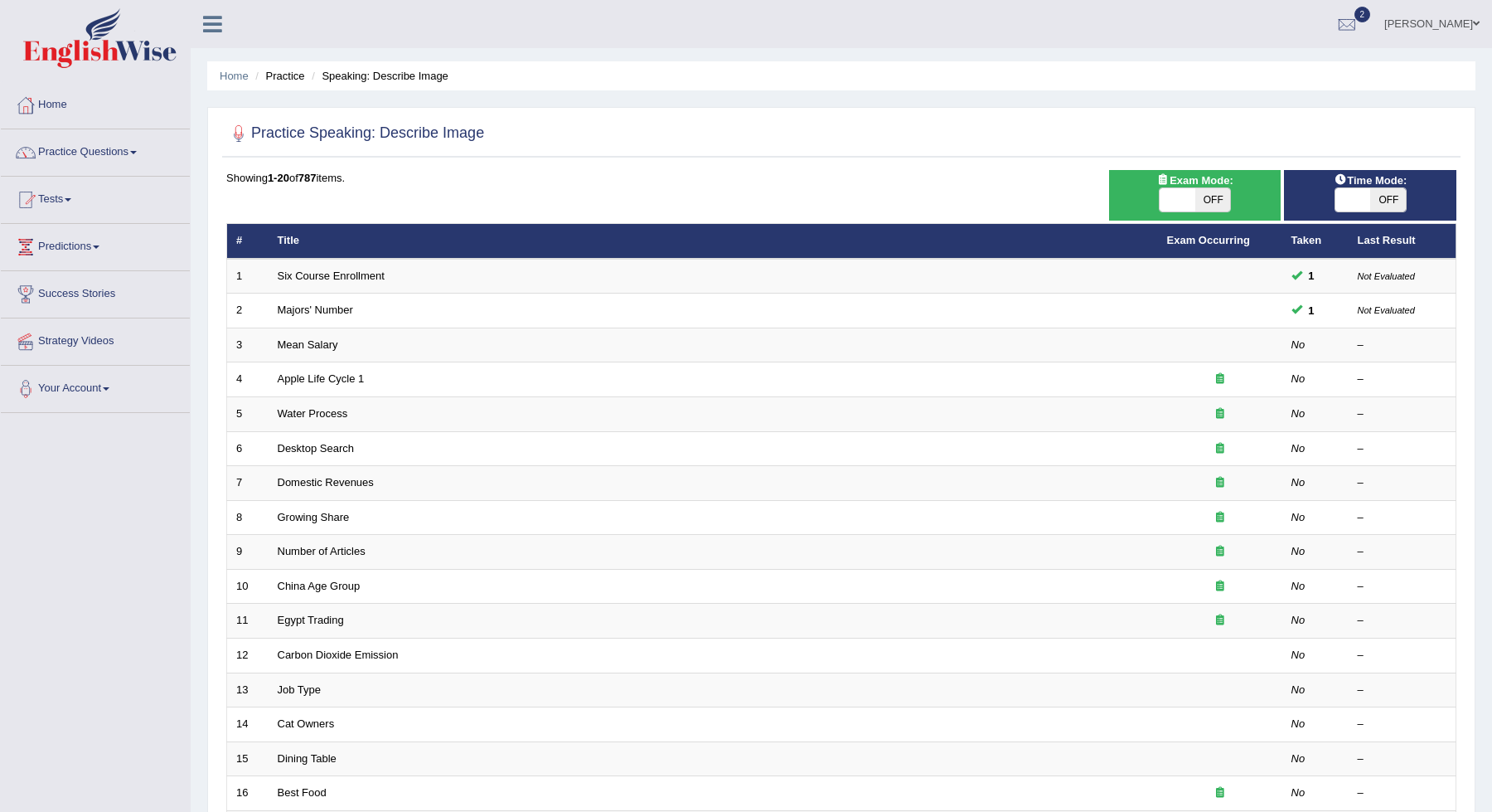
click at [1220, 195] on span "OFF" at bounding box center [1214, 199] width 36 height 23
checkbox input "true"
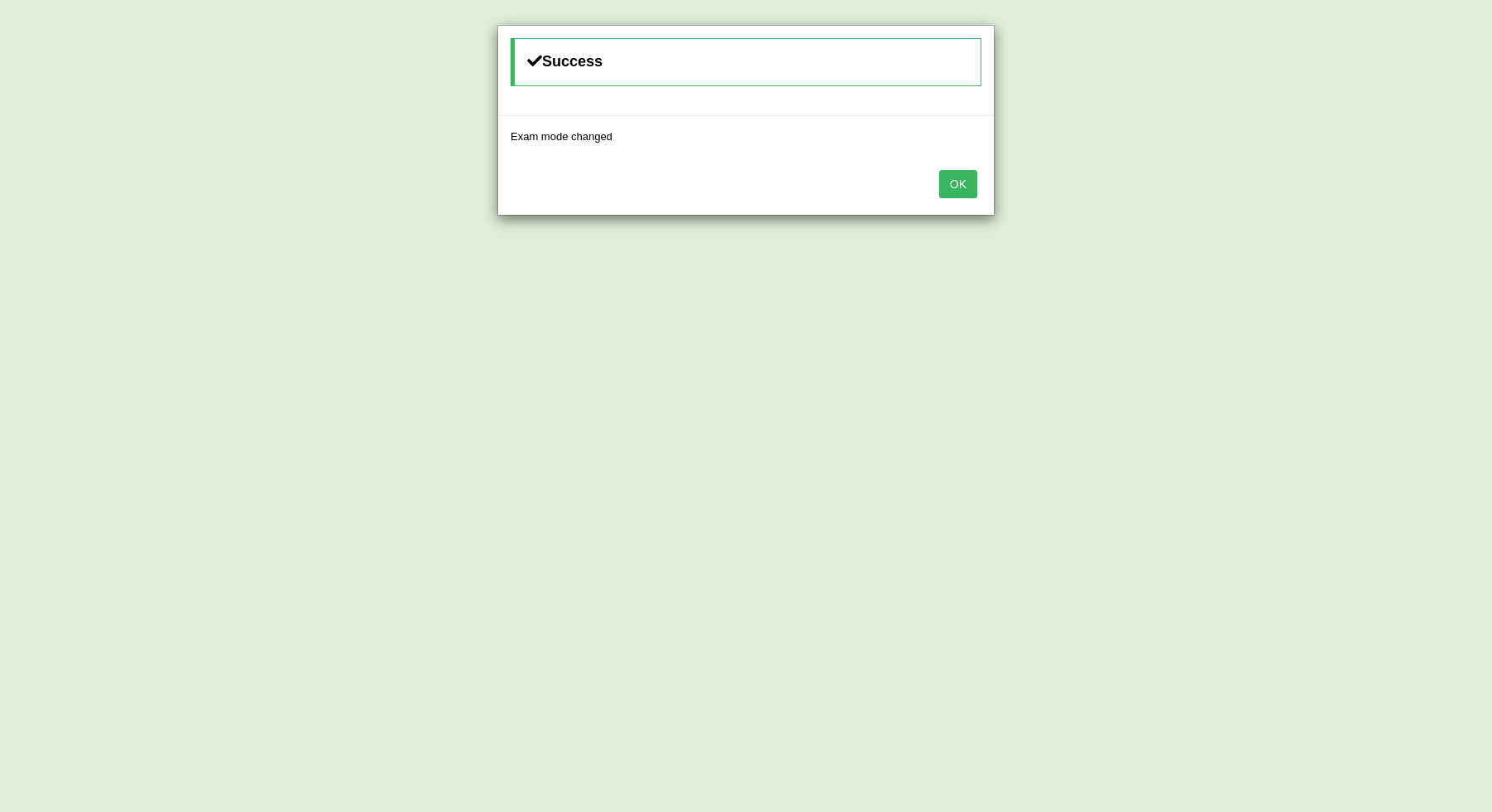
click at [970, 178] on button "OK" at bounding box center [958, 184] width 38 height 28
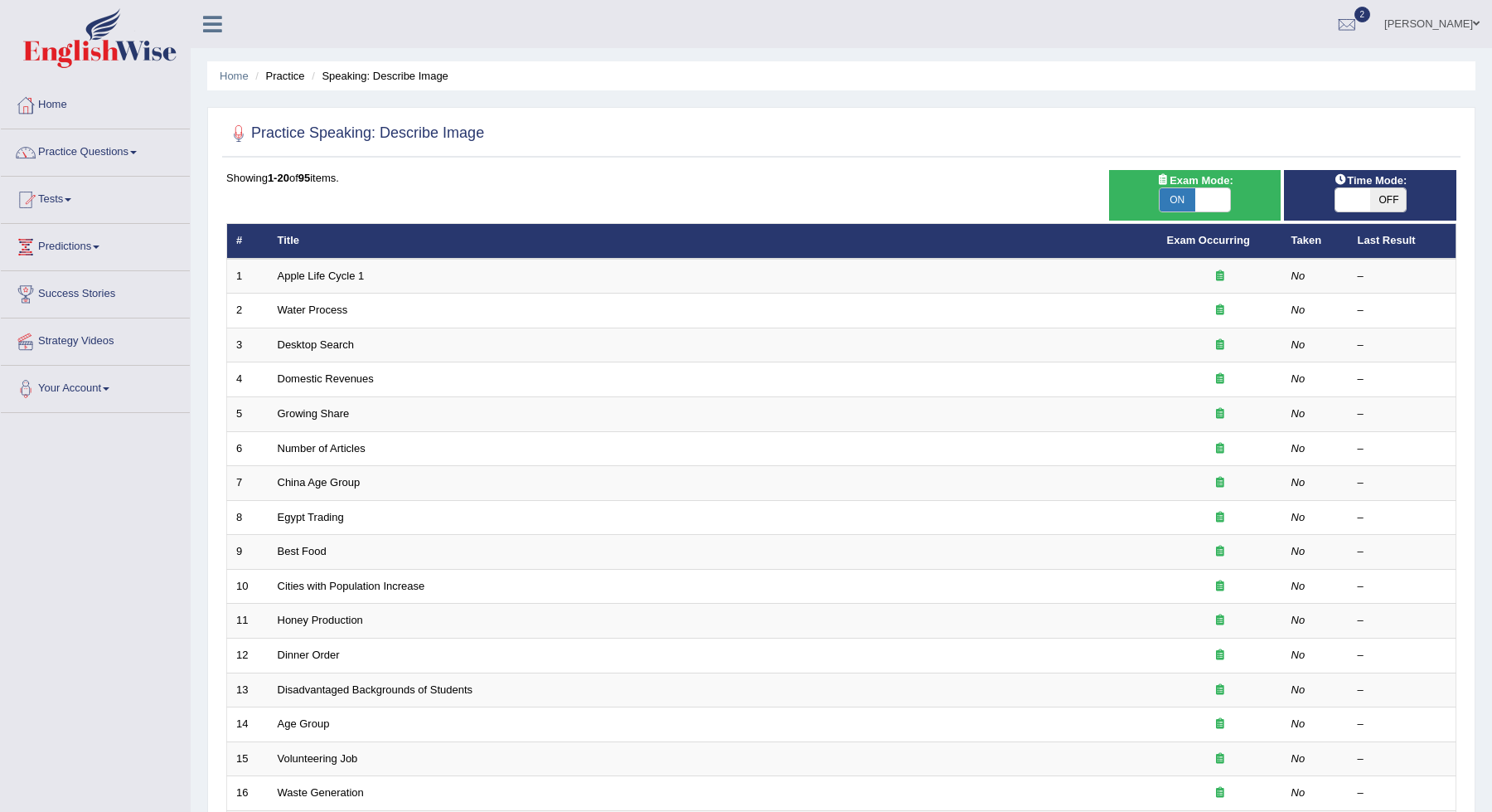
click at [1388, 201] on span "OFF" at bounding box center [1389, 199] width 36 height 23
checkbox input "true"
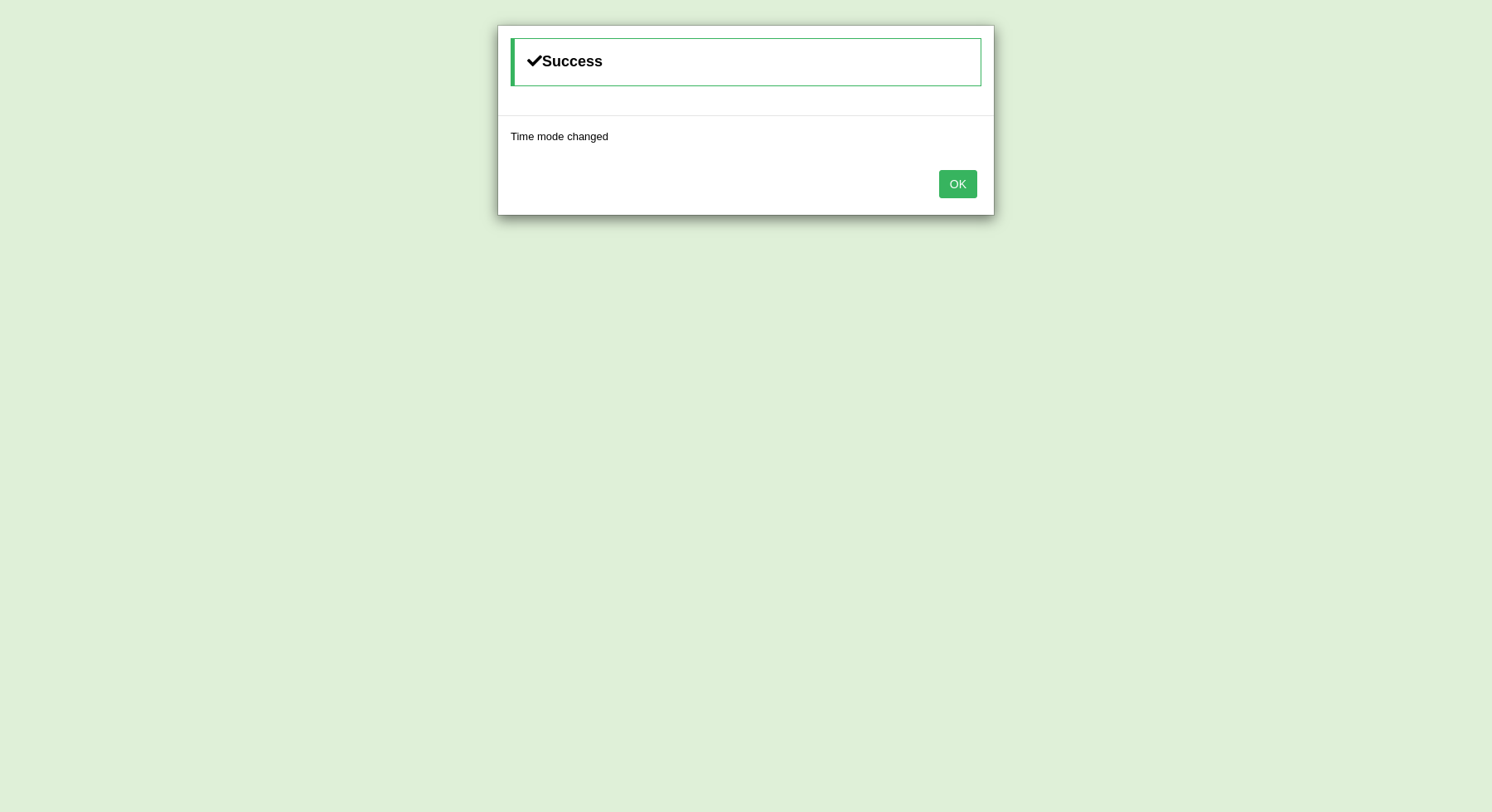
click at [953, 177] on button "OK" at bounding box center [958, 184] width 38 height 28
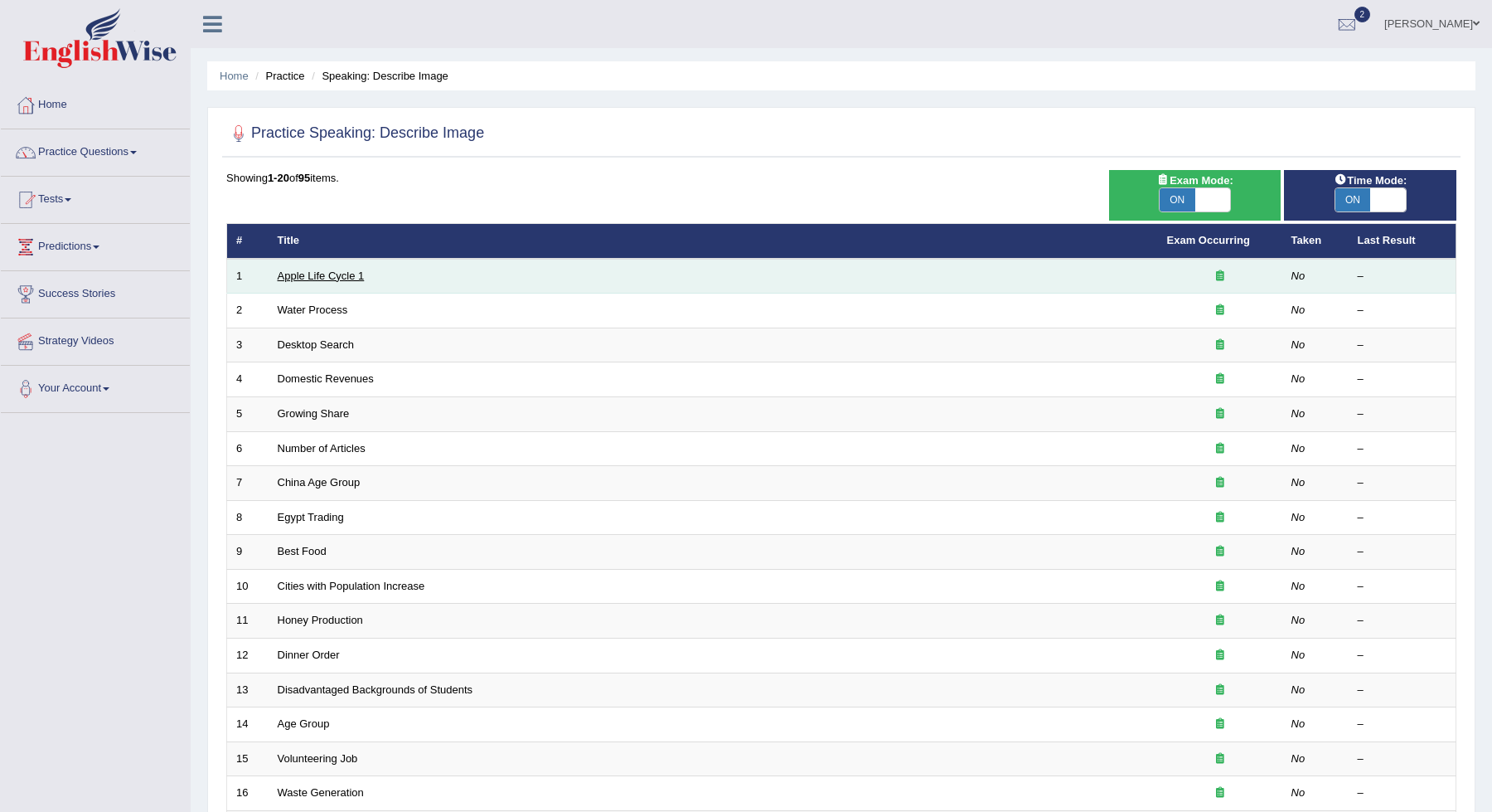
click at [325, 269] on link "Apple Life Cycle 1" at bounding box center [321, 275] width 87 height 13
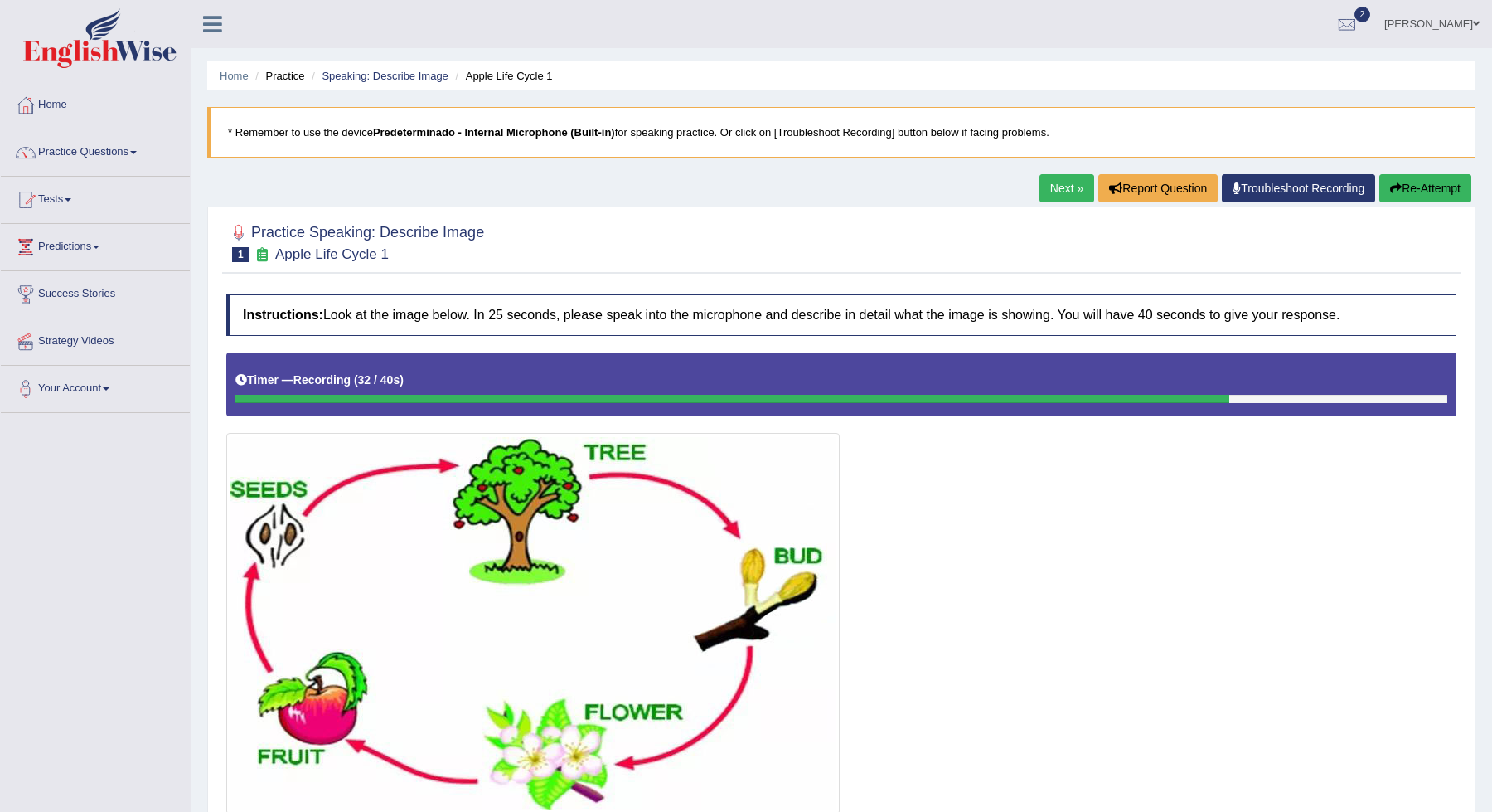
scroll to position [127, 0]
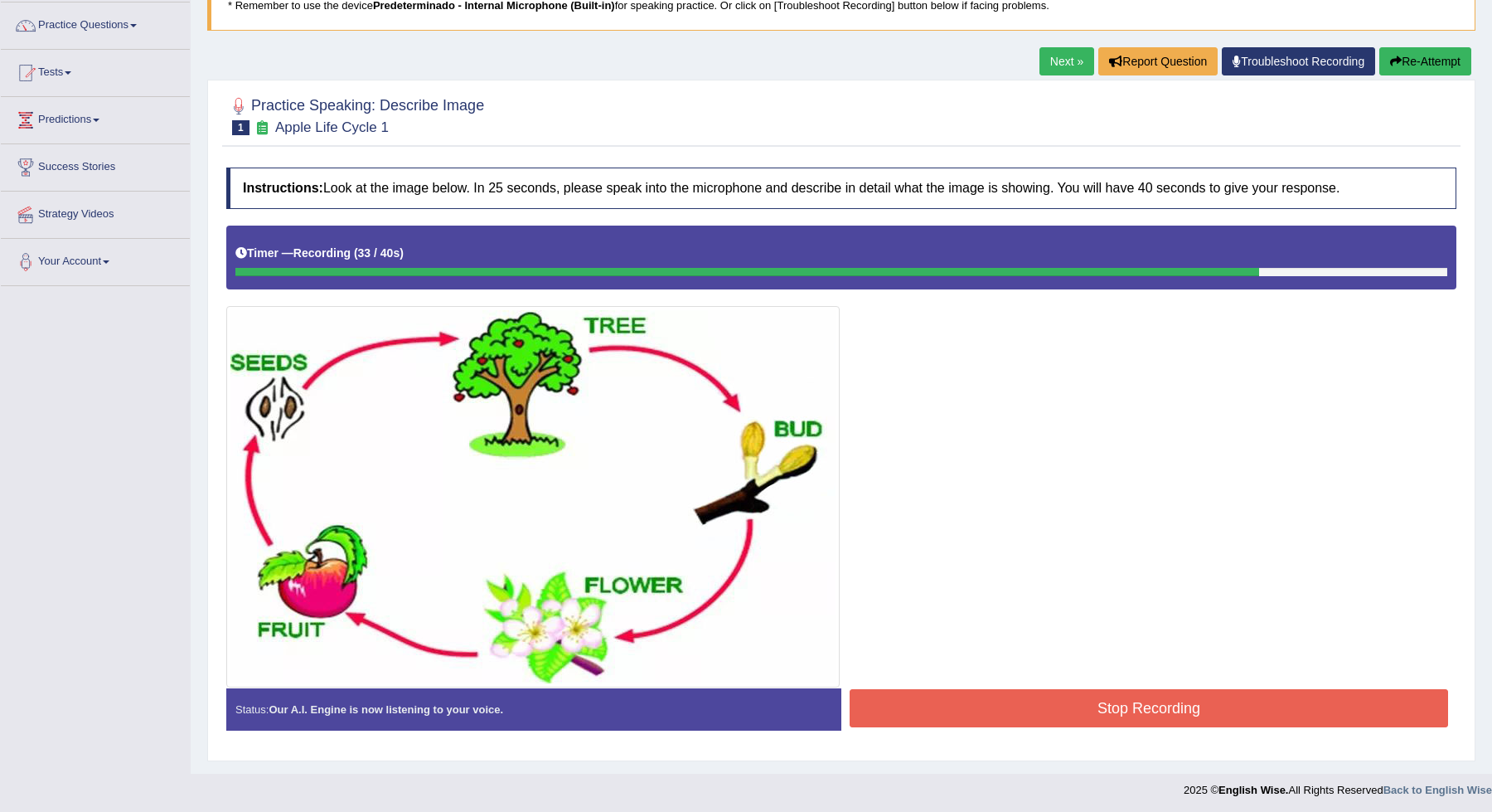
click at [1063, 703] on button "Stop Recording" at bounding box center [1149, 708] width 598 height 38
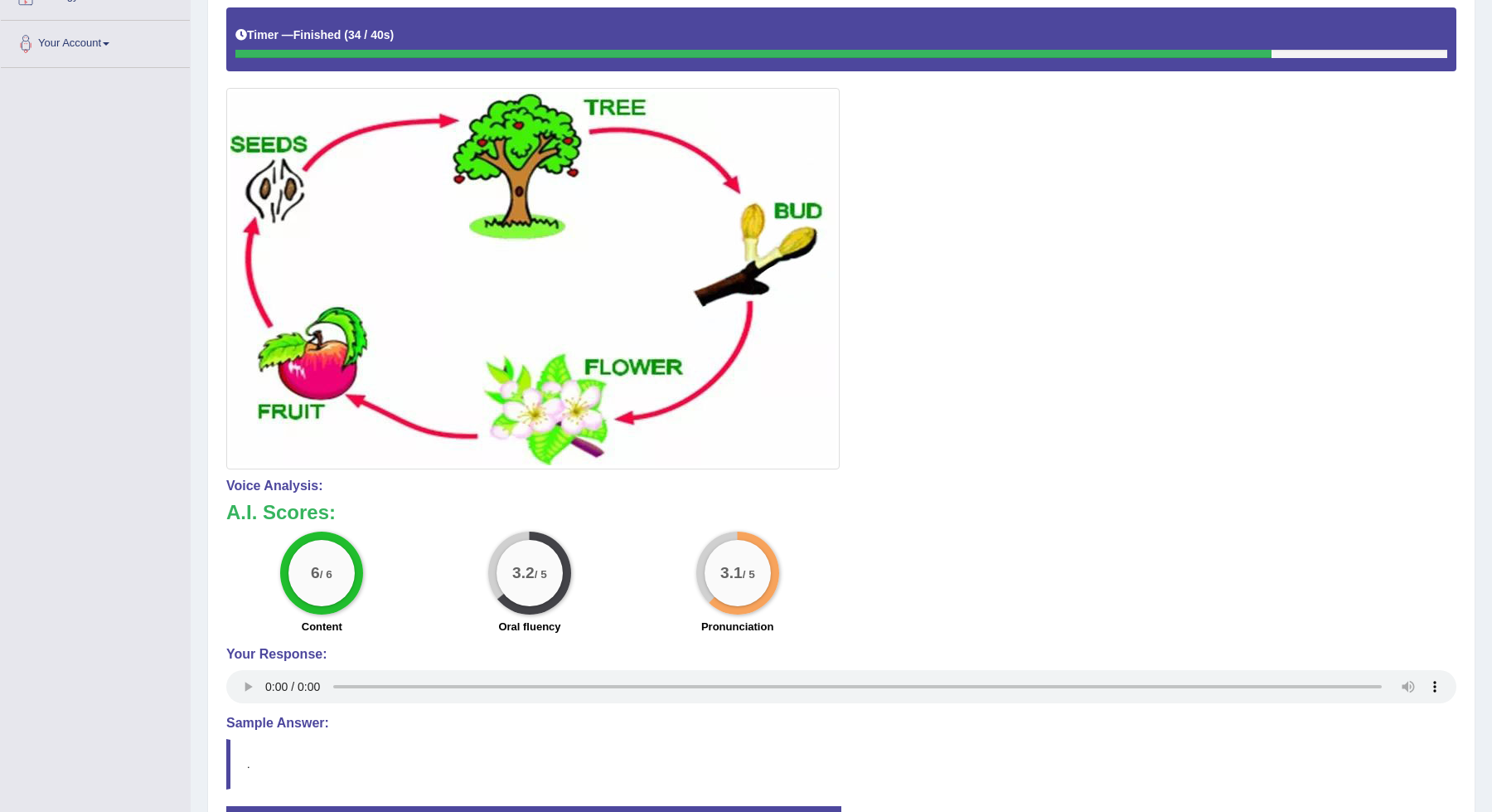
scroll to position [359, 0]
